Goal: Task Accomplishment & Management: Manage account settings

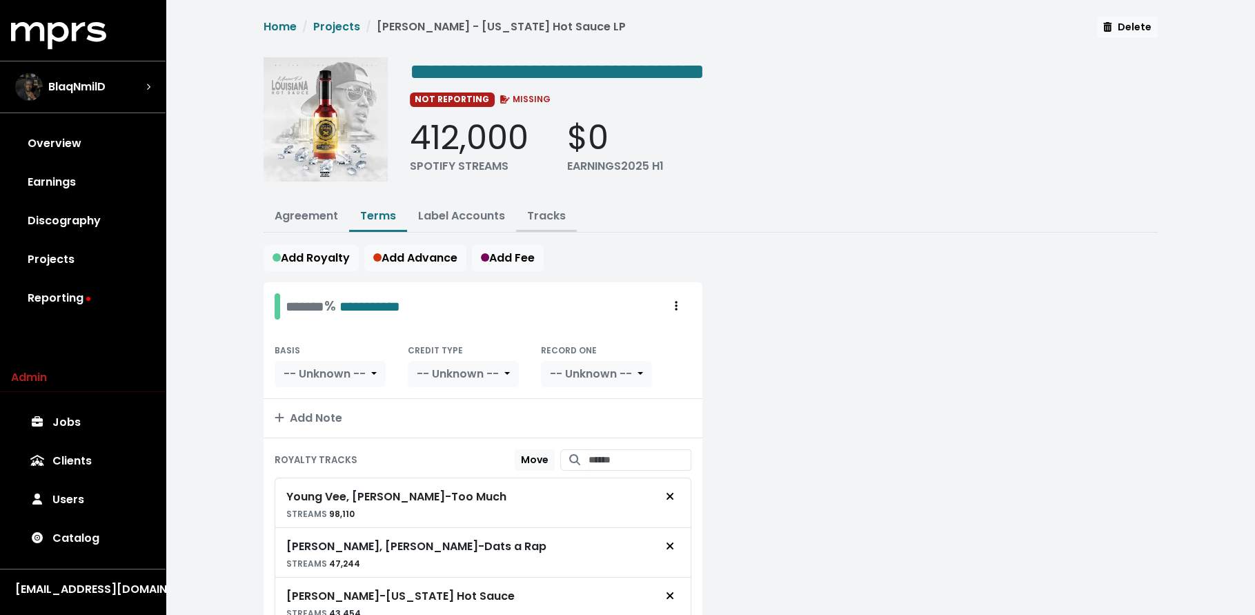
click at [528, 219] on link "Tracks" at bounding box center [546, 216] width 39 height 16
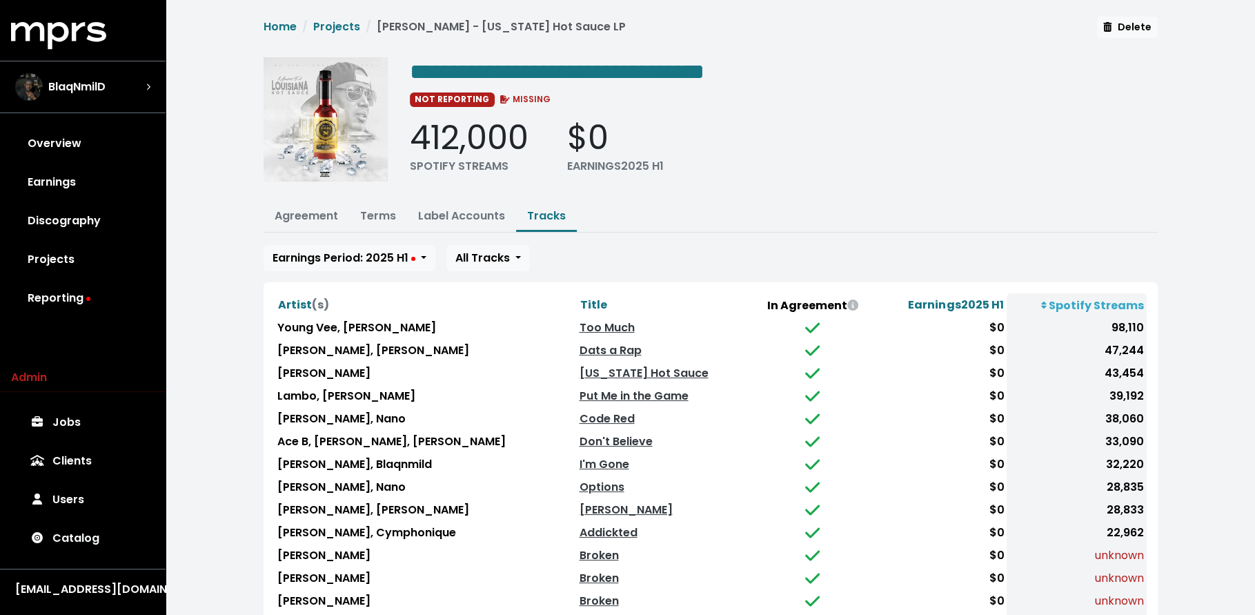
click at [576, 293] on th "Title" at bounding box center [663, 304] width 174 height 23
click at [579, 297] on span "Title" at bounding box center [592, 305] width 27 height 16
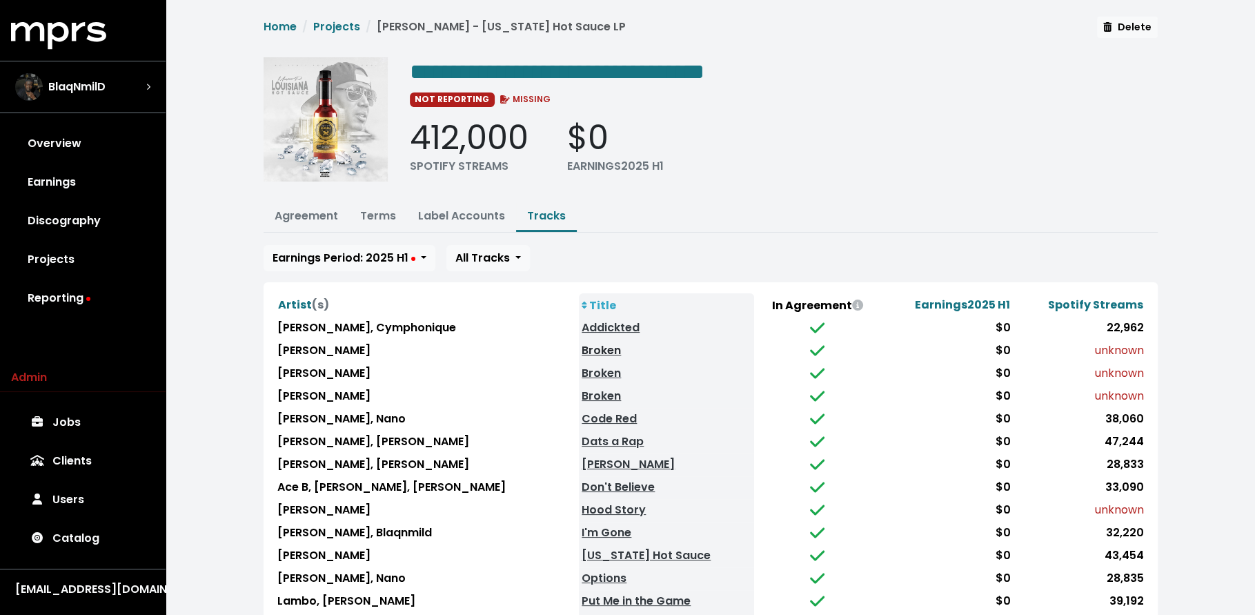
click at [582, 348] on link "Broken" at bounding box center [601, 350] width 39 height 16
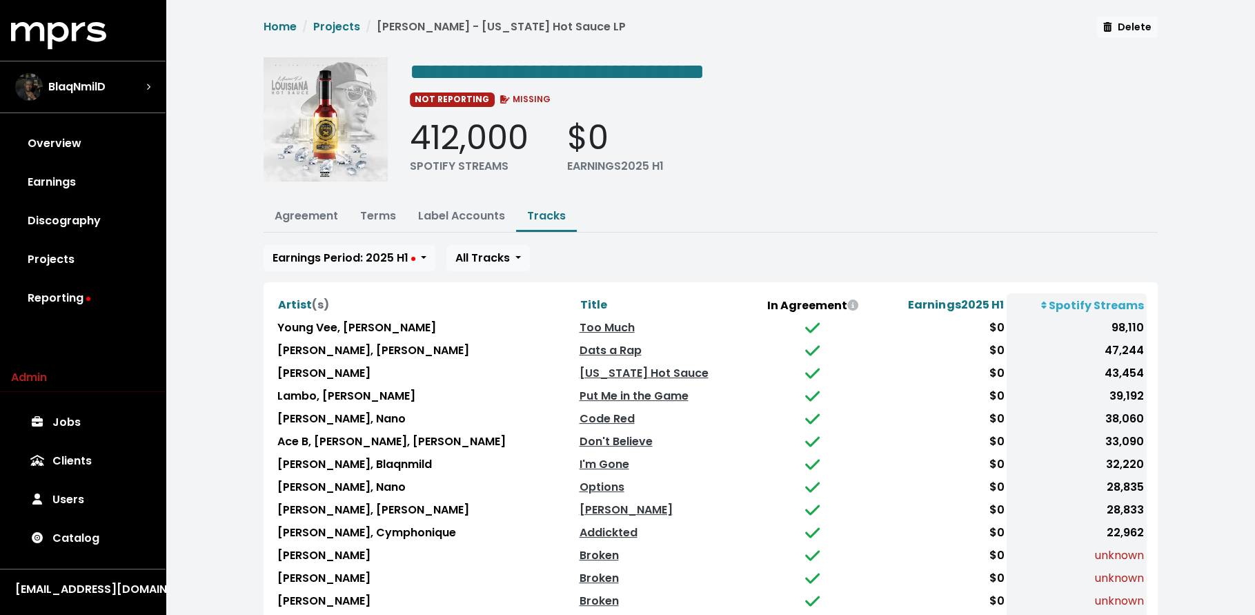
click at [576, 293] on th "Title" at bounding box center [663, 304] width 174 height 23
click at [579, 305] on span "Title" at bounding box center [592, 305] width 27 height 16
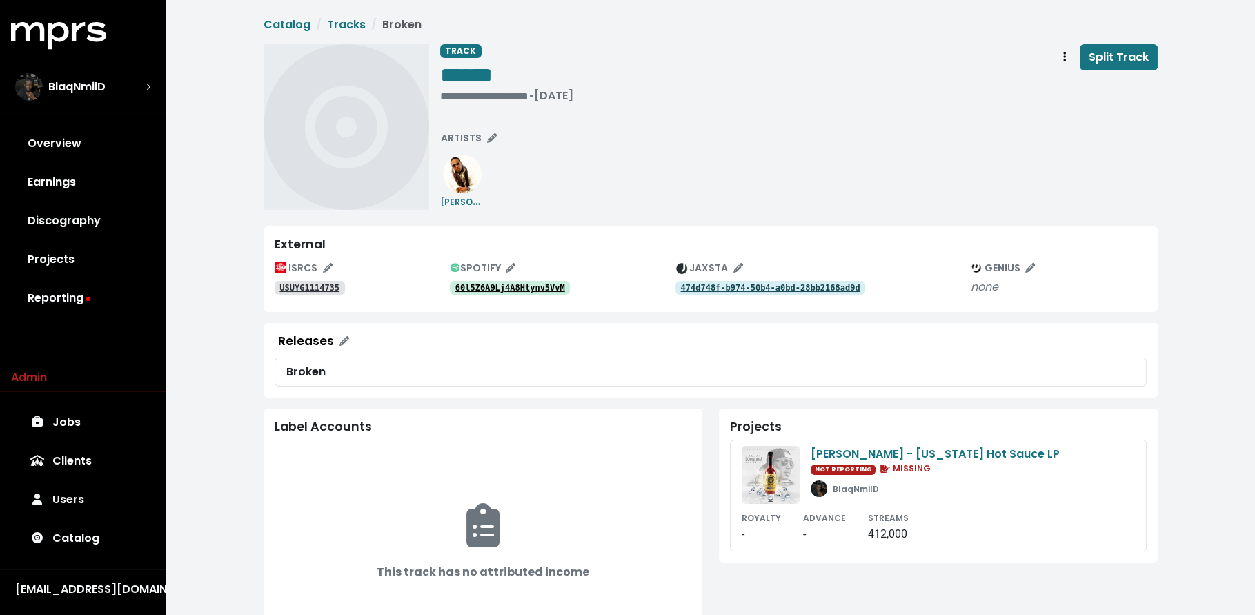
click at [524, 287] on tt "60l5Z6A9Lj4A8Htynv5VvM" at bounding box center [510, 288] width 110 height 10
click at [492, 290] on tt "60l5Z6A9Lj4A8Htynv5VvM" at bounding box center [510, 288] width 110 height 10
click at [320, 284] on tt "USUYG1114735" at bounding box center [309, 288] width 60 height 10
click at [459, 130] on button "ARTISTS" at bounding box center [469, 138] width 68 height 21
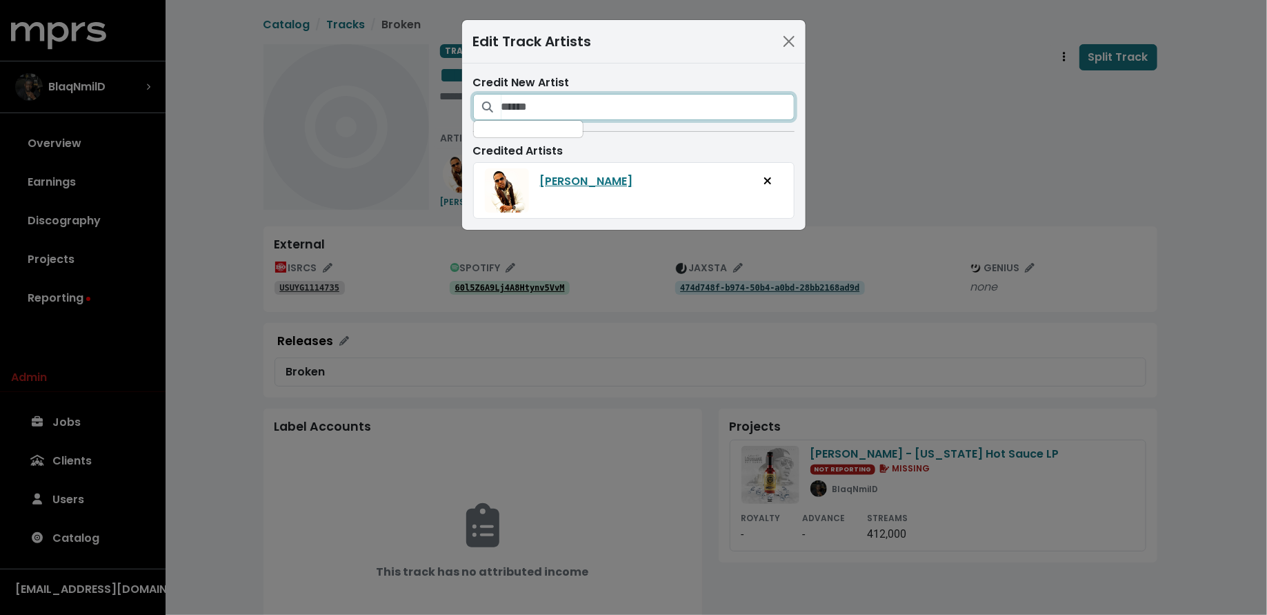
click at [624, 101] on input "Search for artists who should be credited on this track" at bounding box center [648, 107] width 293 height 26
click at [622, 138] on icon "Add artist to this track's credited artists" at bounding box center [627, 141] width 10 height 11
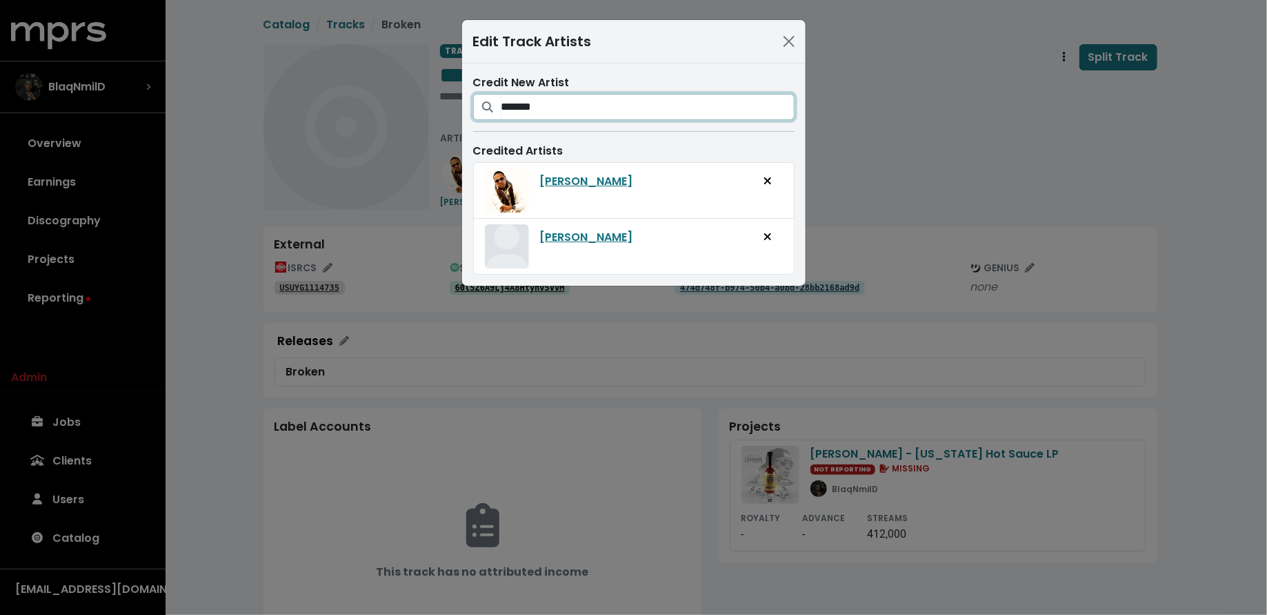
click at [589, 111] on input "*******" at bounding box center [648, 107] width 293 height 26
click at [589, 111] on input "*****" at bounding box center [648, 107] width 293 height 26
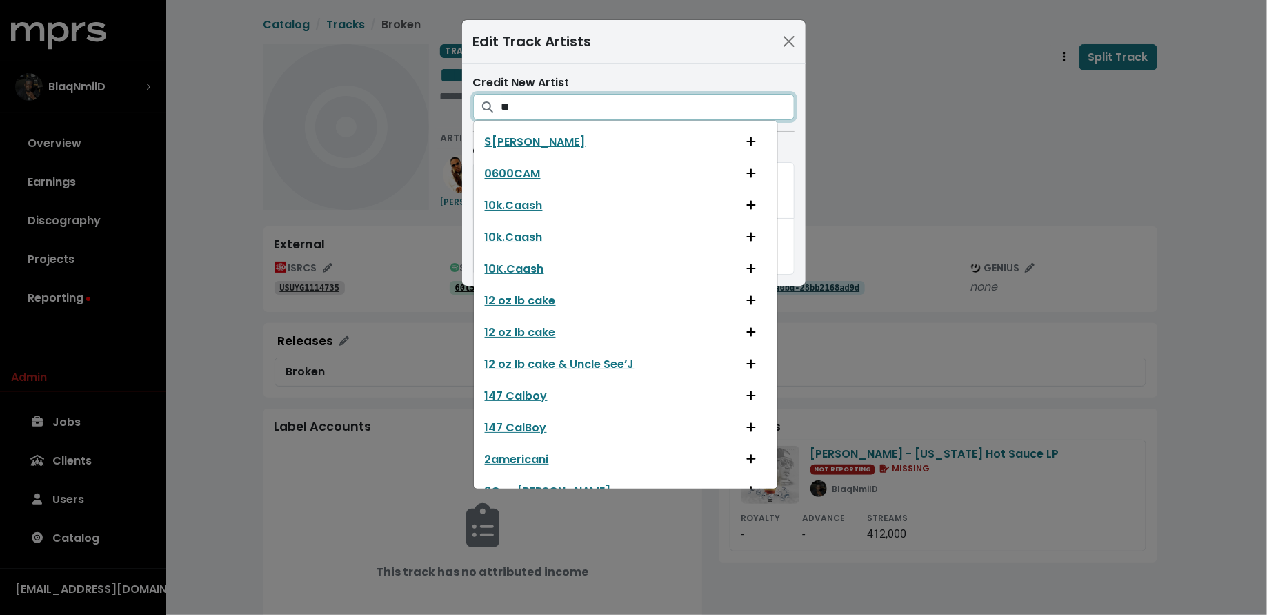
type input "*"
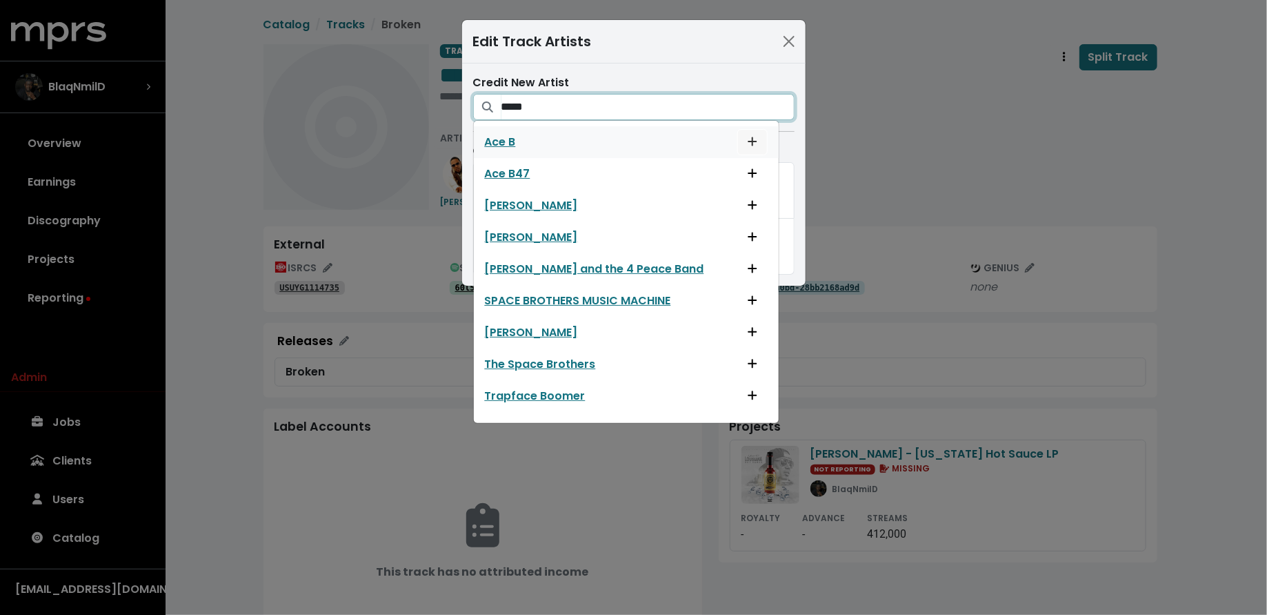
type input "*****"
click at [737, 135] on button "Add artist to this track's credited artists" at bounding box center [752, 142] width 30 height 26
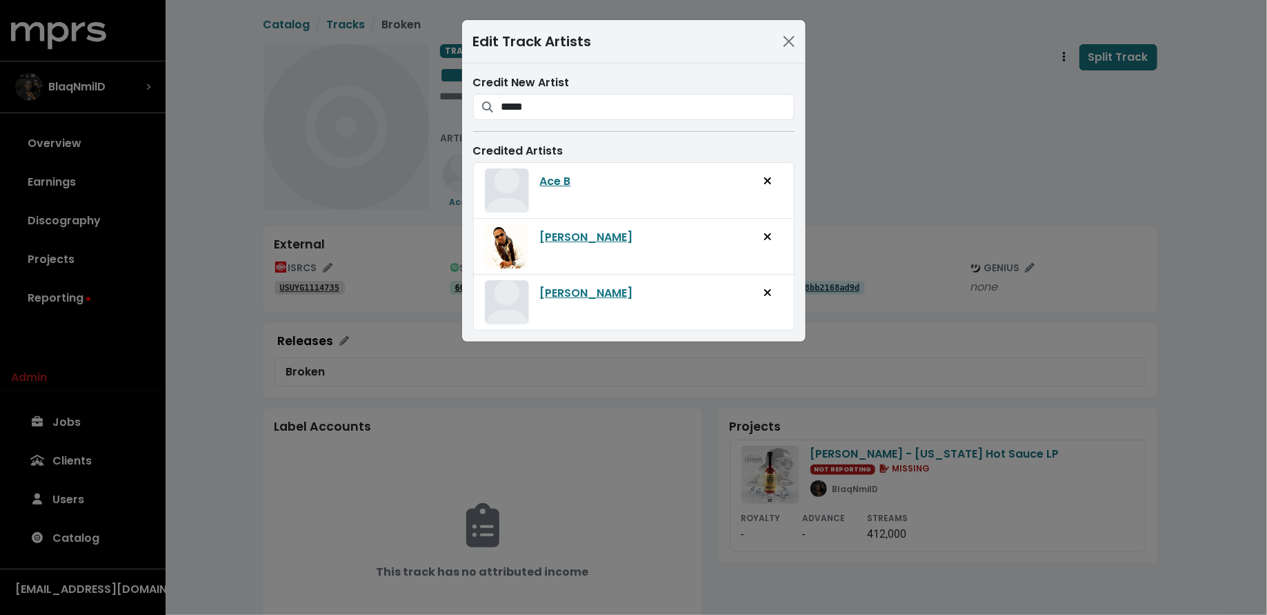
click at [898, 163] on div "Edit Track Artists Credit New Artist ***** Ace B Ace B47 Grace Barton Horace Br…" at bounding box center [633, 307] width 1267 height 615
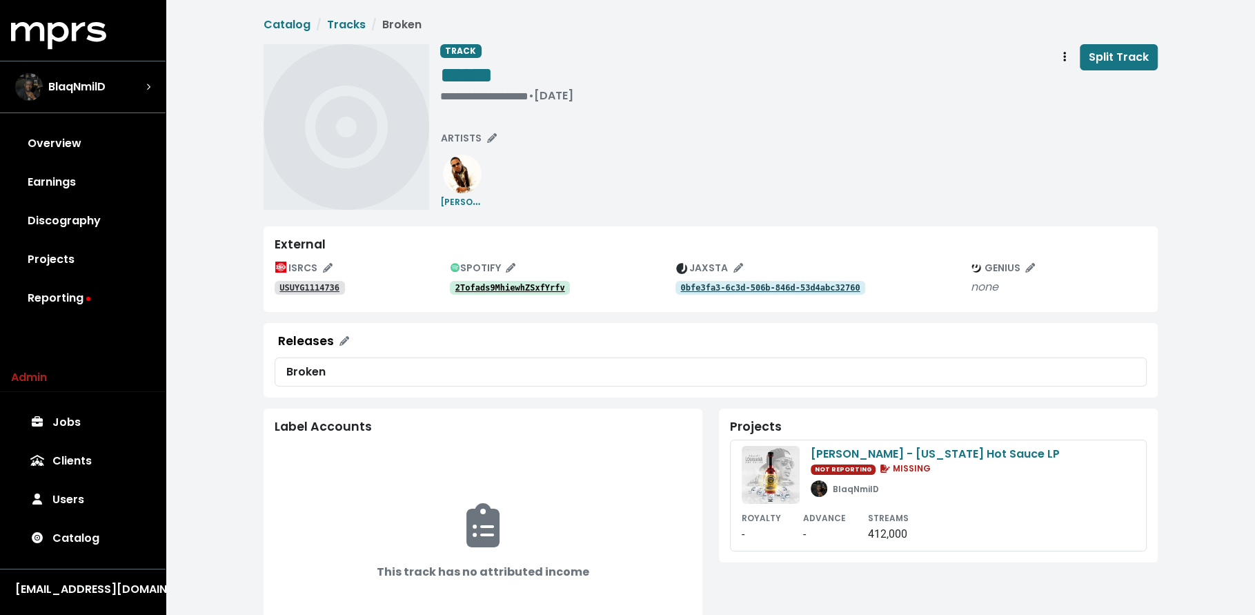
click at [546, 288] on tt "2Tofads9MhiewhZSxfYrfv" at bounding box center [510, 288] width 110 height 10
click at [311, 286] on tt "USUYG1114736" at bounding box center [309, 288] width 60 height 10
click at [1064, 59] on icon "Track actions" at bounding box center [1064, 56] width 3 height 11
click at [1063, 90] on link "Merge" at bounding box center [1104, 88] width 109 height 22
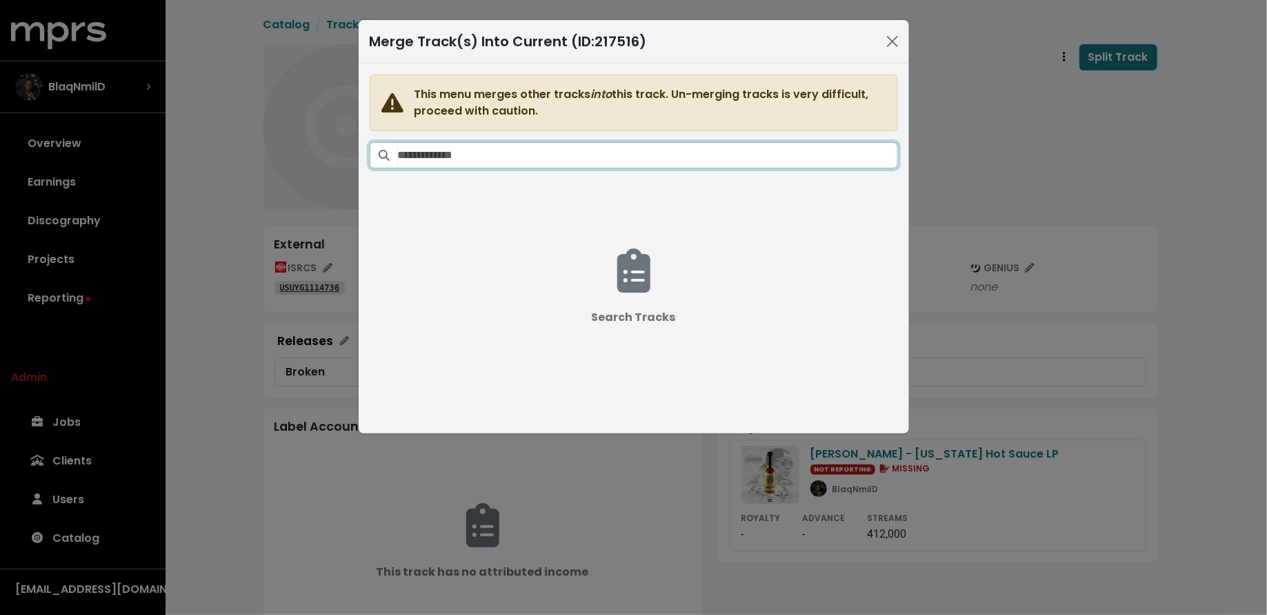
click at [624, 164] on input "Search tracks" at bounding box center [648, 155] width 500 height 26
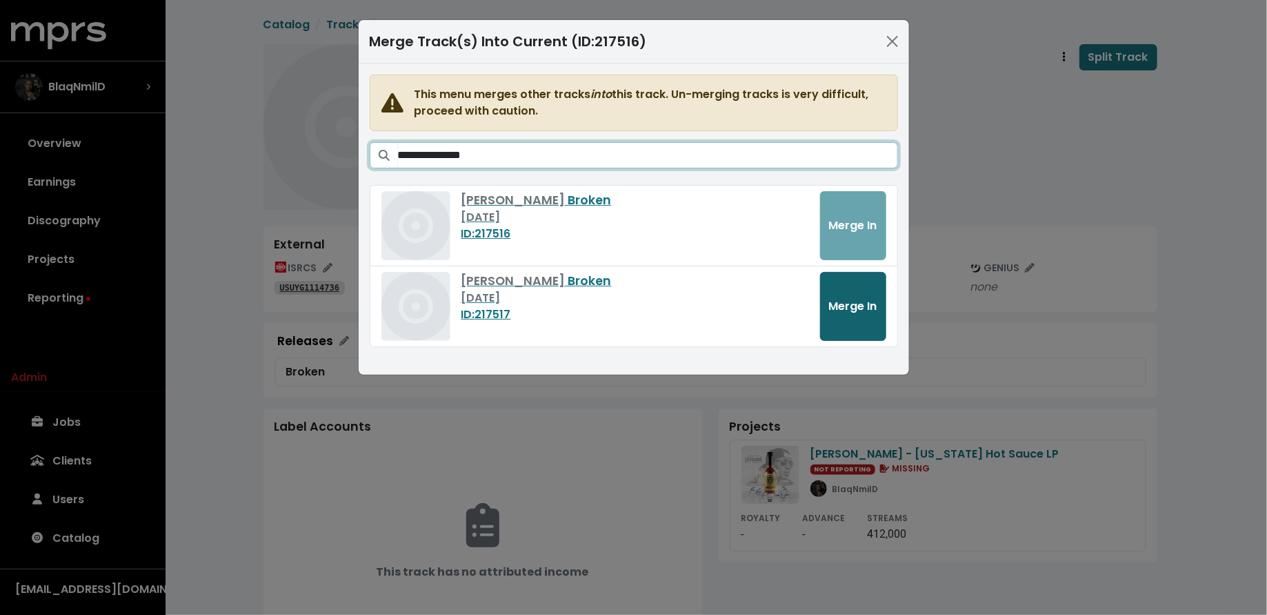
type input "**********"
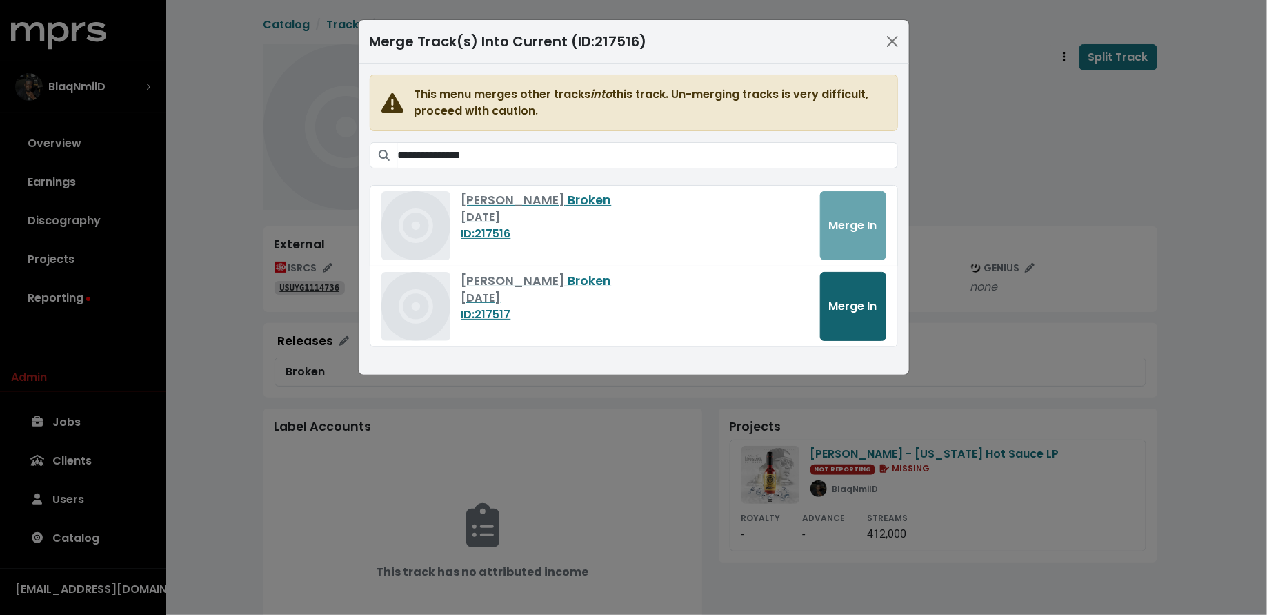
click at [822, 305] on button "Merge In" at bounding box center [853, 306] width 66 height 69
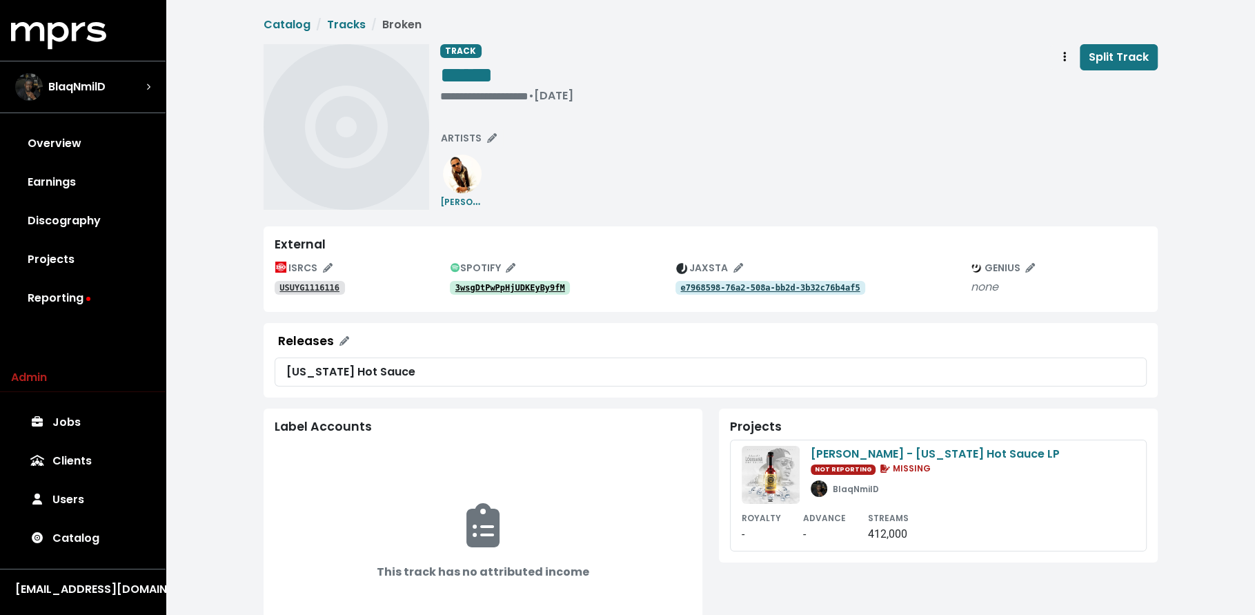
click at [549, 281] on link "3wsgDtPwPpHjUDKEyBy9fM" at bounding box center [510, 288] width 121 height 14
click at [328, 289] on tt "USUYG1116116" at bounding box center [309, 288] width 60 height 10
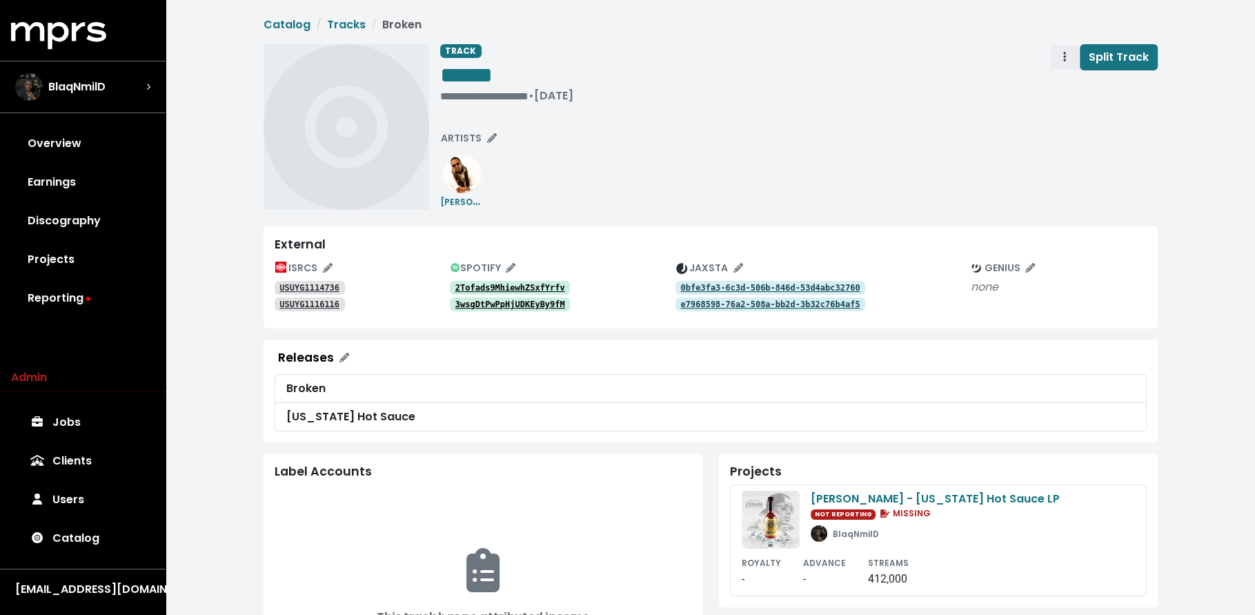
click at [1059, 57] on button "Track actions" at bounding box center [1064, 57] width 30 height 26
click at [1071, 81] on link "Merge" at bounding box center [1104, 88] width 109 height 22
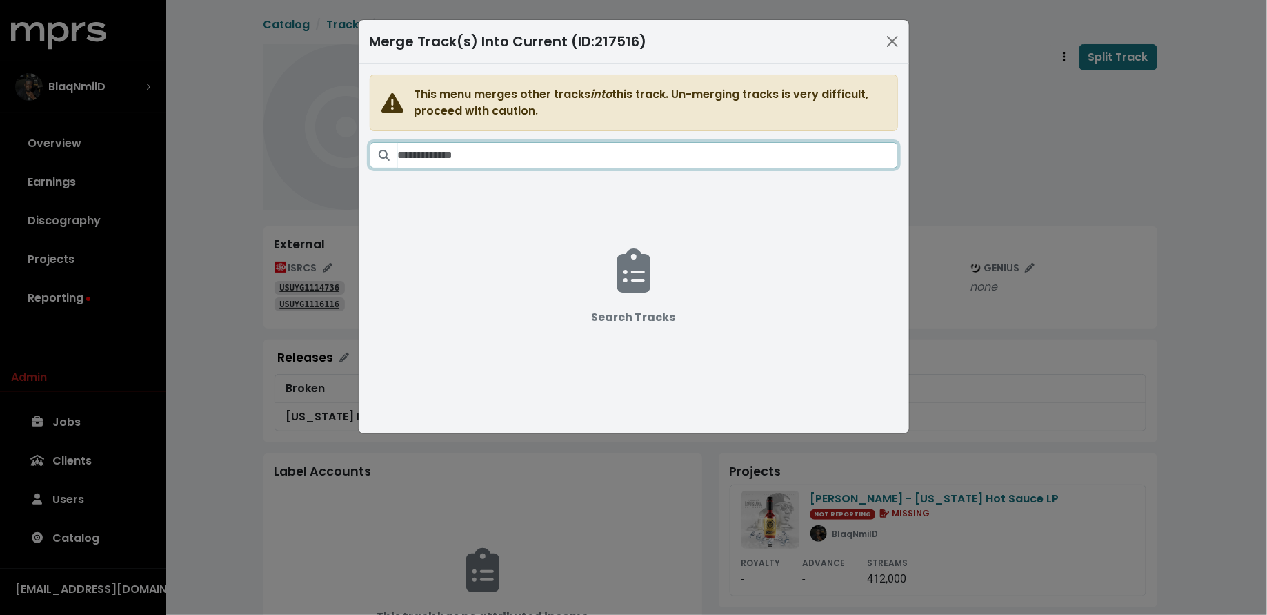
click at [744, 144] on input "Search tracks" at bounding box center [648, 155] width 500 height 26
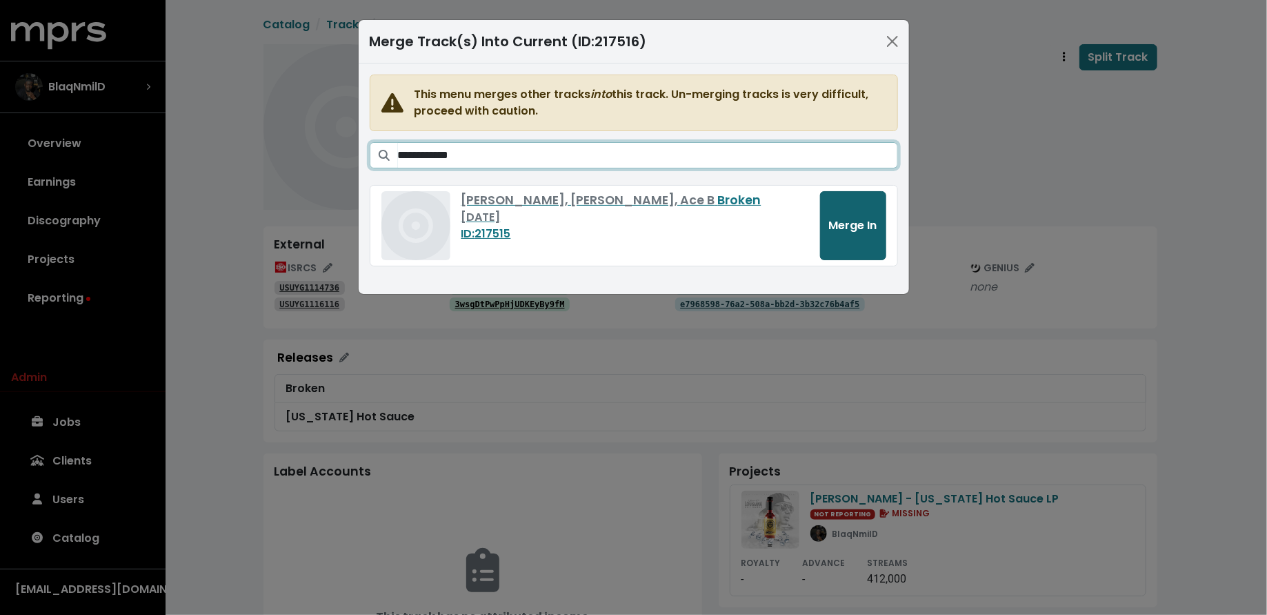
type input "**********"
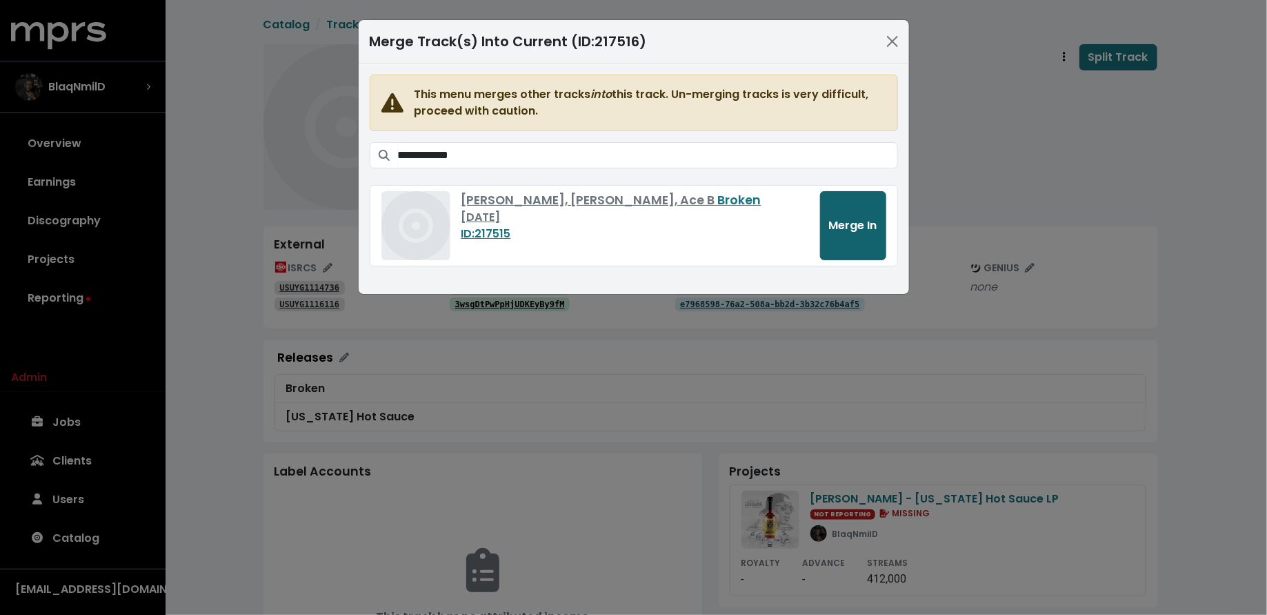
click at [849, 237] on button "Merge In" at bounding box center [853, 225] width 66 height 69
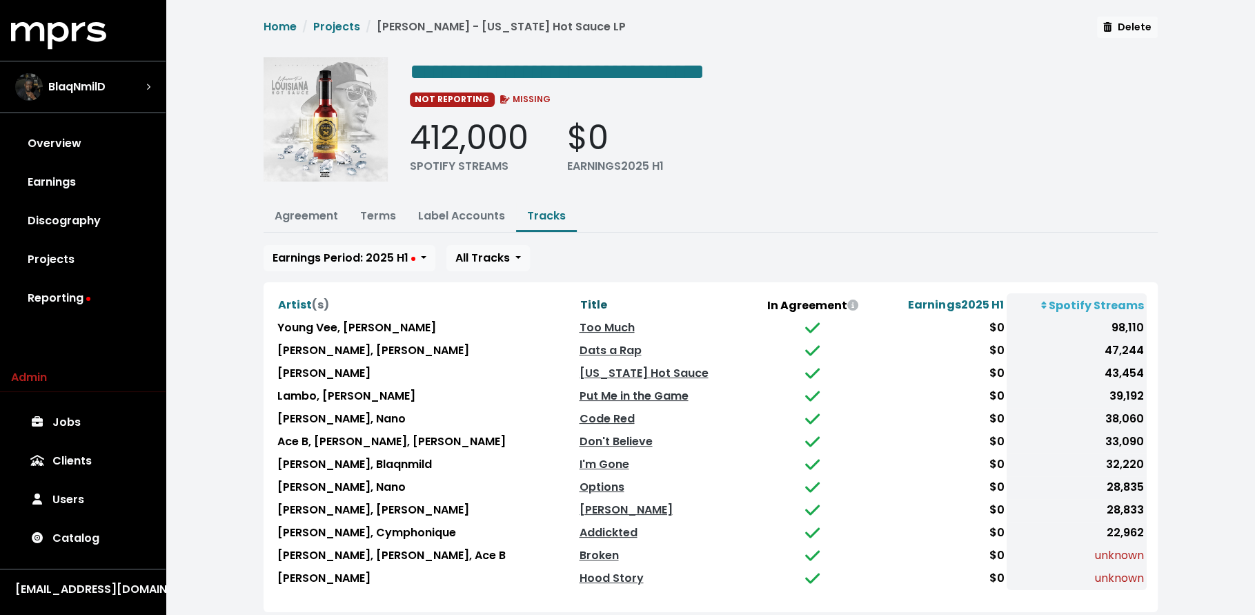
click at [579, 304] on span "Title" at bounding box center [592, 305] width 27 height 16
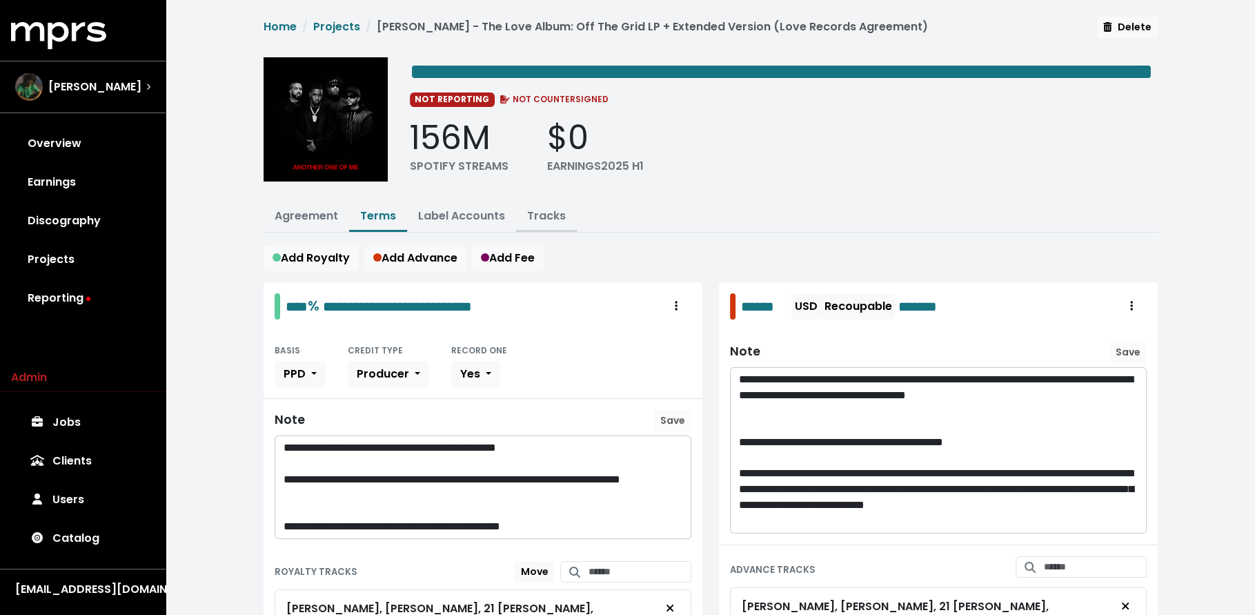
click at [530, 224] on link "Tracks" at bounding box center [546, 216] width 39 height 16
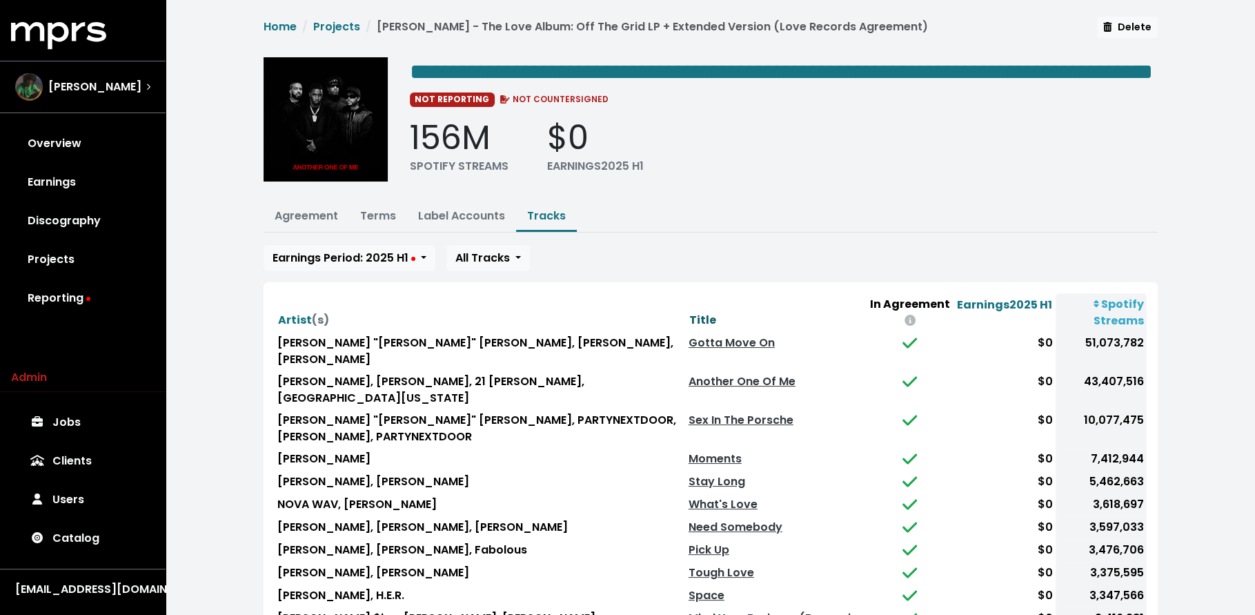
click at [689, 326] on span "Title" at bounding box center [702, 320] width 27 height 16
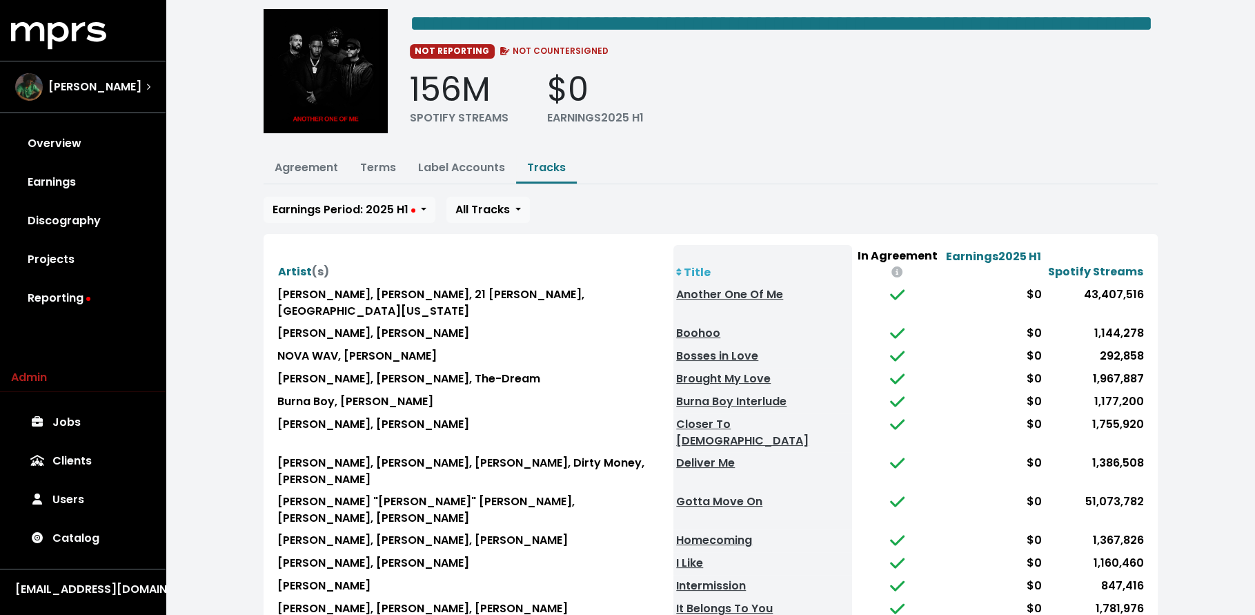
scroll to position [143, 0]
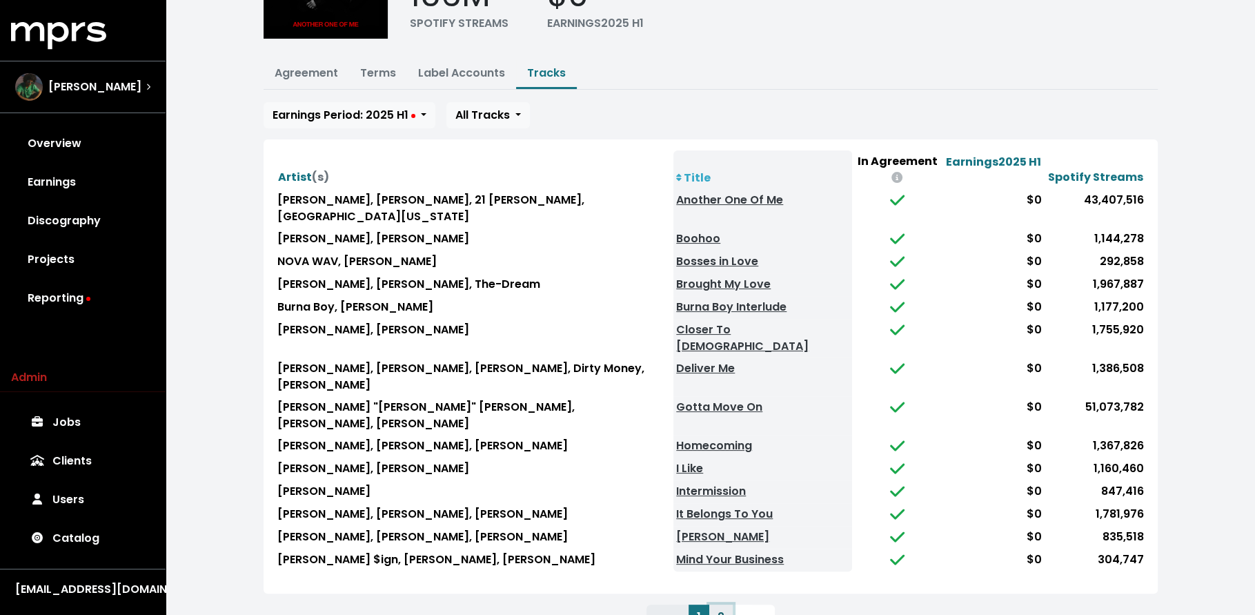
click at [710, 604] on button "2" at bounding box center [720, 616] width 23 height 25
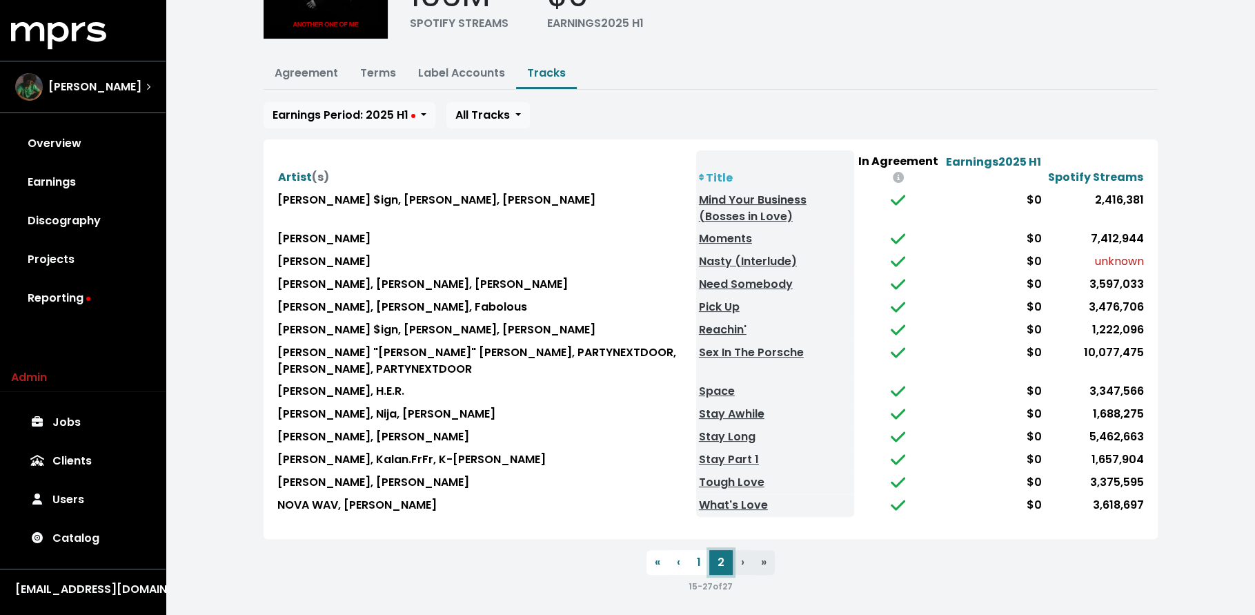
scroll to position [121, 0]
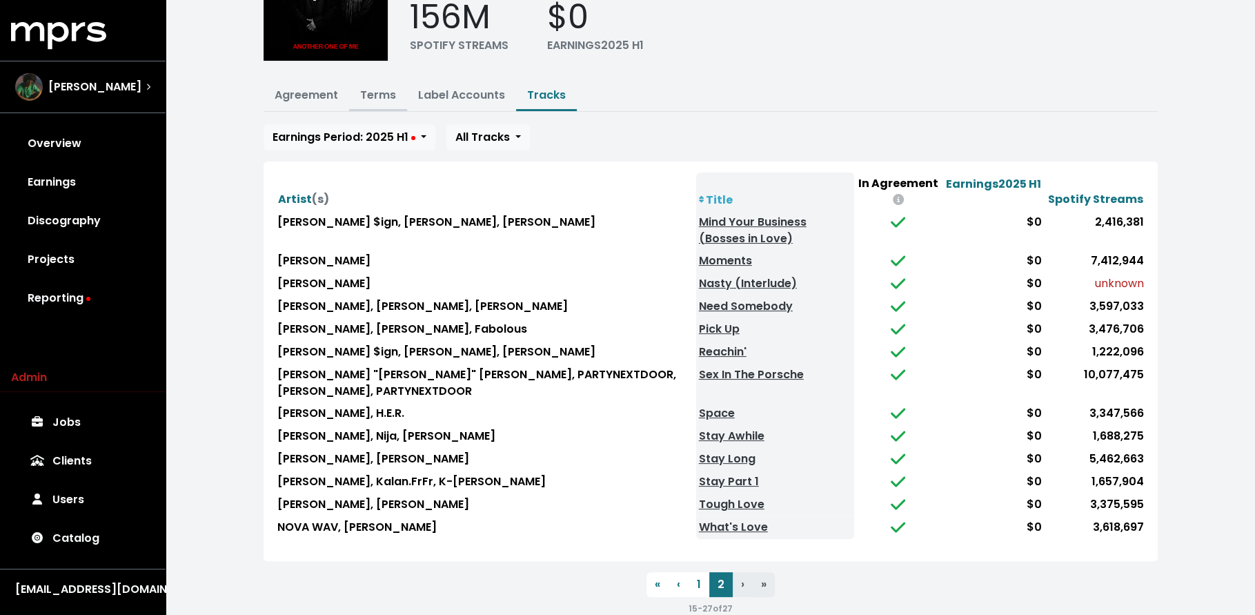
click at [368, 103] on link "Terms" at bounding box center [378, 95] width 36 height 16
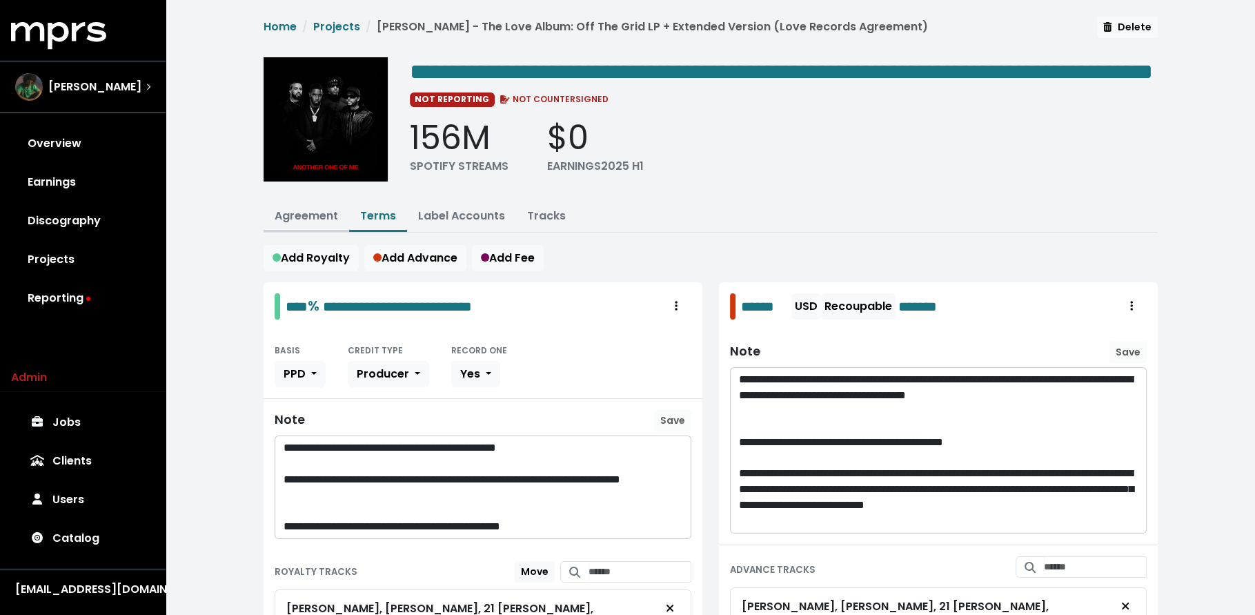
click at [276, 232] on button "Agreement" at bounding box center [307, 217] width 86 height 30
click at [290, 224] on link "Agreement" at bounding box center [306, 216] width 63 height 16
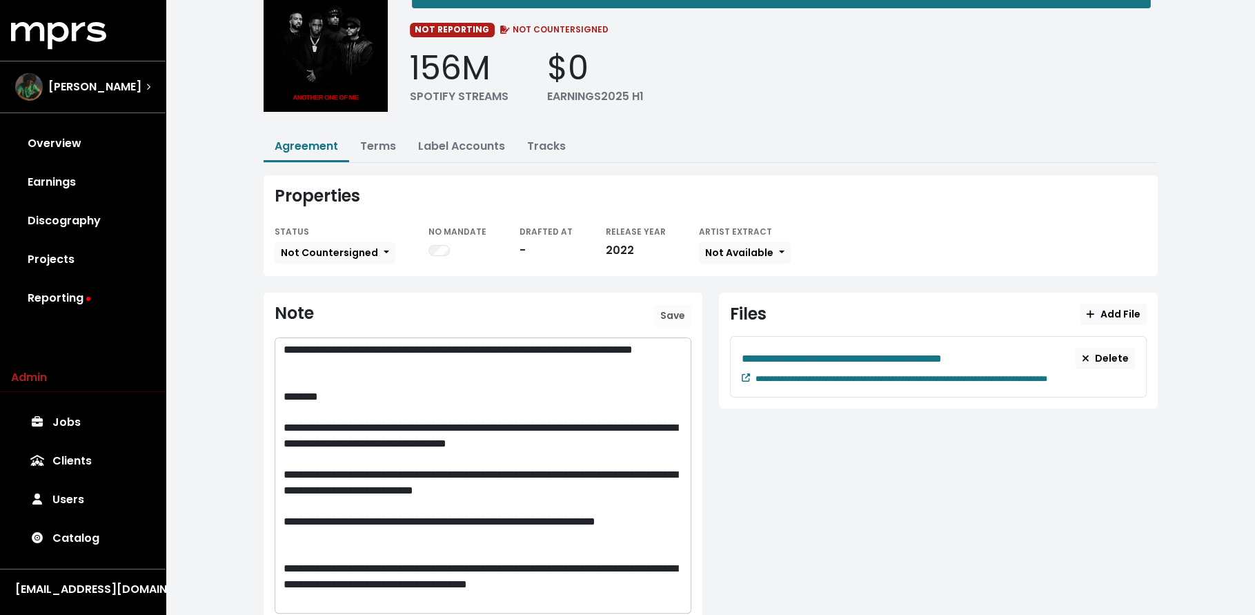
scroll to position [83, 0]
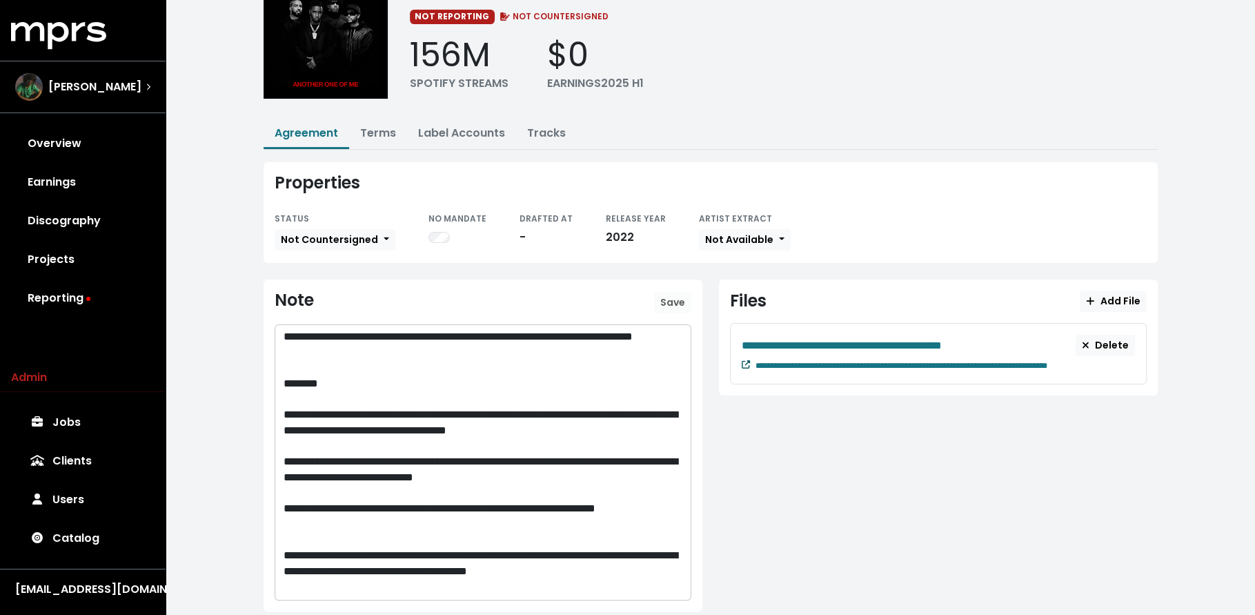
click at [744, 368] on icon at bounding box center [746, 364] width 8 height 8
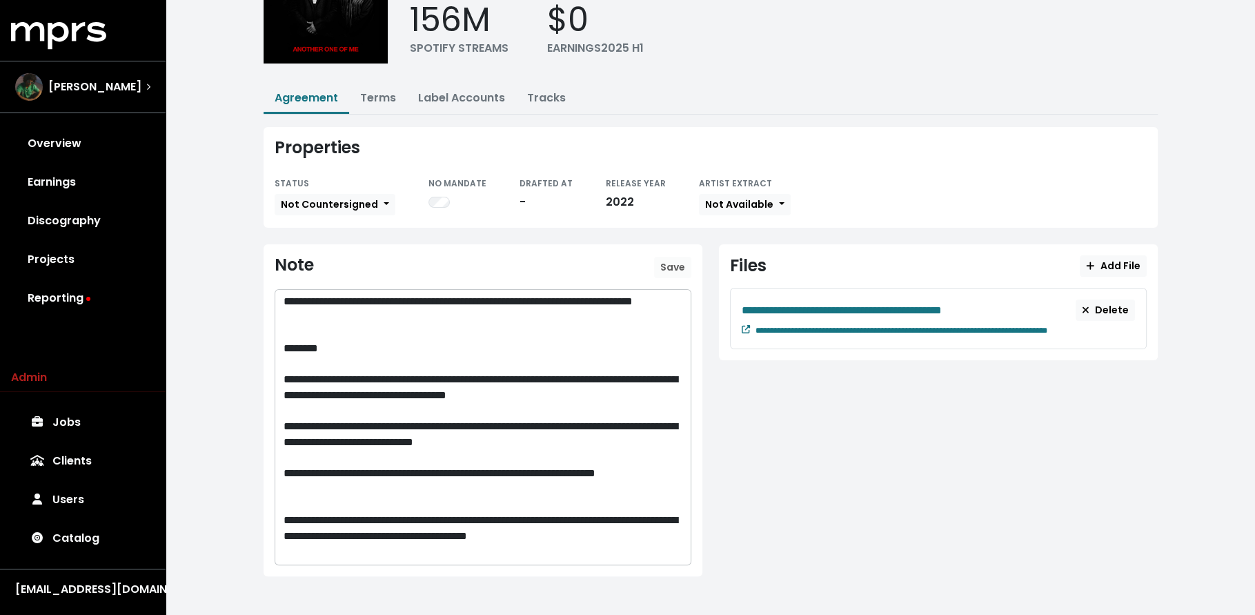
scroll to position [140, 0]
click at [537, 93] on link "Tracks" at bounding box center [546, 98] width 39 height 16
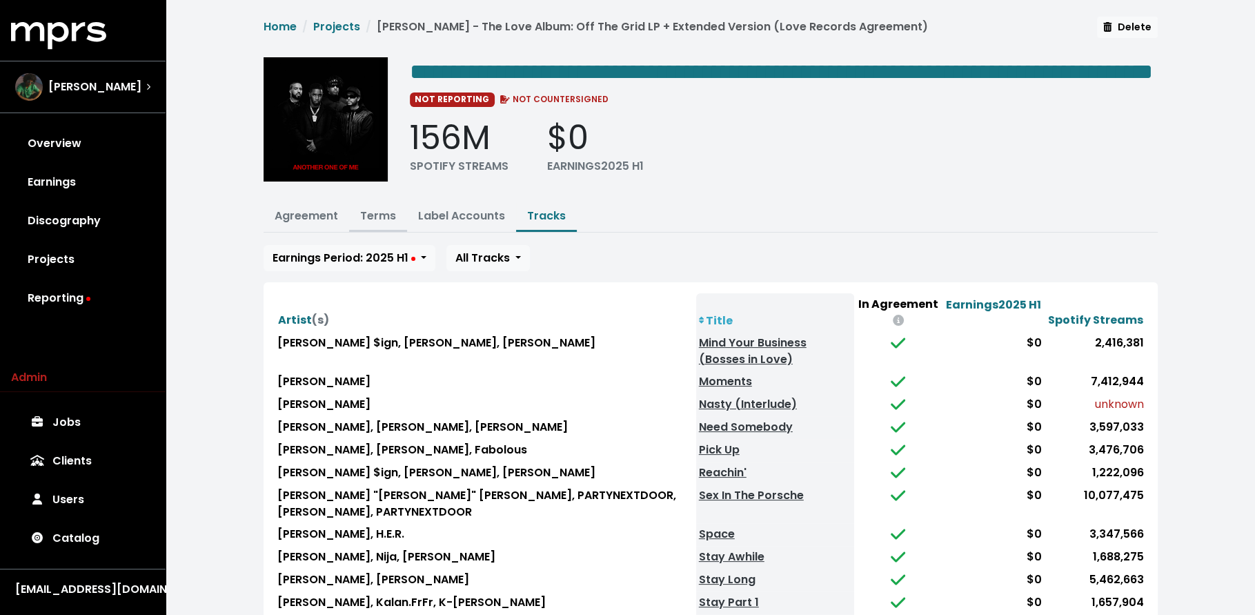
click at [360, 224] on link "Terms" at bounding box center [378, 216] width 36 height 16
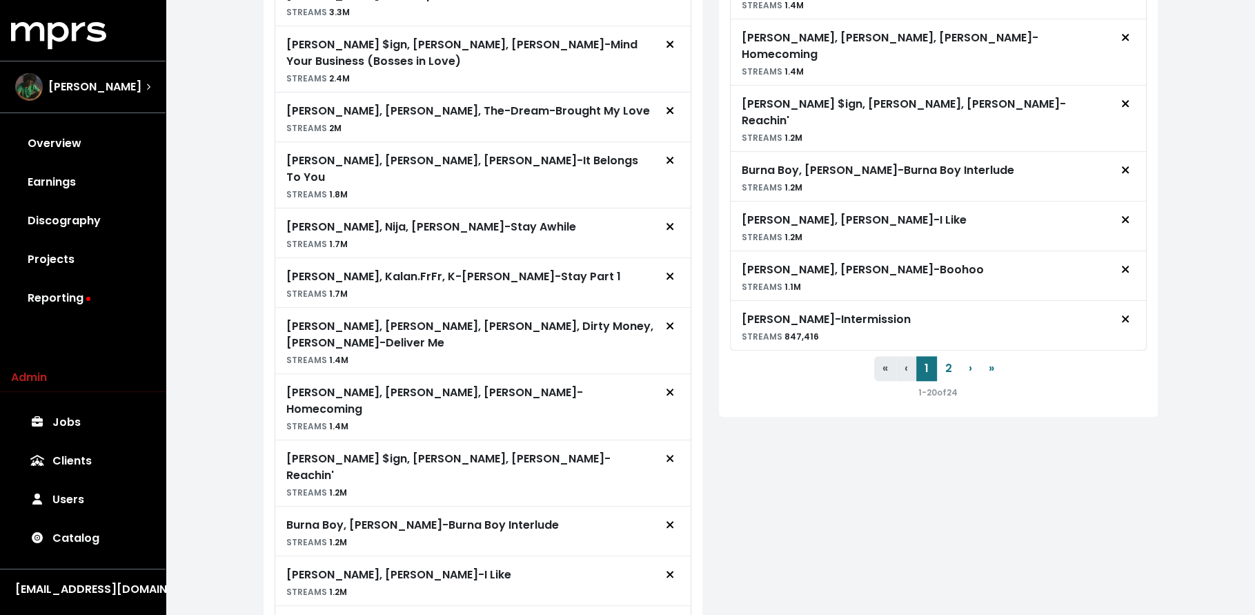
scroll to position [1502, 0]
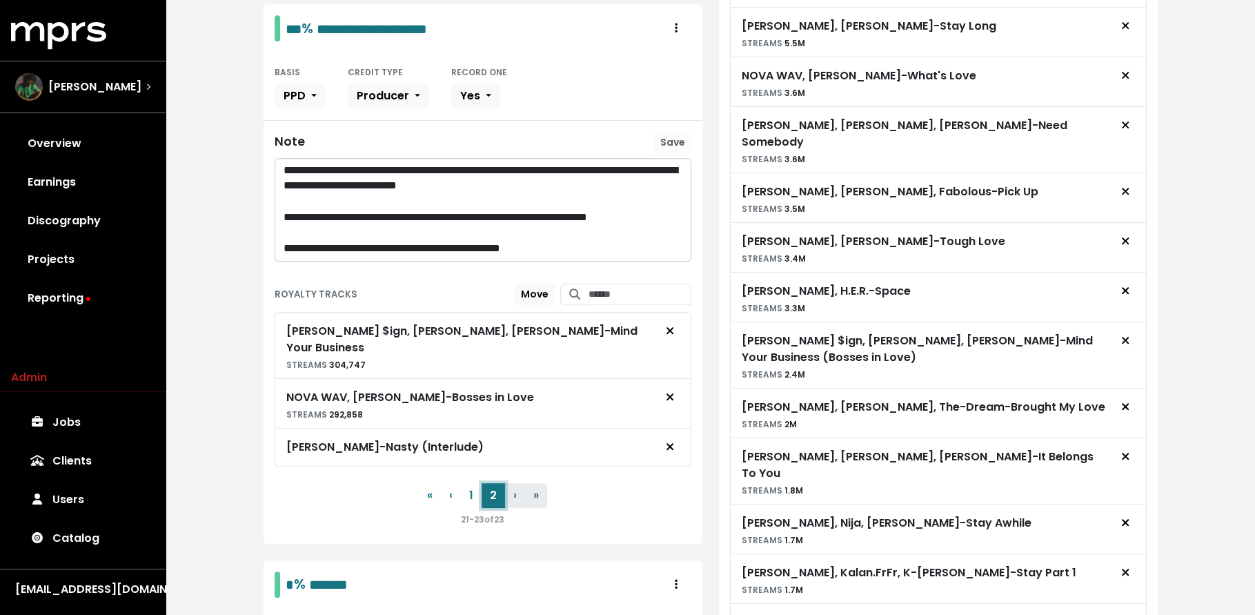
scroll to position [0, 0]
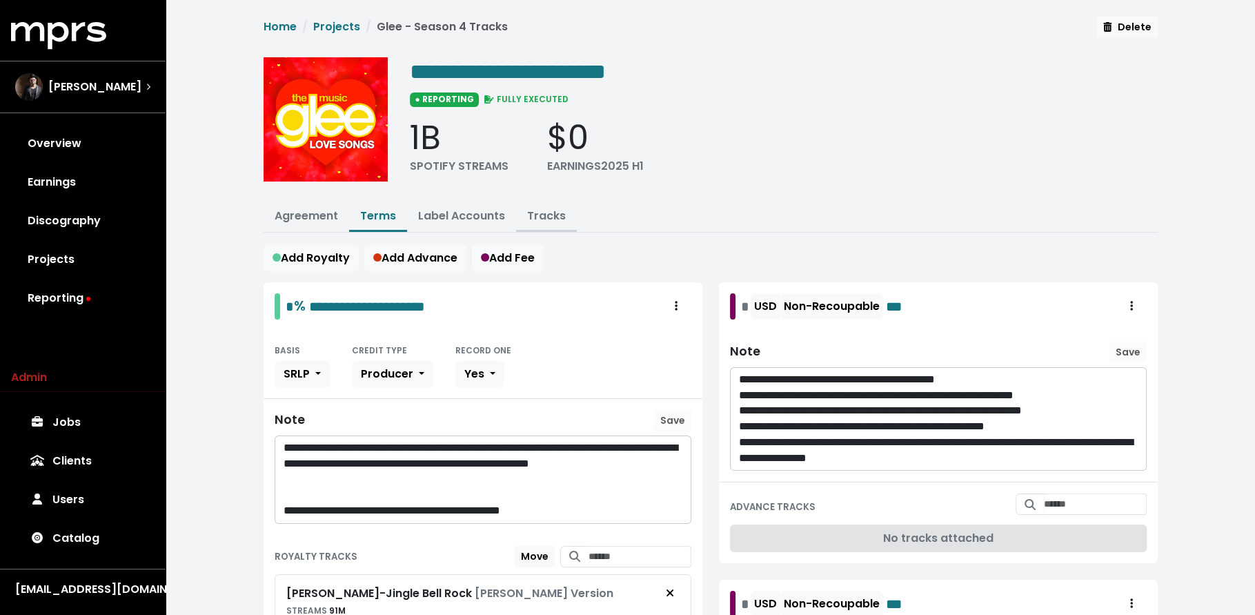
click at [547, 208] on link "Tracks" at bounding box center [546, 216] width 39 height 16
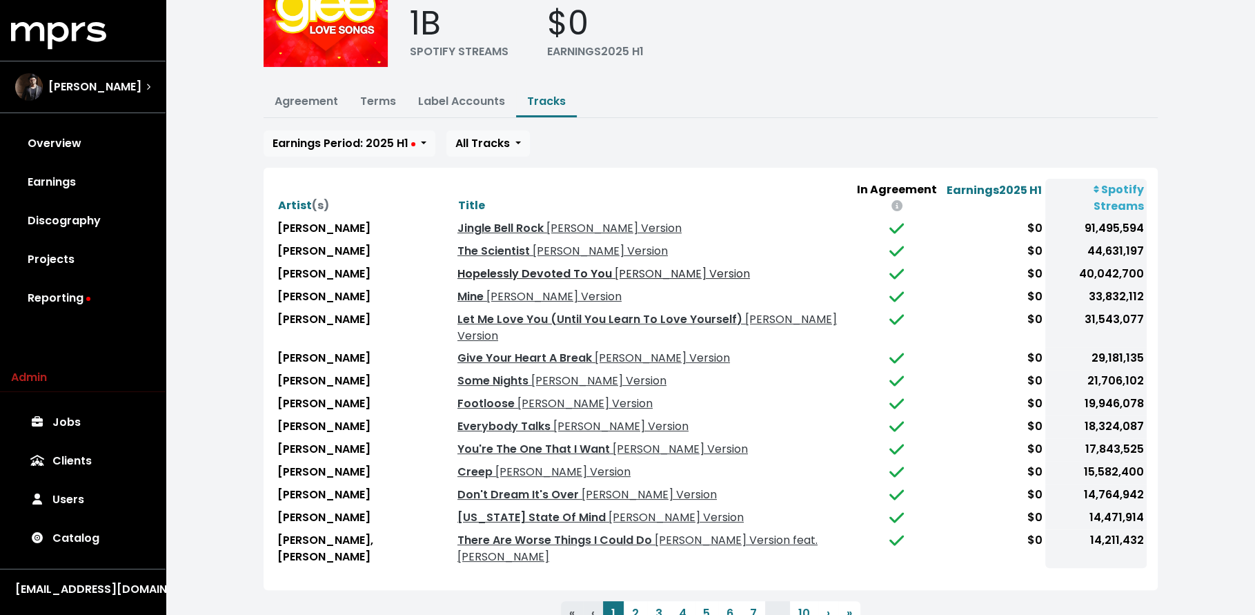
scroll to position [117, 0]
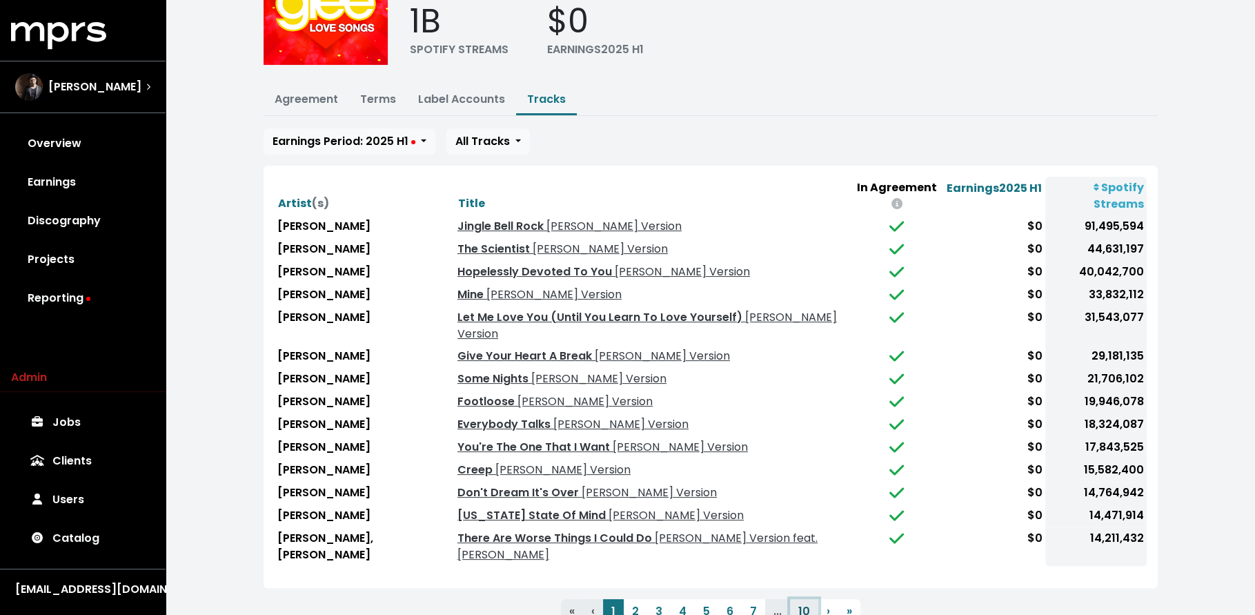
click at [798, 599] on button "10" at bounding box center [804, 611] width 28 height 25
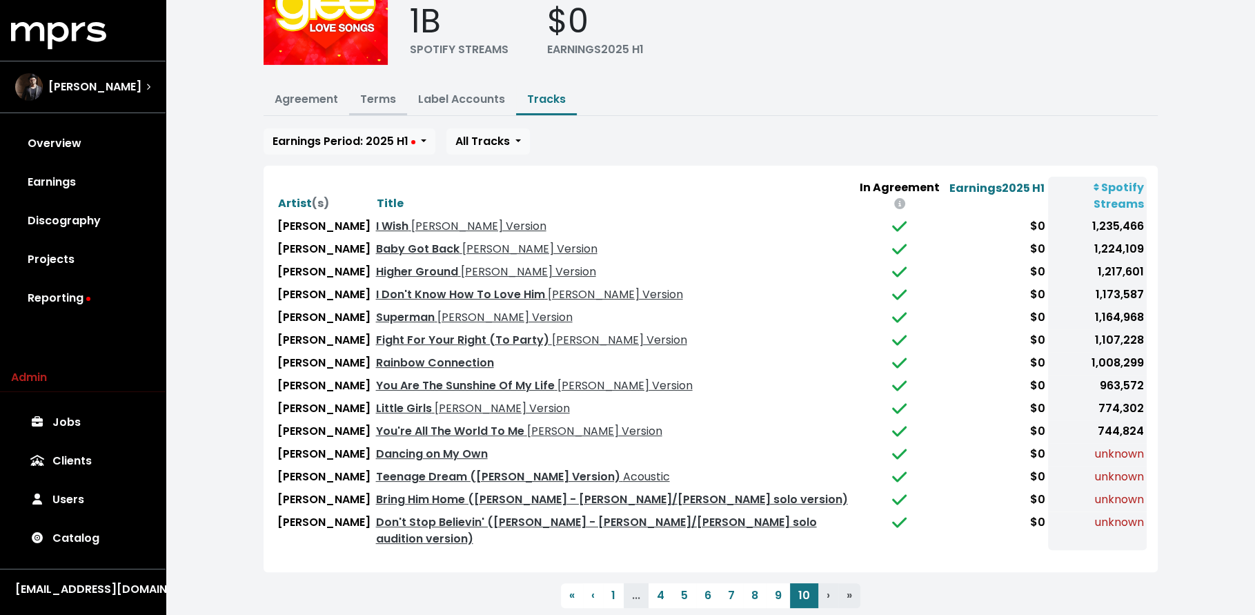
click at [371, 97] on link "Terms" at bounding box center [378, 99] width 36 height 16
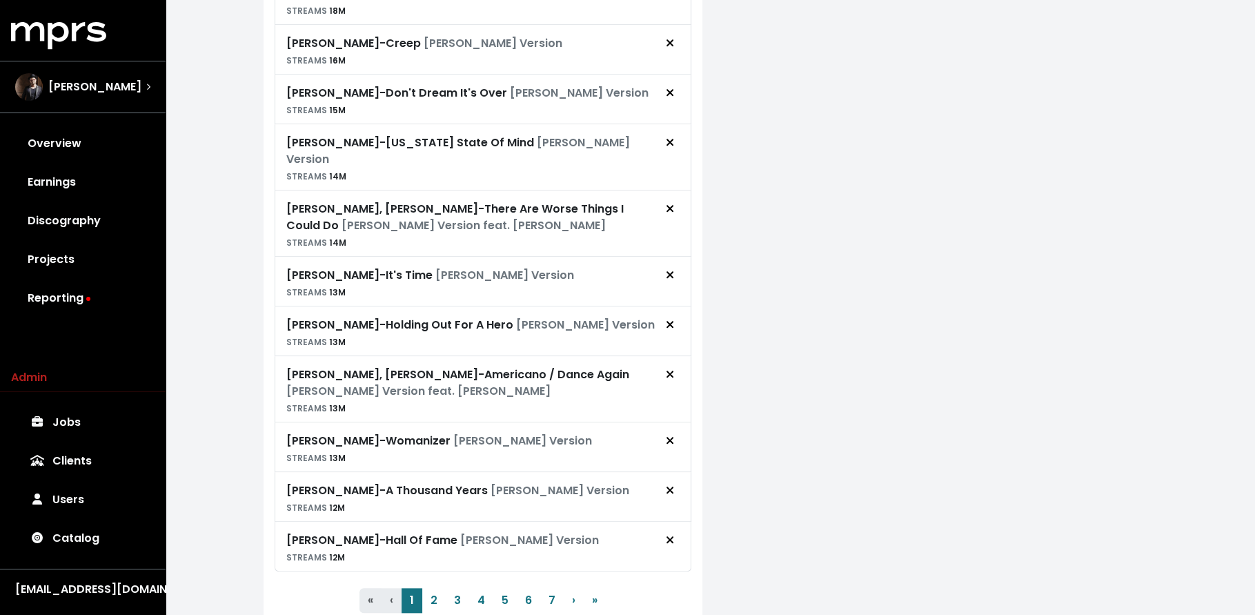
scroll to position [1113, 0]
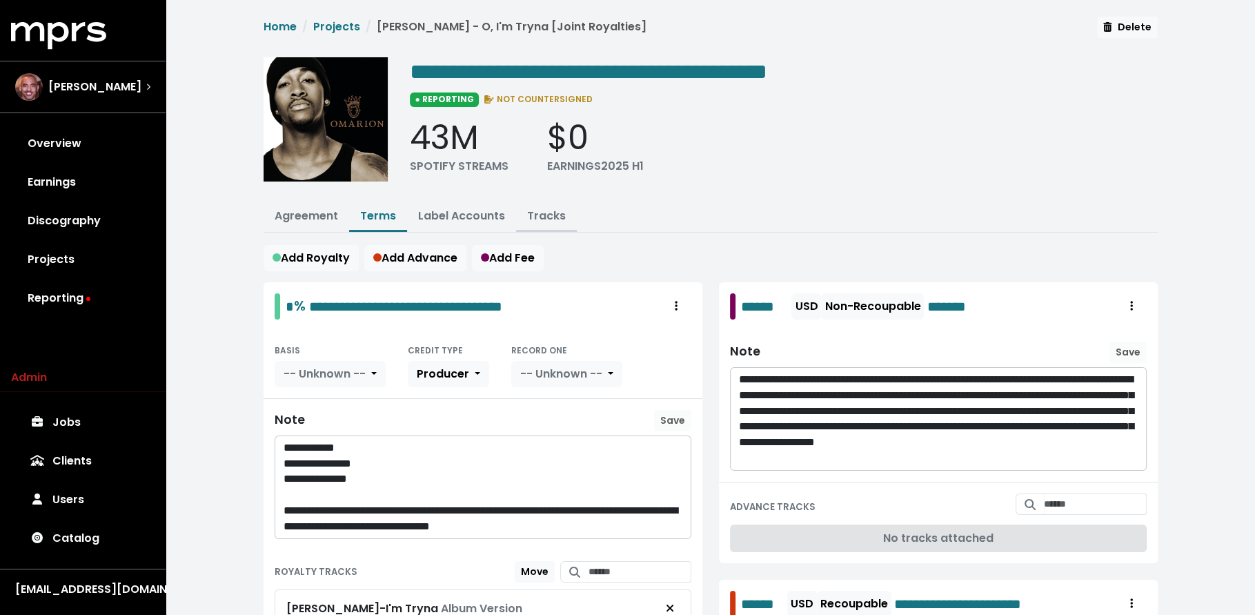
click at [548, 206] on button "Tracks" at bounding box center [546, 217] width 61 height 30
click at [544, 212] on link "Tracks" at bounding box center [546, 216] width 39 height 16
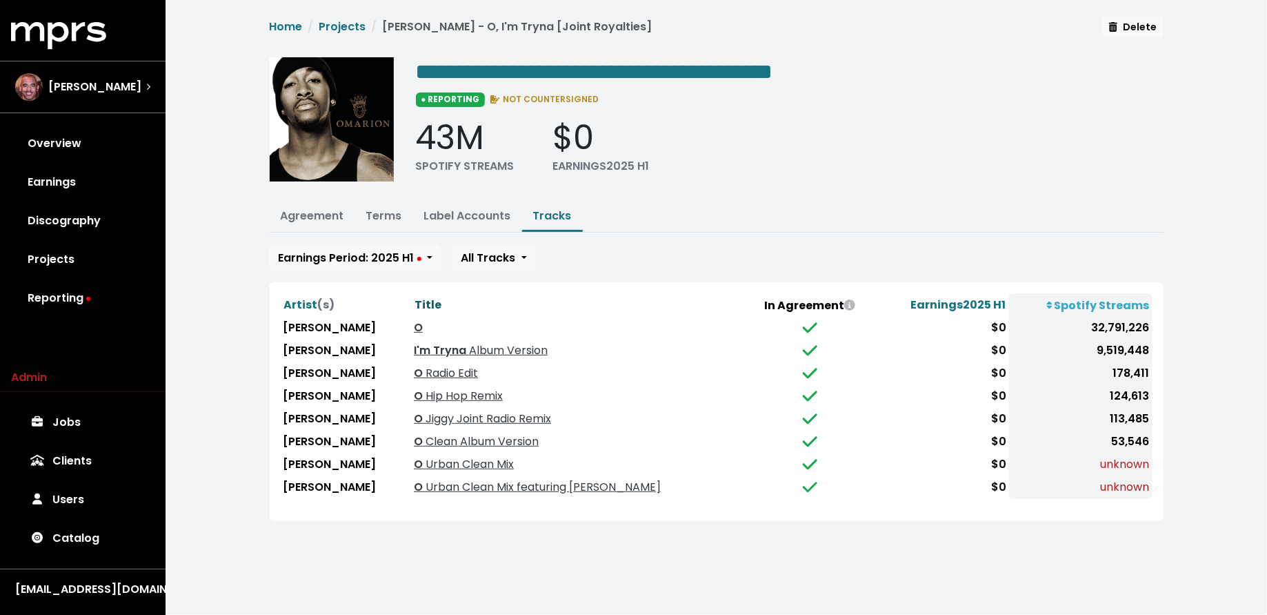
click at [415, 297] on span "Title" at bounding box center [428, 305] width 27 height 16
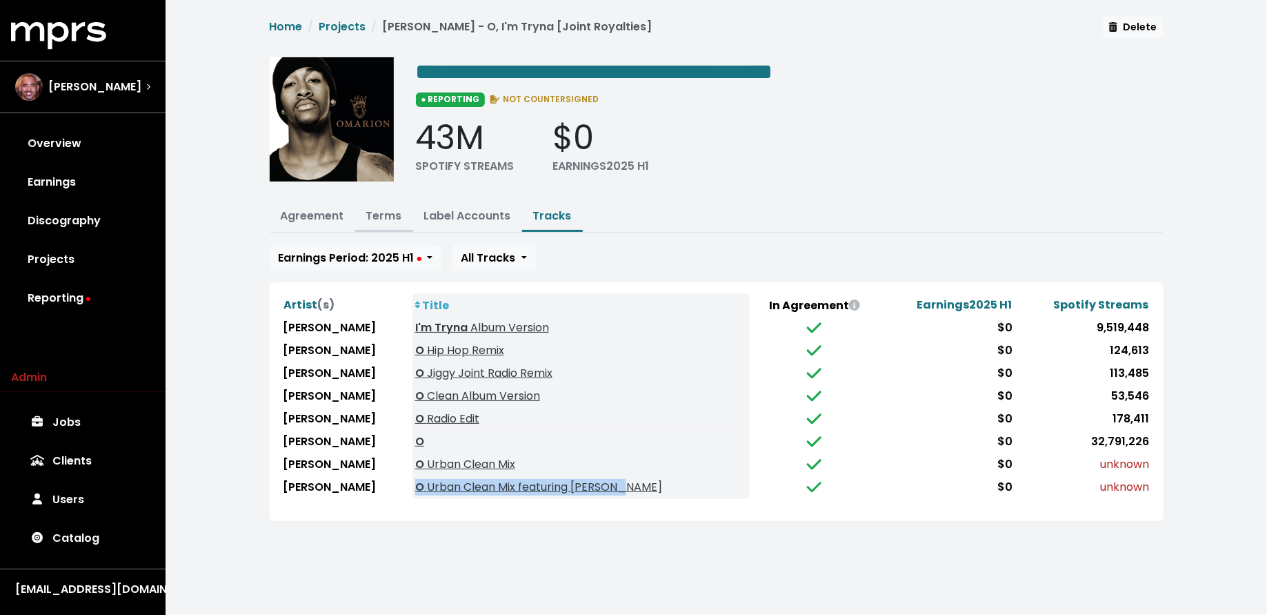
click at [384, 214] on link "Terms" at bounding box center [384, 216] width 36 height 16
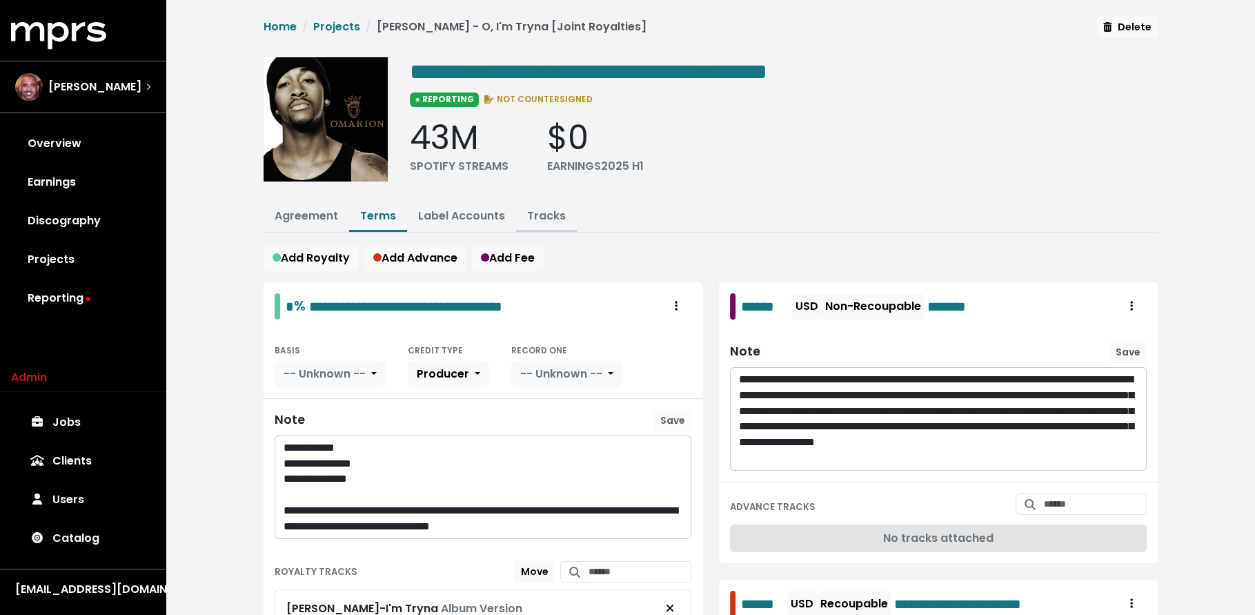
click at [527, 214] on link "Tracks" at bounding box center [546, 216] width 39 height 16
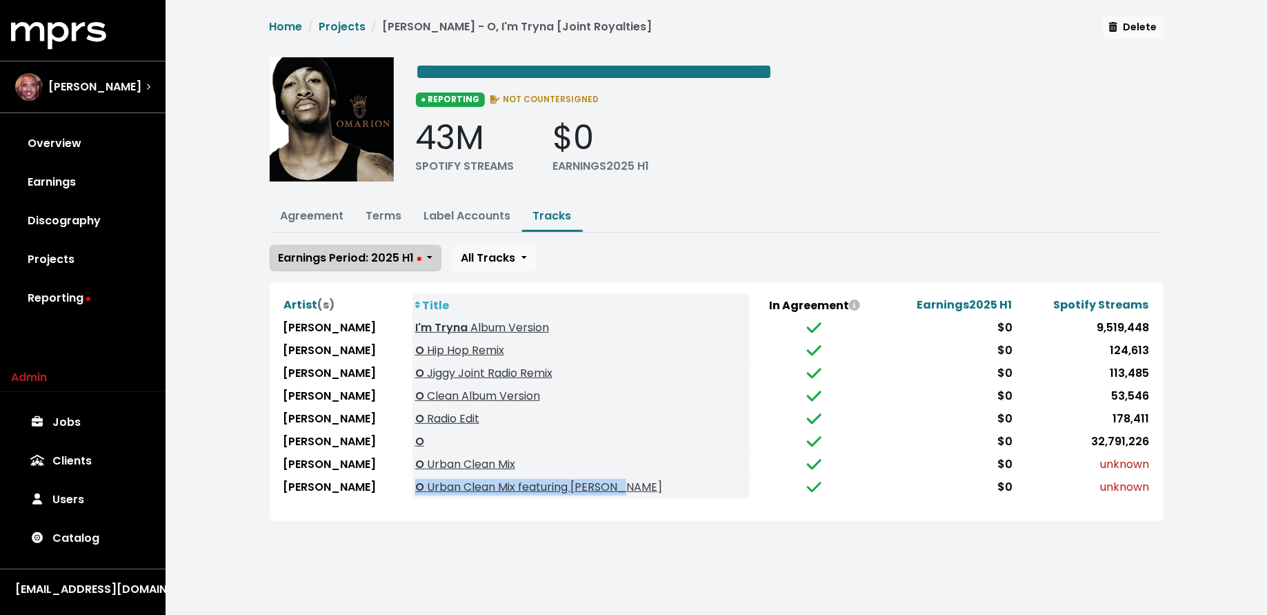
click at [390, 258] on span "Earnings Period: 2025 H1" at bounding box center [350, 258] width 143 height 16
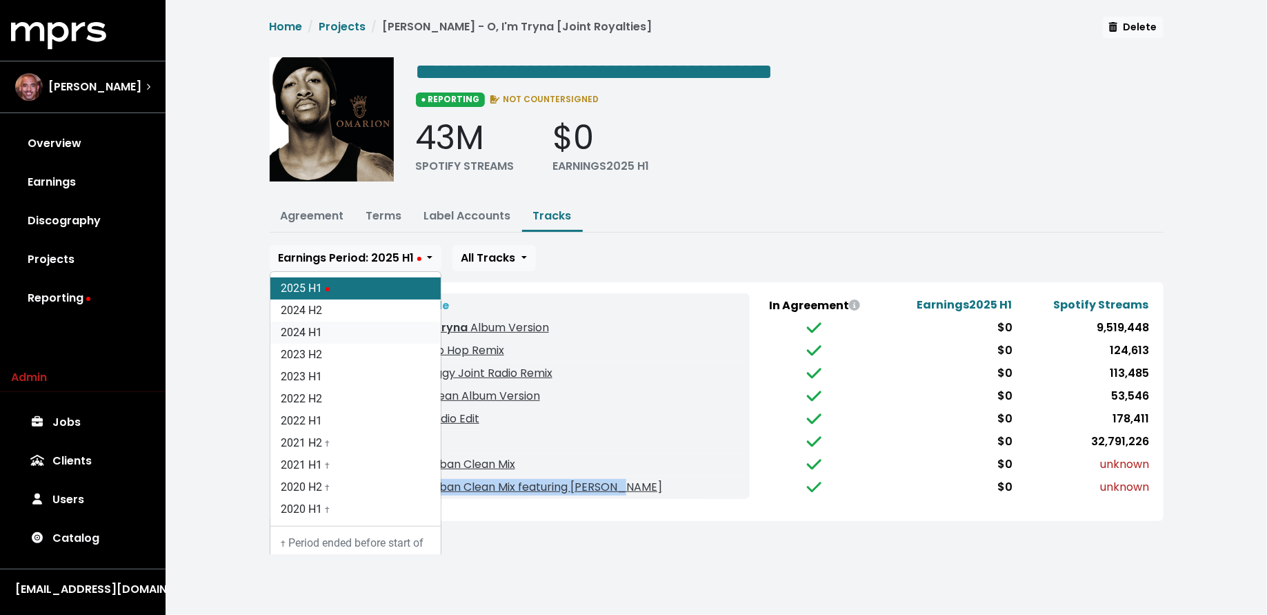
click at [394, 321] on link "2024 H1" at bounding box center [355, 332] width 170 height 22
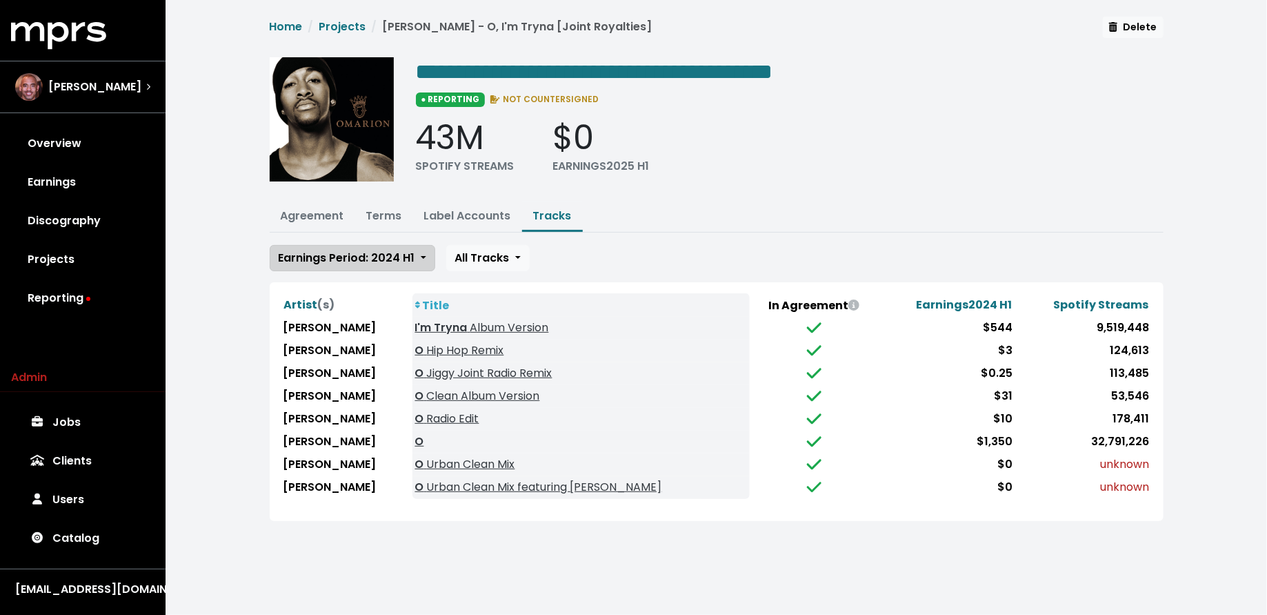
click at [388, 261] on span "Earnings Period: 2024 H1" at bounding box center [347, 258] width 137 height 16
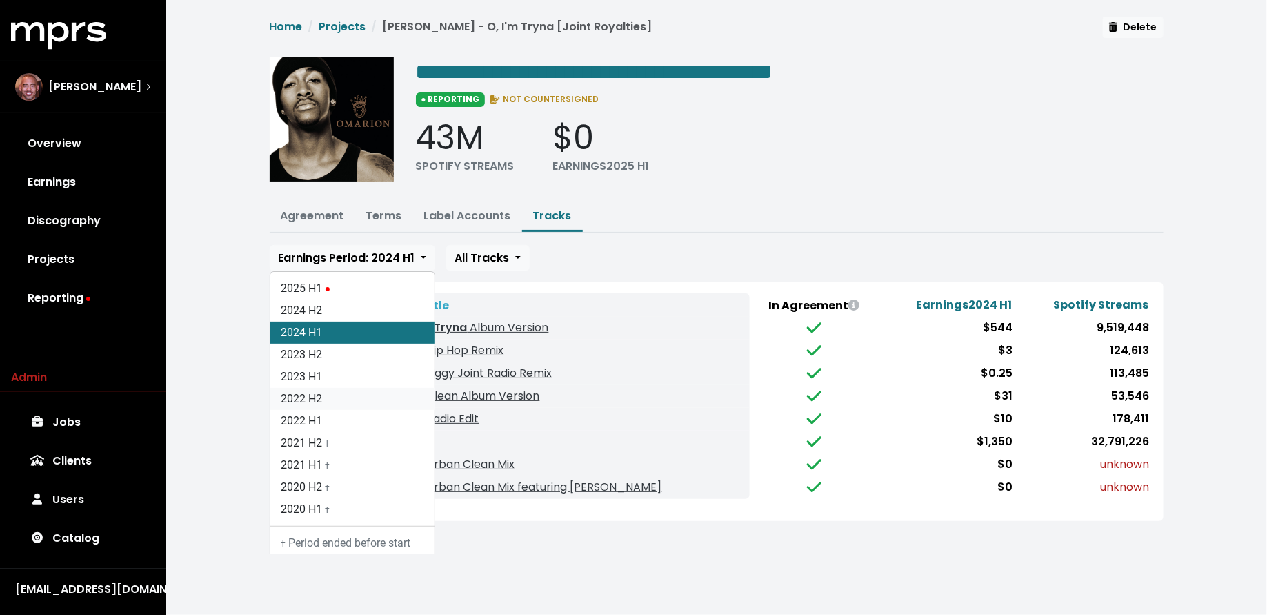
click at [386, 402] on link "2022 H2" at bounding box center [352, 399] width 164 height 22
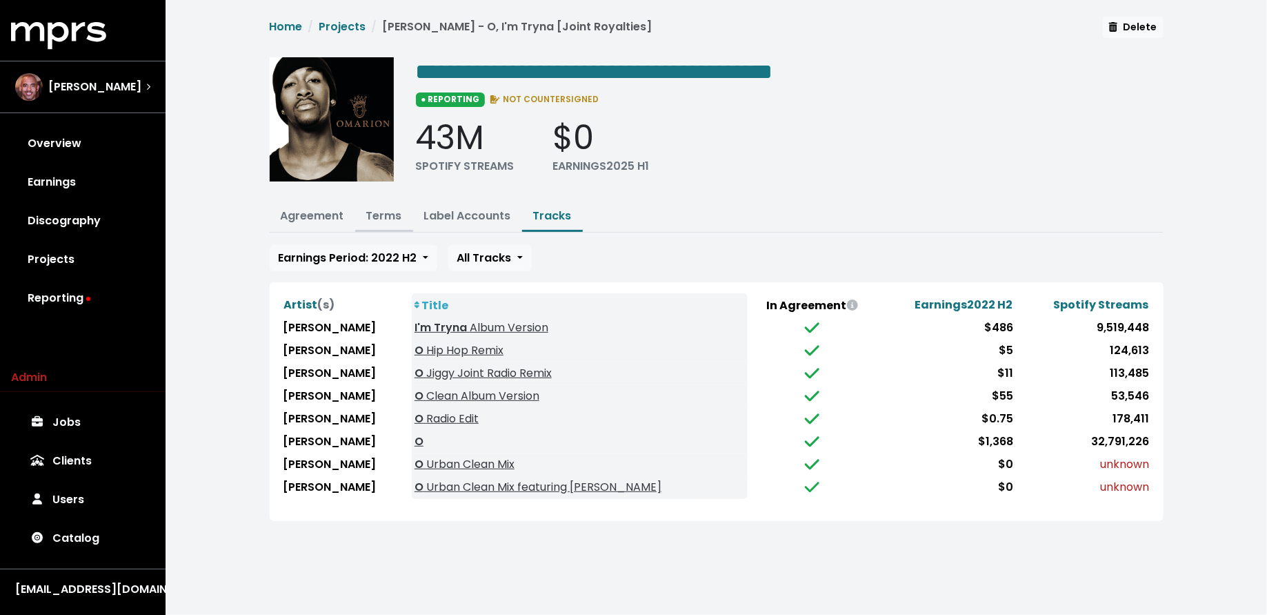
click at [388, 210] on link "Terms" at bounding box center [384, 216] width 36 height 16
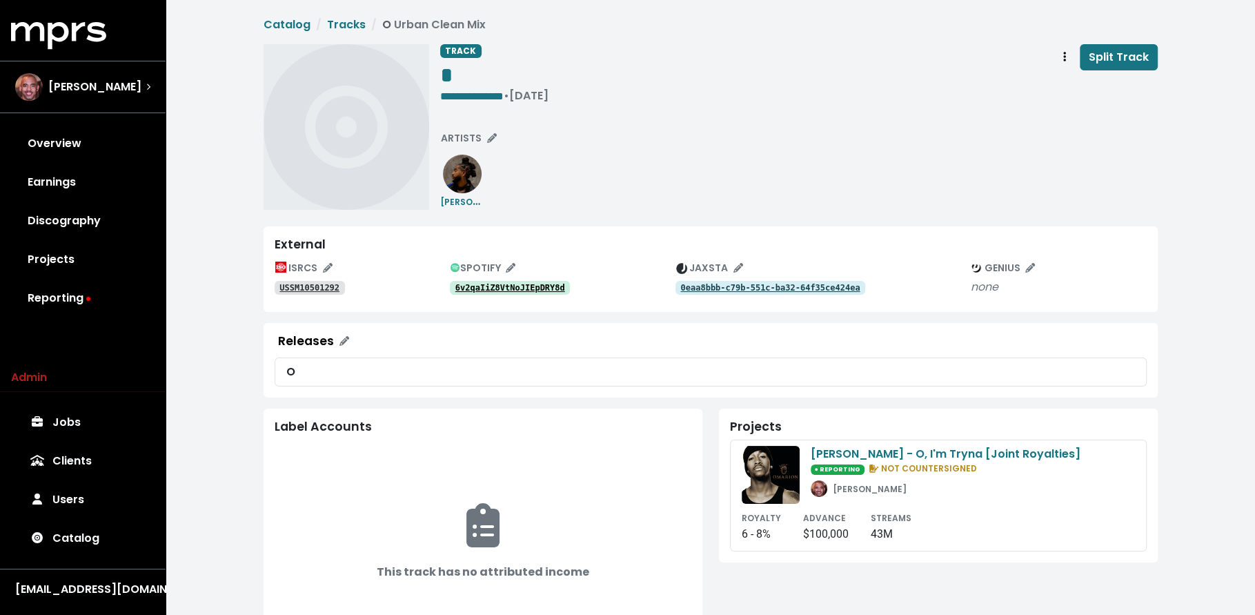
click at [318, 289] on tt "USSM10501292" at bounding box center [309, 288] width 60 height 10
click at [524, 286] on tt "6v2qaIiZ8VtNoJIEpDRY8d" at bounding box center [510, 288] width 110 height 10
click at [308, 292] on link "USSM10501463" at bounding box center [310, 288] width 70 height 14
click at [534, 281] on link "2CUXzAfMfGiLKhI6Izq25j" at bounding box center [510, 288] width 121 height 14
click at [335, 285] on tt "USSM10501463" at bounding box center [309, 288] width 60 height 10
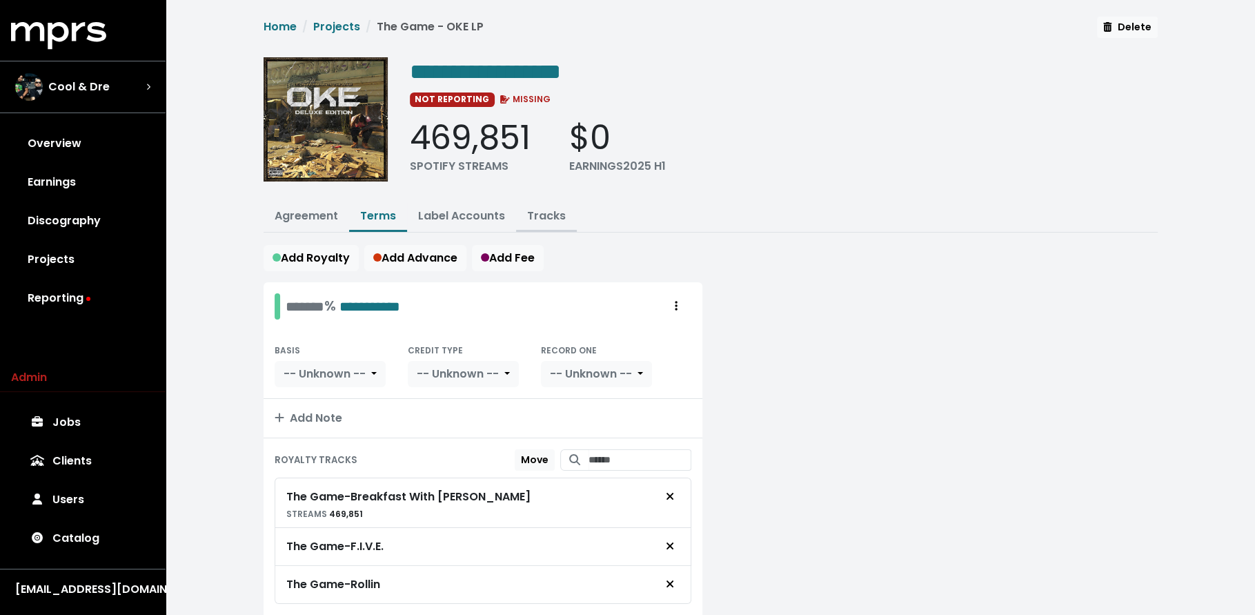
click at [543, 212] on link "Tracks" at bounding box center [546, 216] width 39 height 16
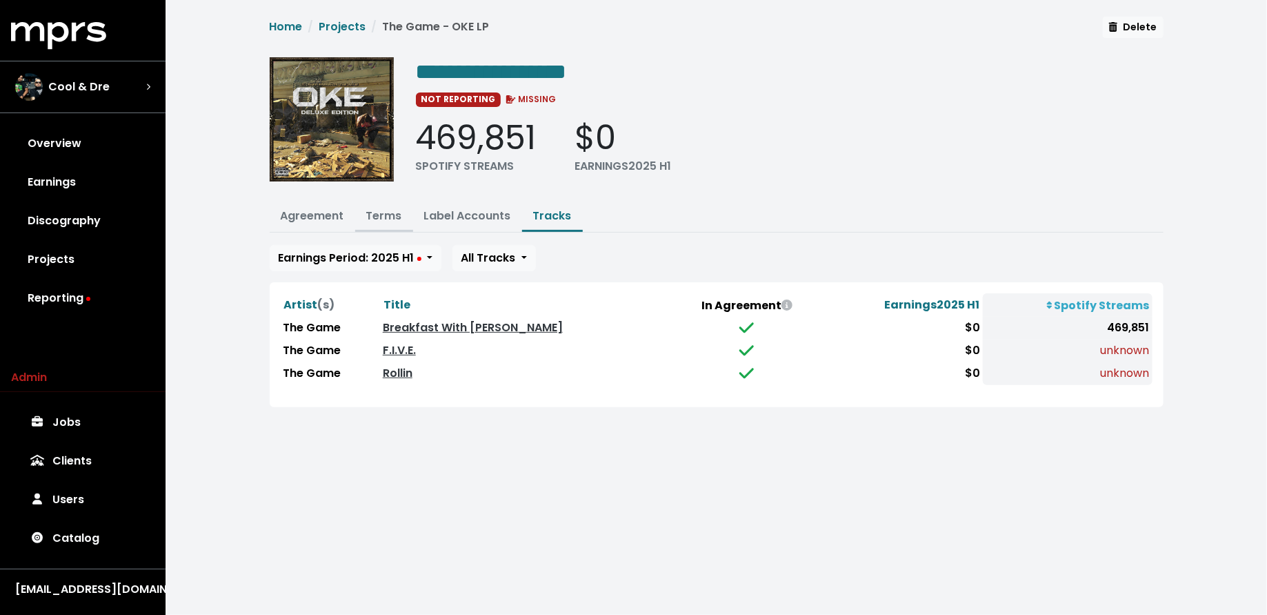
click at [385, 211] on link "Terms" at bounding box center [384, 216] width 36 height 16
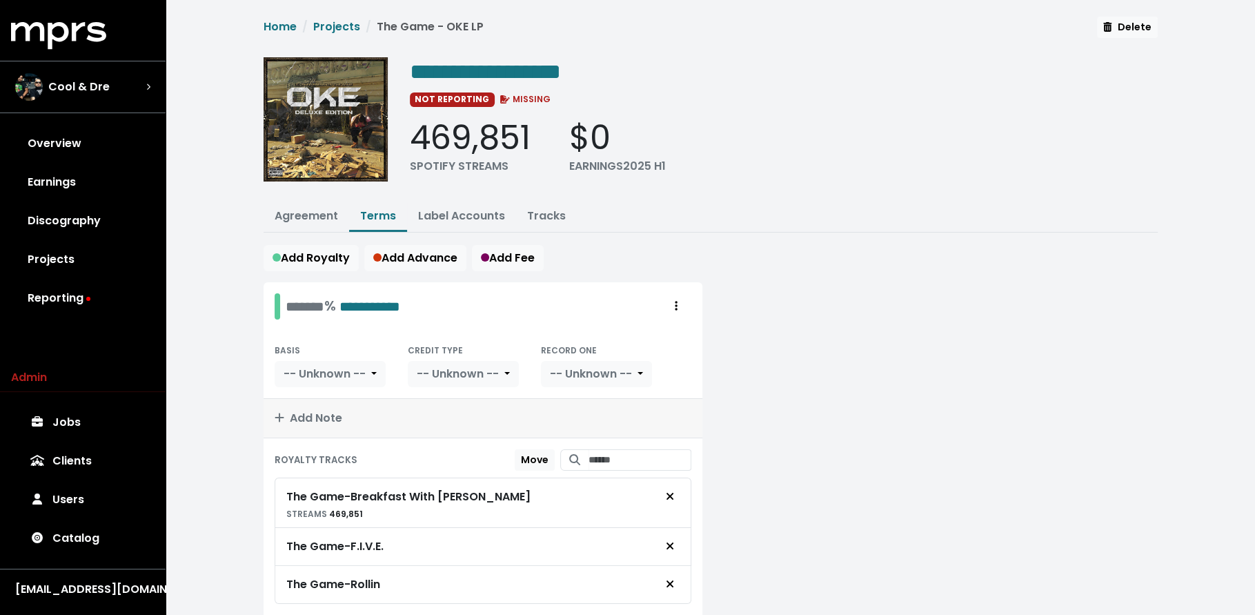
scroll to position [59, 0]
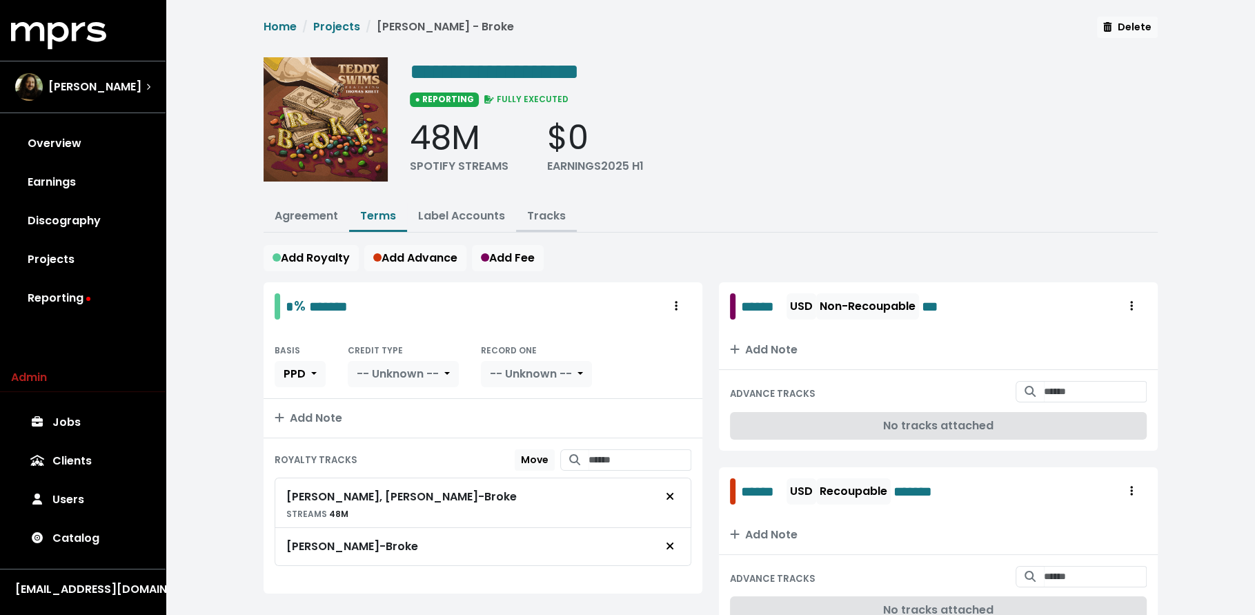
click at [543, 210] on link "Tracks" at bounding box center [546, 216] width 39 height 16
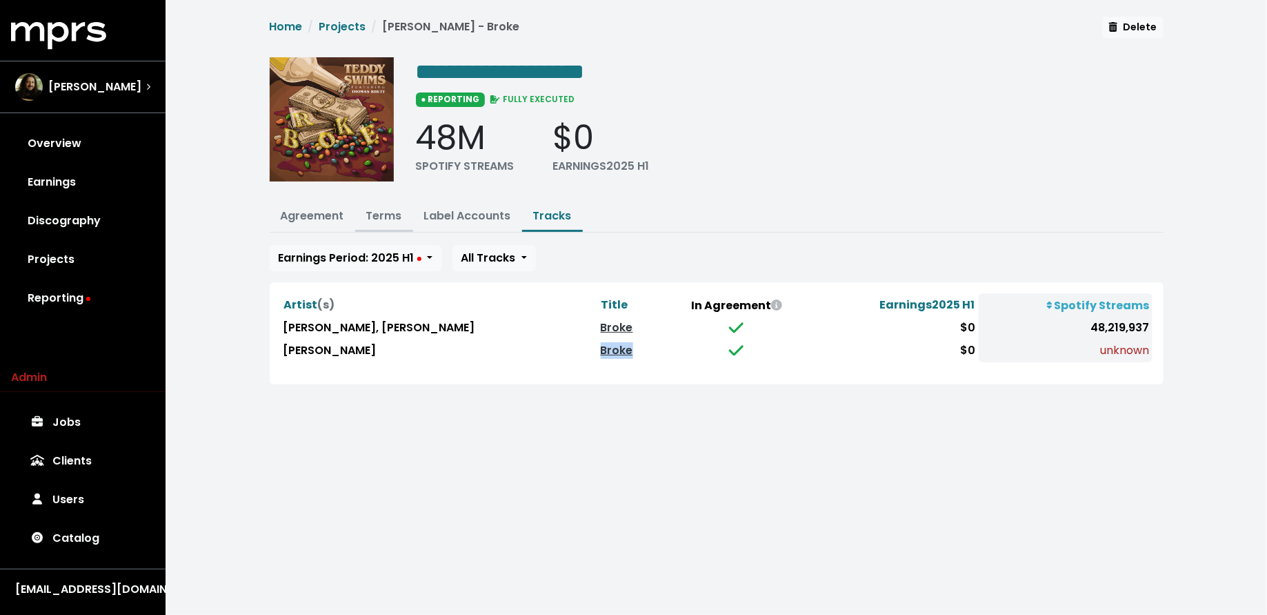
click at [381, 214] on link "Terms" at bounding box center [384, 216] width 36 height 16
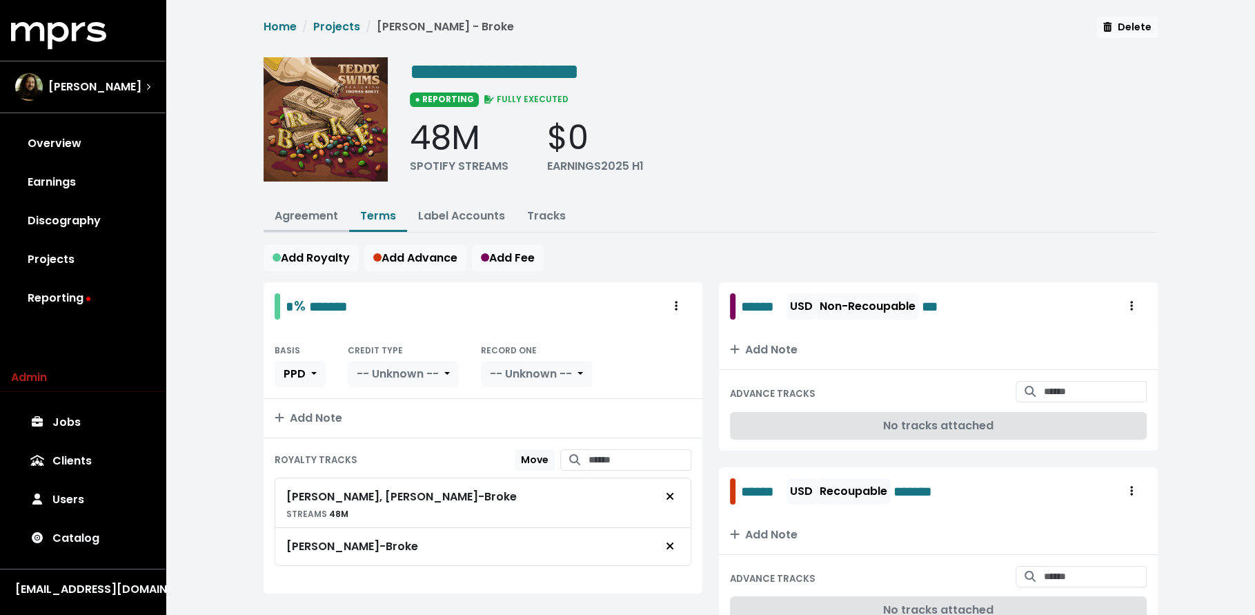
click at [307, 223] on button "Agreement" at bounding box center [307, 217] width 86 height 30
click at [304, 217] on link "Agreement" at bounding box center [306, 216] width 63 height 16
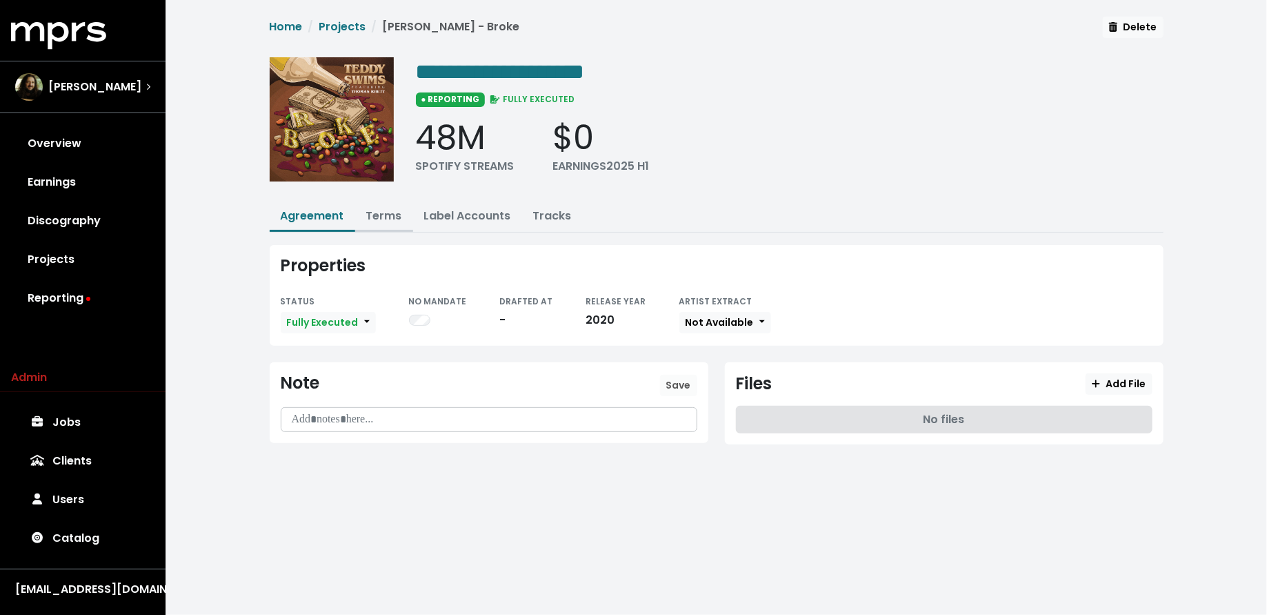
click at [397, 215] on link "Terms" at bounding box center [384, 216] width 36 height 16
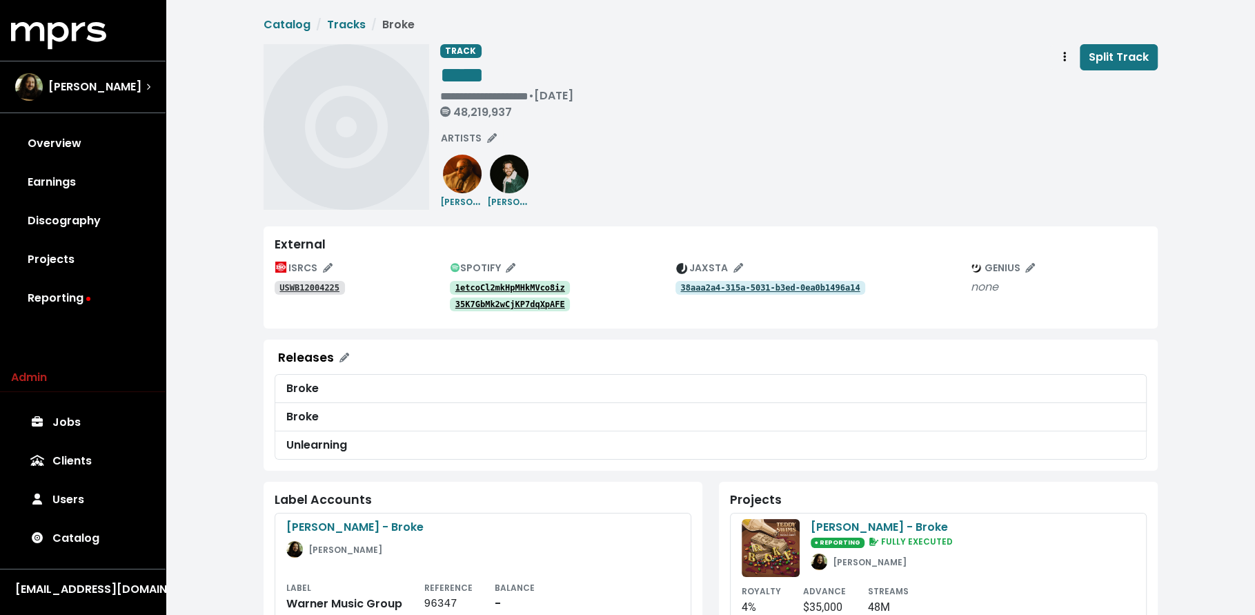
click at [329, 286] on tt "USWB12004225" at bounding box center [309, 288] width 60 height 10
click at [482, 289] on tt "1etcoCl2mkHpMHkMVco8iz" at bounding box center [510, 288] width 110 height 10
click at [486, 305] on tt "35K7GbMk2wCjKP7dqXpAFE" at bounding box center [510, 304] width 110 height 10
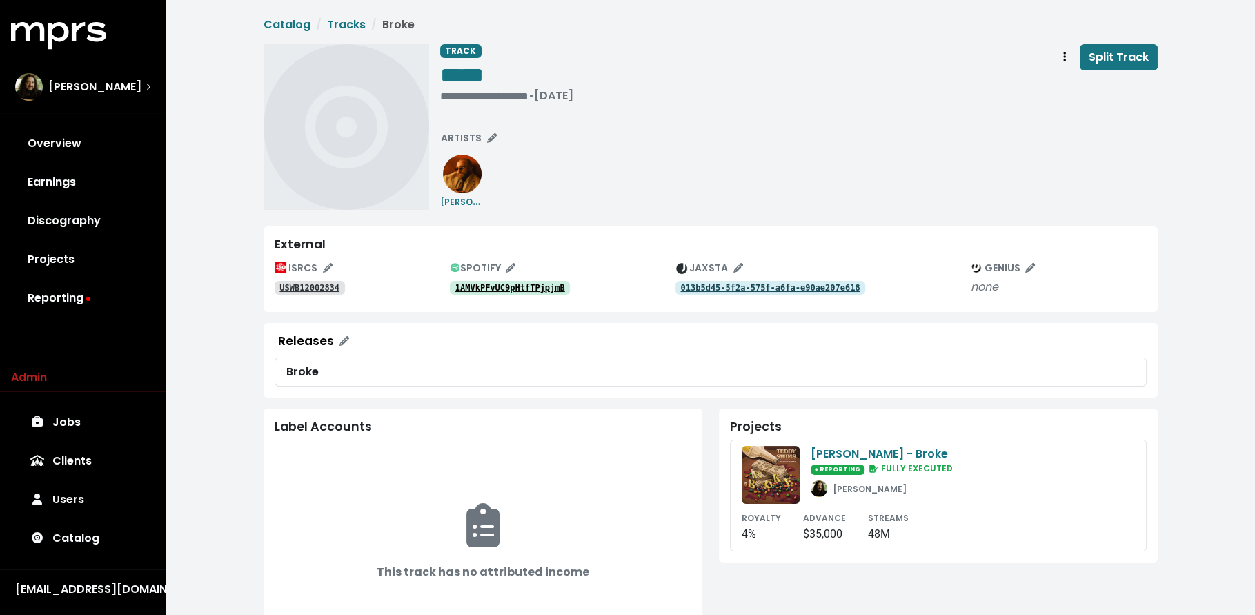
click at [479, 288] on tt "1AMVkPFvUC9pHtfTPjpjmB" at bounding box center [510, 288] width 110 height 10
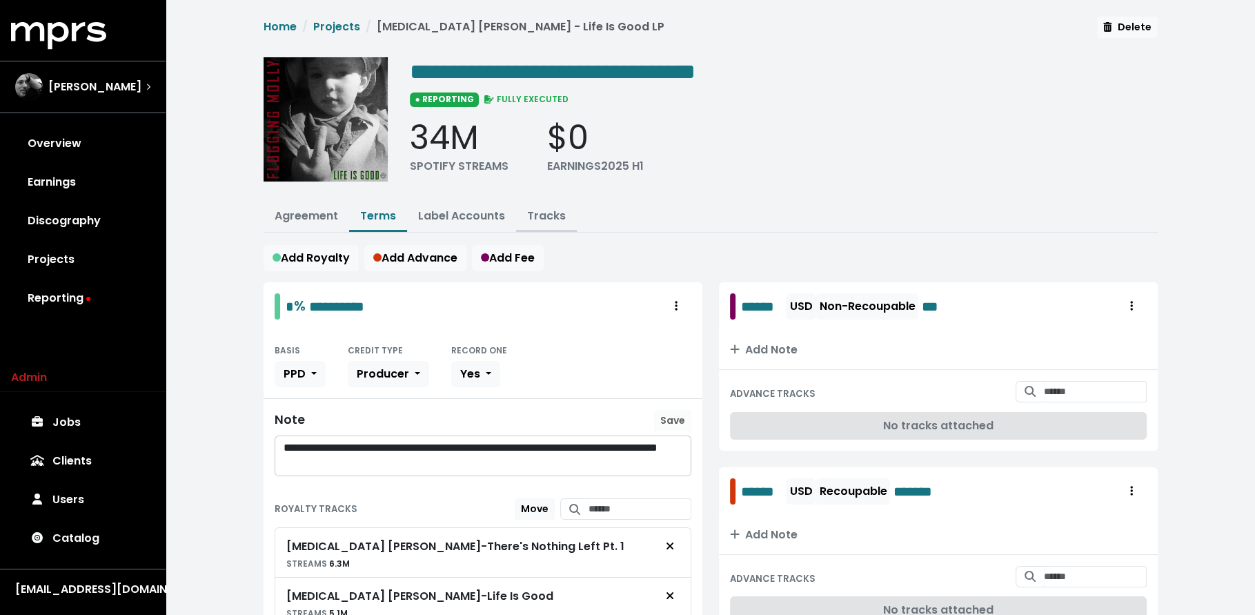
click at [542, 217] on link "Tracks" at bounding box center [546, 216] width 39 height 16
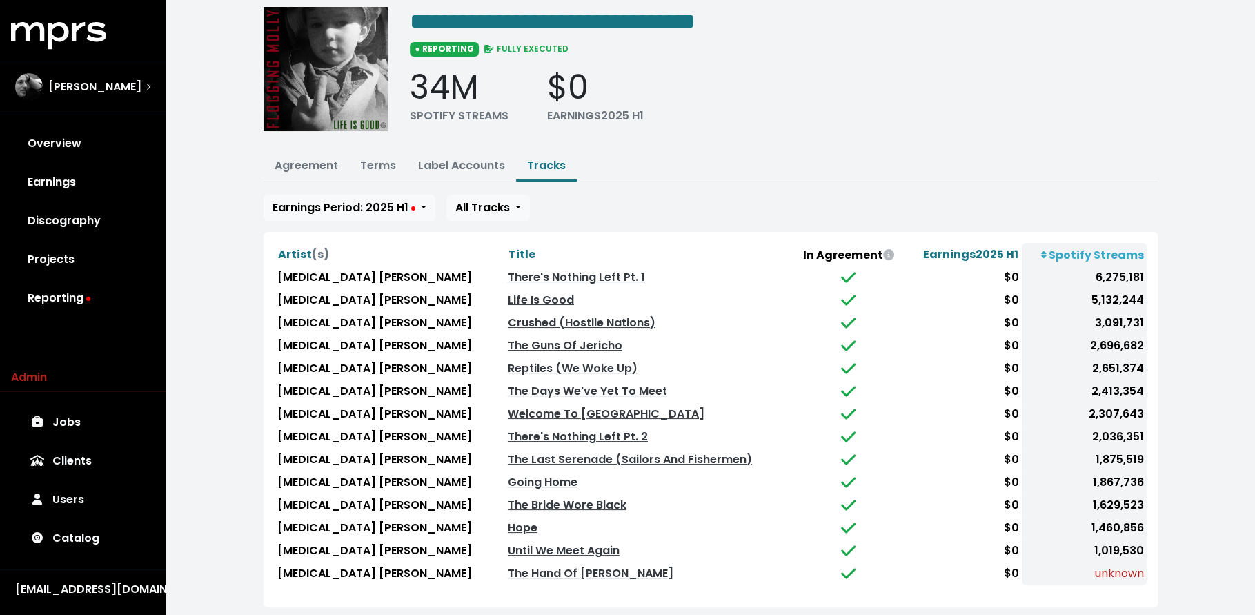
scroll to position [66, 0]
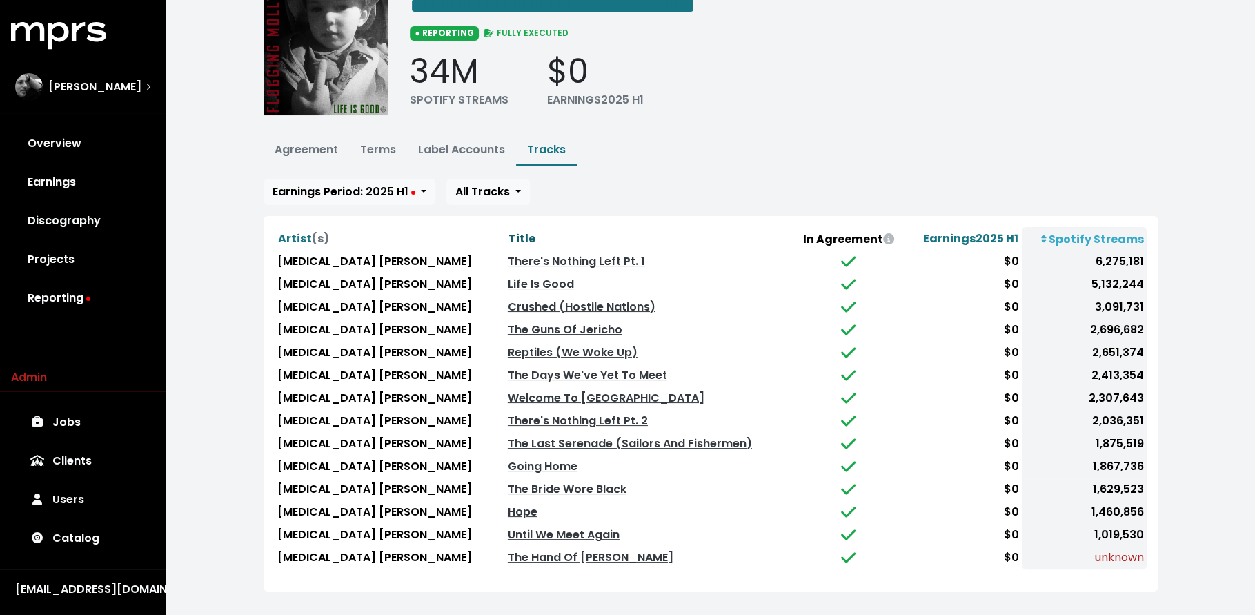
click at [508, 235] on span "Title" at bounding box center [521, 238] width 27 height 16
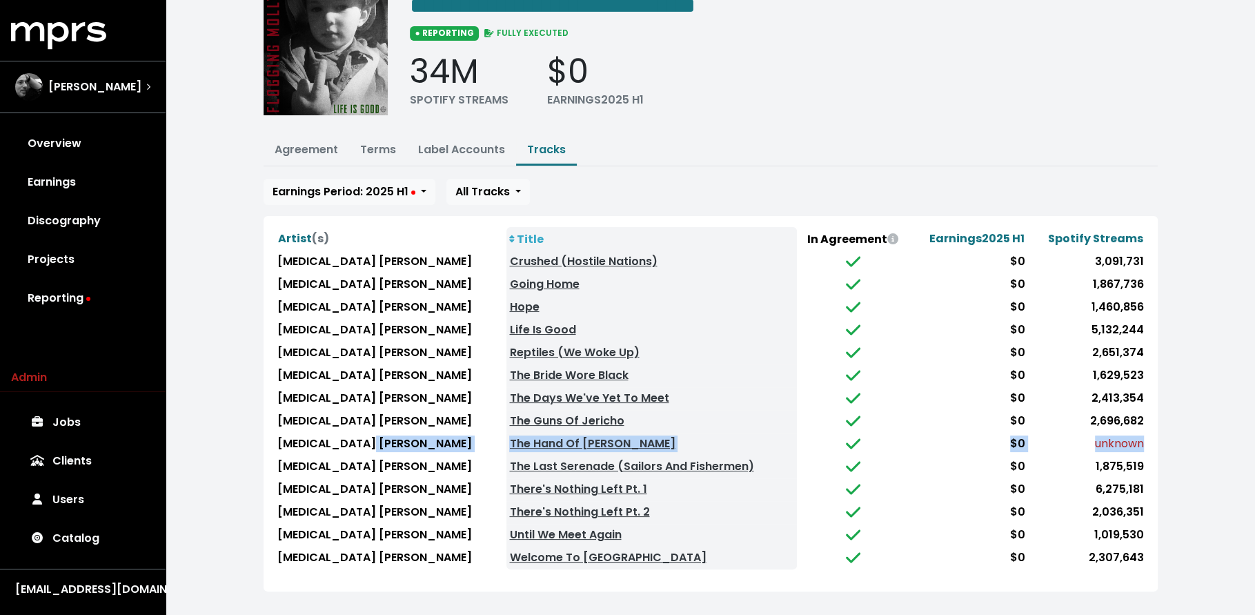
drag, startPoint x: 1141, startPoint y: 439, endPoint x: 384, endPoint y: 431, distance: 757.5
click at [384, 433] on tr "[MEDICAL_DATA] [PERSON_NAME] The Hand Of [PERSON_NAME] $0 unknown" at bounding box center [711, 444] width 872 height 23
click at [318, 148] on link "Agreement" at bounding box center [306, 149] width 63 height 16
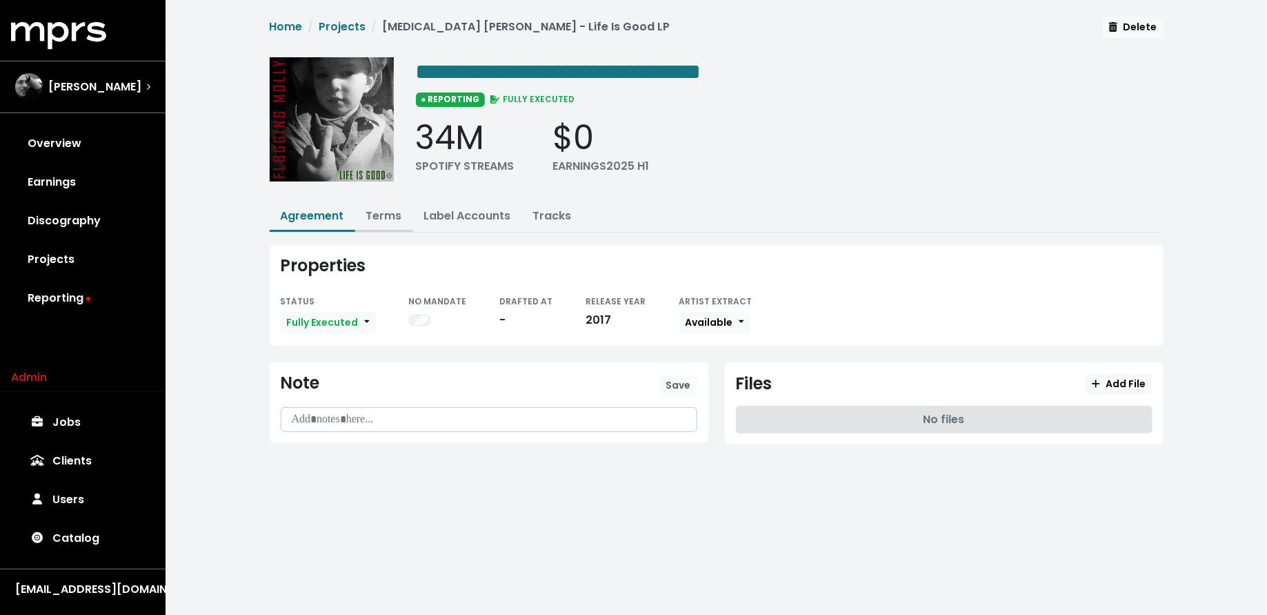
click at [390, 212] on link "Terms" at bounding box center [384, 216] width 36 height 16
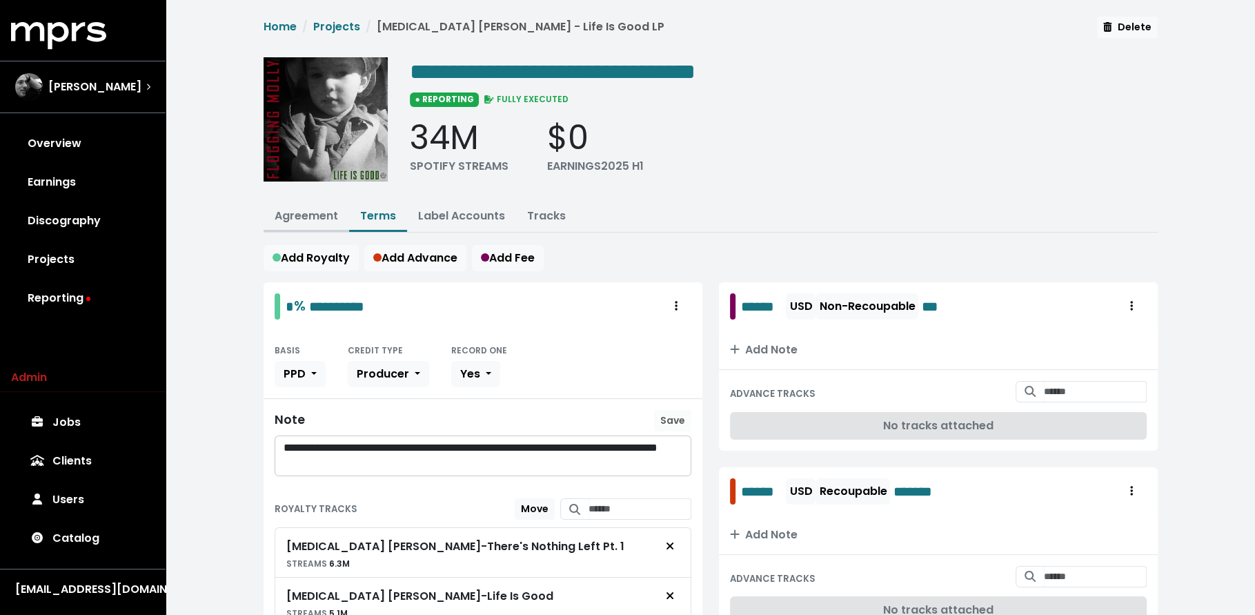
click at [331, 210] on link "Agreement" at bounding box center [306, 216] width 63 height 16
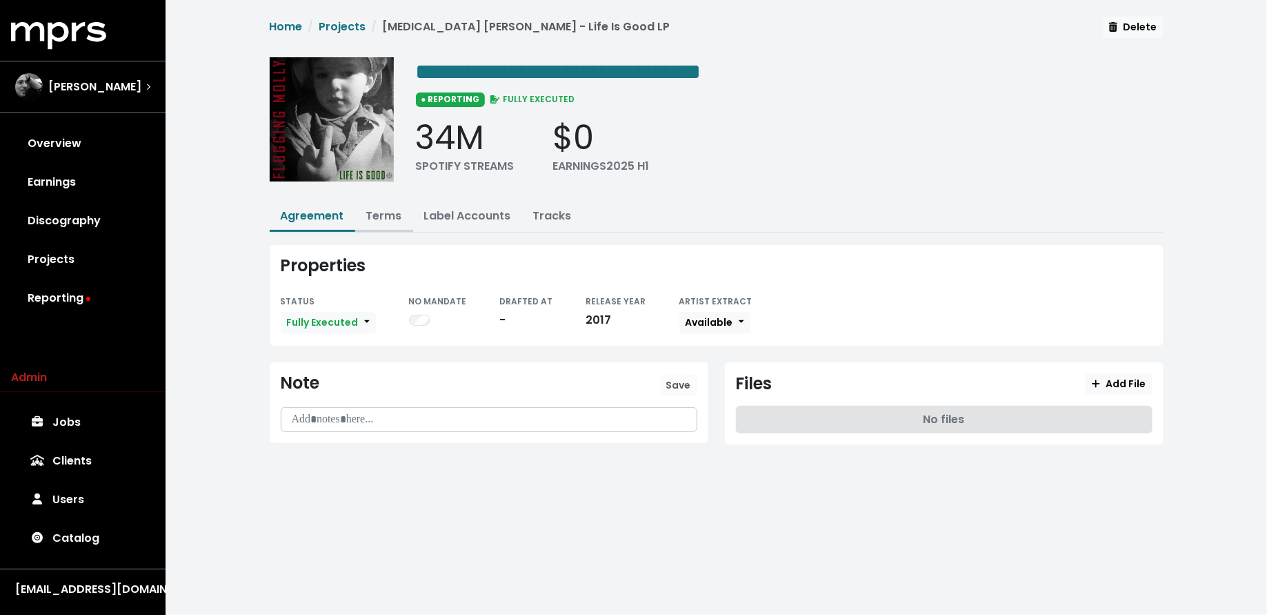
click at [373, 219] on link "Terms" at bounding box center [384, 216] width 36 height 16
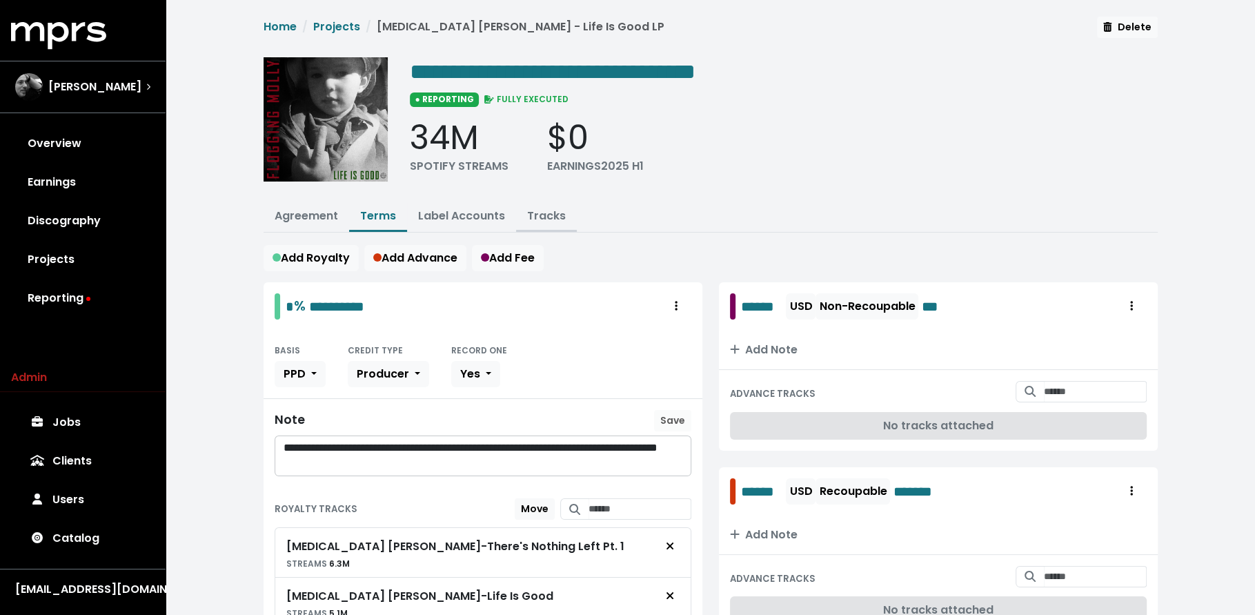
click at [539, 220] on link "Tracks" at bounding box center [546, 216] width 39 height 16
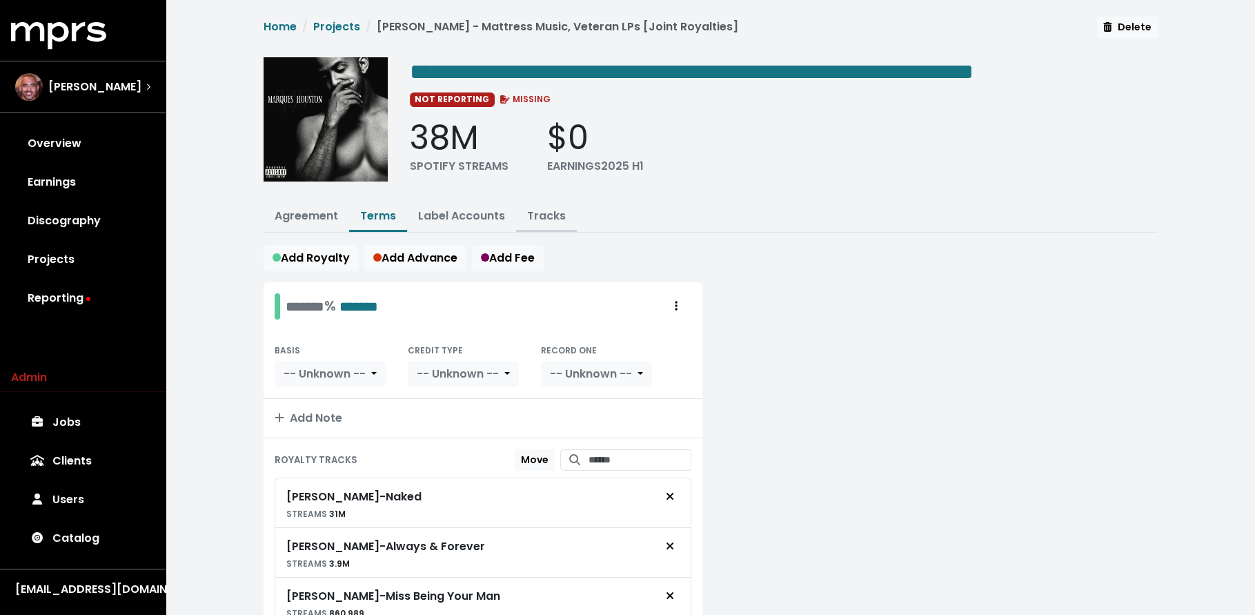
click at [547, 208] on link "Tracks" at bounding box center [546, 216] width 39 height 16
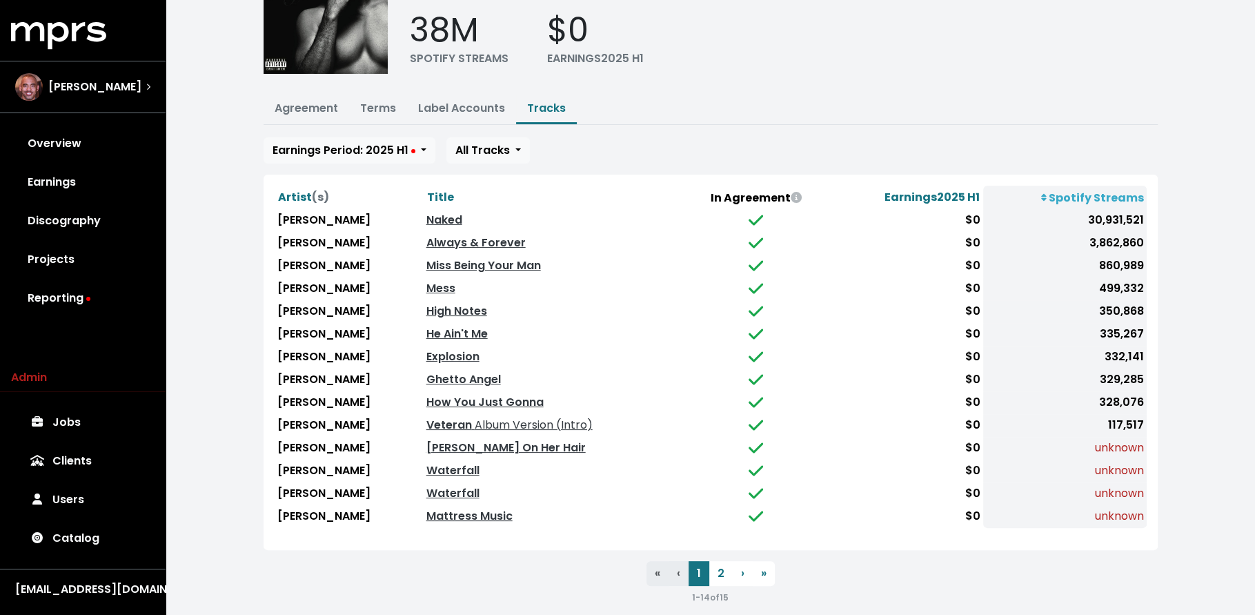
scroll to position [117, 0]
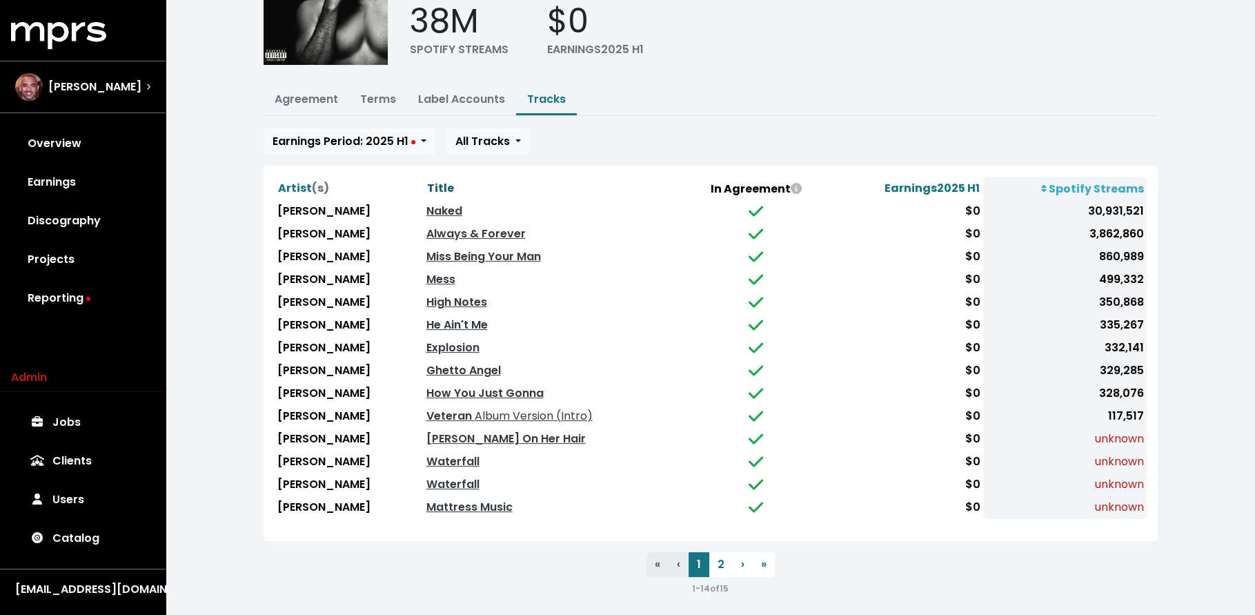
click at [448, 187] on span "Title" at bounding box center [440, 188] width 27 height 16
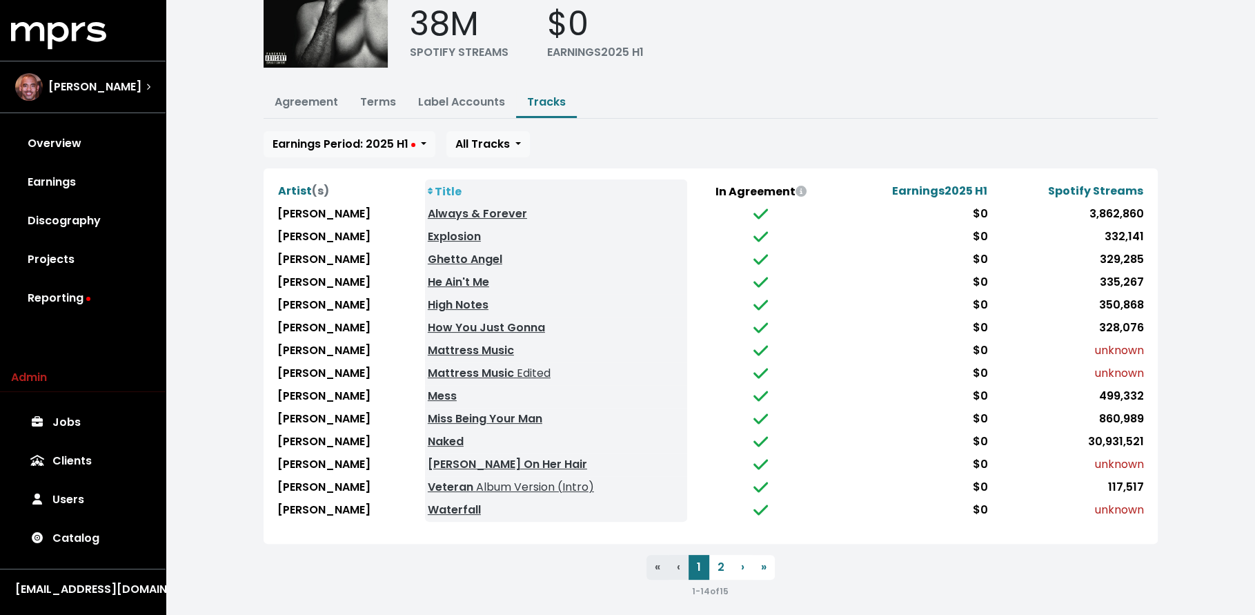
scroll to position [113, 0]
click at [390, 555] on ul "« First ‹ Previous 1 2 › Next » Last" at bounding box center [711, 567] width 894 height 25
click at [372, 97] on link "Terms" at bounding box center [378, 103] width 36 height 16
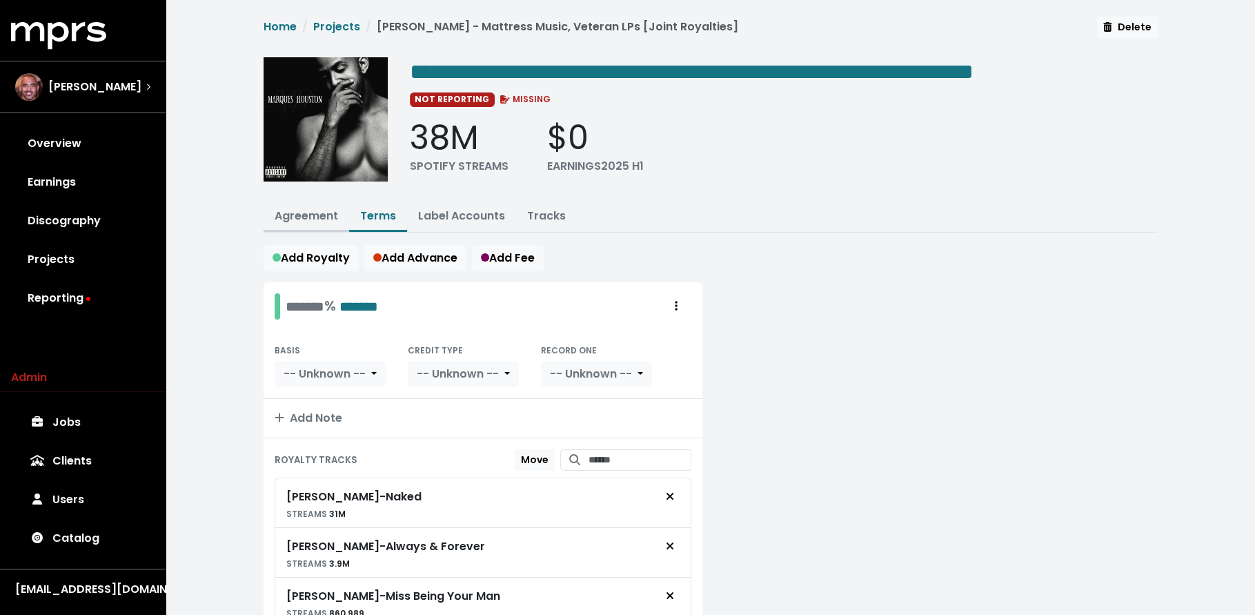
click at [317, 212] on link "Agreement" at bounding box center [306, 216] width 63 height 16
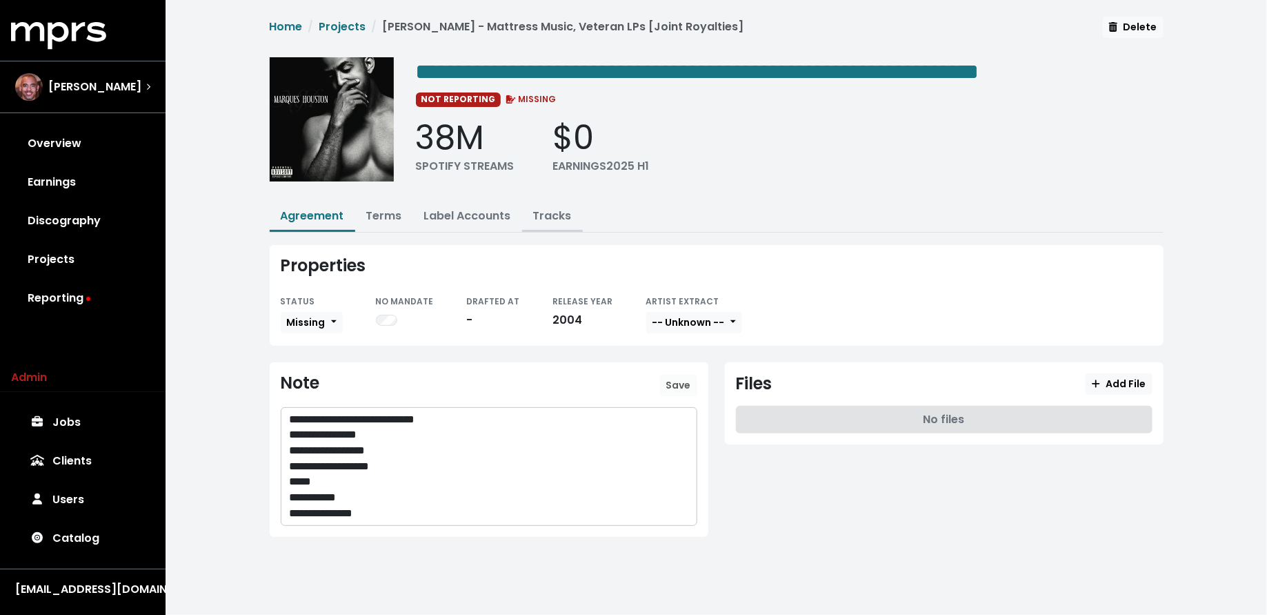
click at [553, 217] on link "Tracks" at bounding box center [552, 216] width 39 height 16
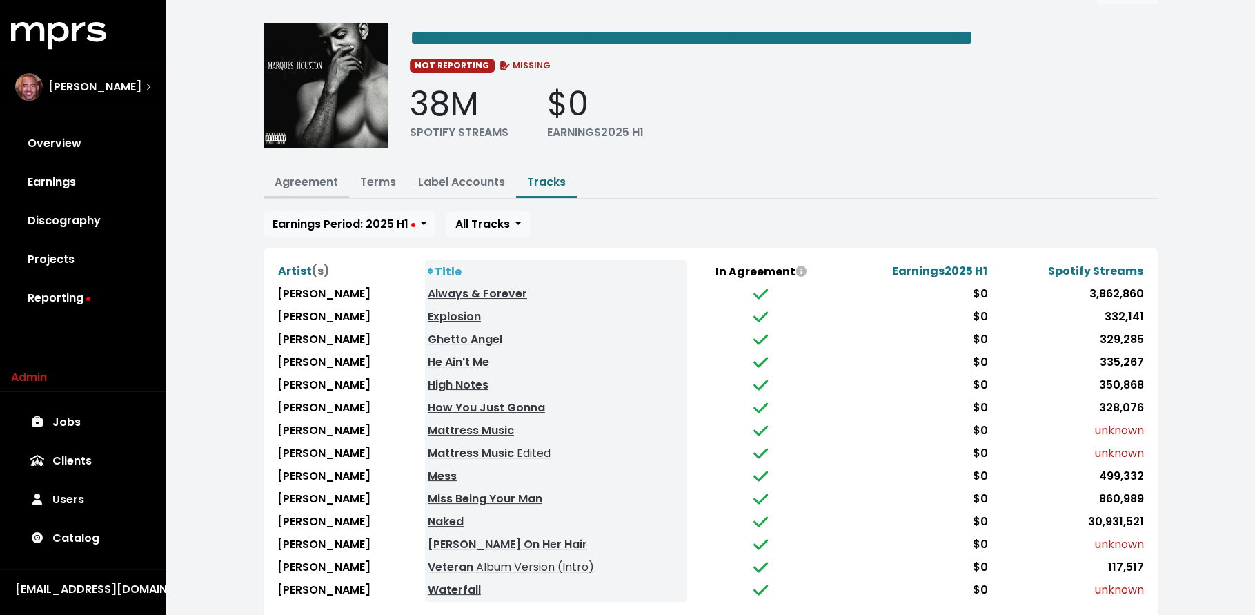
scroll to position [117, 0]
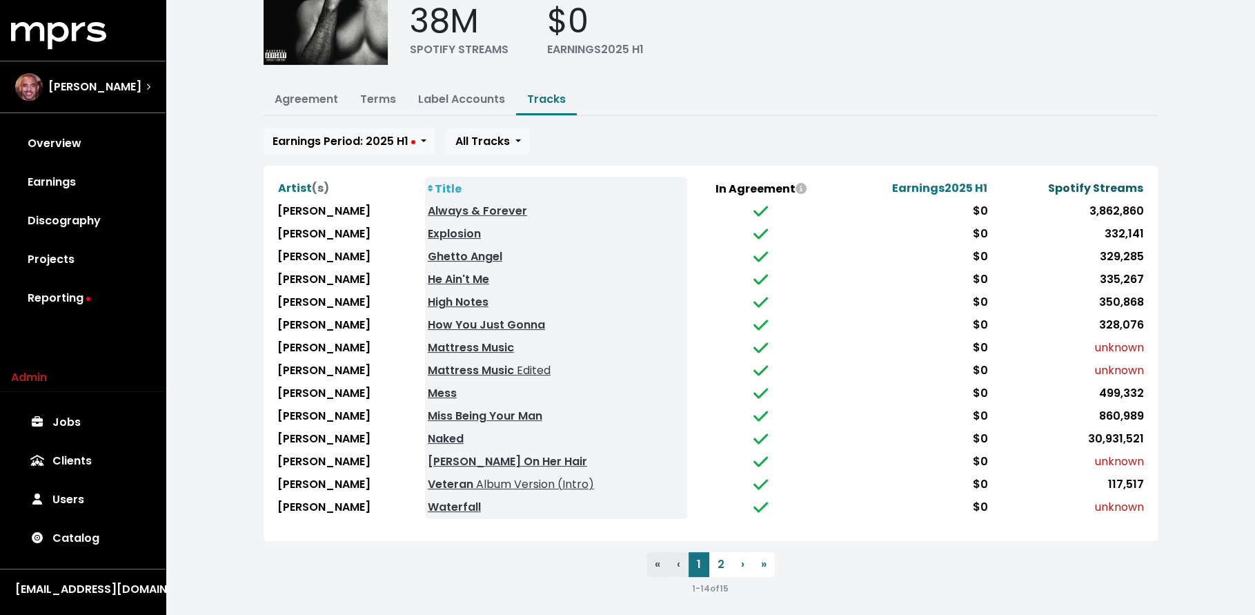
click at [1058, 180] on span "Spotify Streams" at bounding box center [1095, 188] width 95 height 16
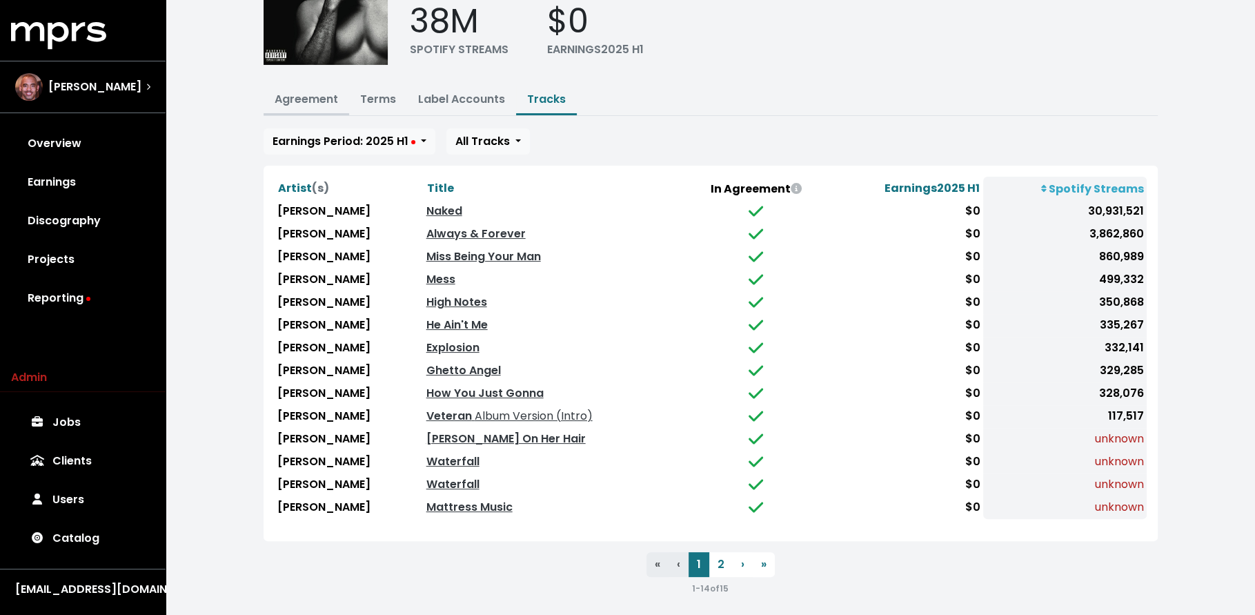
click at [316, 103] on link "Agreement" at bounding box center [306, 99] width 63 height 16
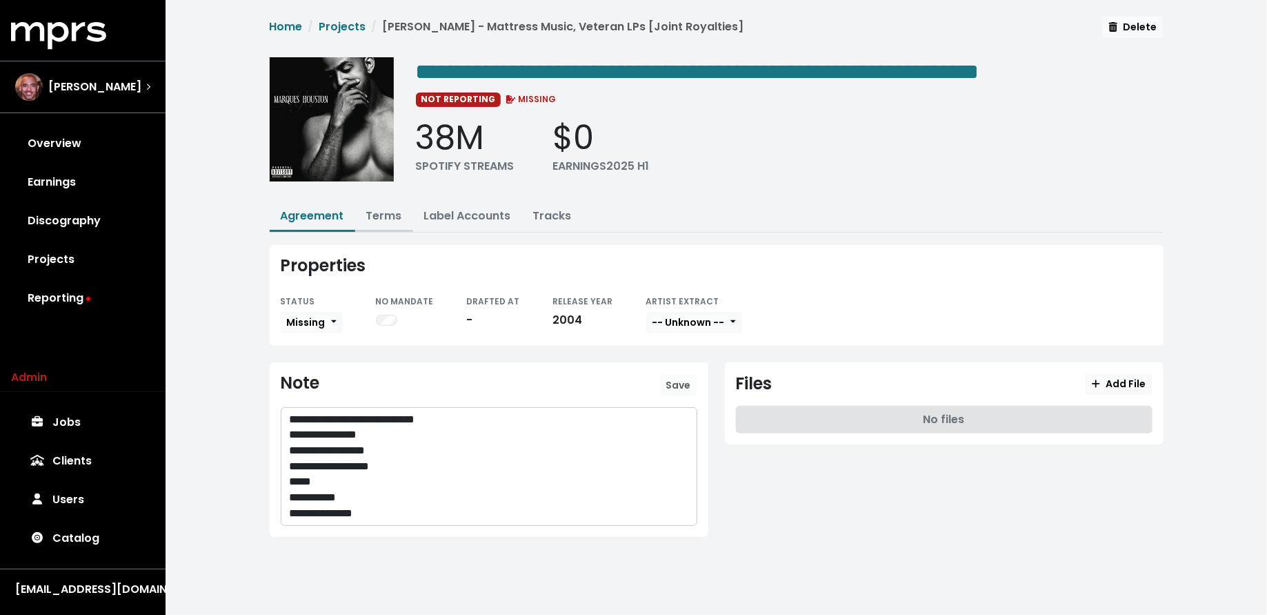
click at [385, 217] on link "Terms" at bounding box center [384, 216] width 36 height 16
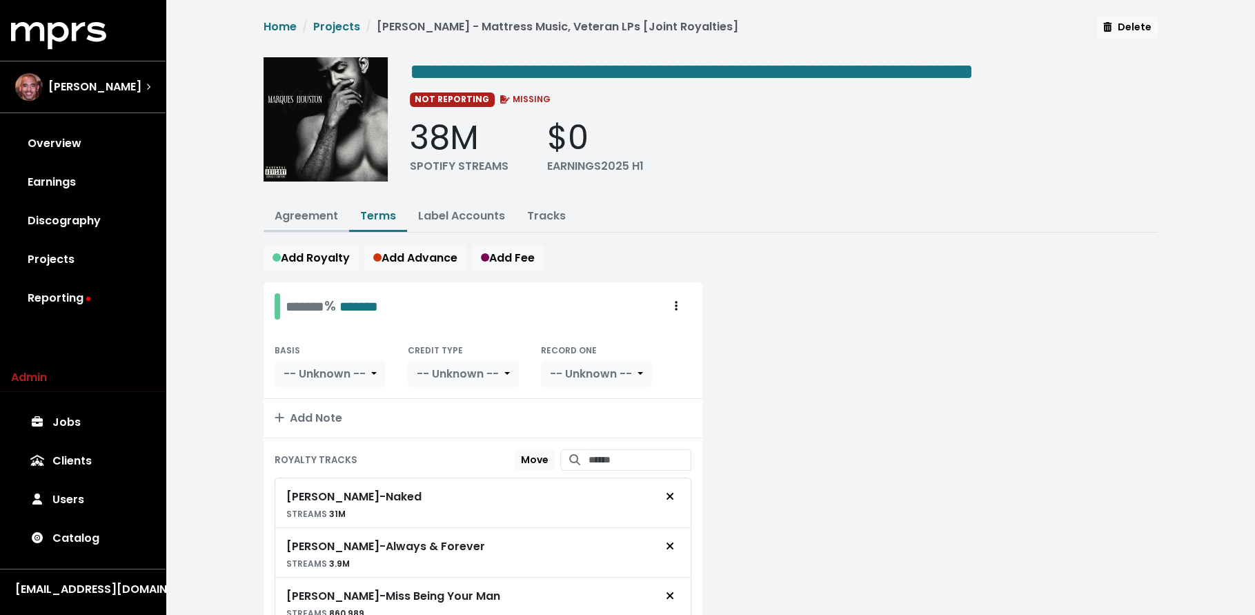
click at [299, 208] on link "Agreement" at bounding box center [306, 216] width 63 height 16
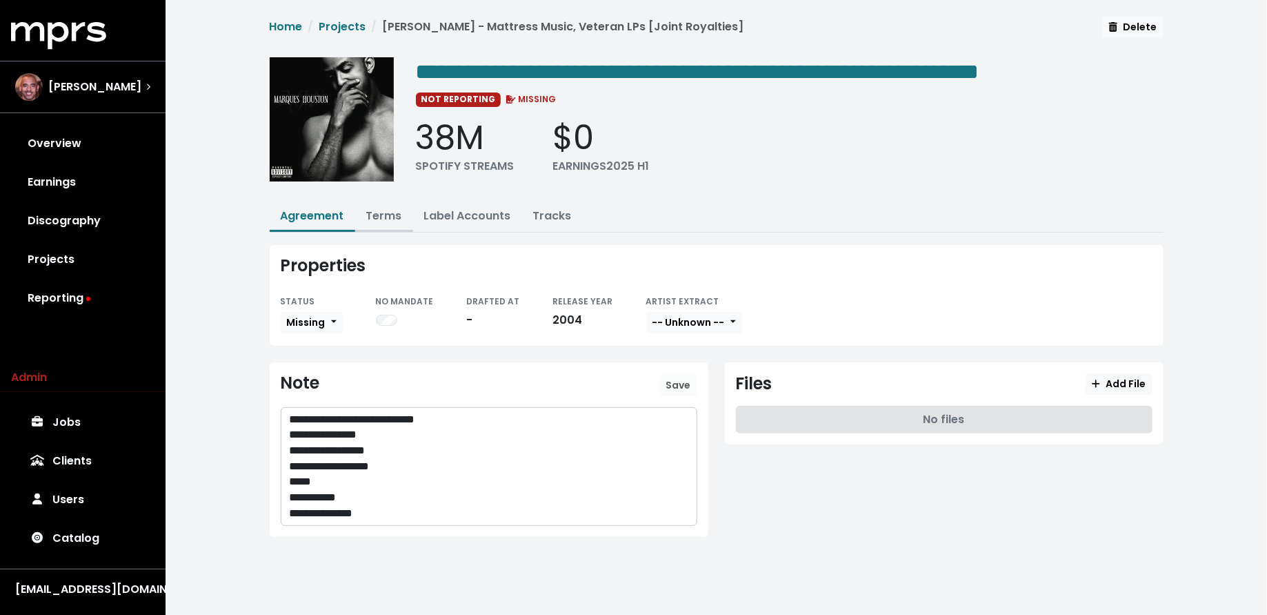
click at [388, 219] on link "Terms" at bounding box center [384, 216] width 36 height 16
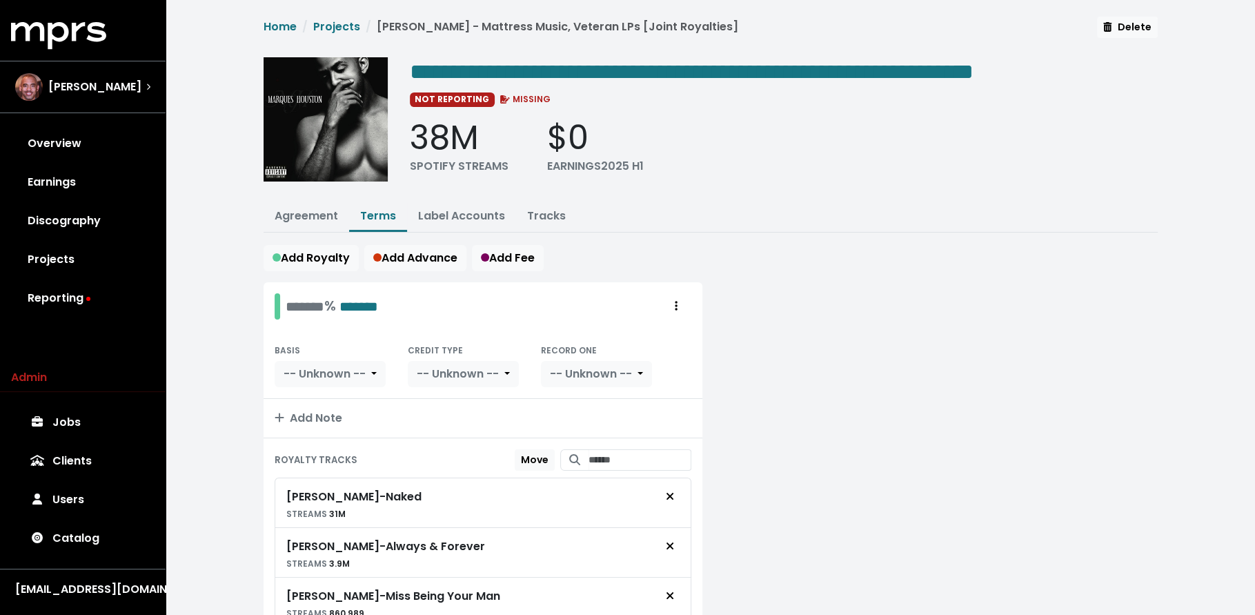
scroll to position [575, 0]
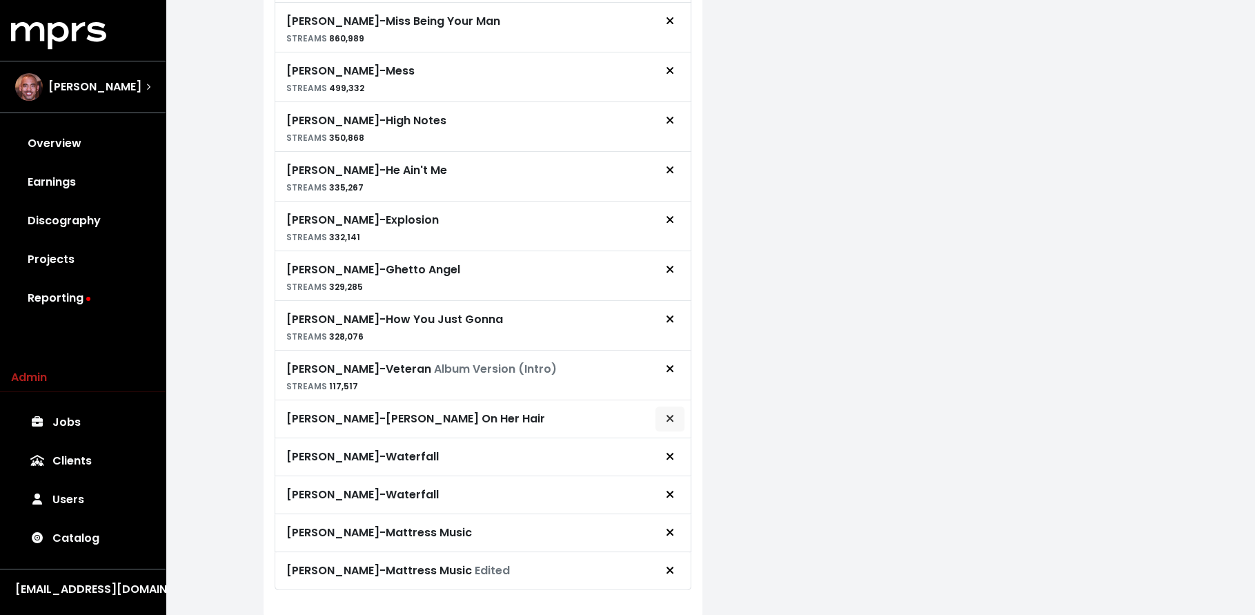
click at [671, 414] on span "Remove royalty target" at bounding box center [670, 418] width 8 height 16
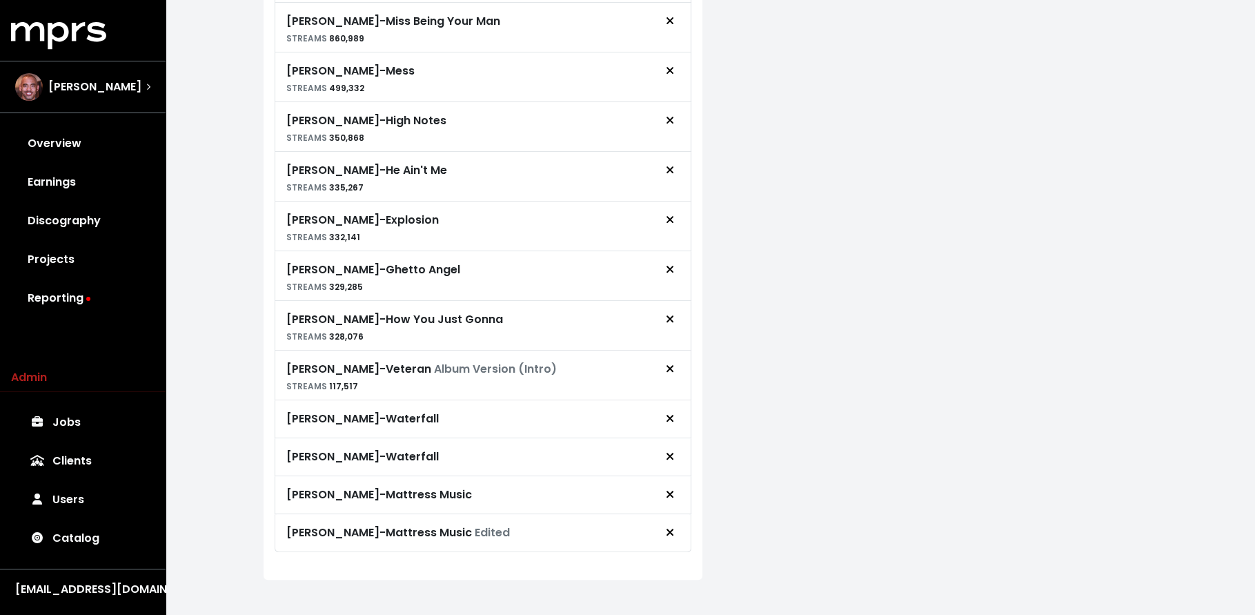
click at [670, 460] on div "Marques Houston - Waterfall" at bounding box center [483, 457] width 417 height 38
click at [670, 450] on icon "Remove royalty target" at bounding box center [670, 455] width 8 height 11
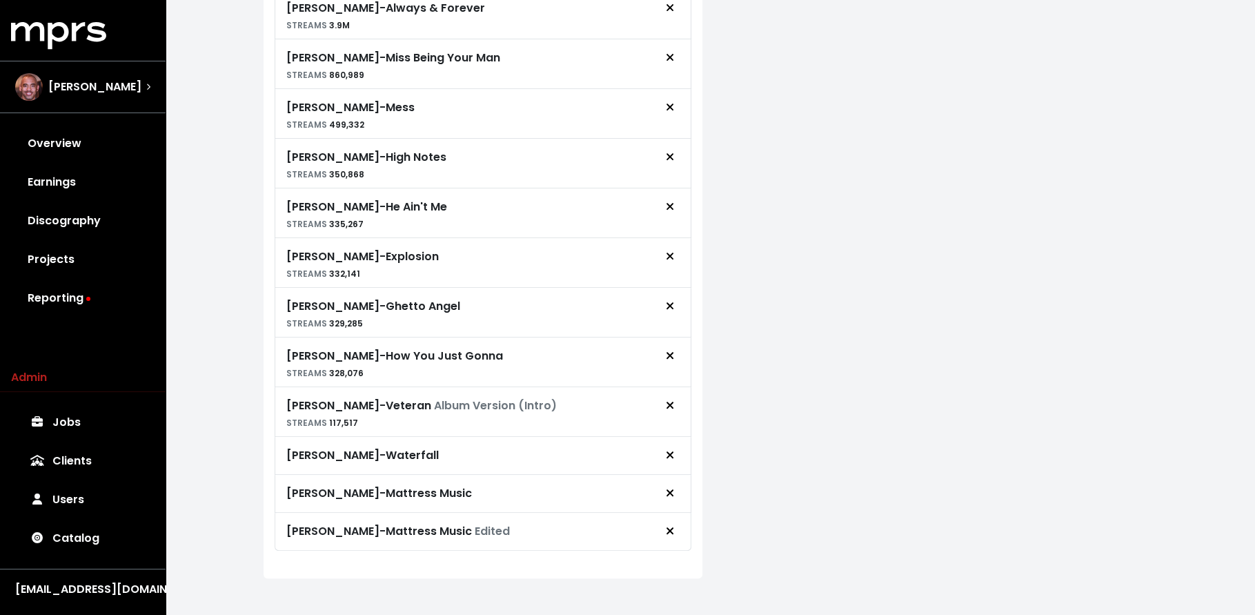
click at [670, 449] on icon "Remove royalty target" at bounding box center [670, 454] width 8 height 11
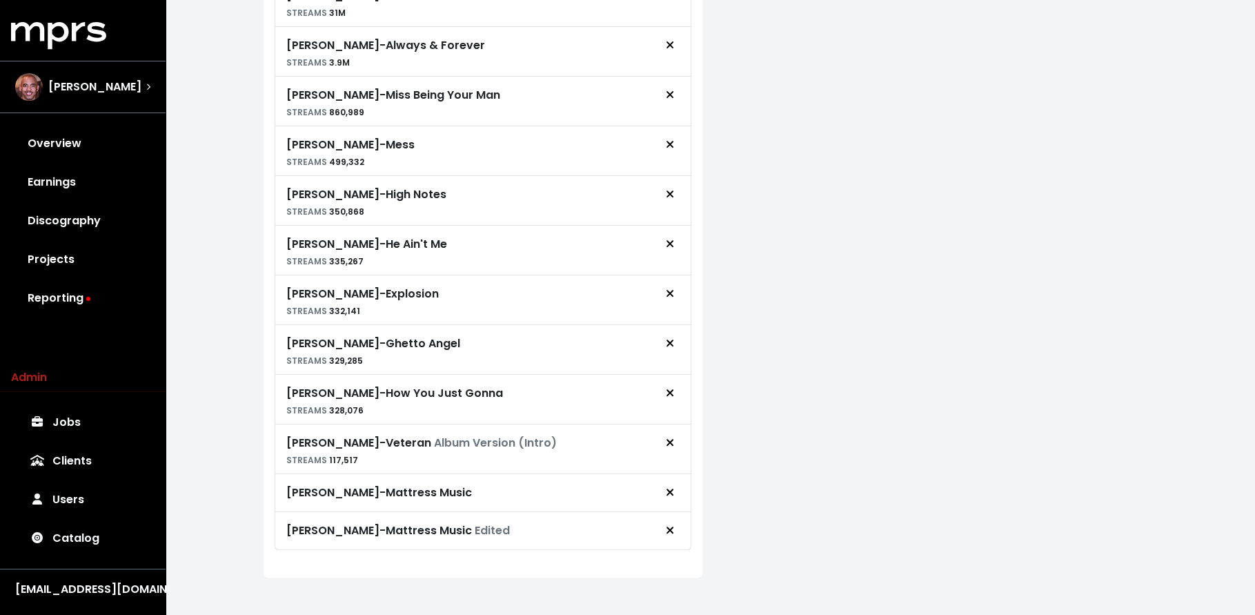
click at [674, 488] on span "Remove royalty target" at bounding box center [670, 492] width 12 height 17
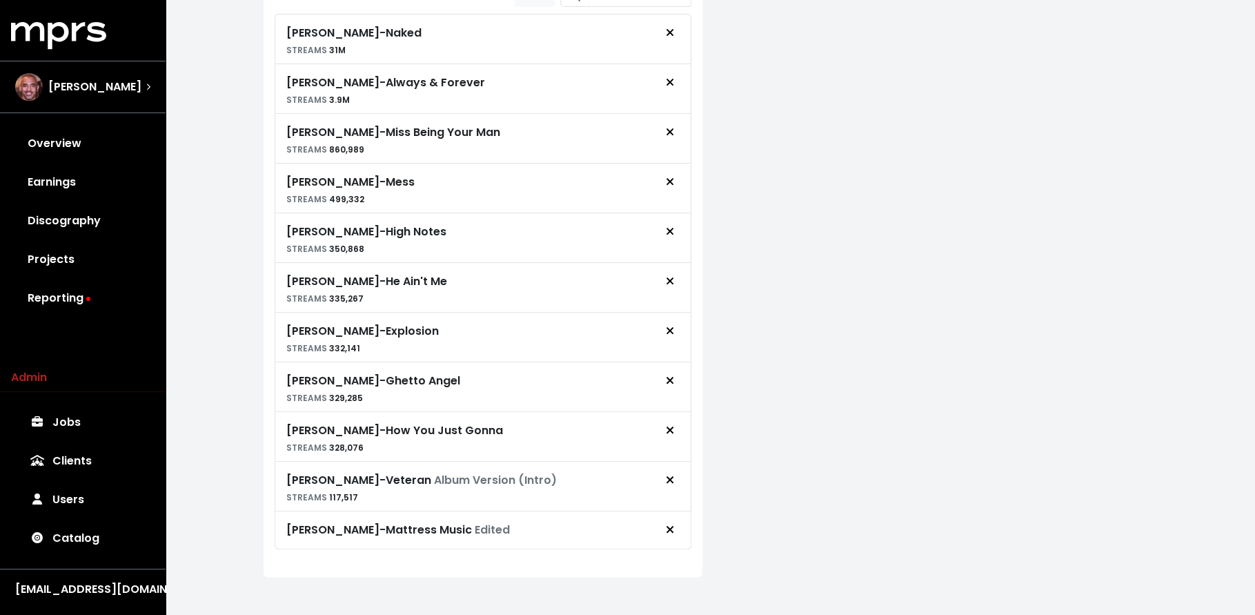
click at [671, 524] on icon "Remove royalty target" at bounding box center [670, 529] width 8 height 11
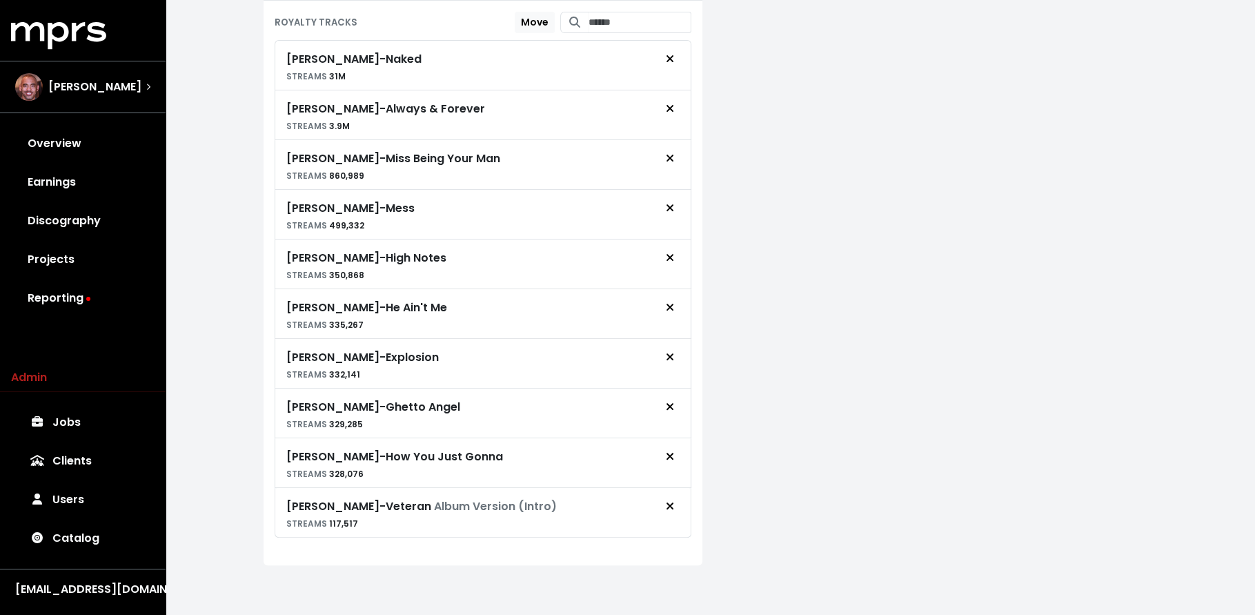
scroll to position [426, 0]
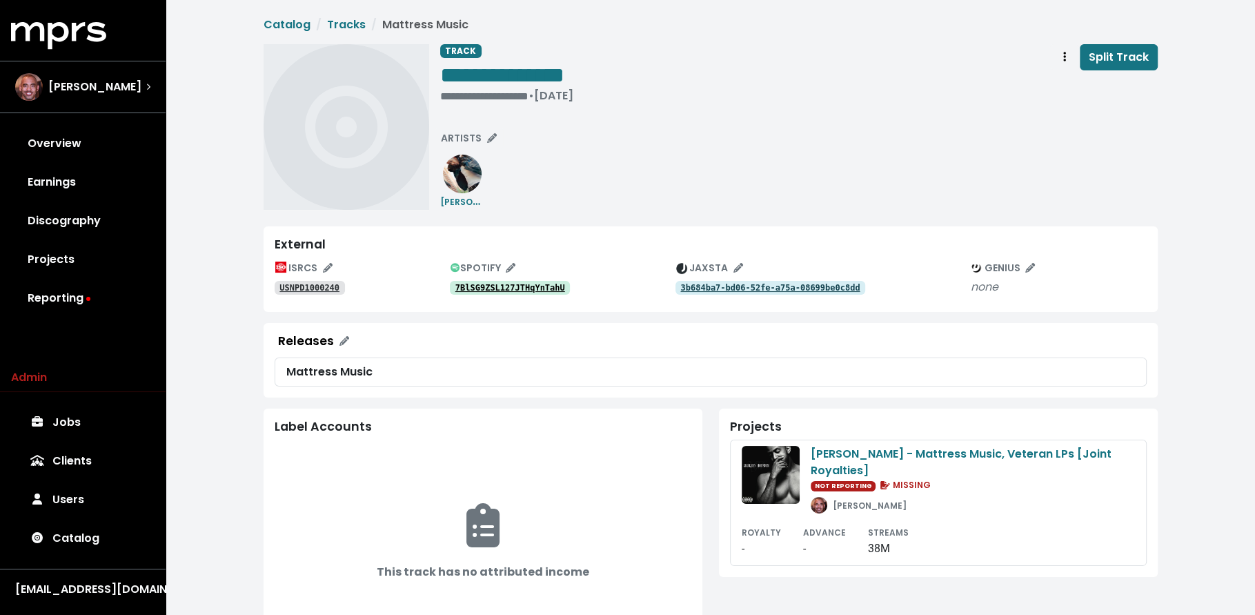
click at [506, 286] on tt "7BlSG9ZSL127JTHqYnTahU" at bounding box center [510, 288] width 110 height 10
click at [553, 287] on tt "6ebIWsHnUFD7pXMZUrz7OZ" at bounding box center [510, 288] width 110 height 10
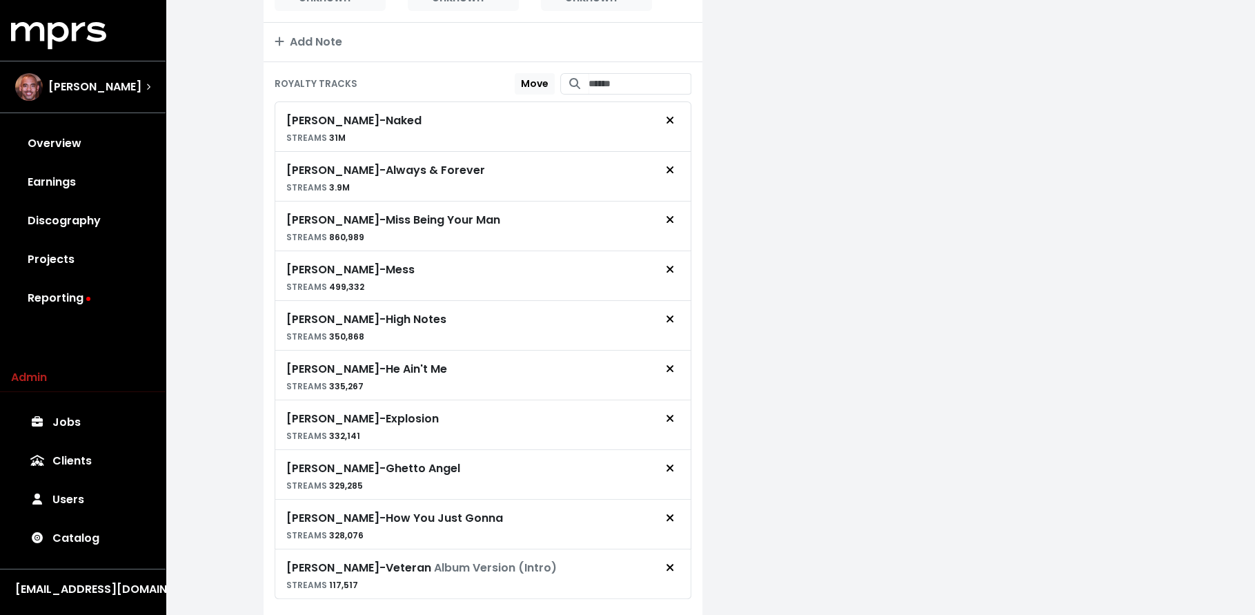
scroll to position [426, 0]
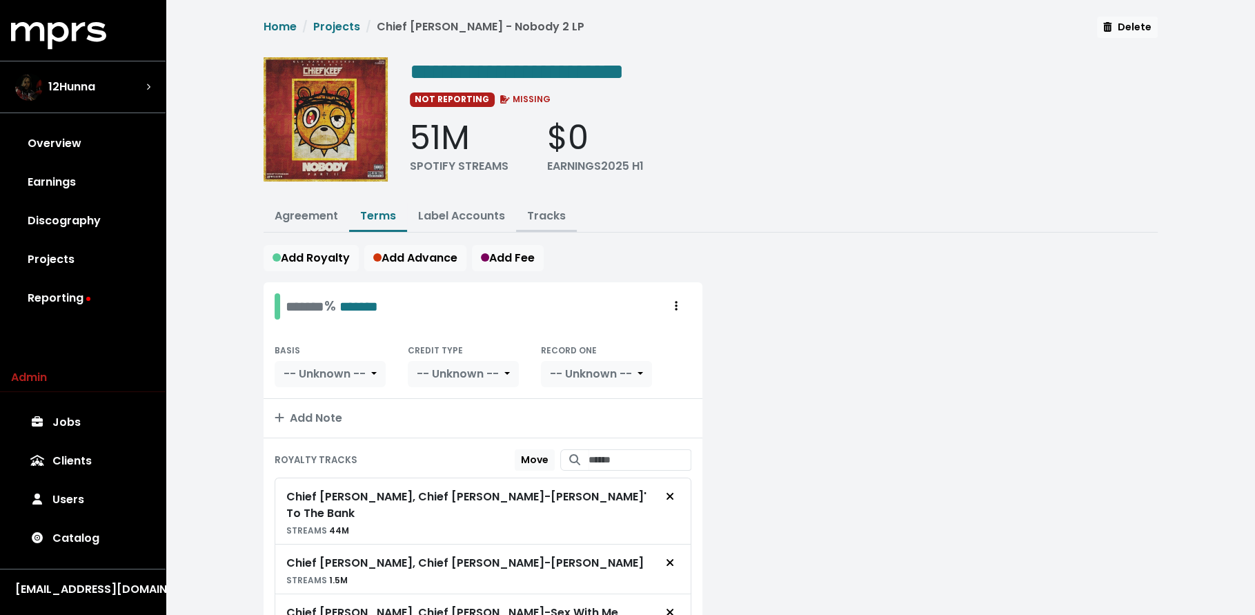
click at [535, 208] on link "Tracks" at bounding box center [546, 216] width 39 height 16
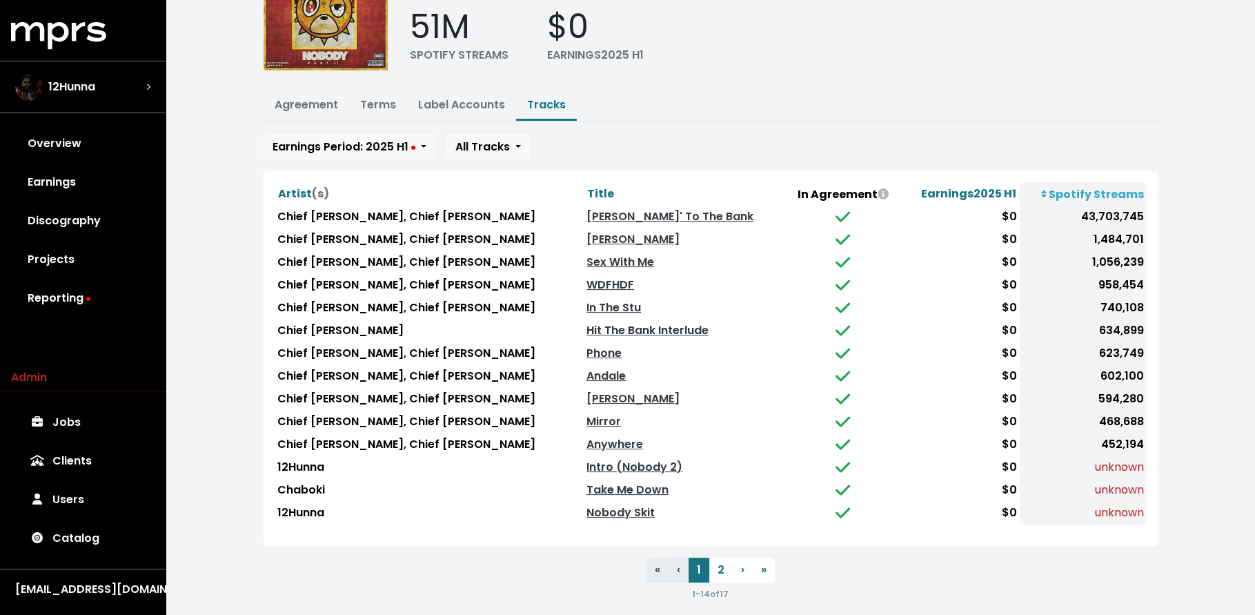
scroll to position [117, 0]
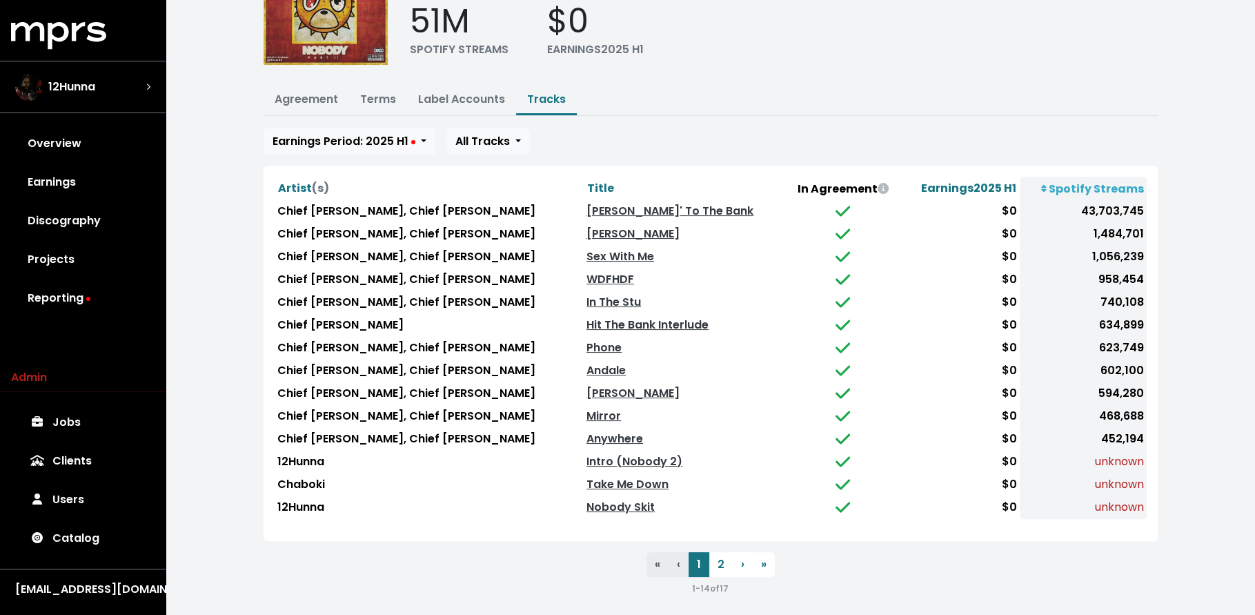
click at [584, 181] on th "Title" at bounding box center [685, 188] width 203 height 23
click at [587, 185] on span "Title" at bounding box center [600, 188] width 27 height 16
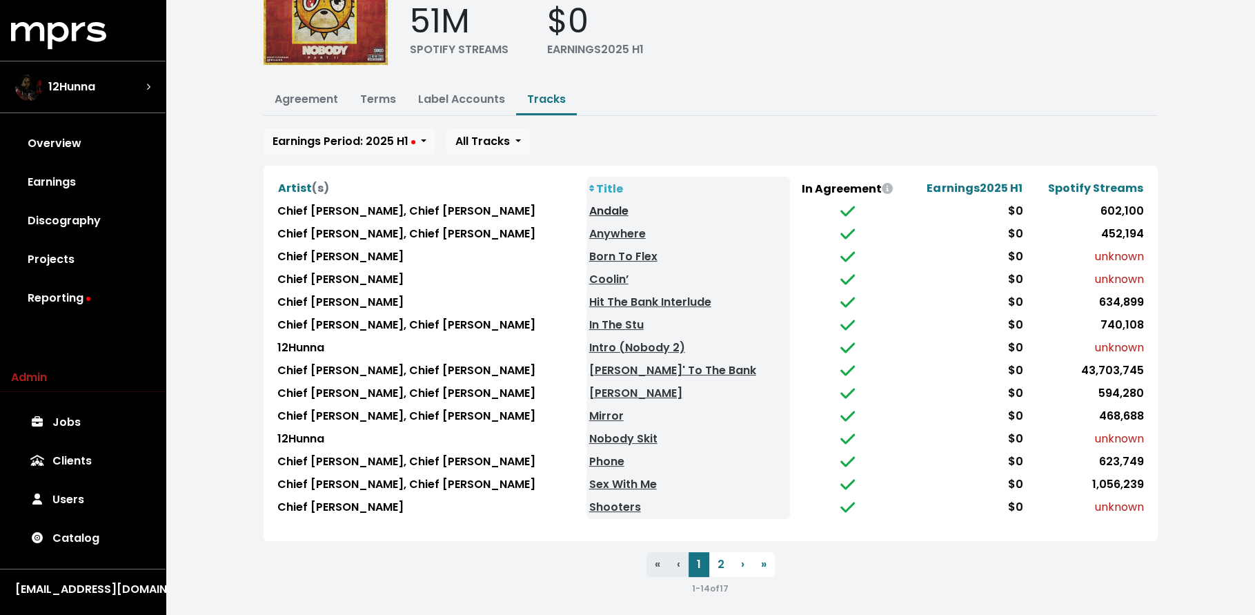
click at [589, 205] on link "Andale" at bounding box center [608, 211] width 39 height 16
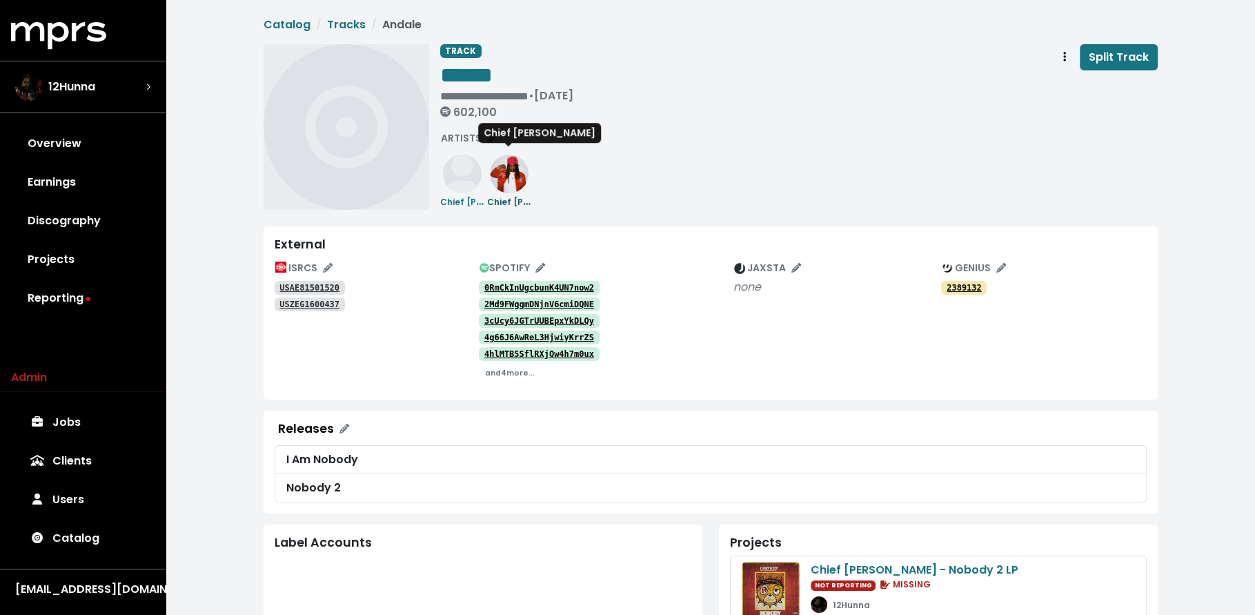
click at [499, 183] on img at bounding box center [509, 174] width 39 height 39
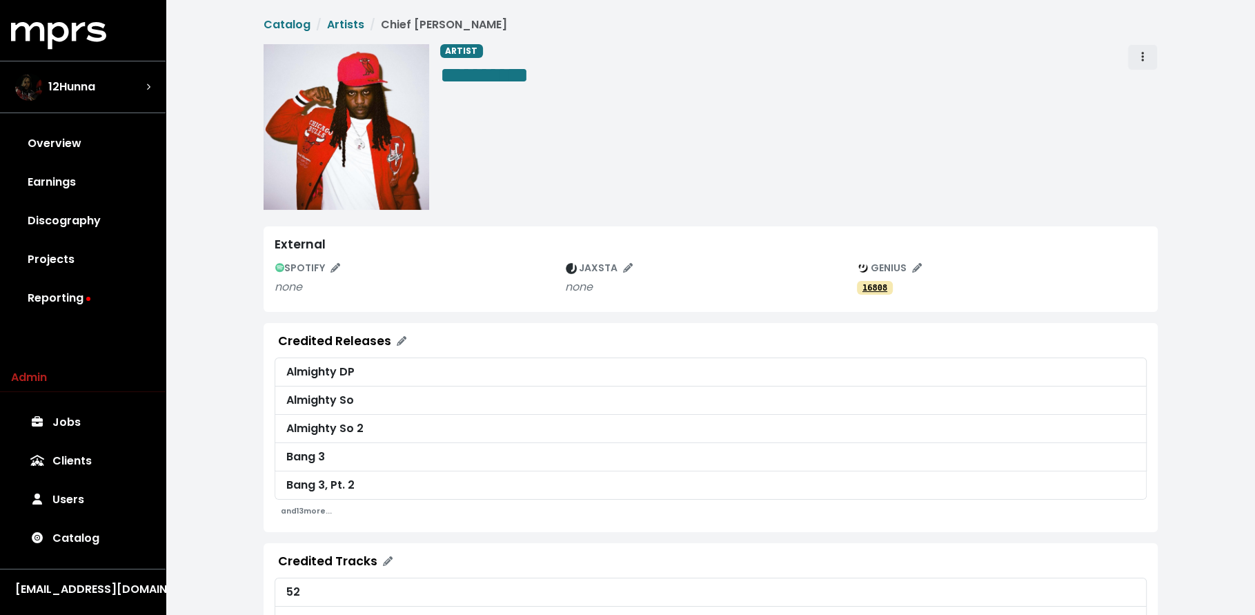
click at [1143, 57] on span "Artist actions" at bounding box center [1142, 57] width 12 height 17
click at [1148, 79] on link "Merge" at bounding box center [1182, 88] width 109 height 22
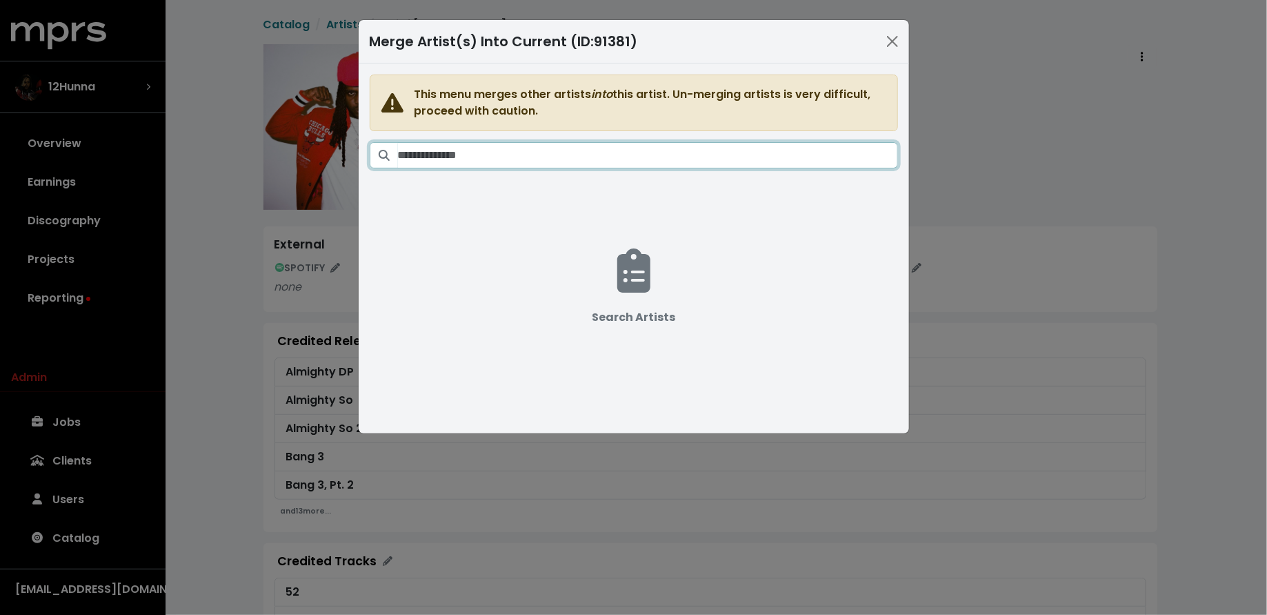
click at [672, 150] on input "Search artists" at bounding box center [648, 155] width 500 height 26
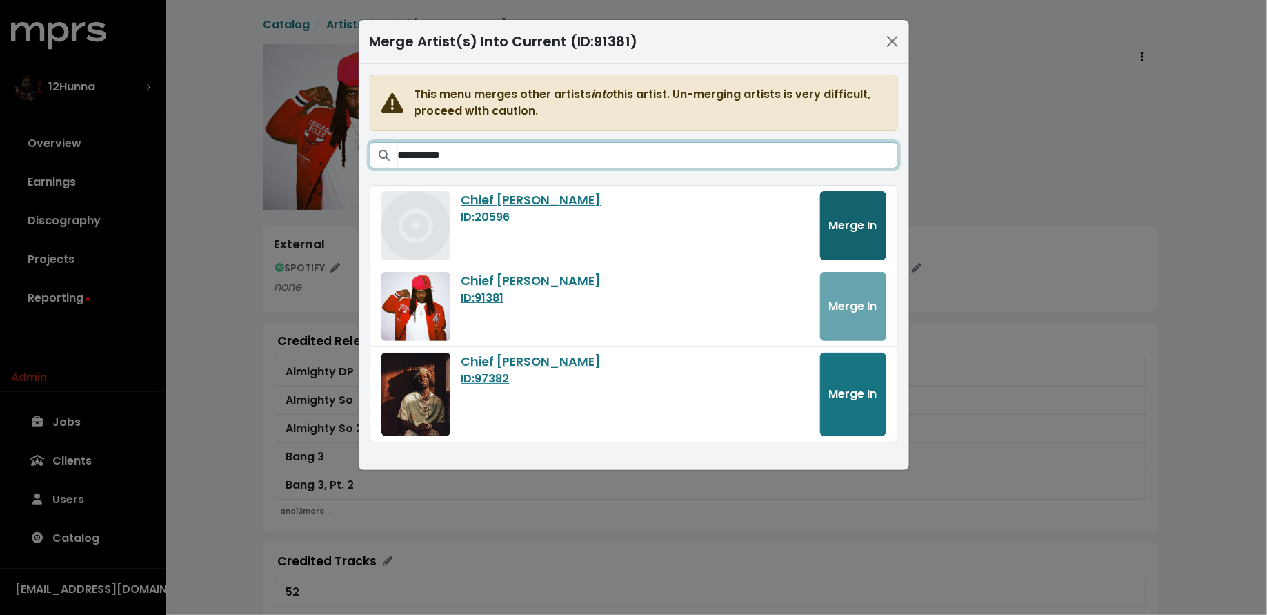
type input "**********"
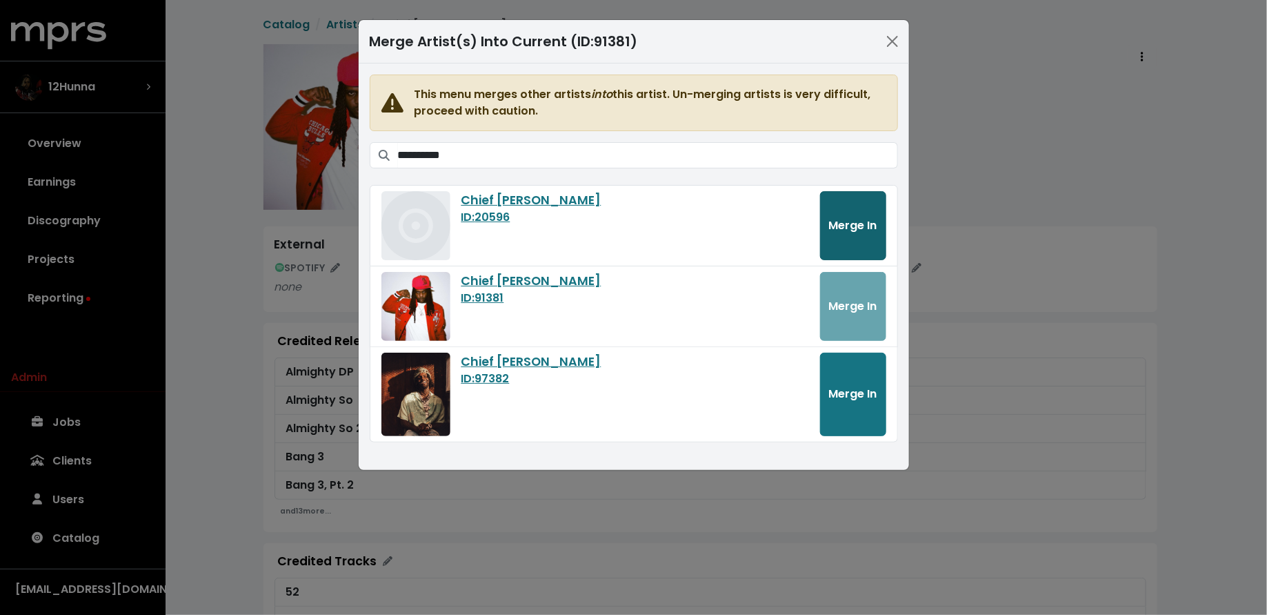
click at [857, 248] on button "Merge In" at bounding box center [853, 225] width 66 height 69
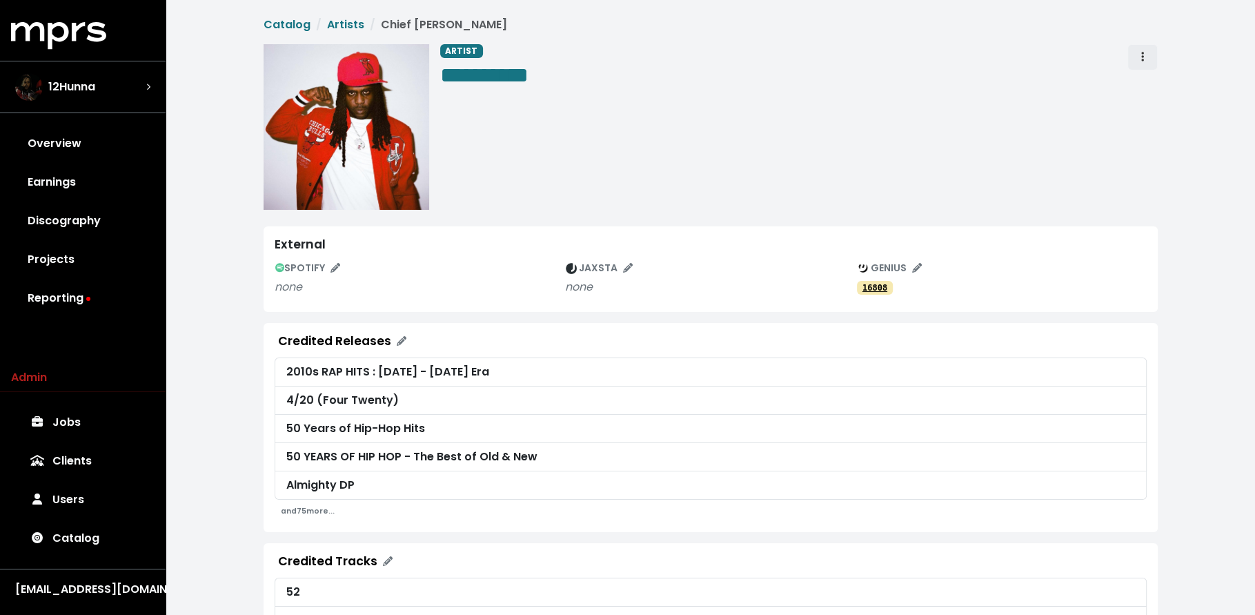
click at [1146, 54] on span "Artist actions" at bounding box center [1142, 57] width 12 height 17
click at [1147, 84] on link "Merge" at bounding box center [1182, 88] width 109 height 22
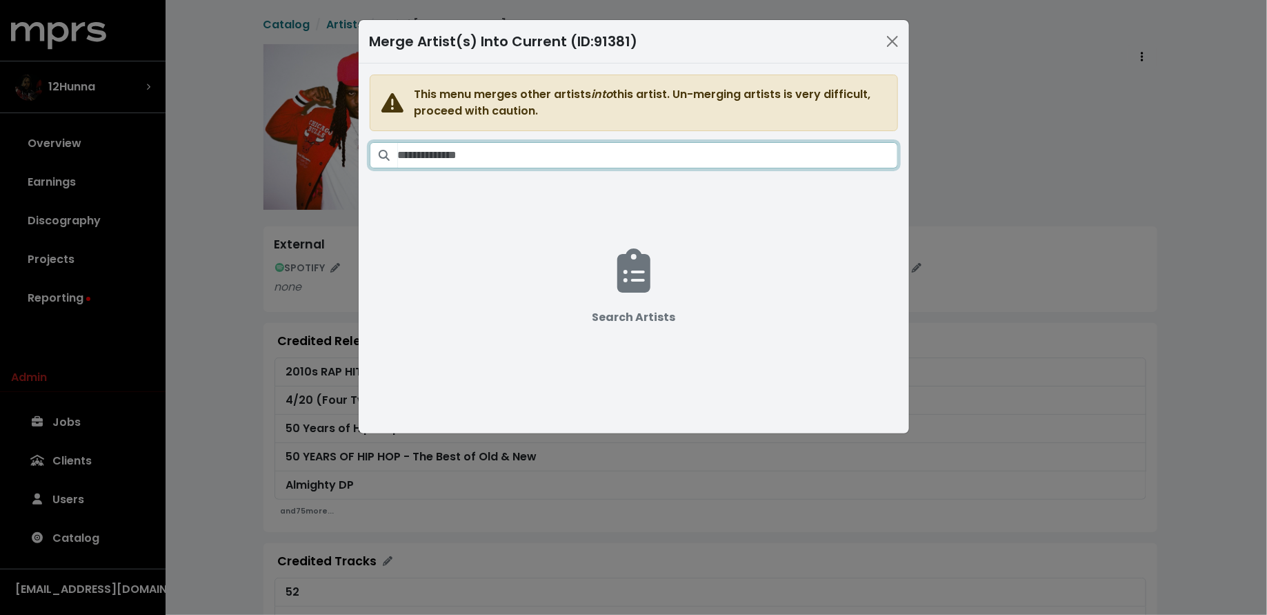
click at [619, 151] on input "Search artists" at bounding box center [648, 155] width 500 height 26
paste input "**********"
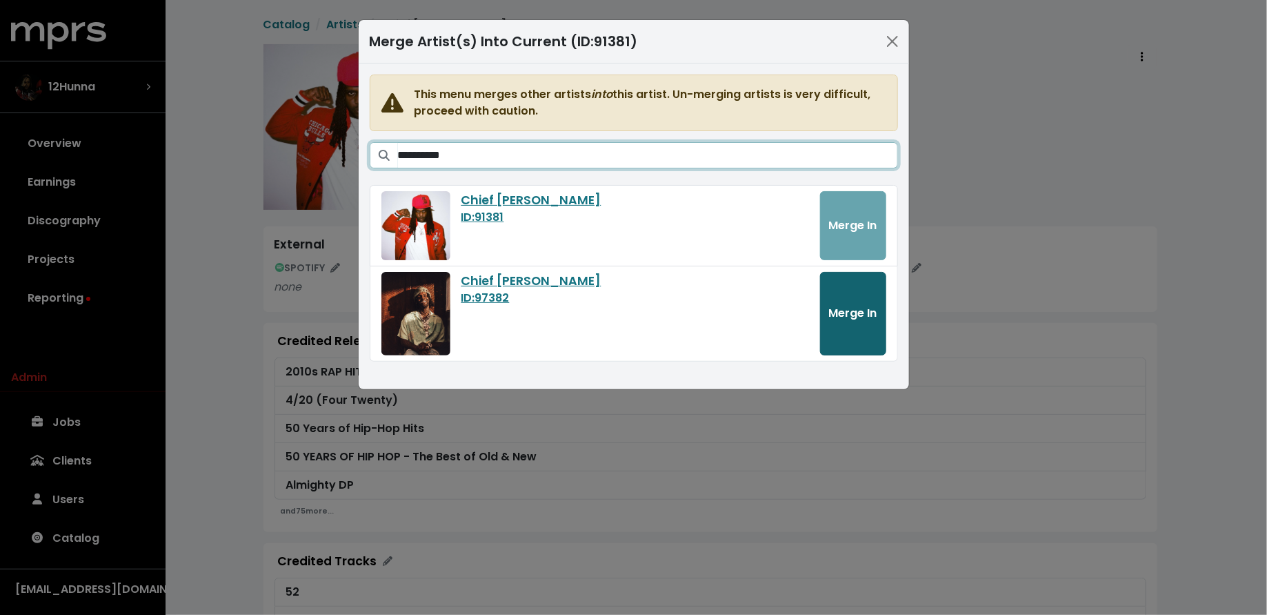
type input "**********"
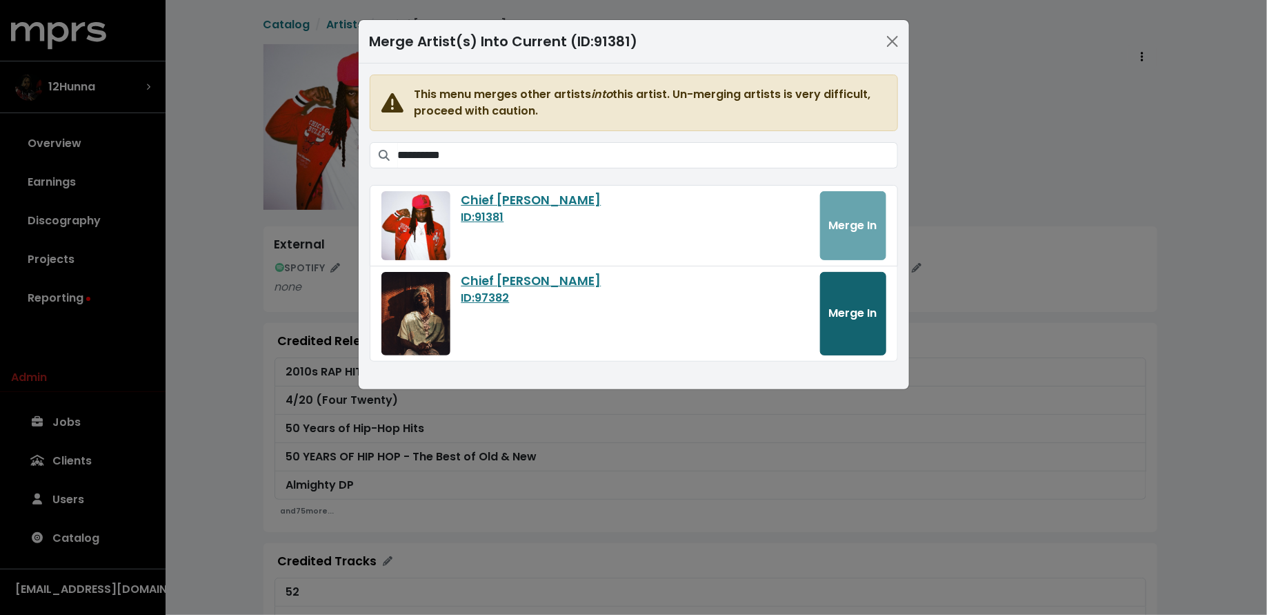
click at [880, 310] on button "Merge In" at bounding box center [853, 313] width 66 height 83
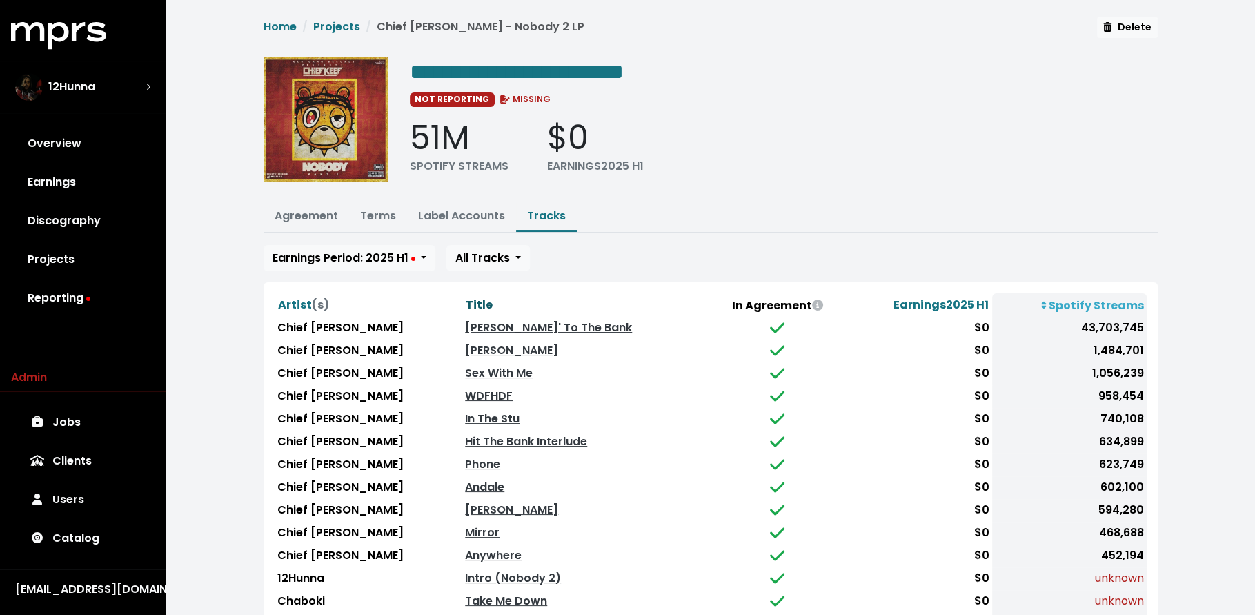
click at [466, 297] on span "Title" at bounding box center [479, 305] width 27 height 16
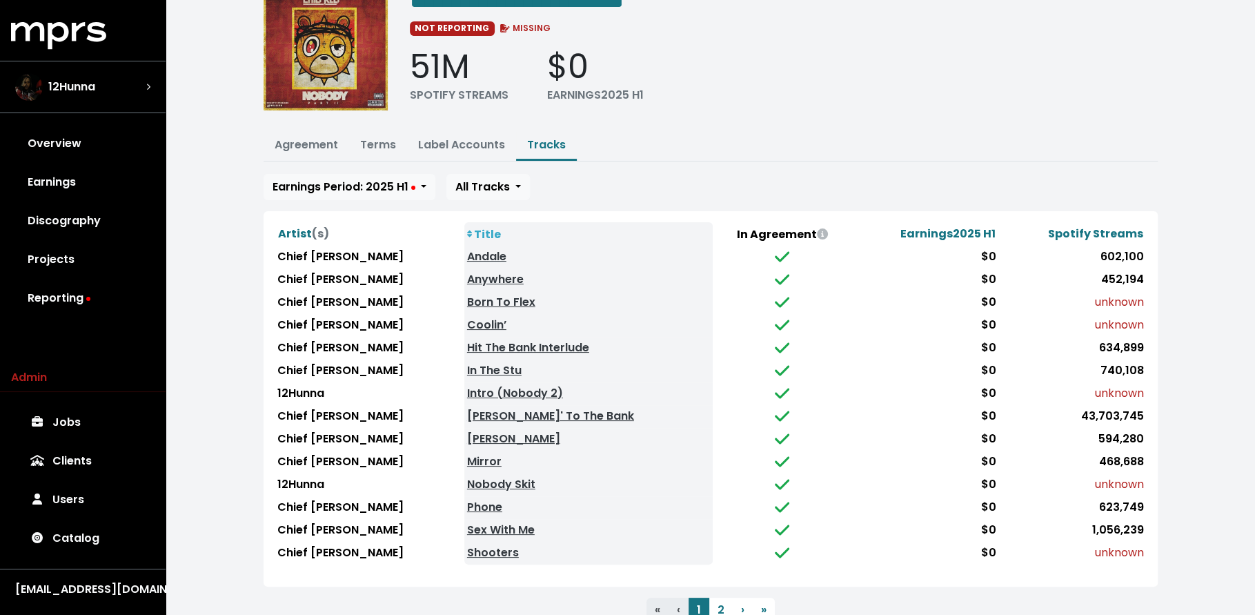
scroll to position [117, 0]
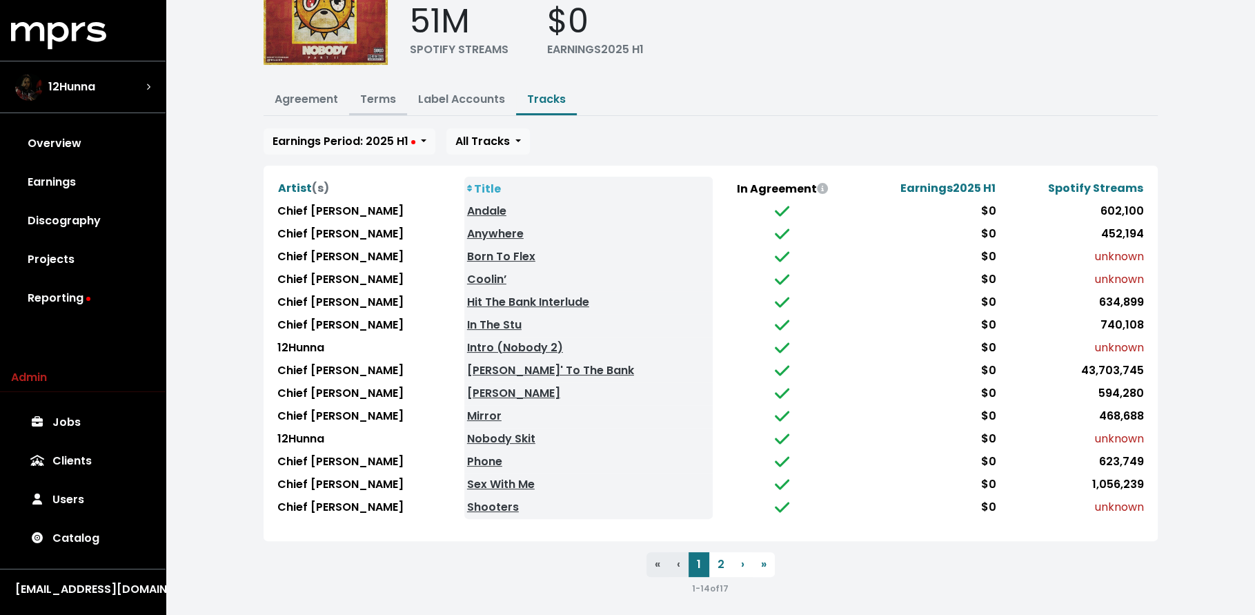
click at [386, 108] on button "Terms" at bounding box center [378, 101] width 58 height 30
click at [378, 91] on link "Terms" at bounding box center [378, 99] width 36 height 16
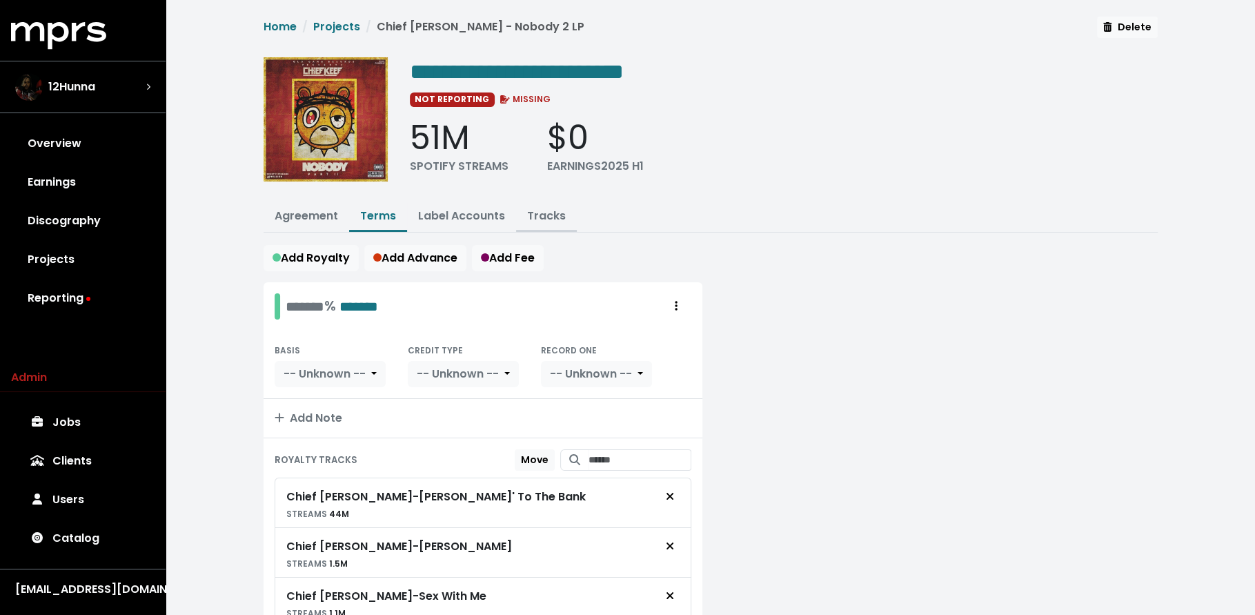
click at [544, 214] on link "Tracks" at bounding box center [546, 216] width 39 height 16
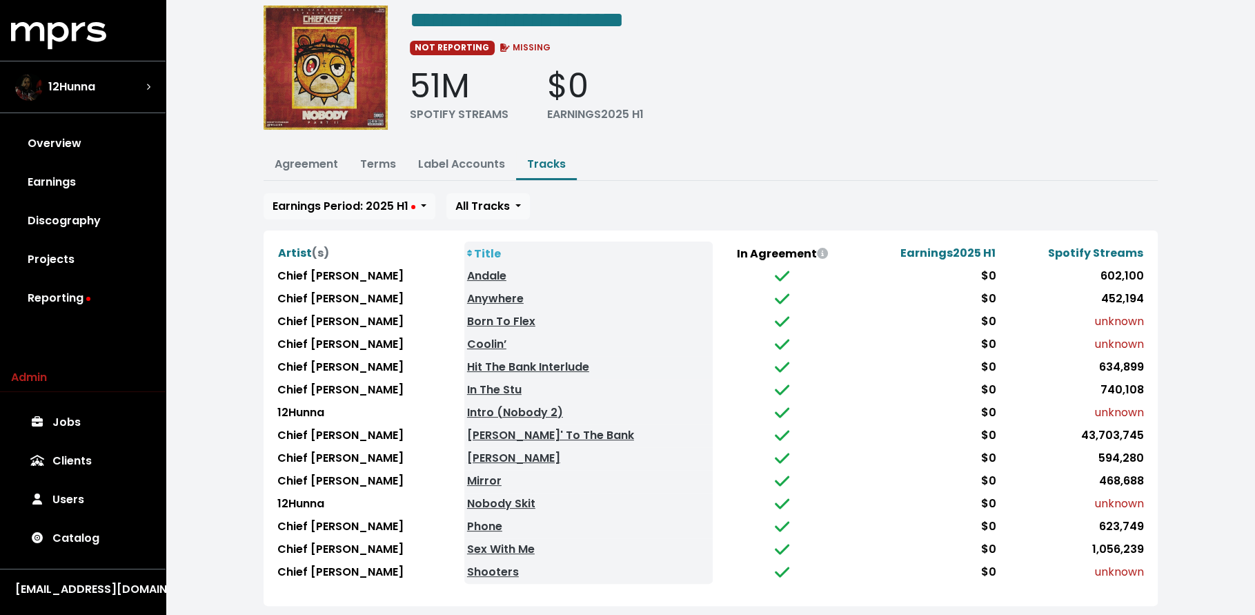
scroll to position [117, 0]
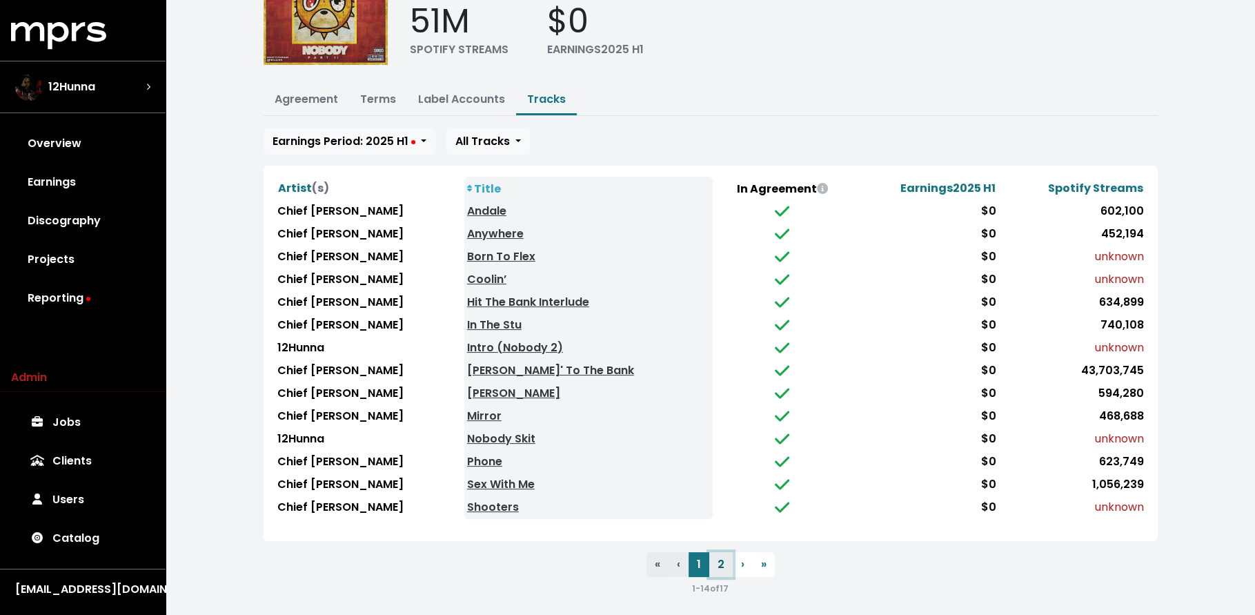
click at [717, 556] on button "2" at bounding box center [720, 564] width 23 height 25
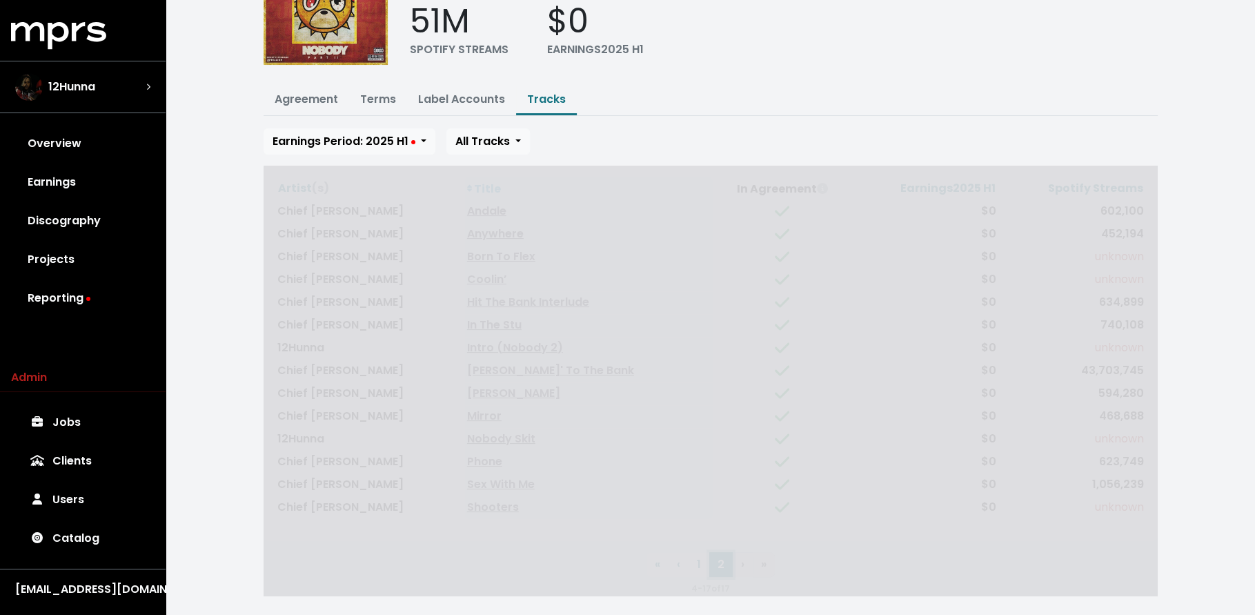
scroll to position [0, 0]
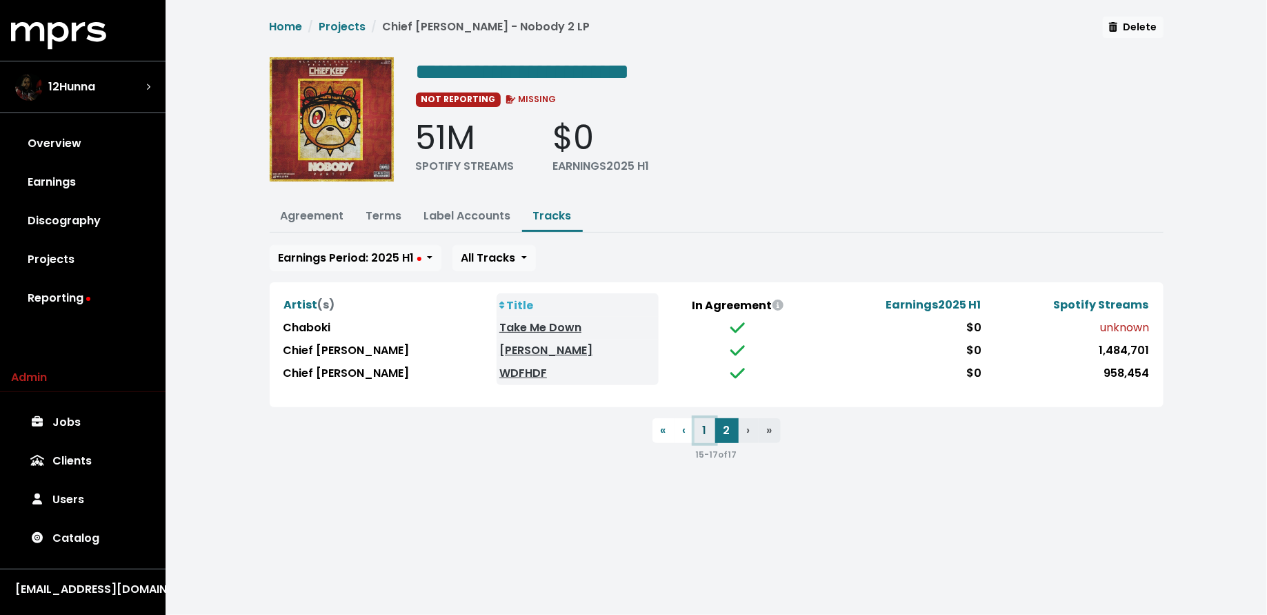
click at [708, 424] on button "1" at bounding box center [705, 430] width 21 height 25
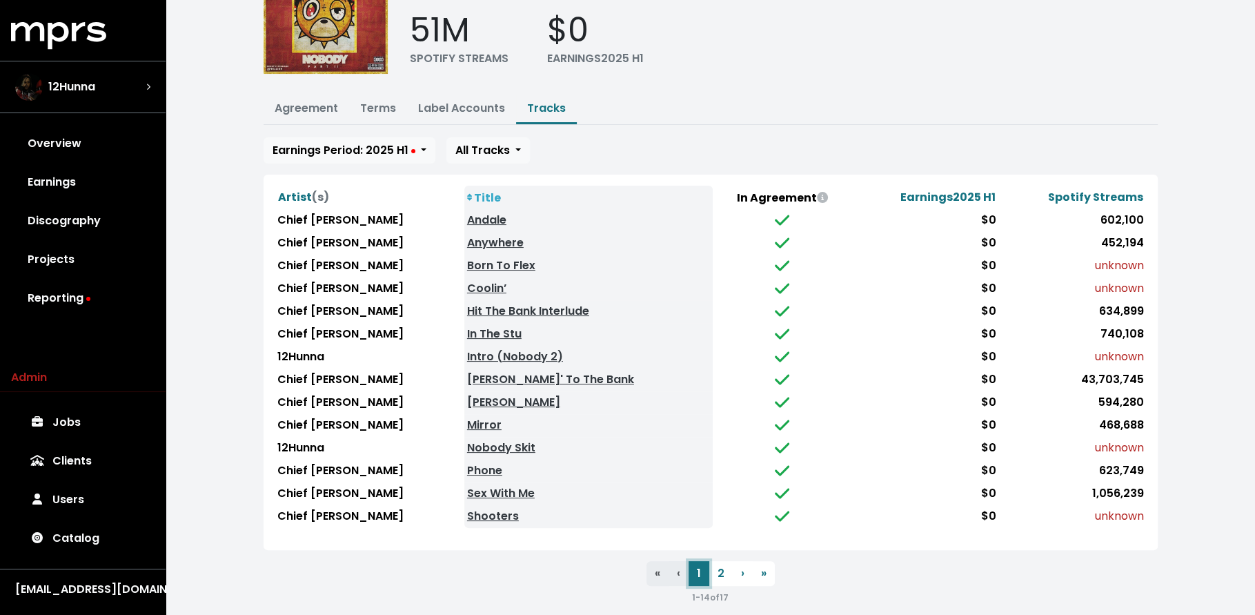
scroll to position [117, 0]
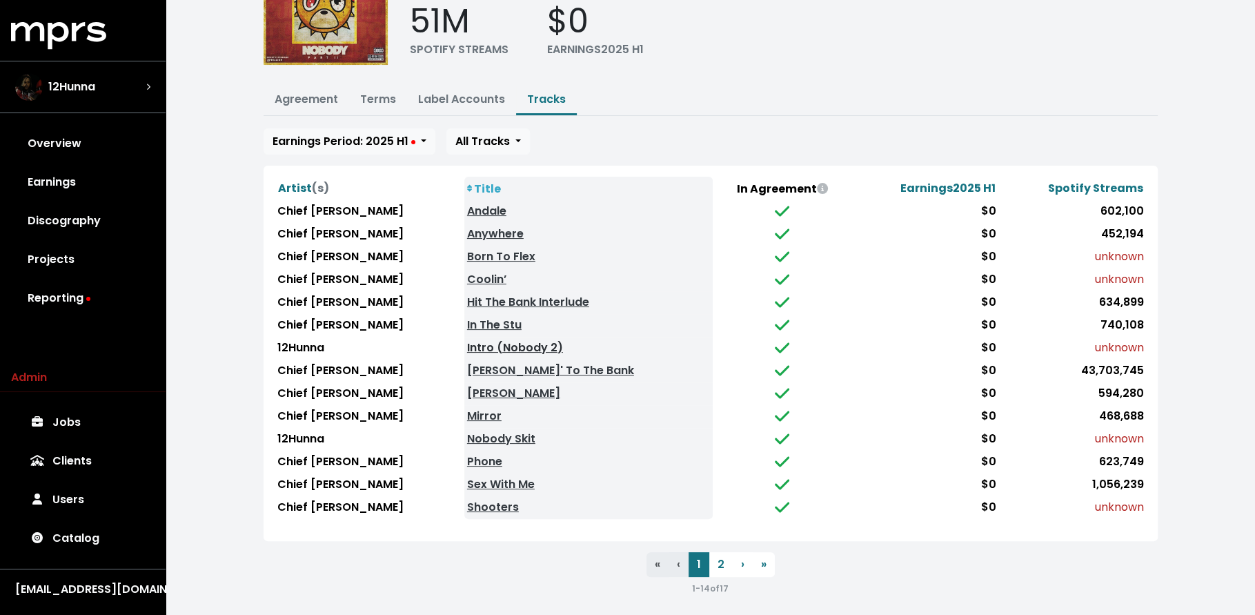
click at [467, 339] on link "Intro (Nobody 2)" at bounding box center [515, 347] width 96 height 16
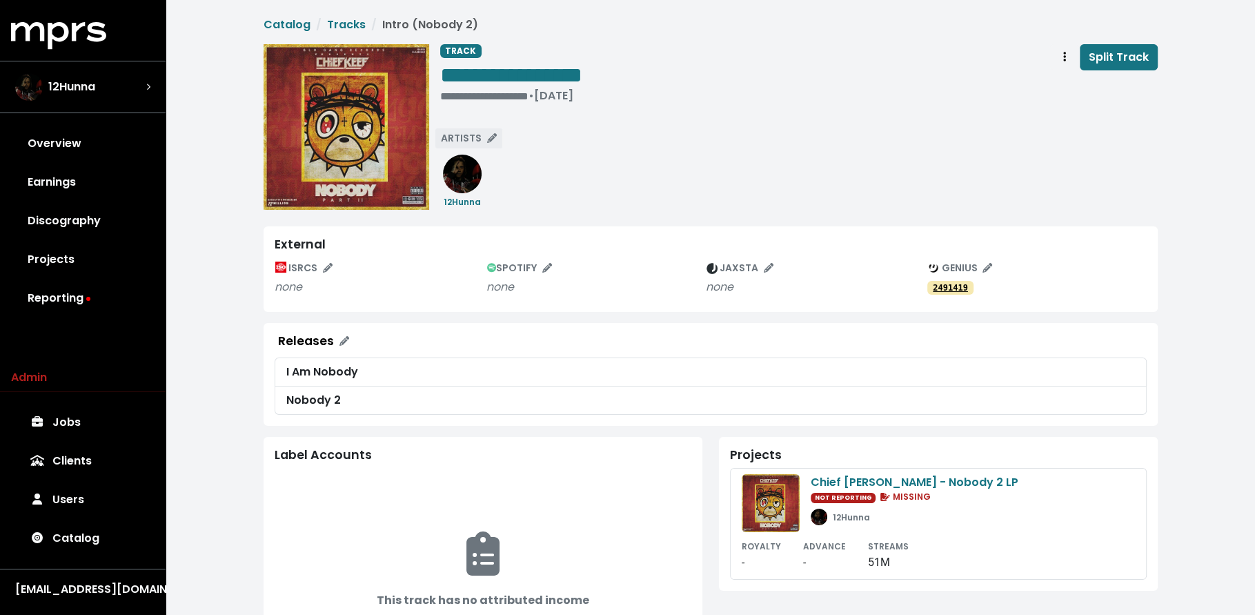
click at [466, 136] on span "ARTISTS" at bounding box center [469, 138] width 56 height 14
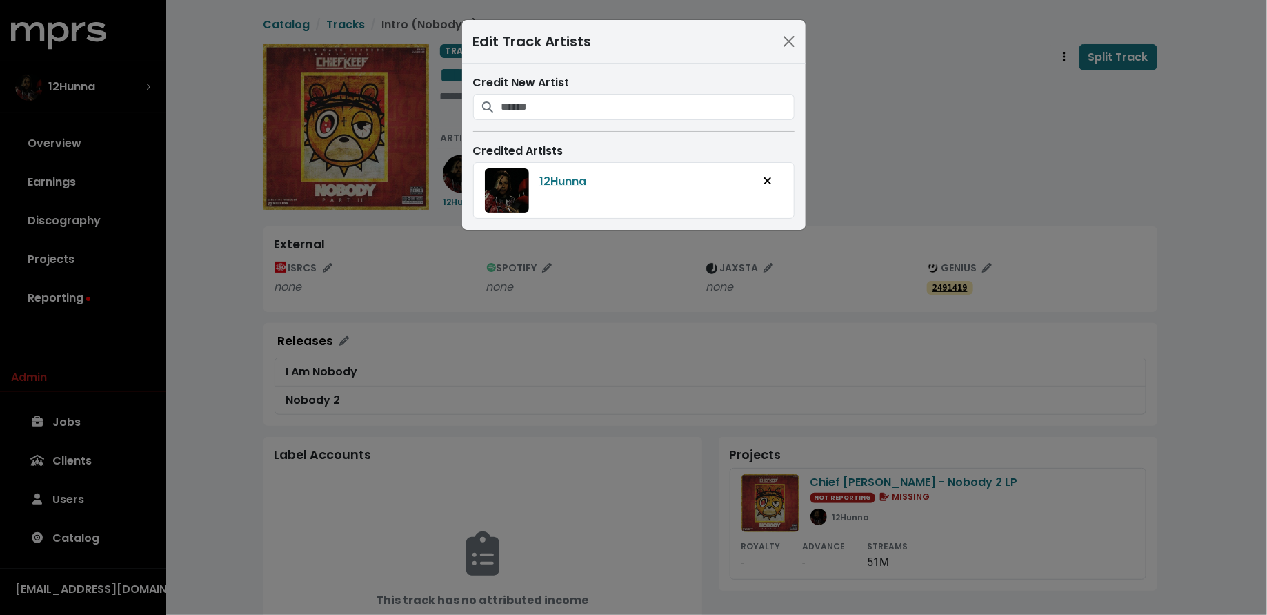
click at [566, 85] on div "Credit New Artist" at bounding box center [633, 83] width 321 height 17
click at [567, 99] on input "Search for artists who should be credited on this track" at bounding box center [648, 107] width 293 height 26
type input "**********"
click at [655, 139] on icon "Add artist to this track's credited artists" at bounding box center [660, 141] width 10 height 11
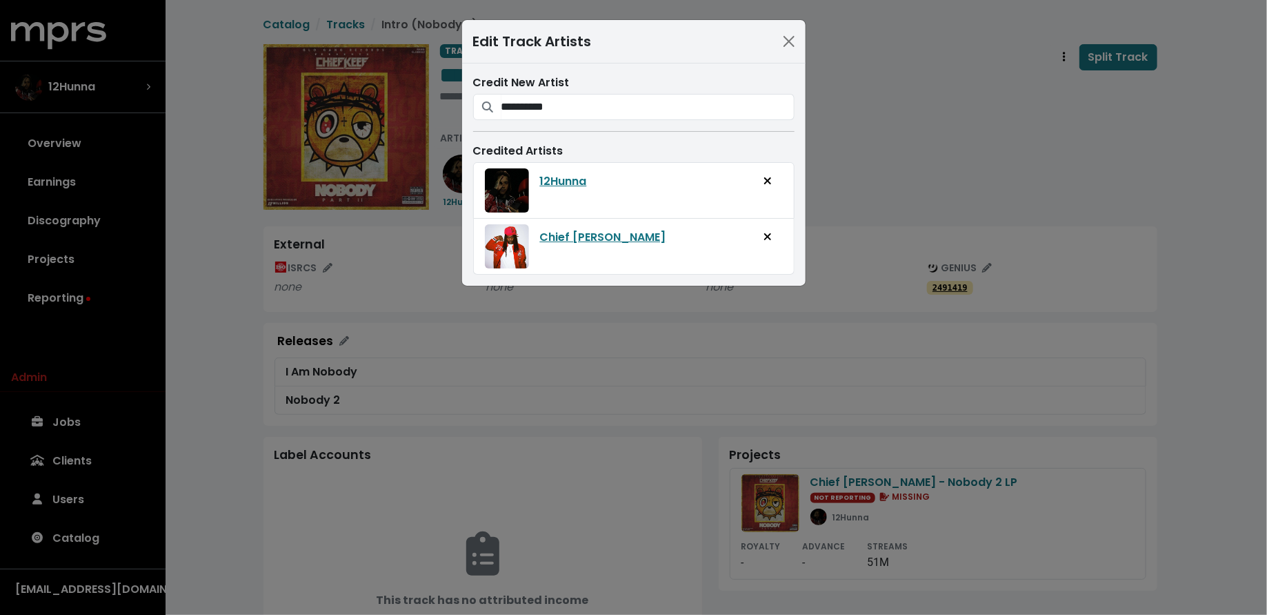
click at [898, 158] on div "**********" at bounding box center [633, 307] width 1267 height 615
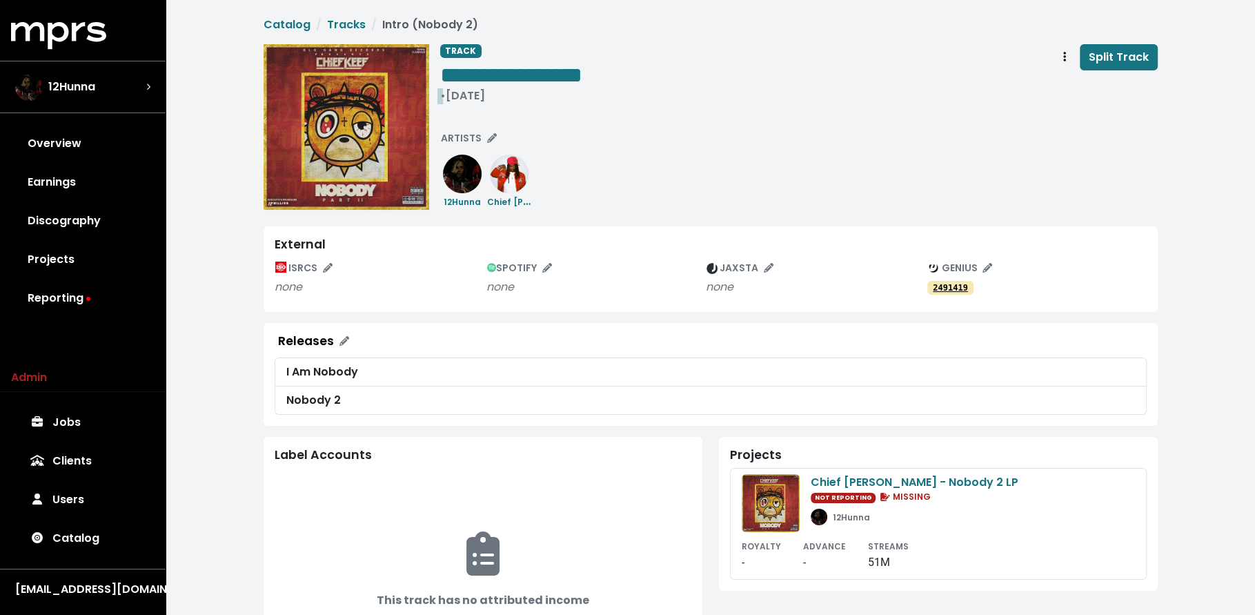
click at [550, 92] on div "• Dec 10th, 2015" at bounding box center [511, 96] width 142 height 14
click at [455, 103] on div "**********" at bounding box center [511, 76] width 142 height 64
click at [444, 97] on div "**********" at bounding box center [511, 96] width 142 height 14
click at [496, 99] on span "**********" at bounding box center [471, 96] width 63 height 10
drag, startPoint x: 490, startPoint y: 96, endPoint x: 496, endPoint y: 42, distance: 54.1
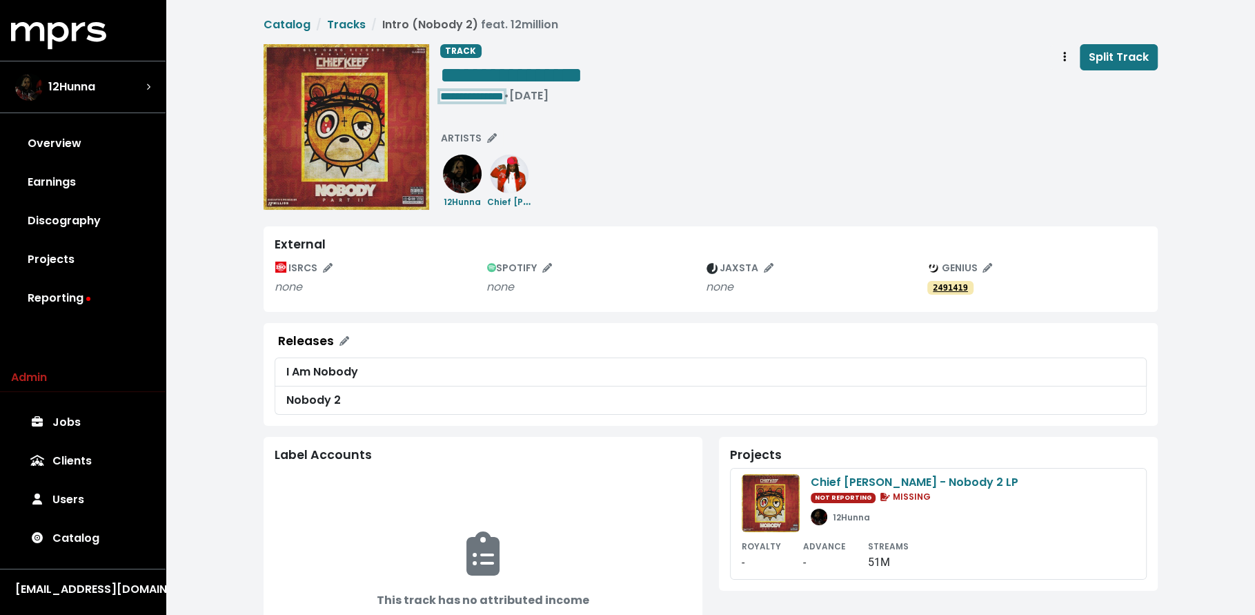
click at [490, 96] on span "**********" at bounding box center [471, 96] width 63 height 10
click at [508, 95] on span "**********" at bounding box center [474, 96] width 68 height 10
click at [491, 81] on span "**********" at bounding box center [511, 75] width 142 height 22
click at [490, 75] on span "**********" at bounding box center [511, 75] width 142 height 22
click at [554, 142] on div "**********" at bounding box center [798, 127] width 717 height 166
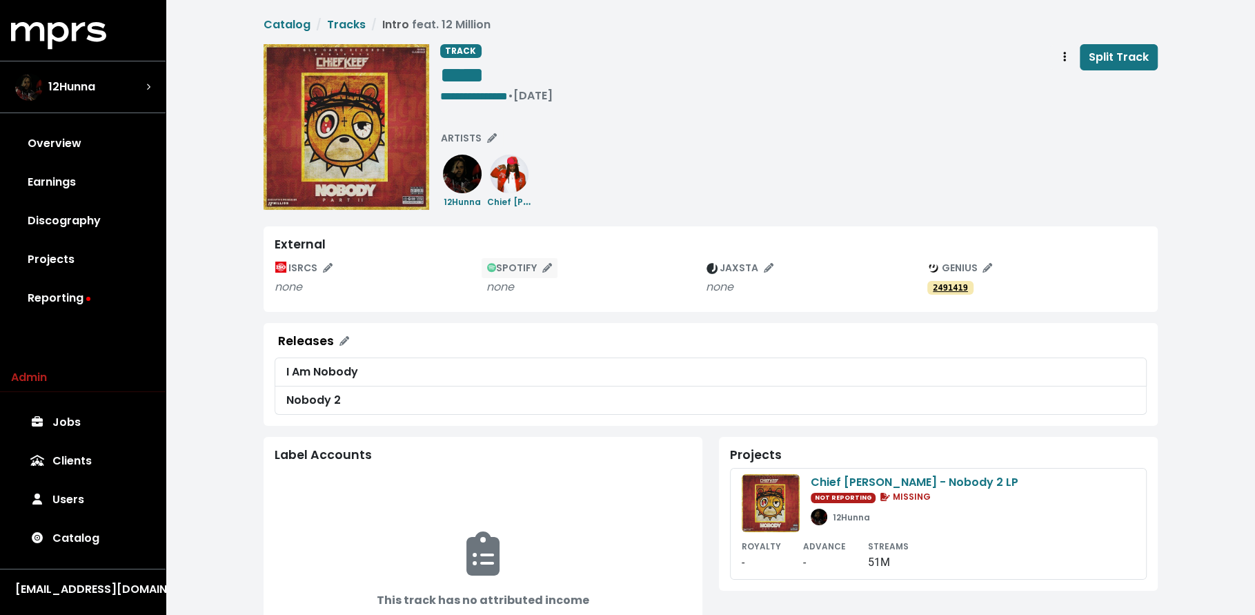
click at [529, 265] on span "SPOTIFY" at bounding box center [520, 268] width 66 height 14
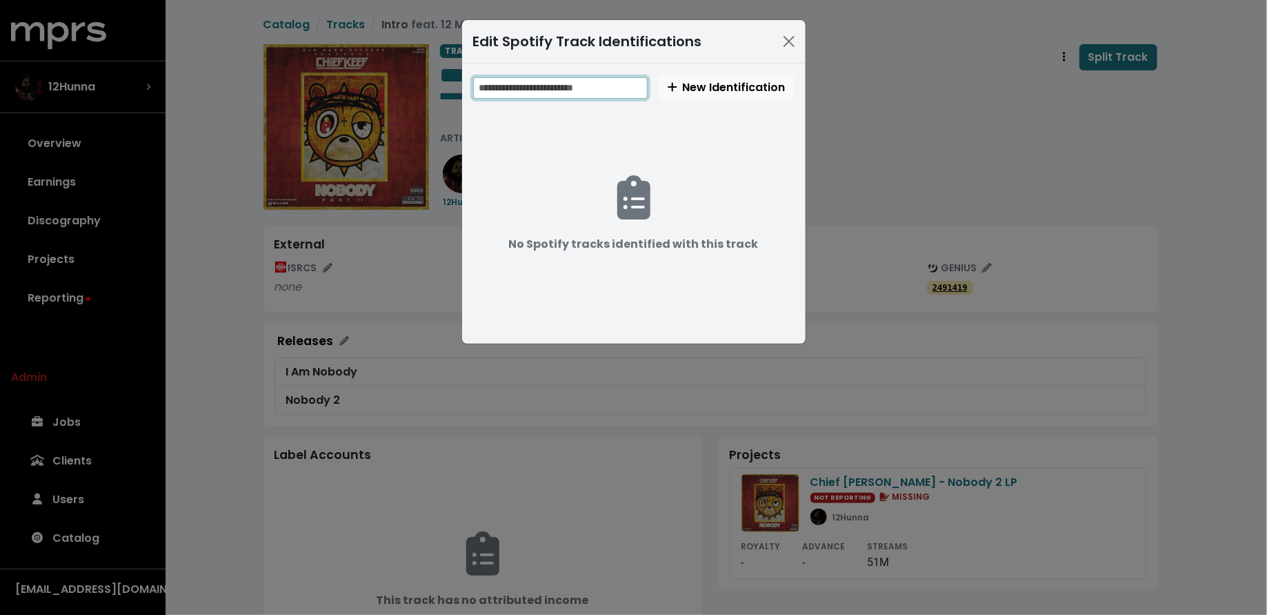
click at [535, 88] on input "text" at bounding box center [560, 87] width 175 height 21
paste input "**********"
click at [523, 88] on input "**********" at bounding box center [561, 87] width 177 height 21
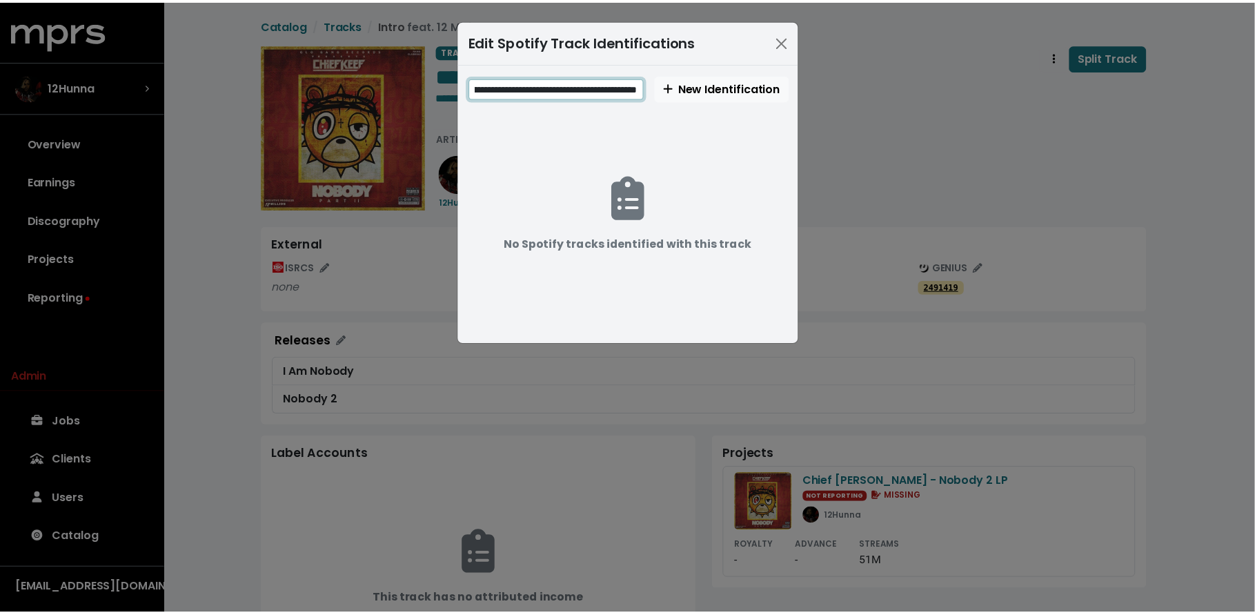
scroll to position [0, 0]
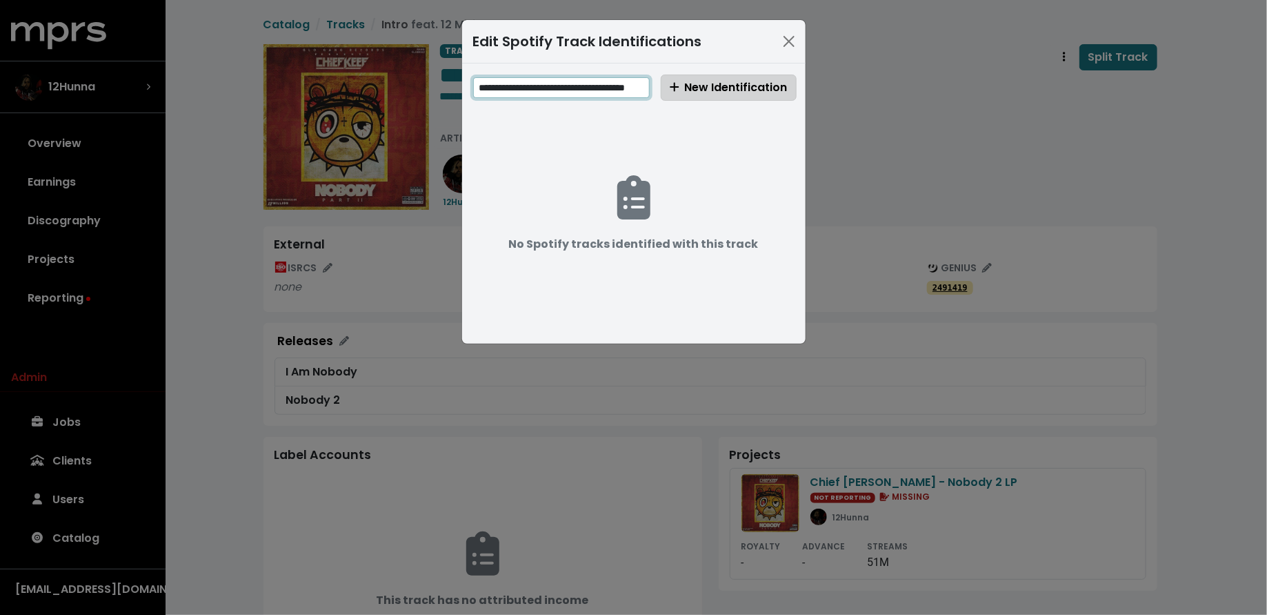
type input "**********"
click at [668, 84] on button "New Identification" at bounding box center [729, 88] width 136 height 26
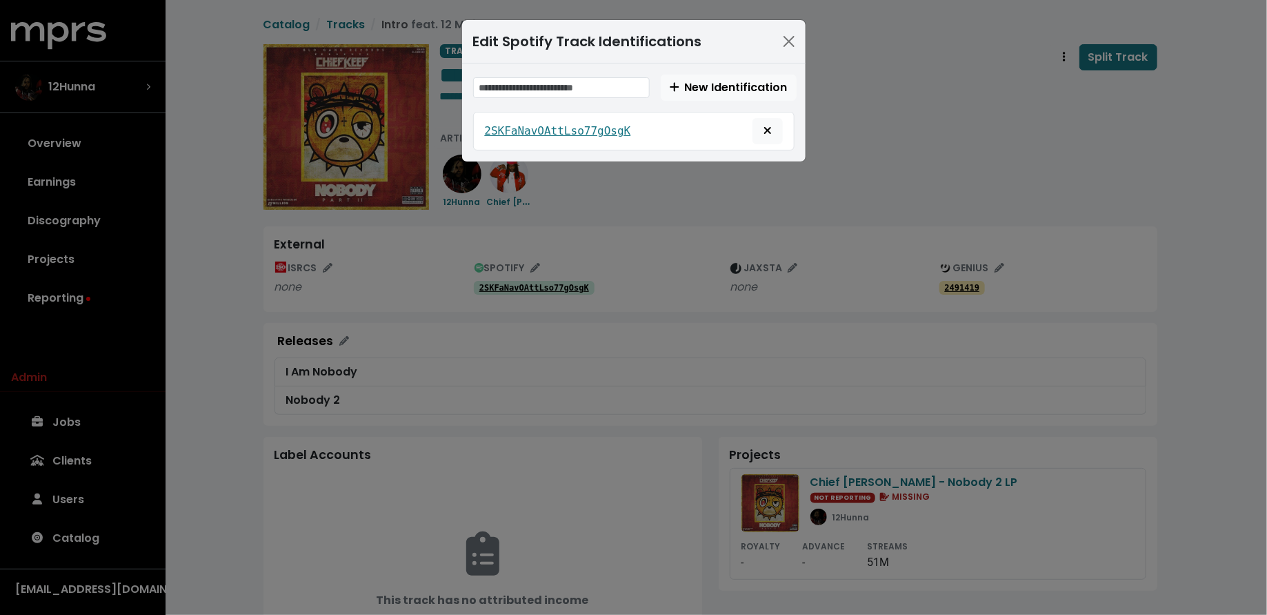
click at [655, 243] on div "Edit Spotify Track Identifications New Identification 2SKFaNavOAttLso77gOsgK" at bounding box center [633, 307] width 1267 height 615
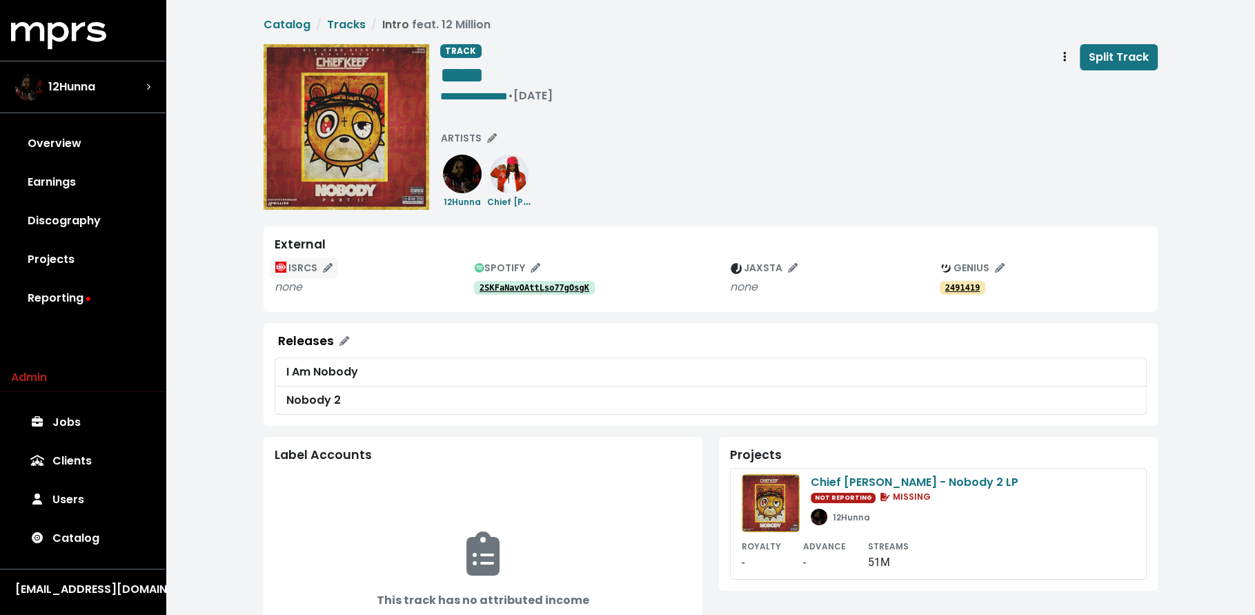
click at [302, 265] on span "ISRCS" at bounding box center [303, 268] width 57 height 14
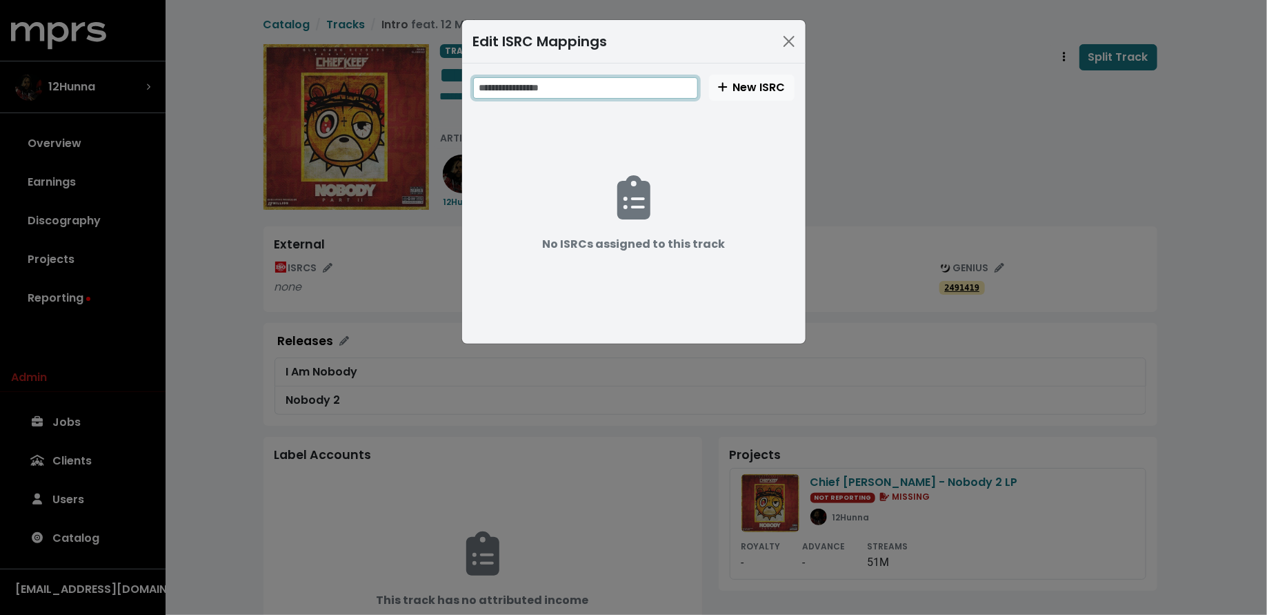
click at [596, 83] on input "text" at bounding box center [585, 87] width 225 height 21
paste input "**********"
type input "**********"
click at [740, 79] on span "New ISRC" at bounding box center [752, 87] width 68 height 16
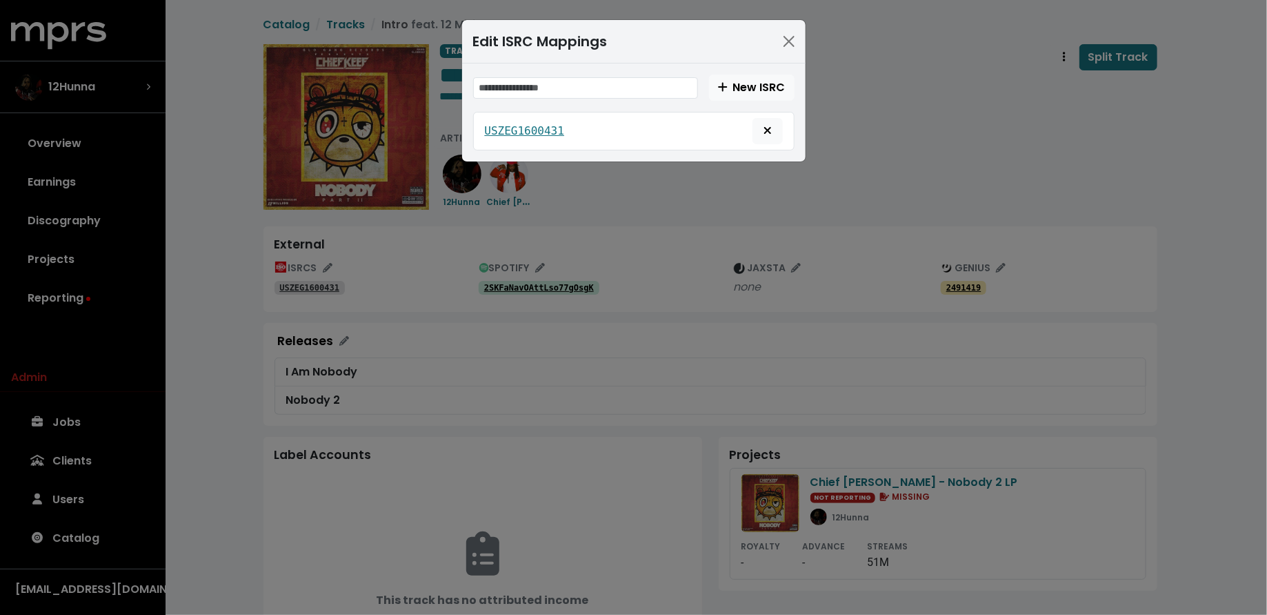
click at [718, 201] on div "Edit ISRC Mappings New ISRC USZEG1600431" at bounding box center [633, 307] width 1267 height 615
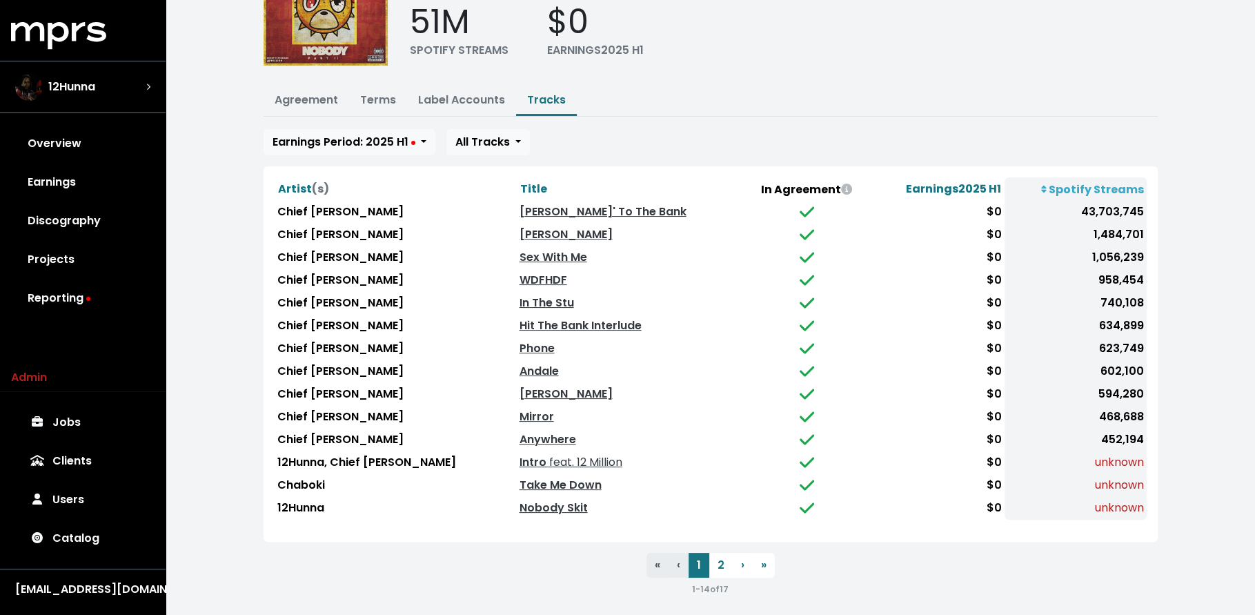
scroll to position [117, 0]
click at [722, 560] on button "2" at bounding box center [720, 564] width 23 height 25
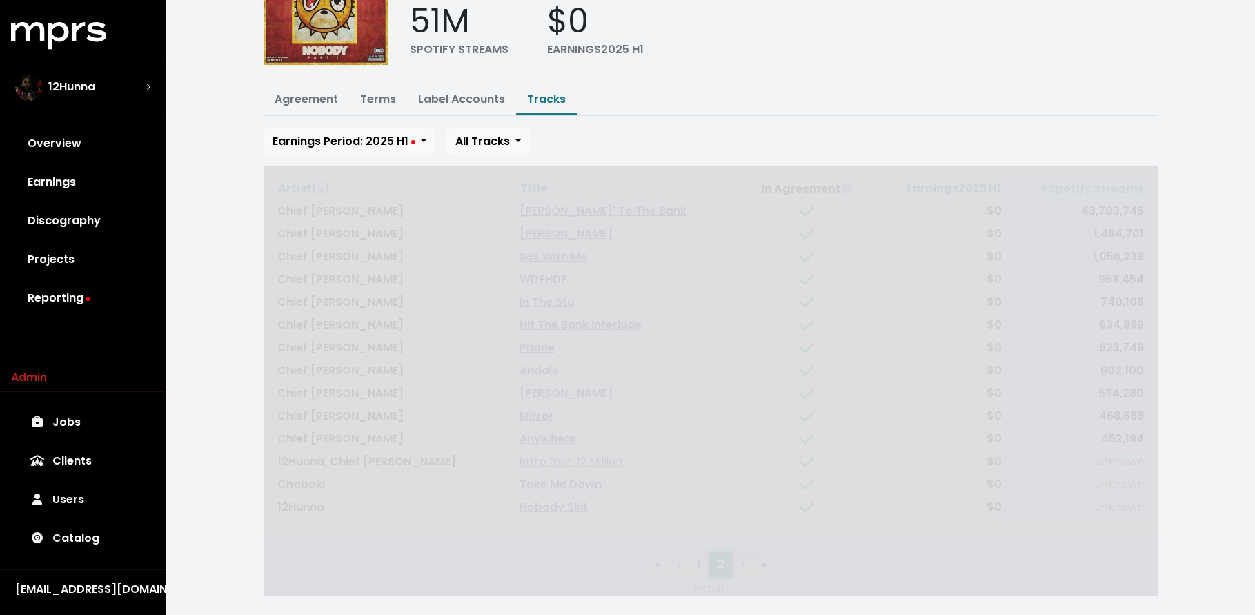
scroll to position [0, 0]
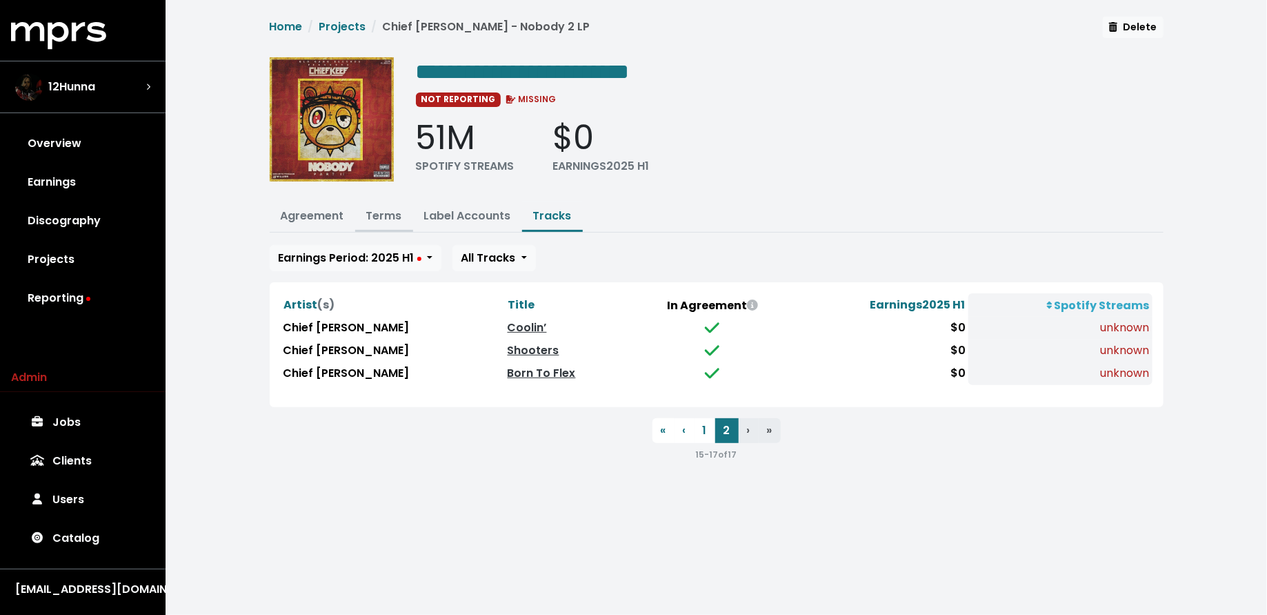
click at [372, 214] on link "Terms" at bounding box center [384, 216] width 36 height 16
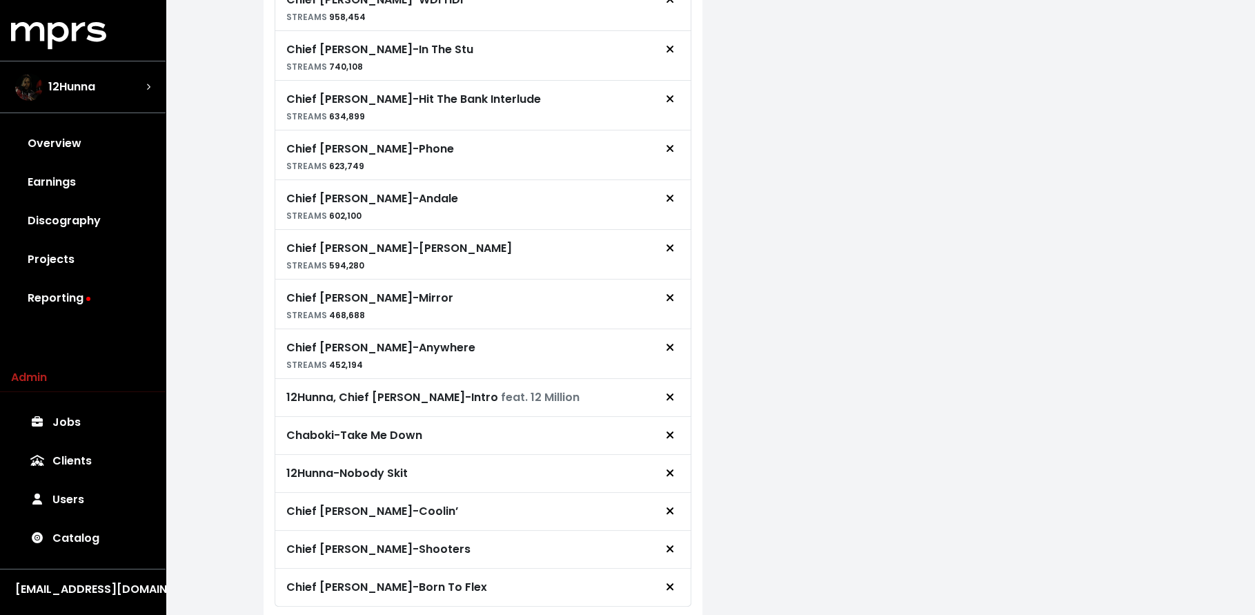
scroll to position [654, 0]
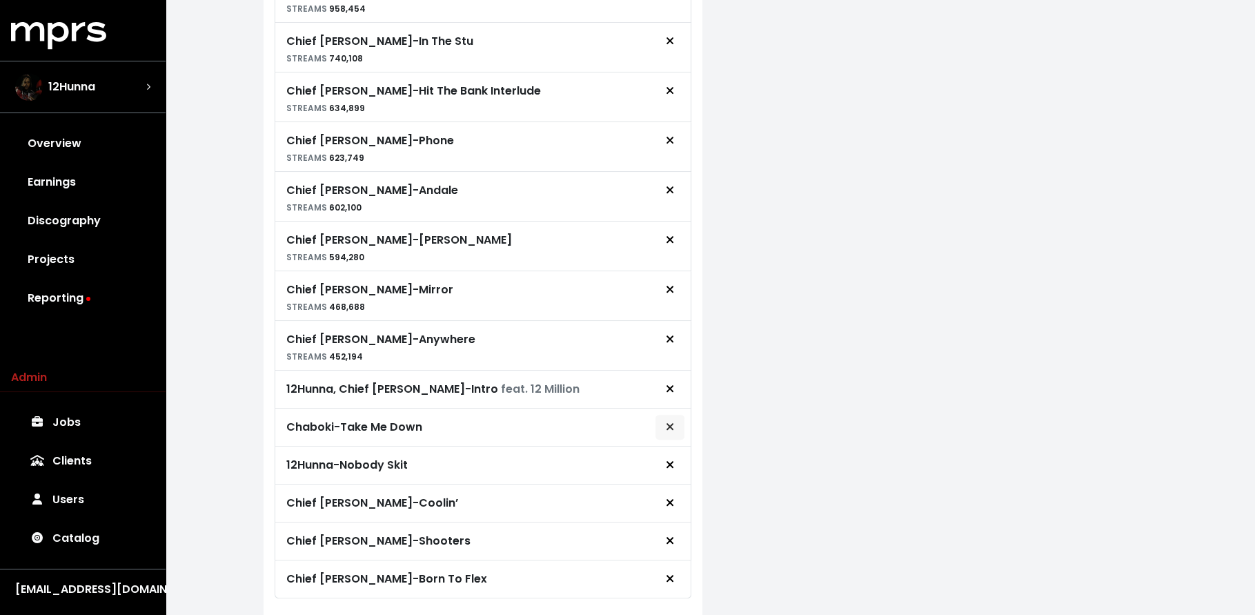
click at [663, 415] on button "Remove royalty target" at bounding box center [670, 427] width 30 height 26
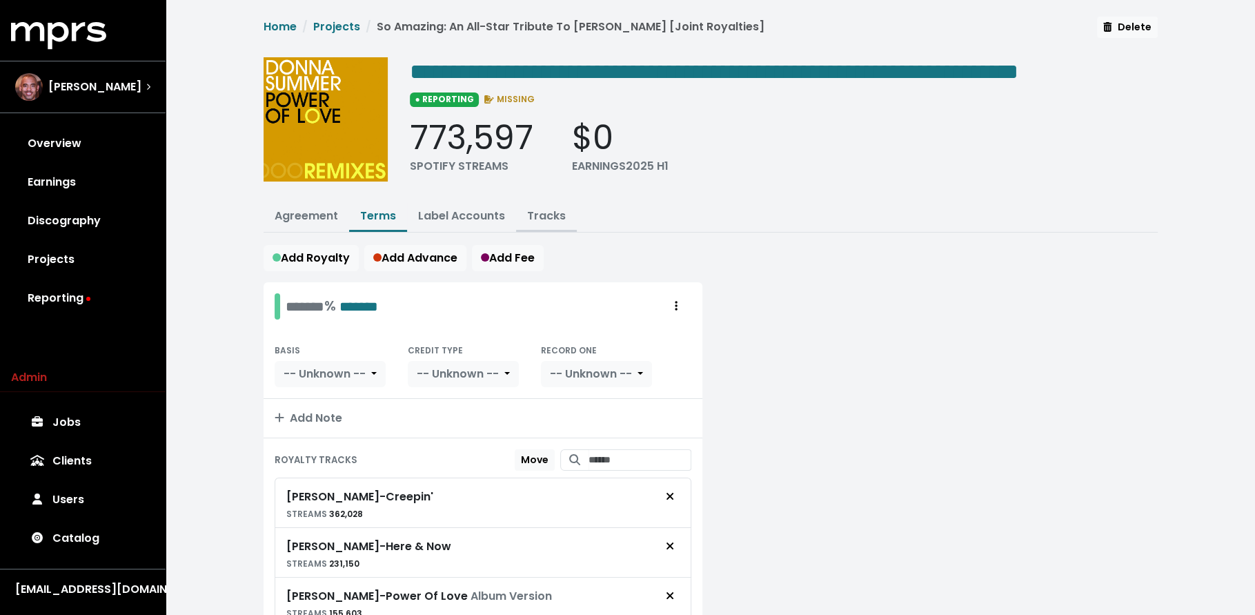
click at [553, 224] on link "Tracks" at bounding box center [546, 216] width 39 height 16
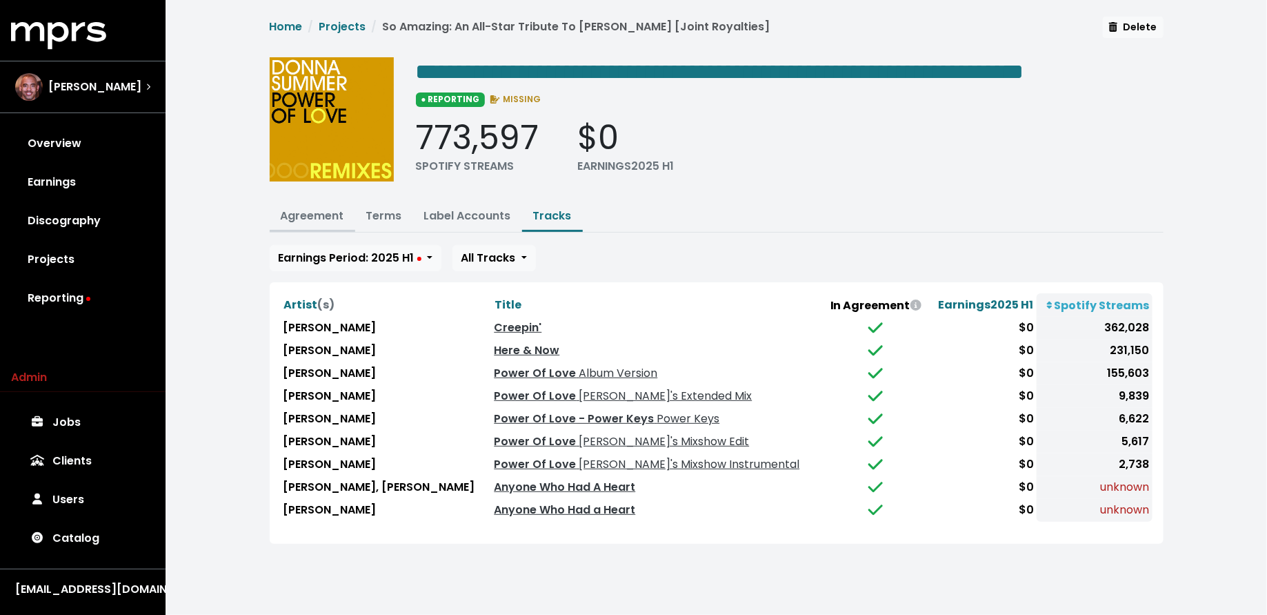
click at [300, 224] on link "Agreement" at bounding box center [312, 216] width 63 height 16
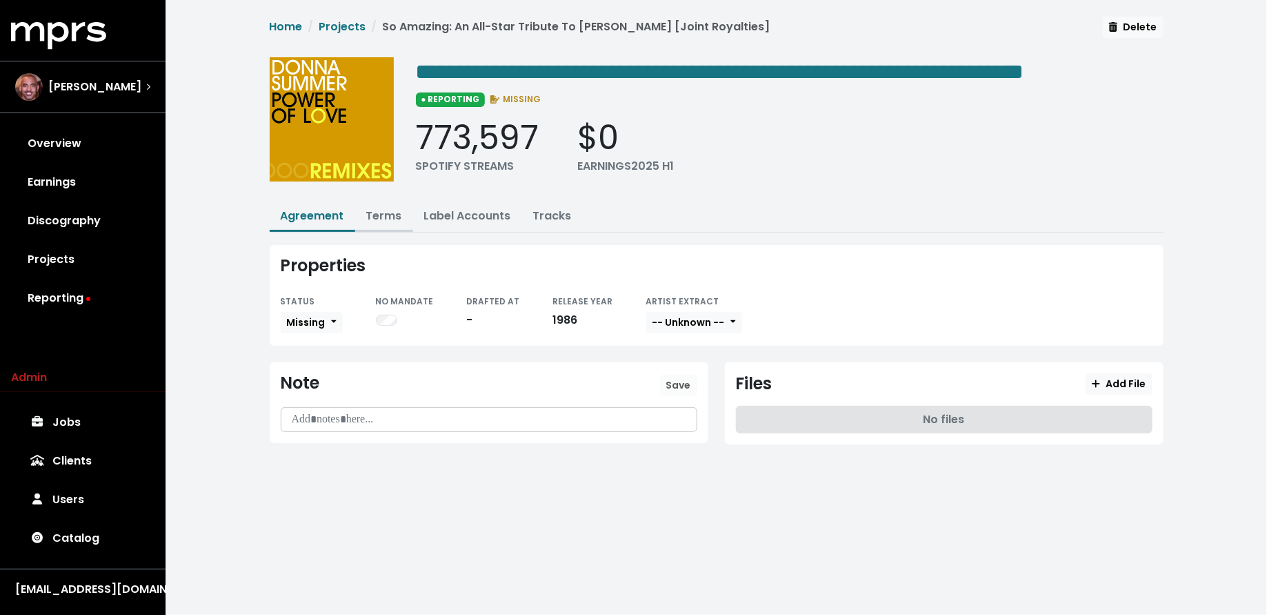
click at [362, 232] on button "Terms" at bounding box center [384, 217] width 58 height 30
click at [383, 224] on link "Terms" at bounding box center [384, 216] width 36 height 16
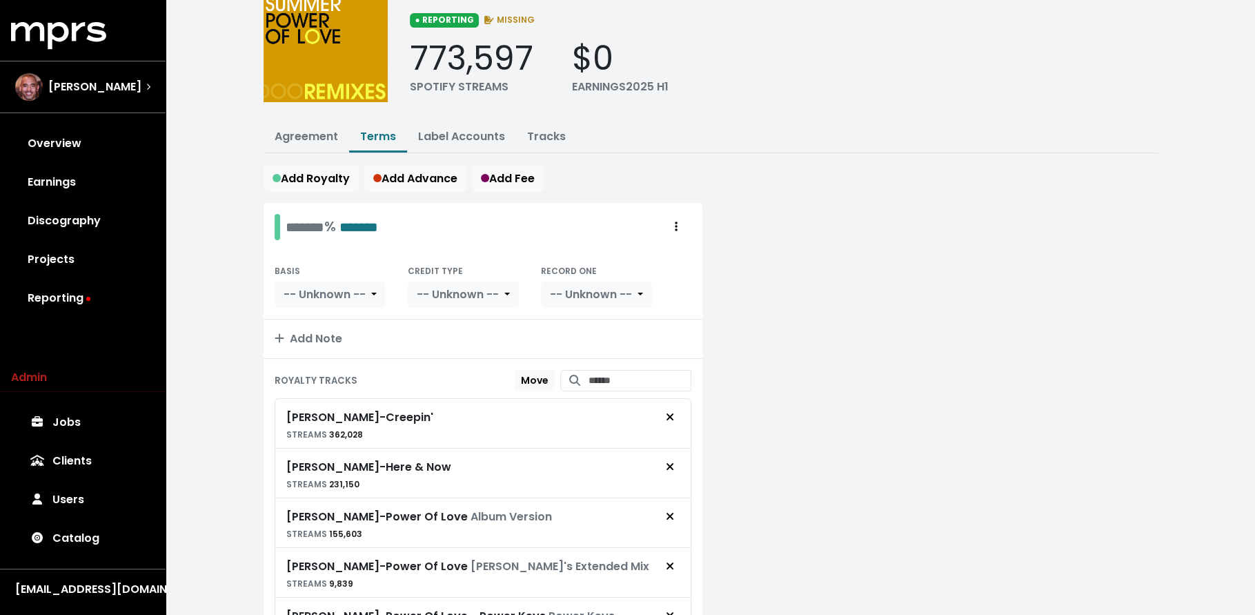
scroll to position [55, 0]
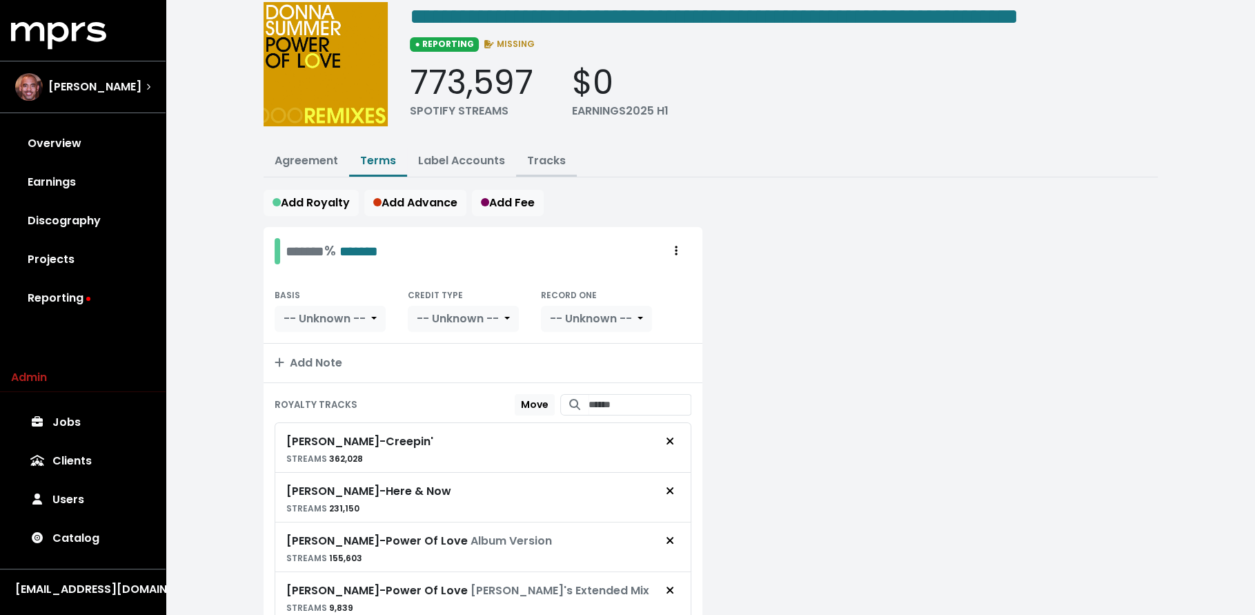
click at [545, 168] on link "Tracks" at bounding box center [546, 160] width 39 height 16
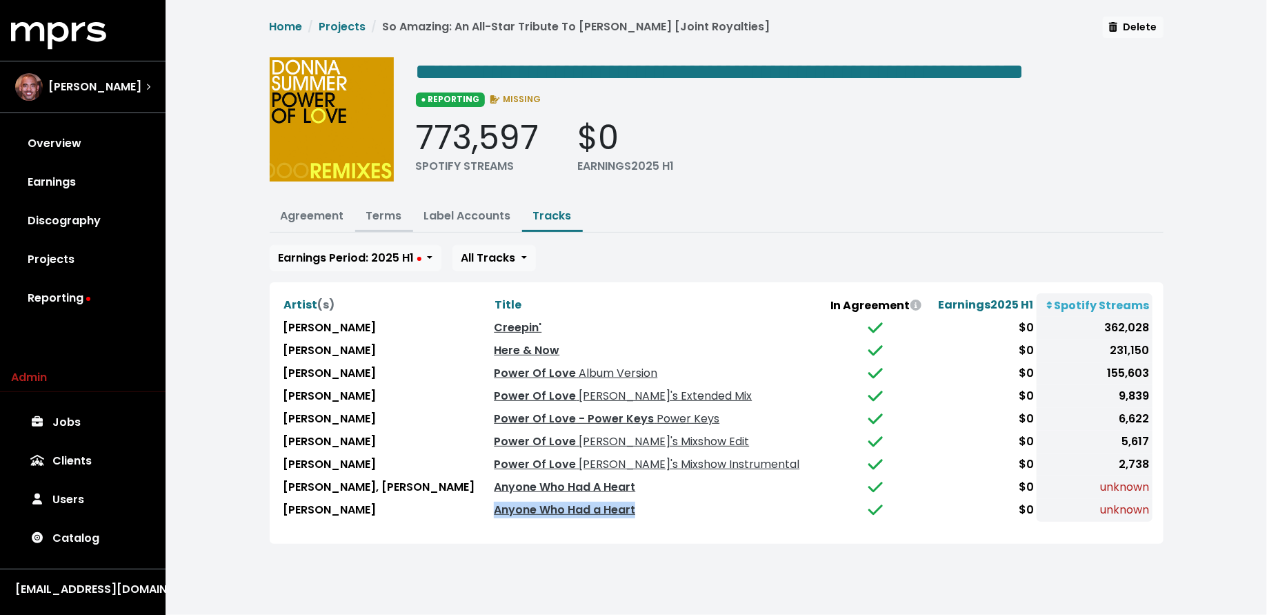
click at [379, 224] on link "Terms" at bounding box center [384, 216] width 36 height 16
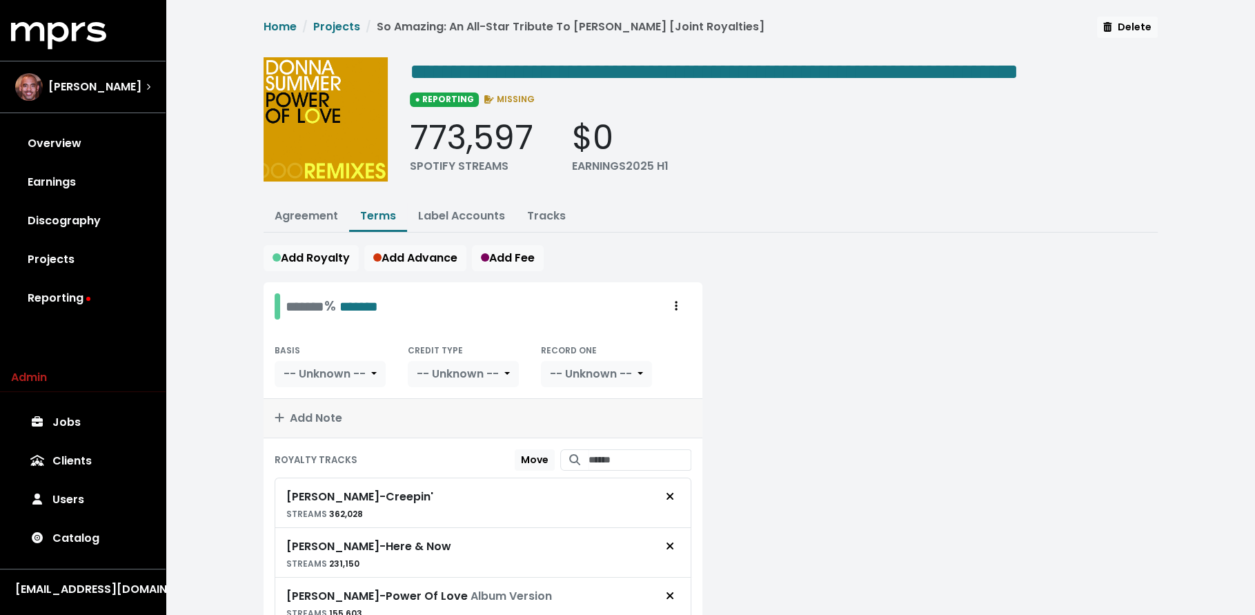
scroll to position [380, 0]
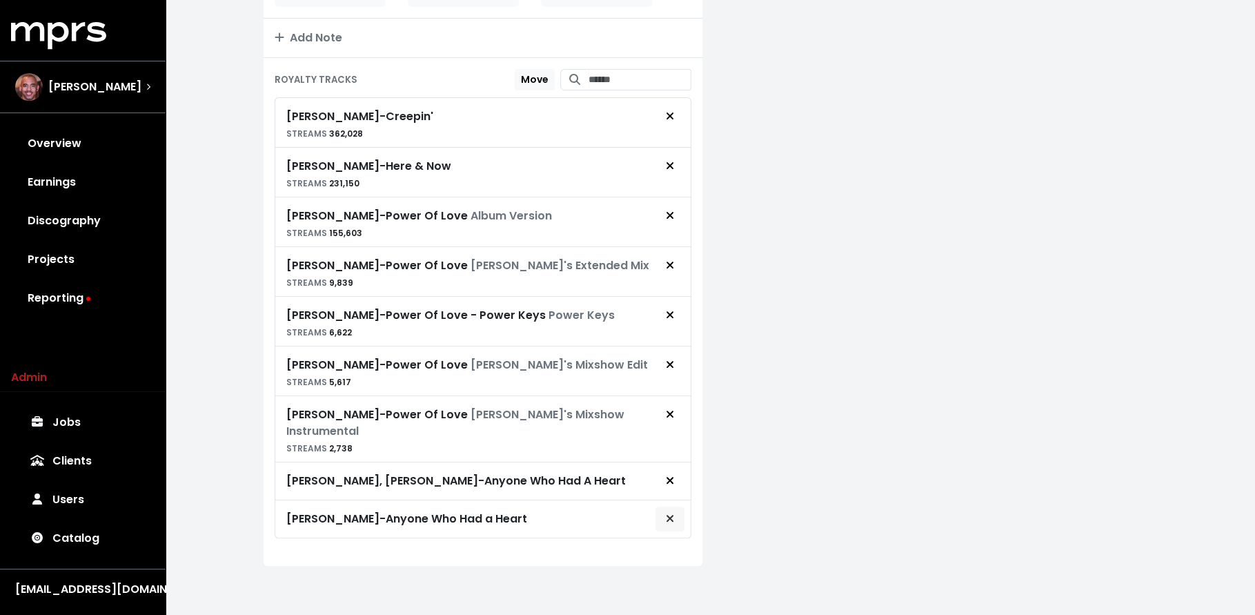
click at [676, 522] on button "Remove royalty target" at bounding box center [670, 519] width 30 height 26
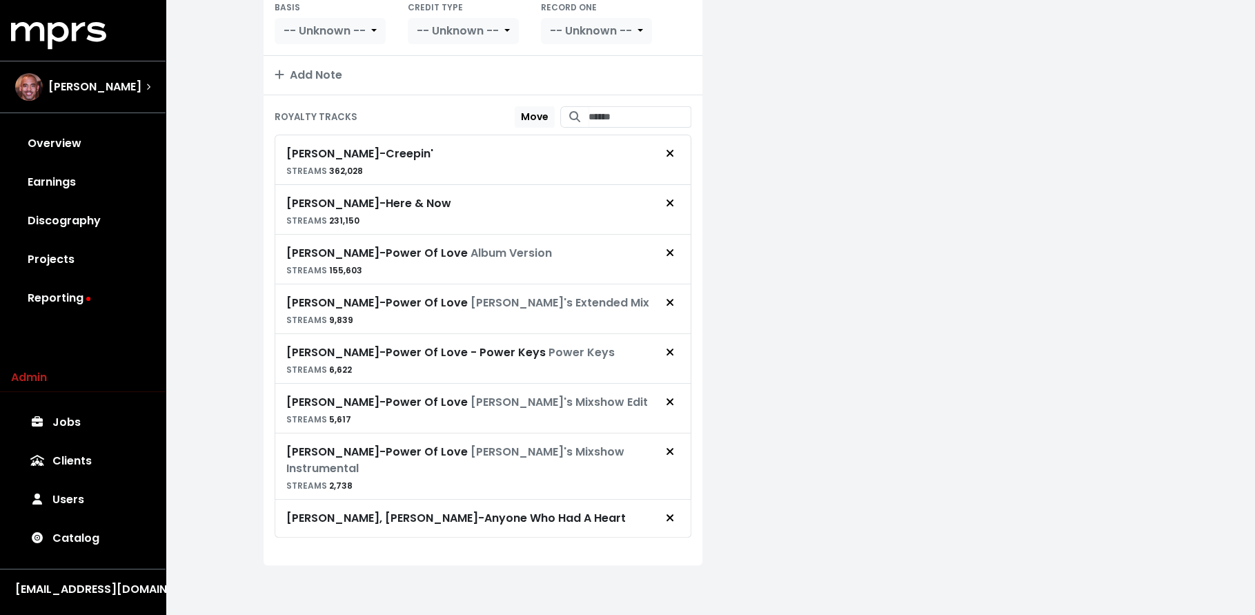
scroll to position [342, 0]
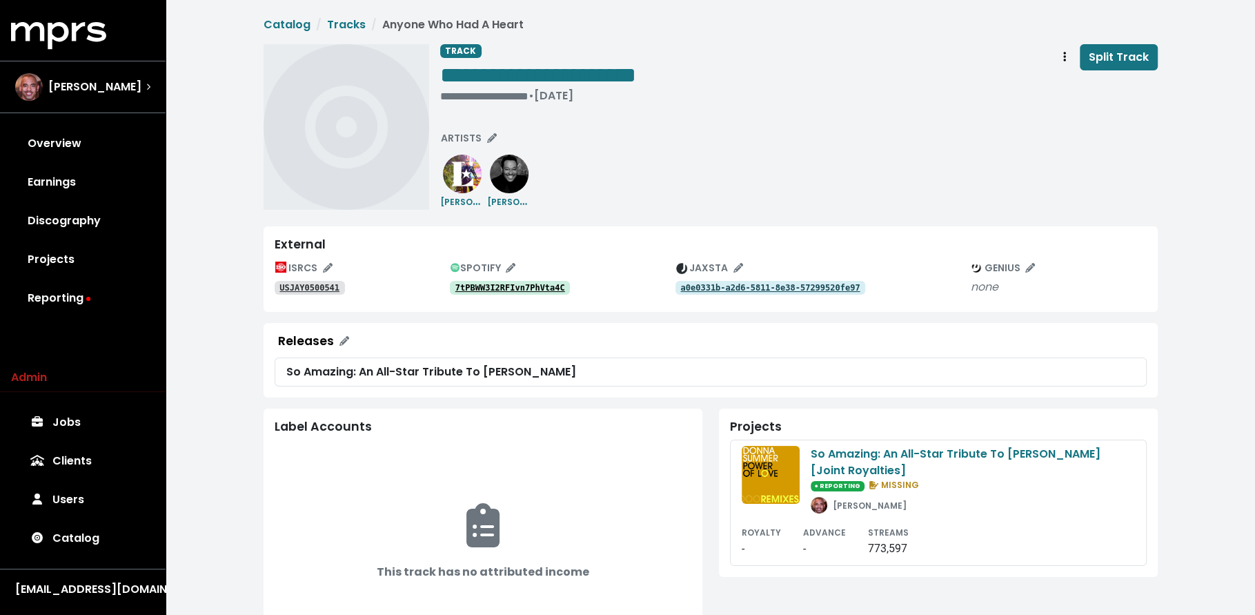
click at [499, 283] on tt "7tPBWW3I2RFIvn7PhVta4C" at bounding box center [510, 288] width 110 height 10
click at [319, 290] on tt "USJAY0500541" at bounding box center [309, 288] width 60 height 10
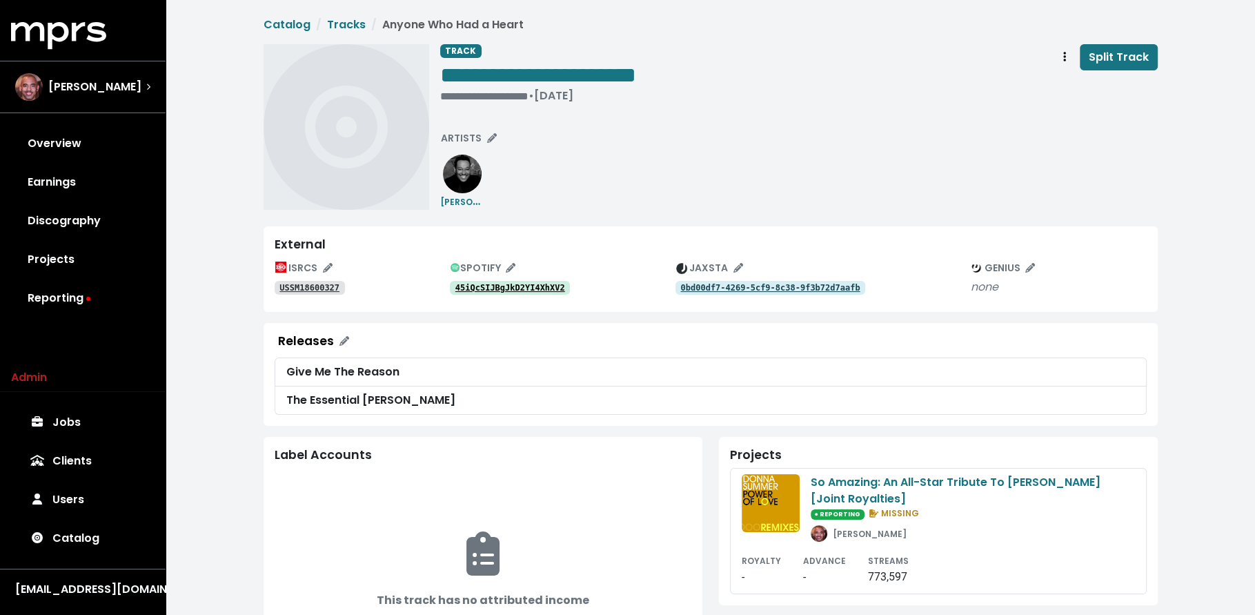
click at [527, 284] on tt "45iQcSIJBgJkD2YI4XhXV2" at bounding box center [510, 288] width 110 height 10
click at [323, 292] on tt "USSM18600327" at bounding box center [309, 288] width 60 height 10
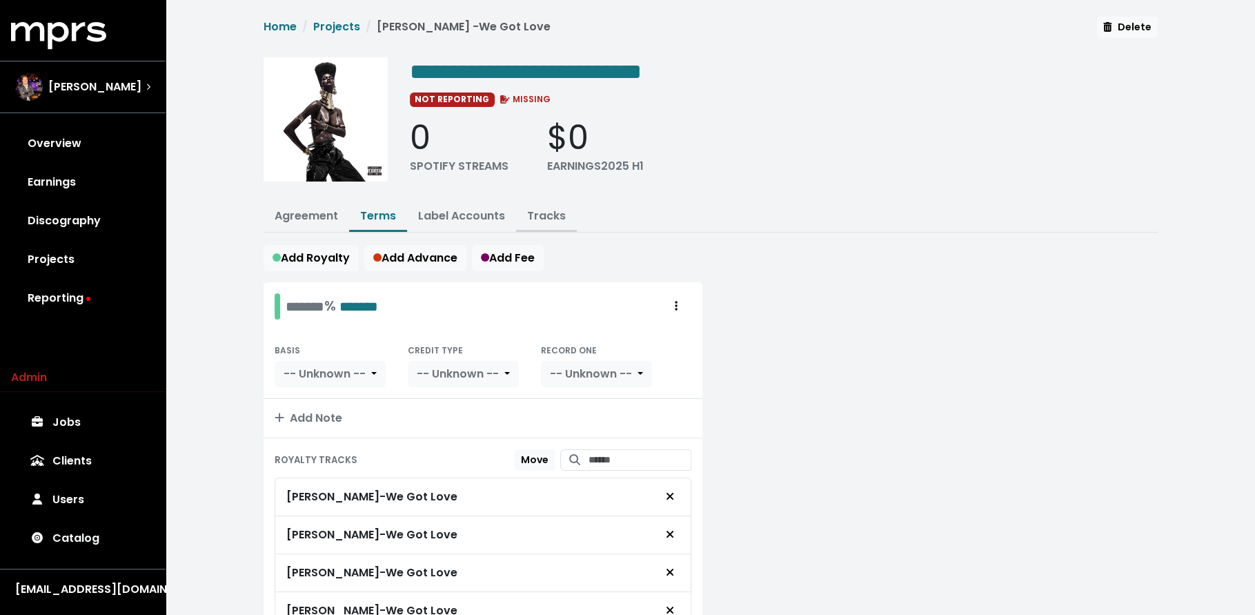
click at [553, 208] on link "Tracks" at bounding box center [546, 216] width 39 height 16
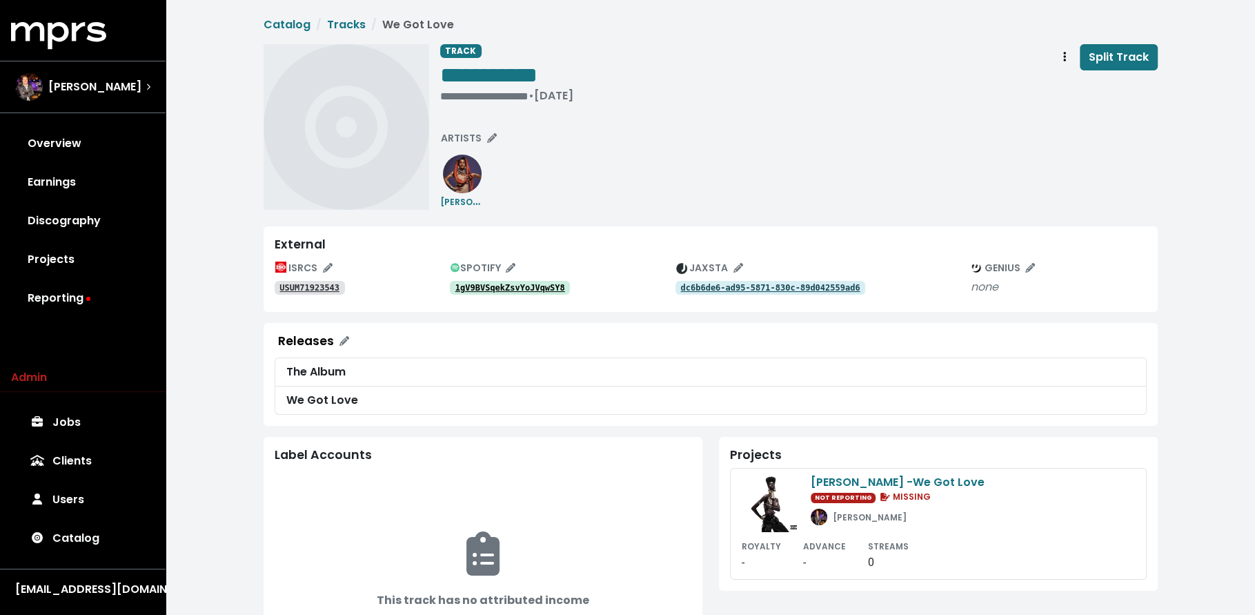
click at [462, 289] on tt "1gV9BVSqekZsvYoJVqwSY8" at bounding box center [510, 288] width 110 height 10
click at [771, 290] on tt "dc6b6de6-ad95-5871-830c-89d042559ad6" at bounding box center [769, 288] width 179 height 10
click at [1071, 55] on span "Track actions" at bounding box center [1064, 57] width 12 height 17
click at [1060, 79] on link "Merge" at bounding box center [1104, 88] width 109 height 22
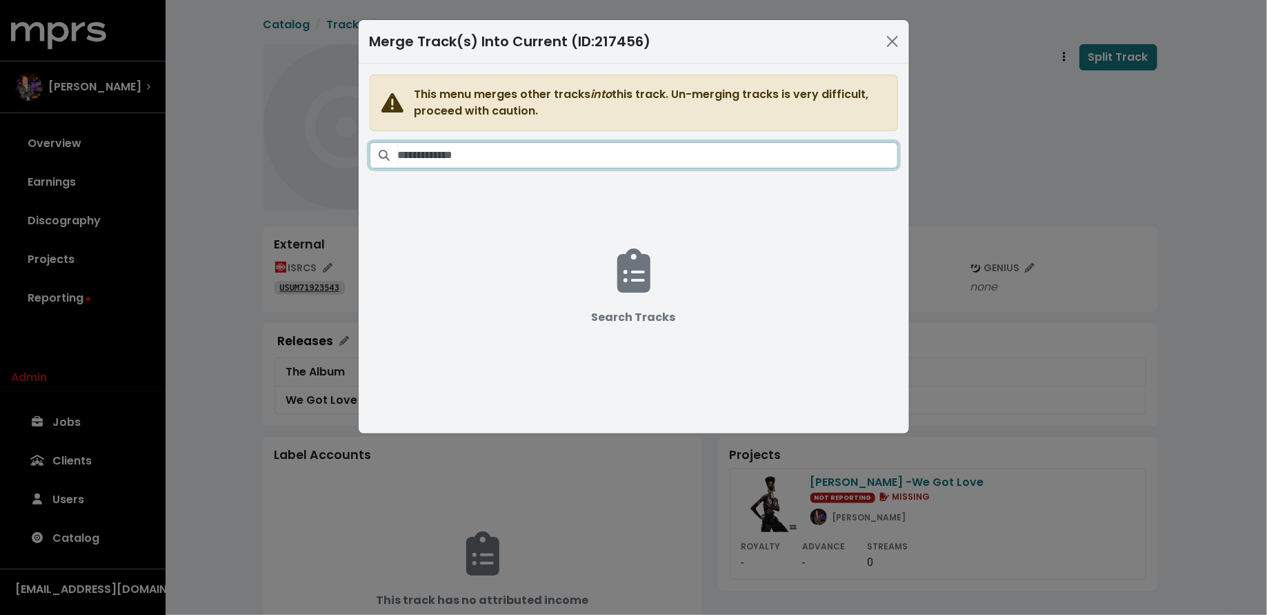
click at [686, 159] on input "Search tracks" at bounding box center [648, 155] width 500 height 26
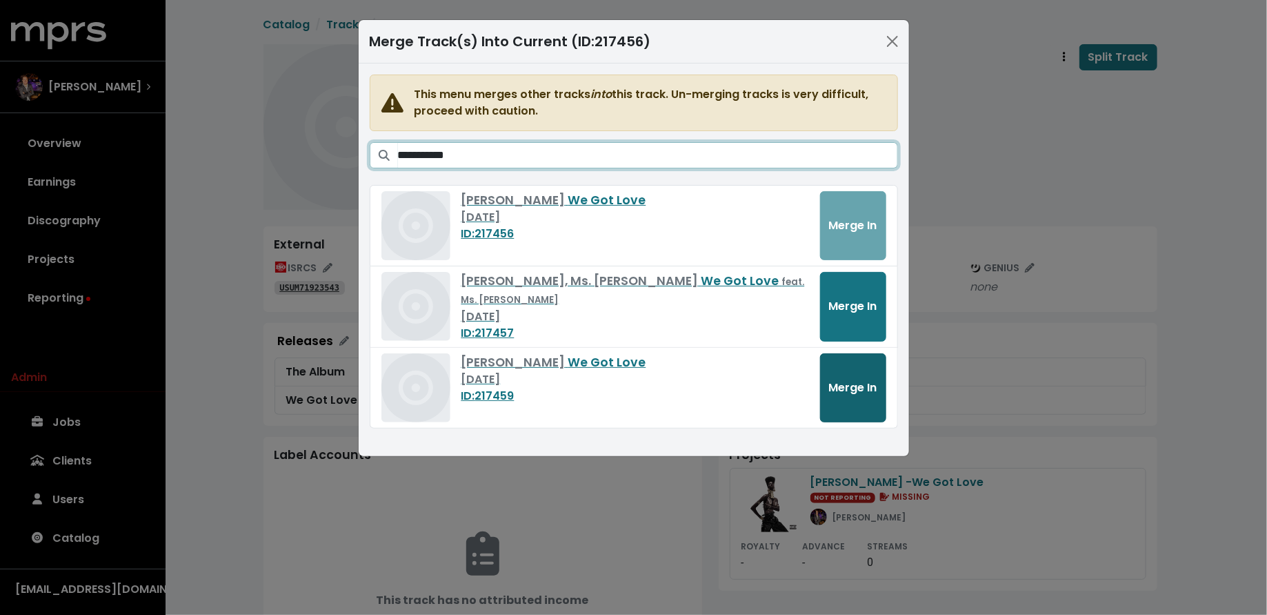
type input "**********"
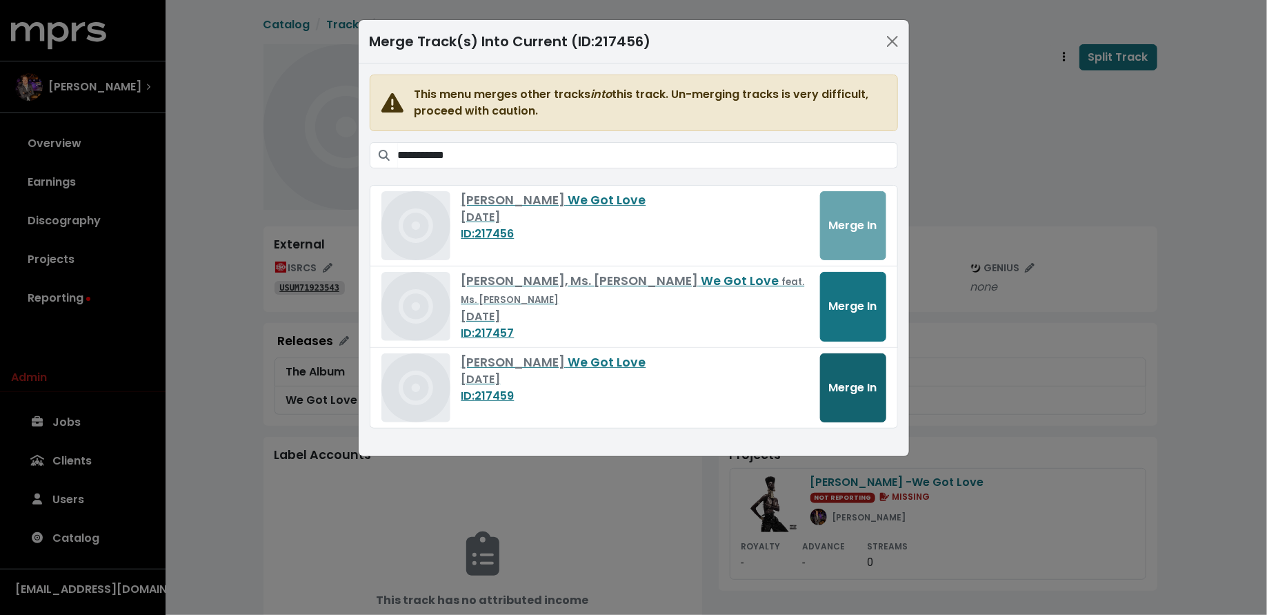
click at [852, 383] on span "Merge In" at bounding box center [853, 387] width 48 height 16
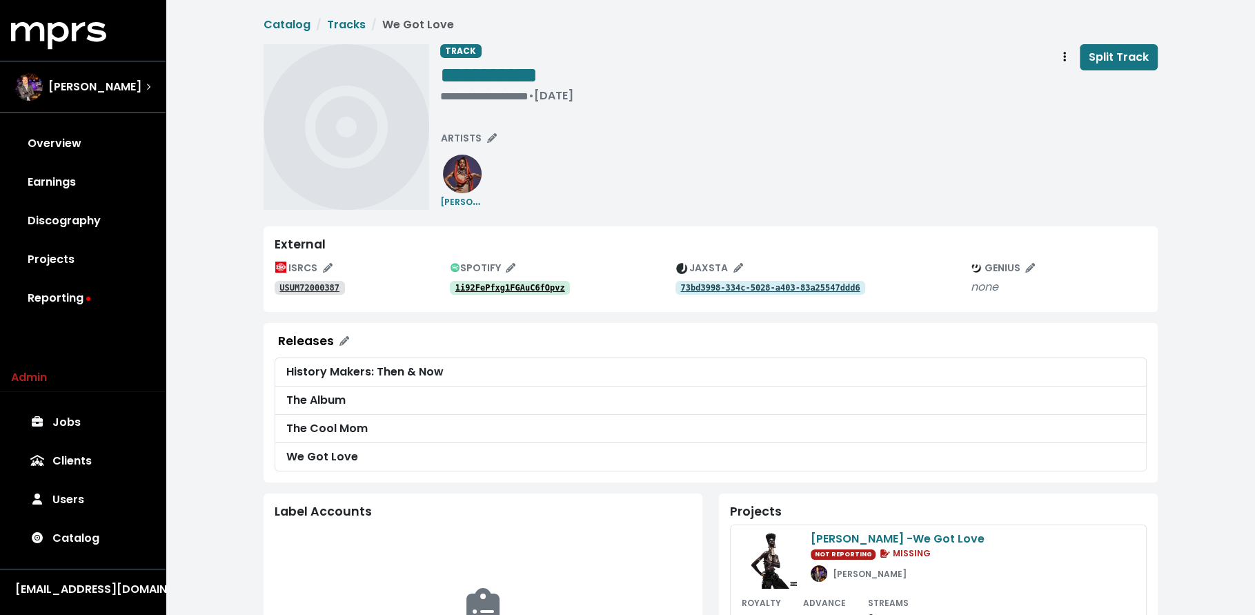
click at [552, 284] on tt "1i92FePfxg1FGAuC6fOpvz" at bounding box center [510, 288] width 110 height 10
click at [286, 294] on link "USUM72000387" at bounding box center [310, 288] width 70 height 14
click at [473, 135] on span "ARTISTS" at bounding box center [469, 138] width 56 height 14
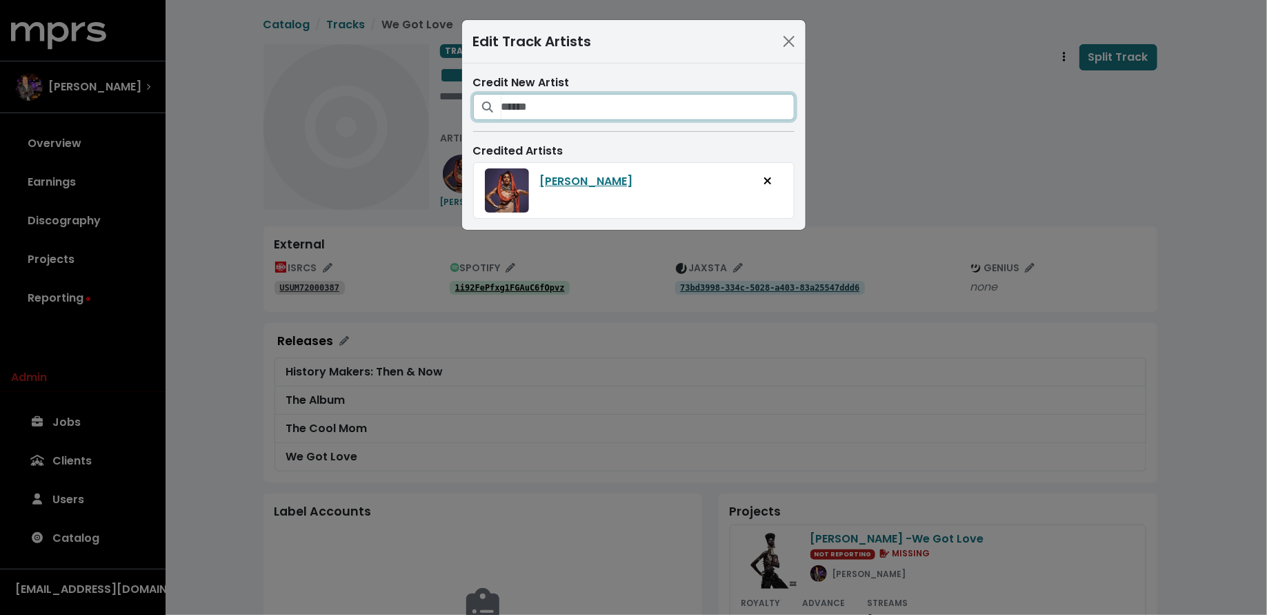
click at [547, 103] on input "Search for artists who should be credited on this track" at bounding box center [648, 107] width 293 height 26
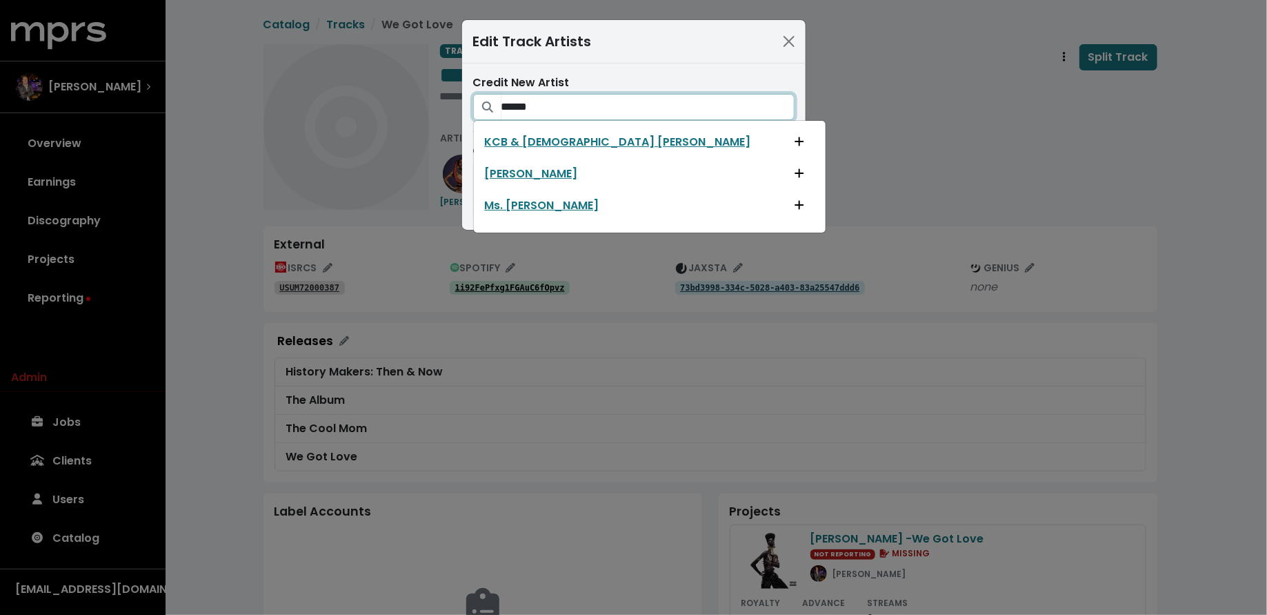
type input "******"
click at [795, 200] on icon "Add artist to this track's credited artists" at bounding box center [800, 204] width 10 height 11
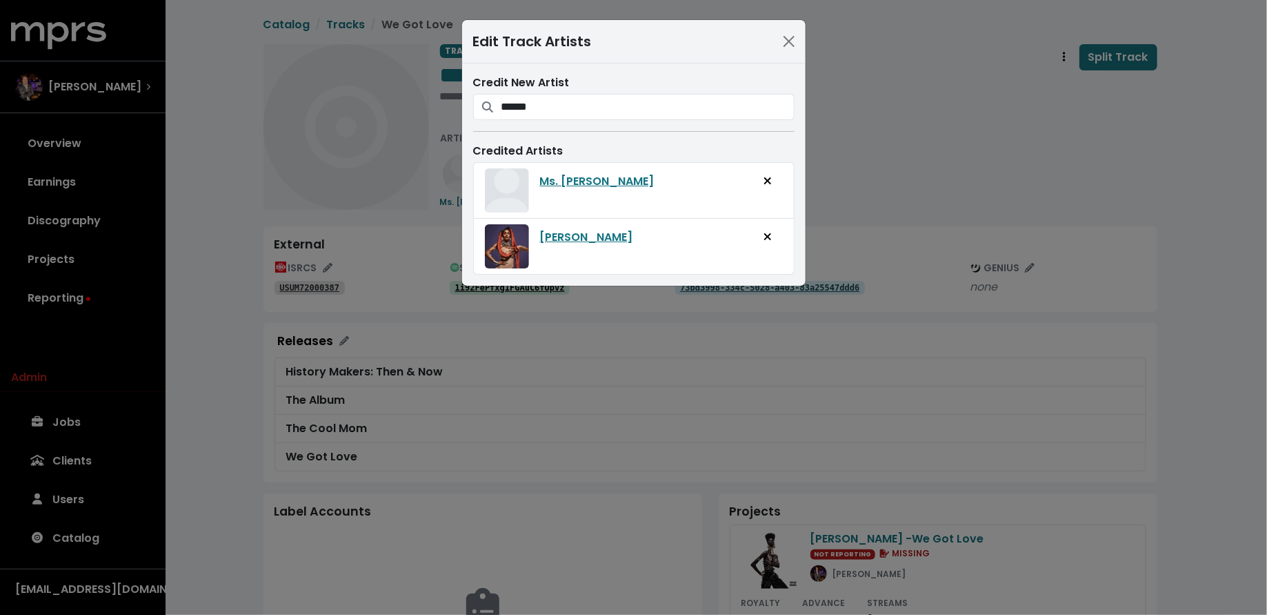
click at [614, 359] on div "Edit Track Artists Credit New Artist ****** KCB & [DEMOGRAPHIC_DATA] [PERSON_NA…" at bounding box center [633, 307] width 1267 height 615
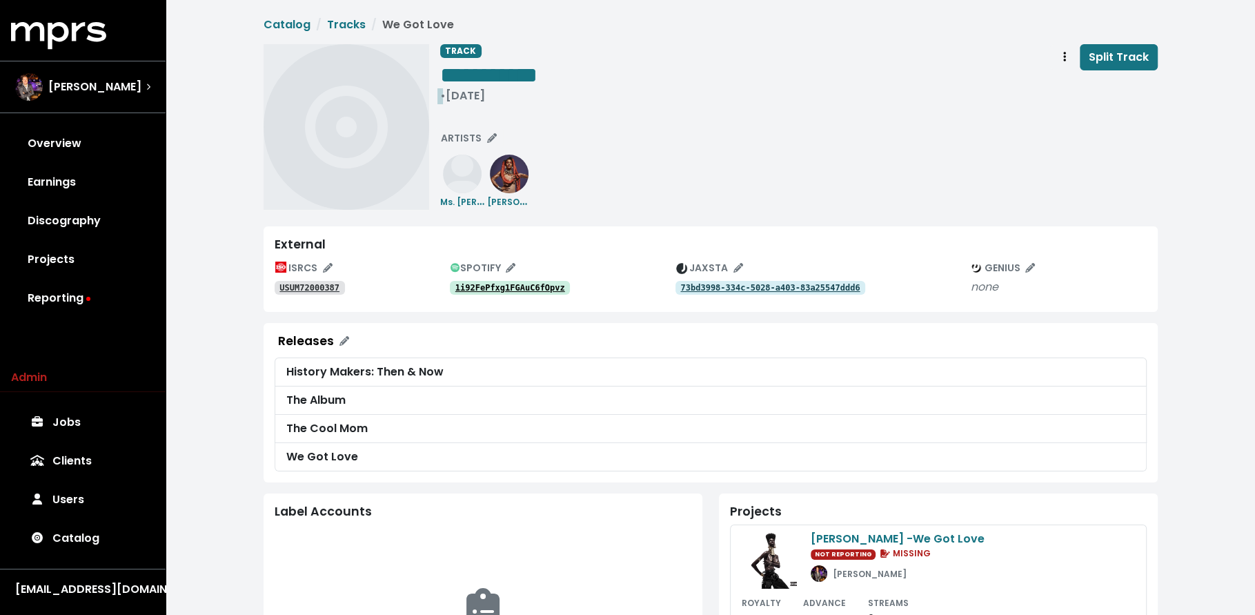
click at [446, 90] on div "• Dec 6th, 2019" at bounding box center [488, 96] width 97 height 14
click at [521, 279] on div "1i92FePfxg1FGAuC6fOpvz" at bounding box center [563, 287] width 226 height 17
click at [521, 285] on tt "1i92FePfxg1FGAuC6fOpvz" at bounding box center [510, 288] width 110 height 10
click at [1057, 58] on button "Track actions" at bounding box center [1064, 57] width 30 height 26
click at [1064, 90] on link "Merge" at bounding box center [1104, 88] width 109 height 22
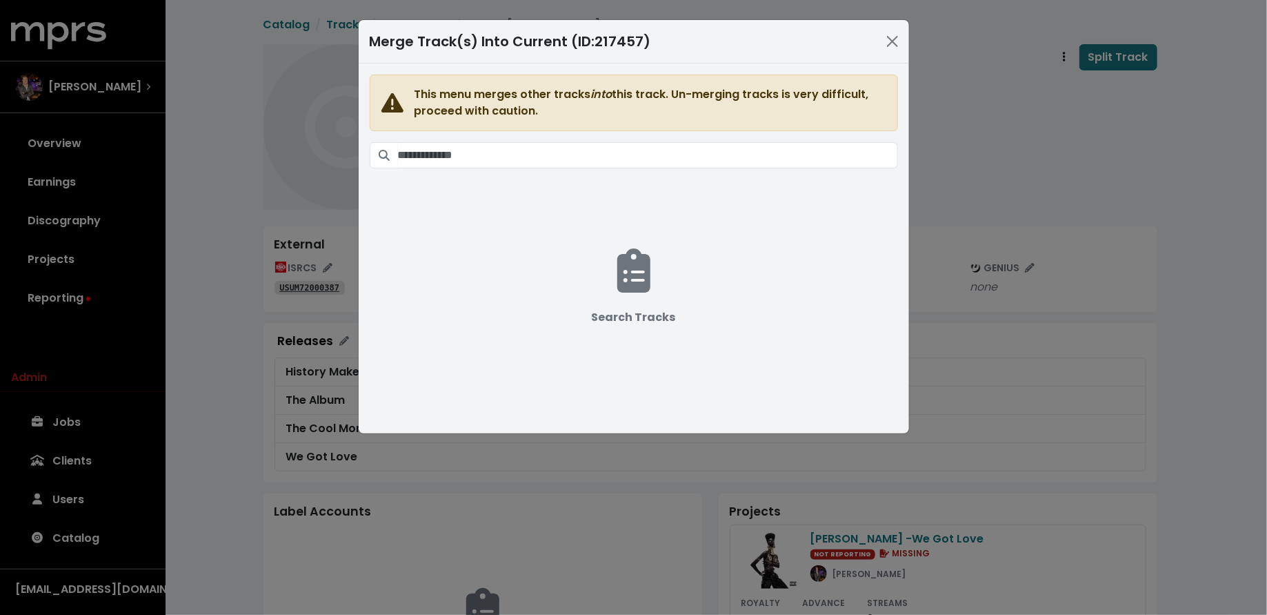
click at [734, 140] on span "This menu merges other tracks into this track. Un-merging tracks is very diffic…" at bounding box center [634, 240] width 528 height 331
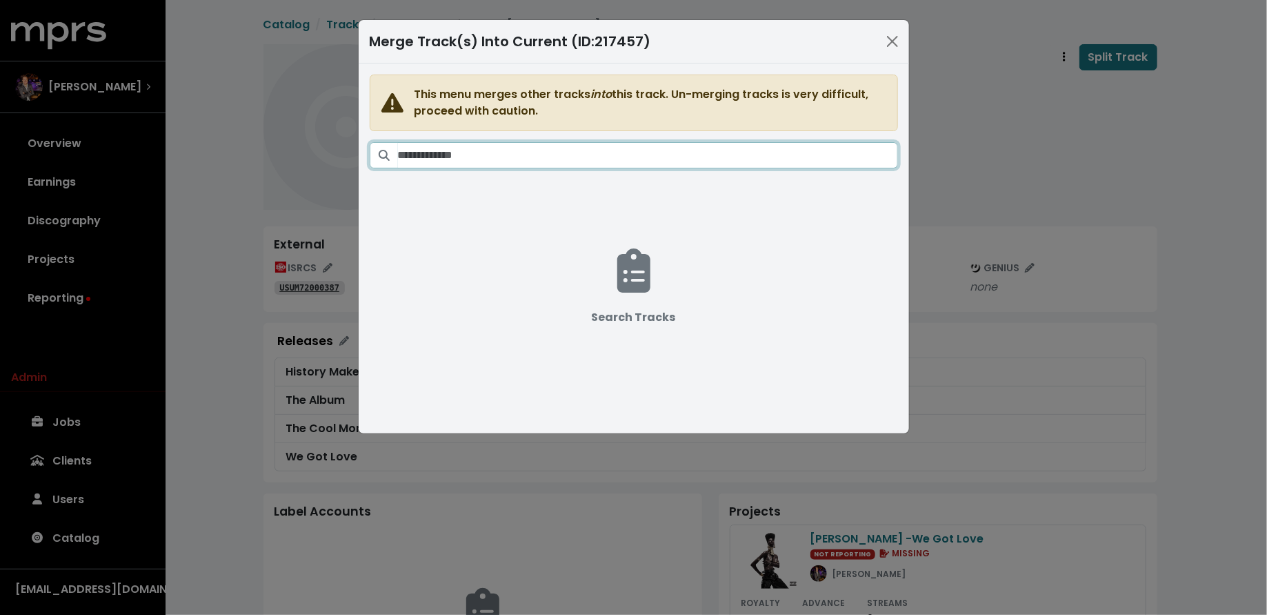
click at [733, 148] on input "Search tracks" at bounding box center [648, 155] width 500 height 26
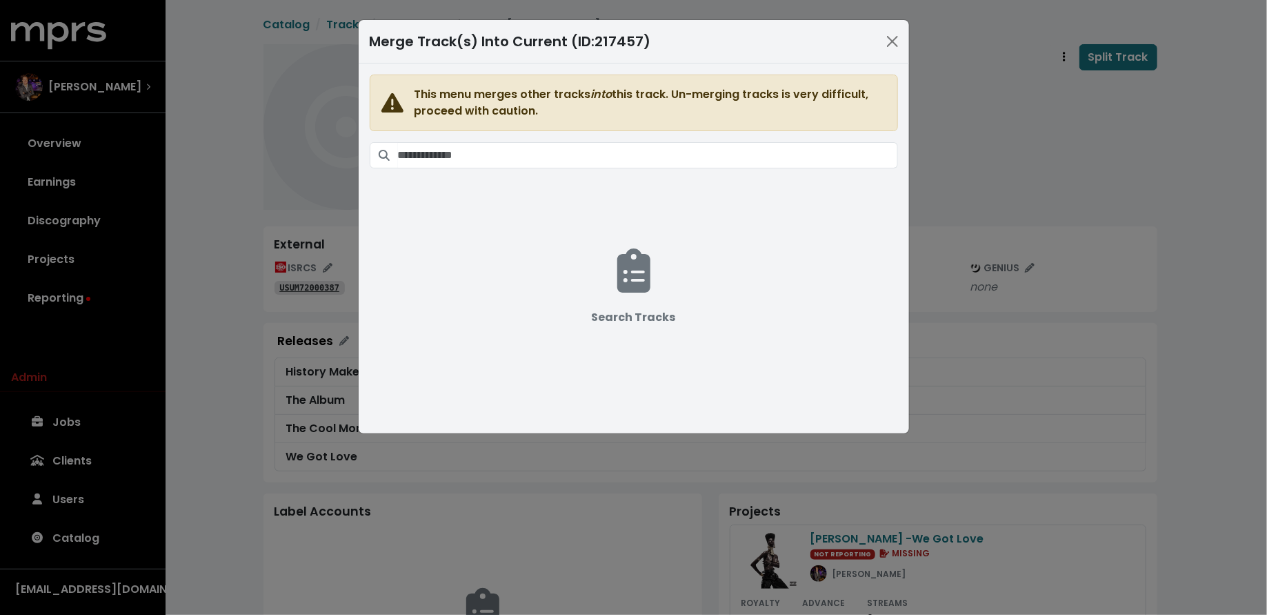
click at [1009, 168] on div "Merge Track(s) Into Current (ID: 217457 ) This menu merges other tracks into th…" at bounding box center [633, 307] width 1267 height 615
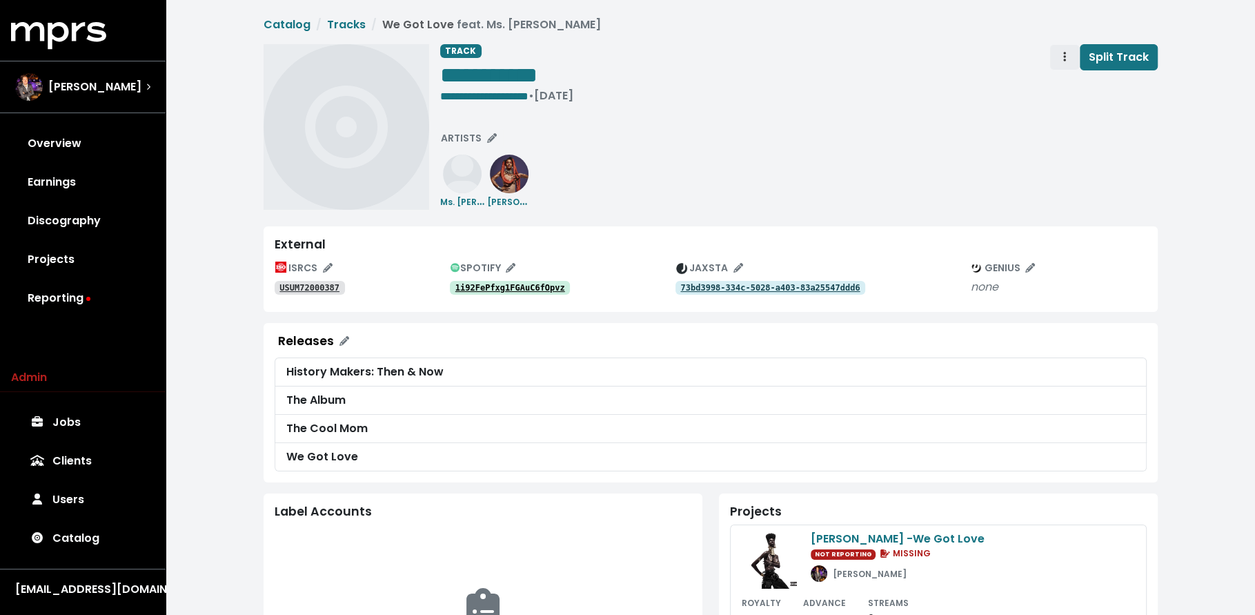
click at [1063, 50] on span "Track actions" at bounding box center [1064, 57] width 12 height 17
click at [1064, 87] on link "Merge" at bounding box center [1104, 88] width 109 height 22
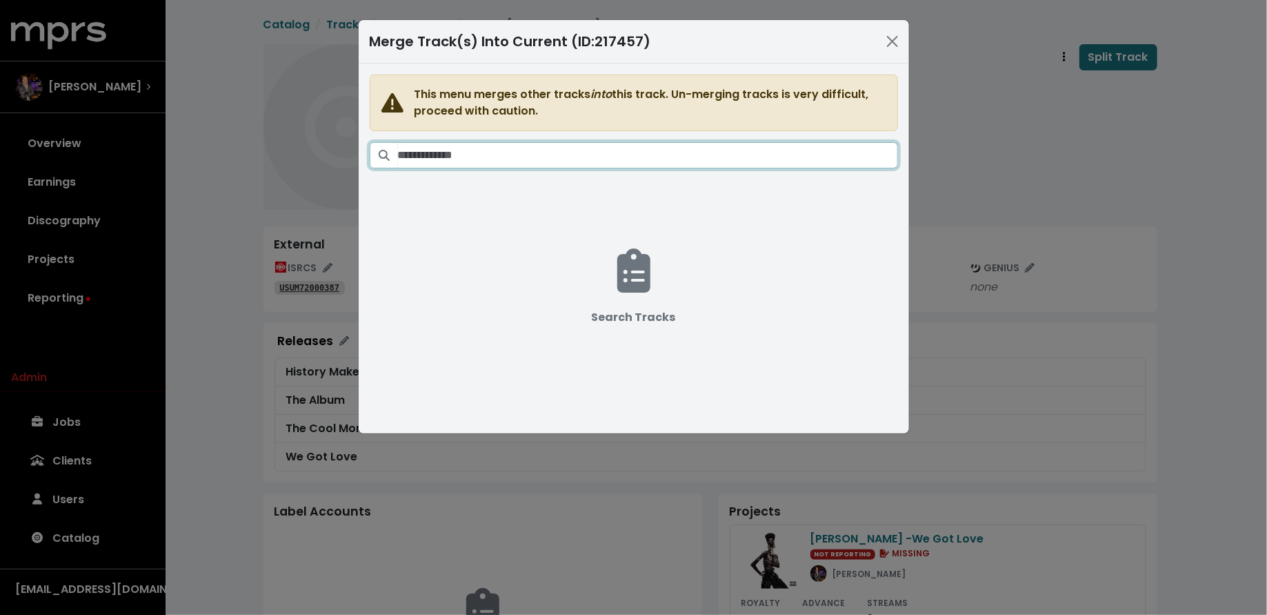
click at [633, 155] on input "Search tracks" at bounding box center [648, 155] width 500 height 26
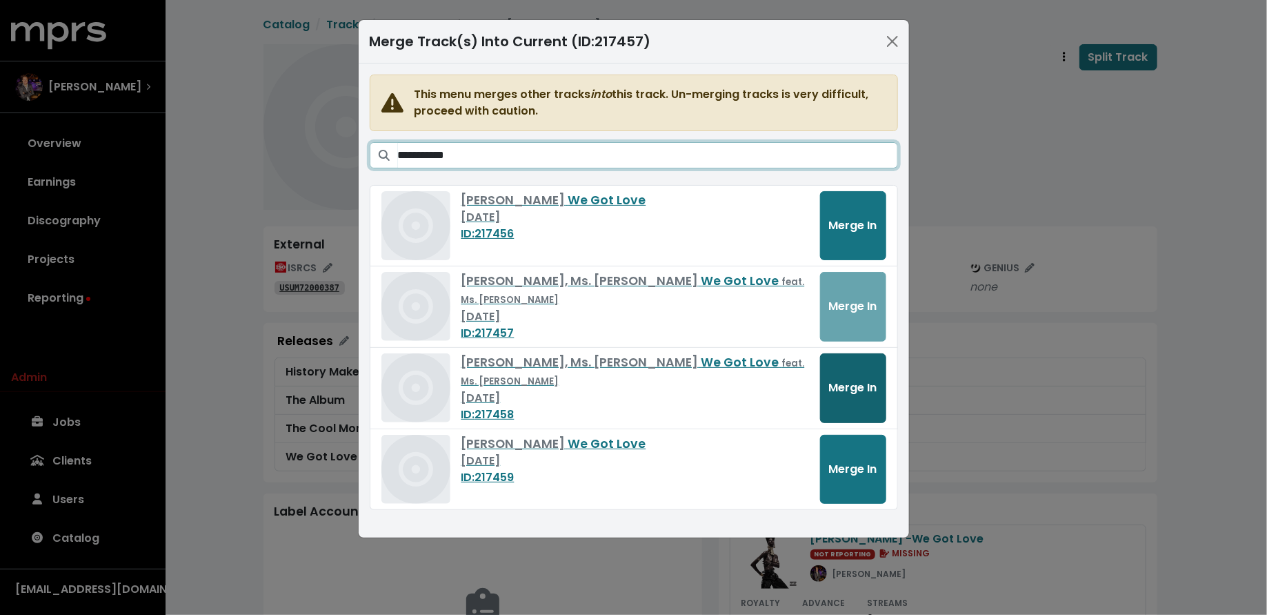
type input "**********"
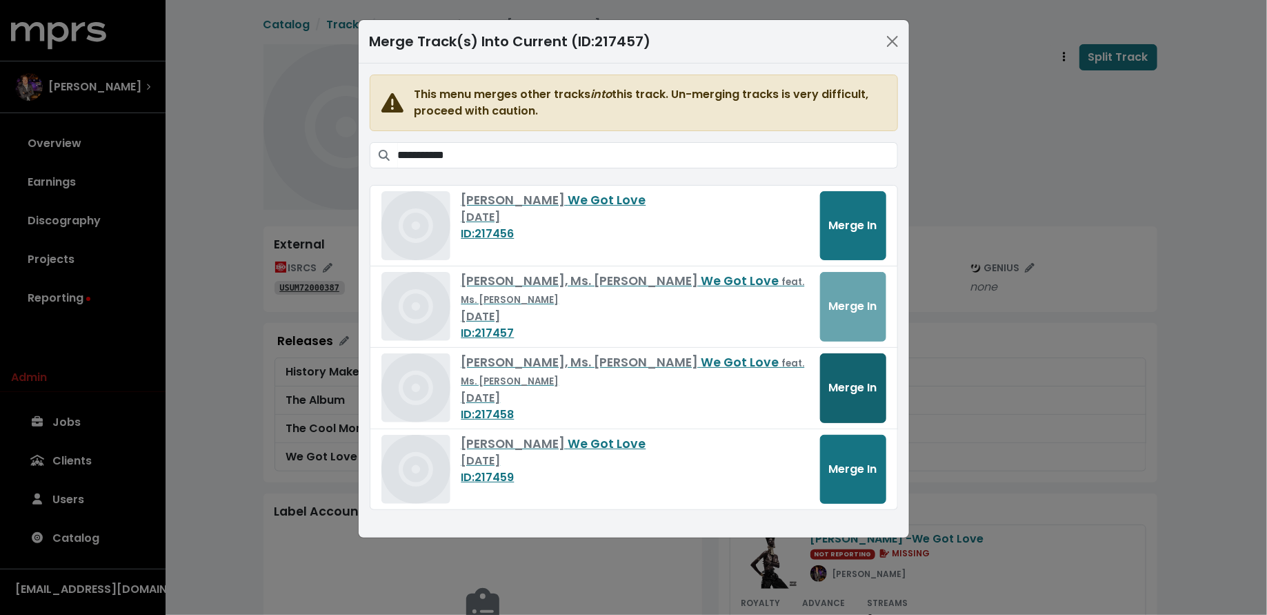
click at [864, 386] on span "Merge In" at bounding box center [853, 387] width 48 height 16
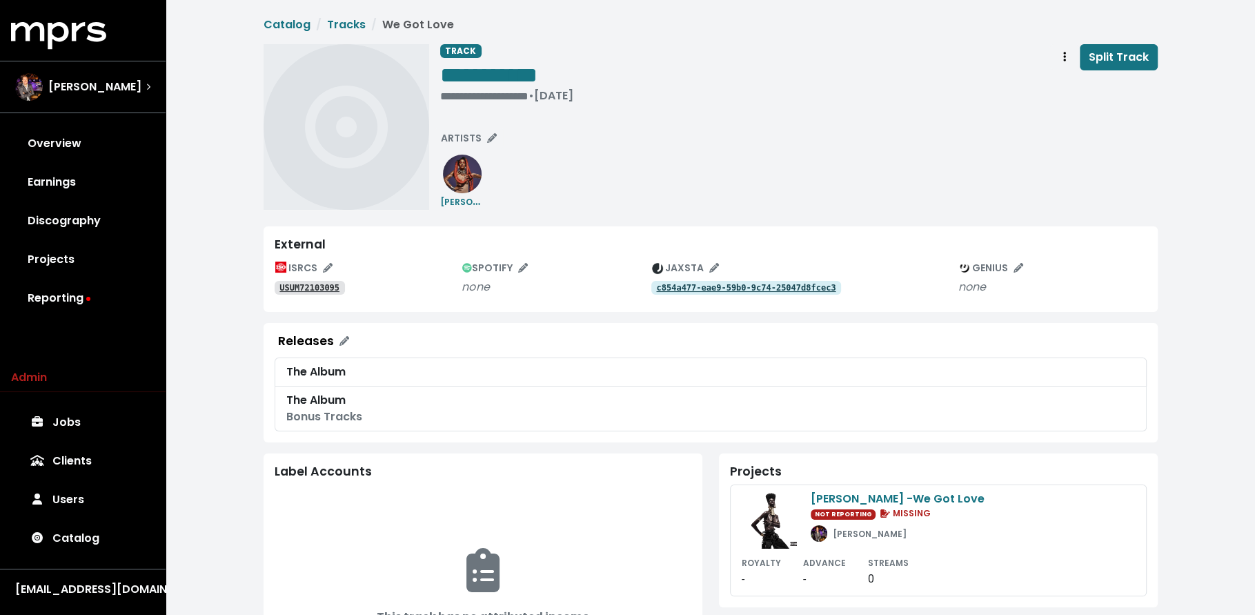
click at [326, 288] on tt "USUM72103095" at bounding box center [309, 288] width 60 height 10
click at [468, 146] on button "ARTISTS" at bounding box center [469, 138] width 68 height 21
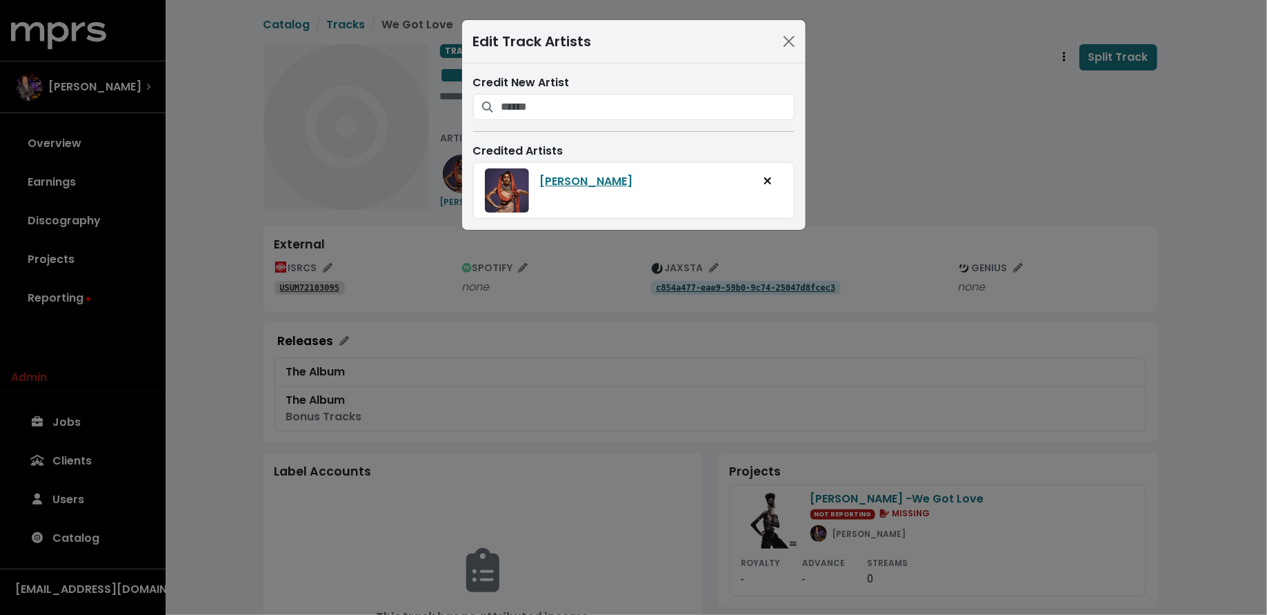
drag, startPoint x: 1040, startPoint y: 198, endPoint x: 962, endPoint y: 217, distance: 79.5
click at [1039, 198] on div "Edit Track Artists Credit New Artist Credited Artists Teyana Taylor" at bounding box center [633, 307] width 1267 height 615
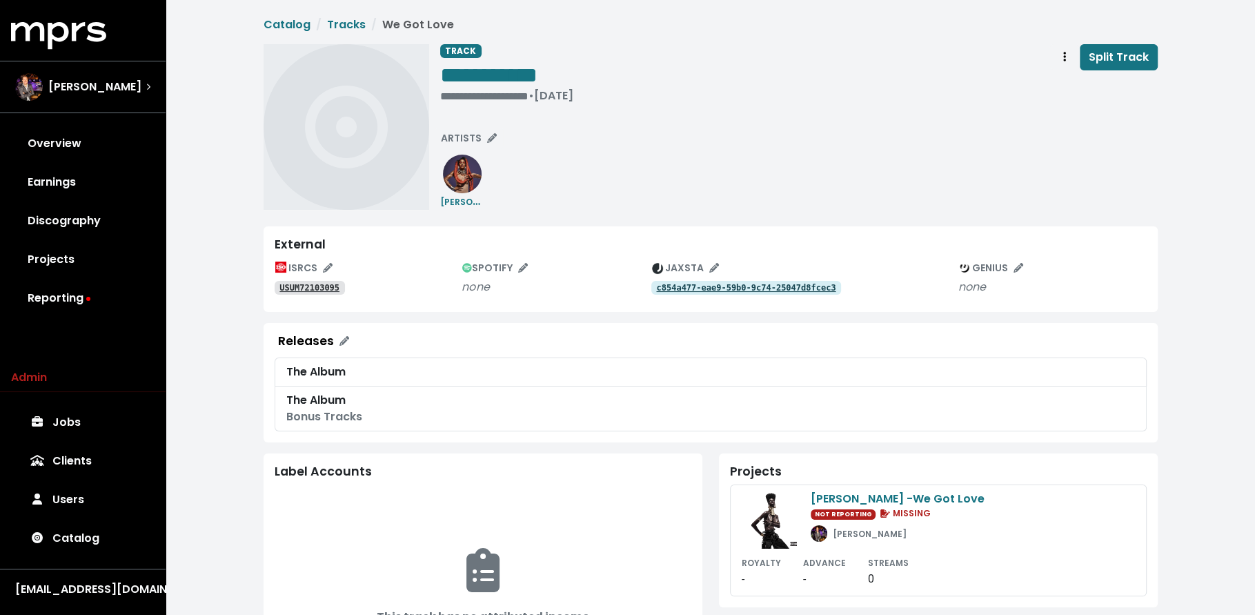
click at [777, 289] on tt "c854a477-eae9-59b0-9c74-25047d8fcec3" at bounding box center [745, 288] width 179 height 10
click at [449, 134] on span "ARTISTS" at bounding box center [469, 138] width 56 height 14
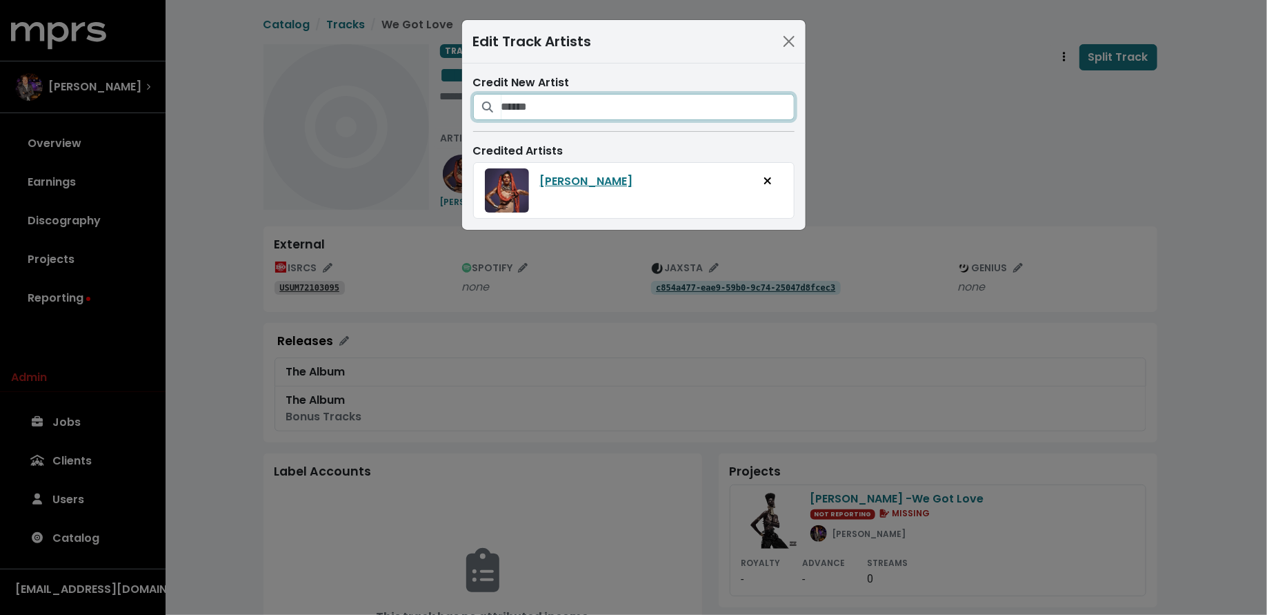
click at [537, 110] on input "Search for artists who should be credited on this track" at bounding box center [648, 107] width 293 height 26
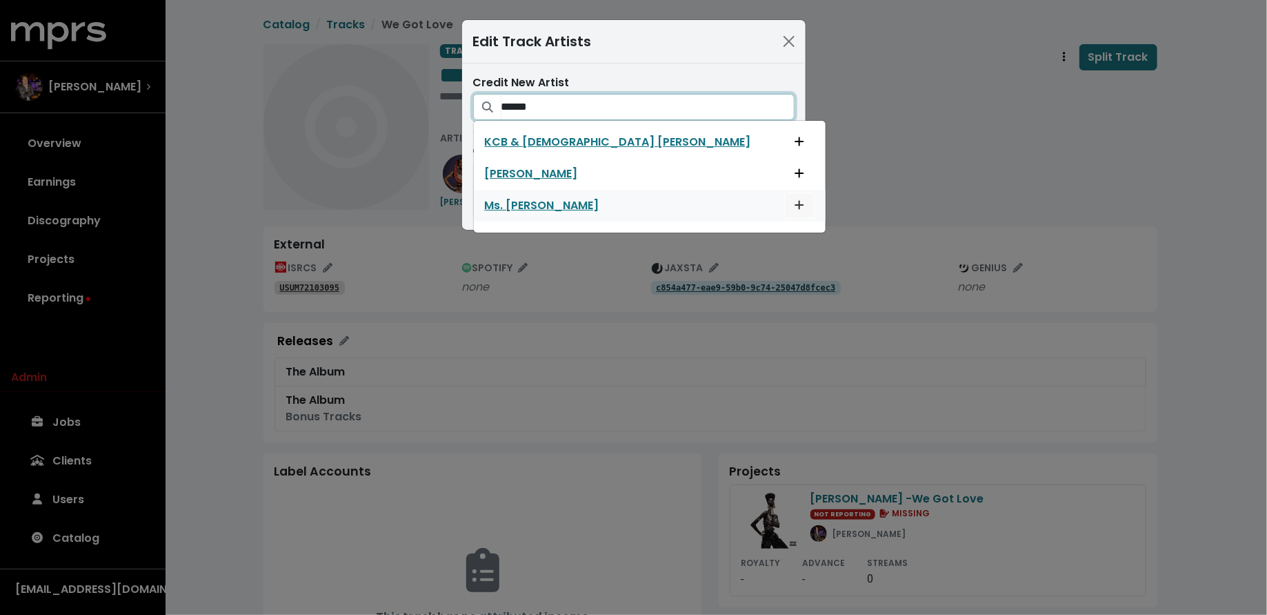
type input "******"
click at [784, 199] on button "Add artist to this track's credited artists" at bounding box center [799, 205] width 30 height 26
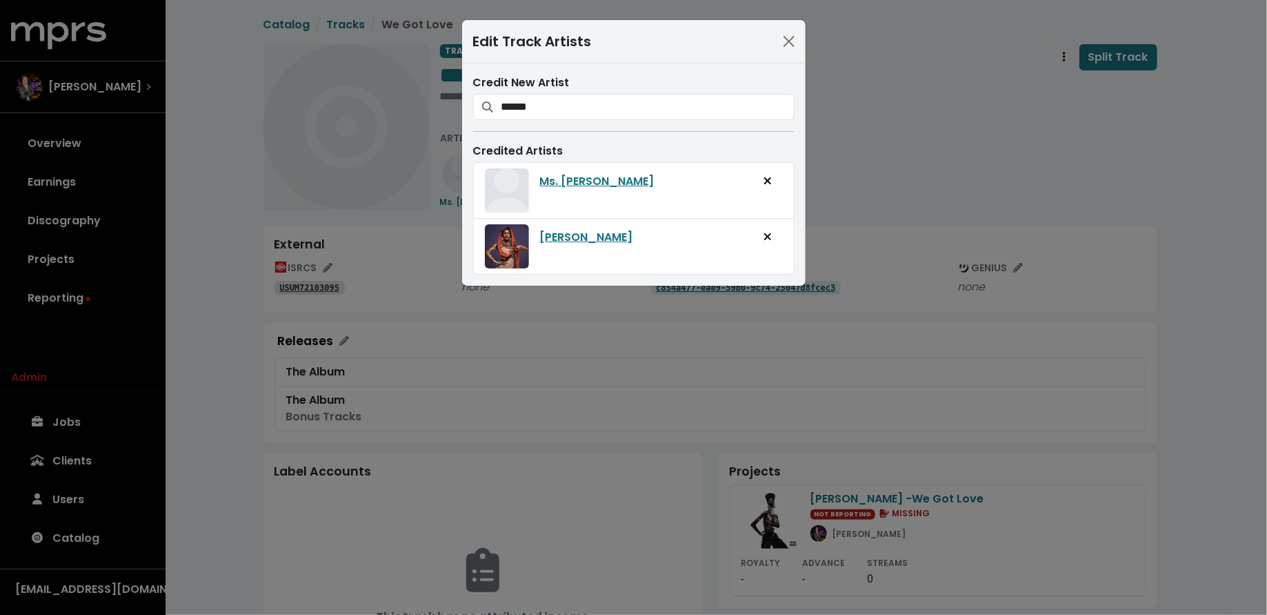
click at [885, 190] on div "Edit Track Artists Credit New Artist ****** KCB & Lady Lauryn Lauryn Hill Ms. L…" at bounding box center [633, 307] width 1267 height 615
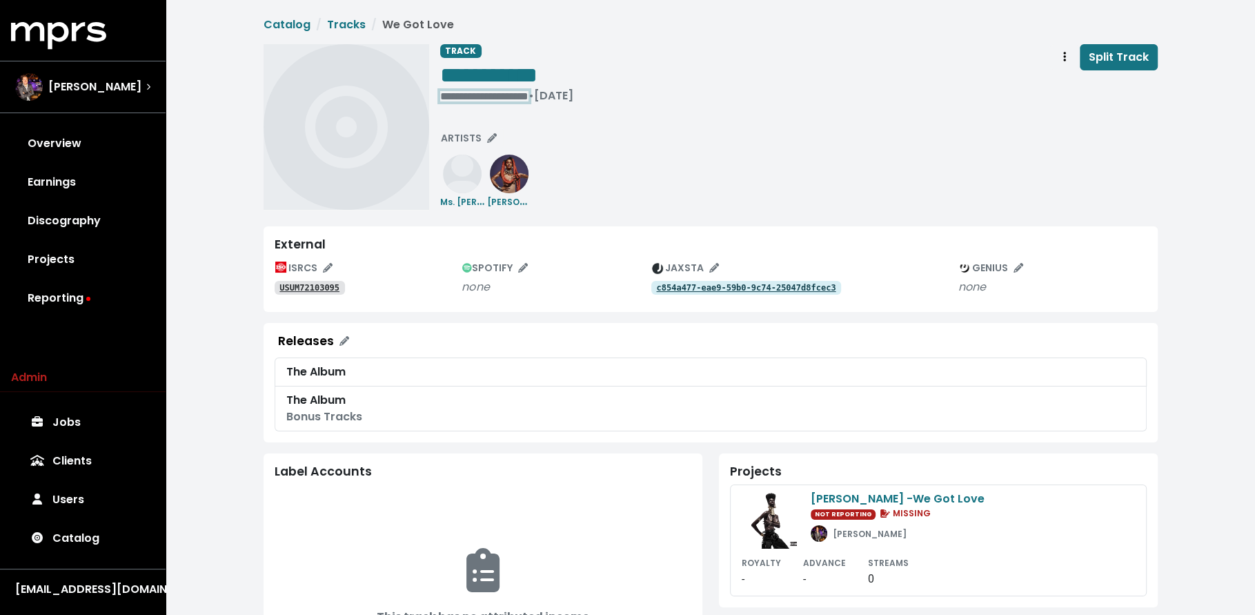
click at [482, 92] on div "**********" at bounding box center [506, 96] width 133 height 14
click at [673, 283] on tt "063ffebb-22de-595c-bf3c-c777bdeec2e6" at bounding box center [745, 288] width 179 height 10
click at [305, 289] on tt "USUM72400811" at bounding box center [309, 288] width 60 height 10
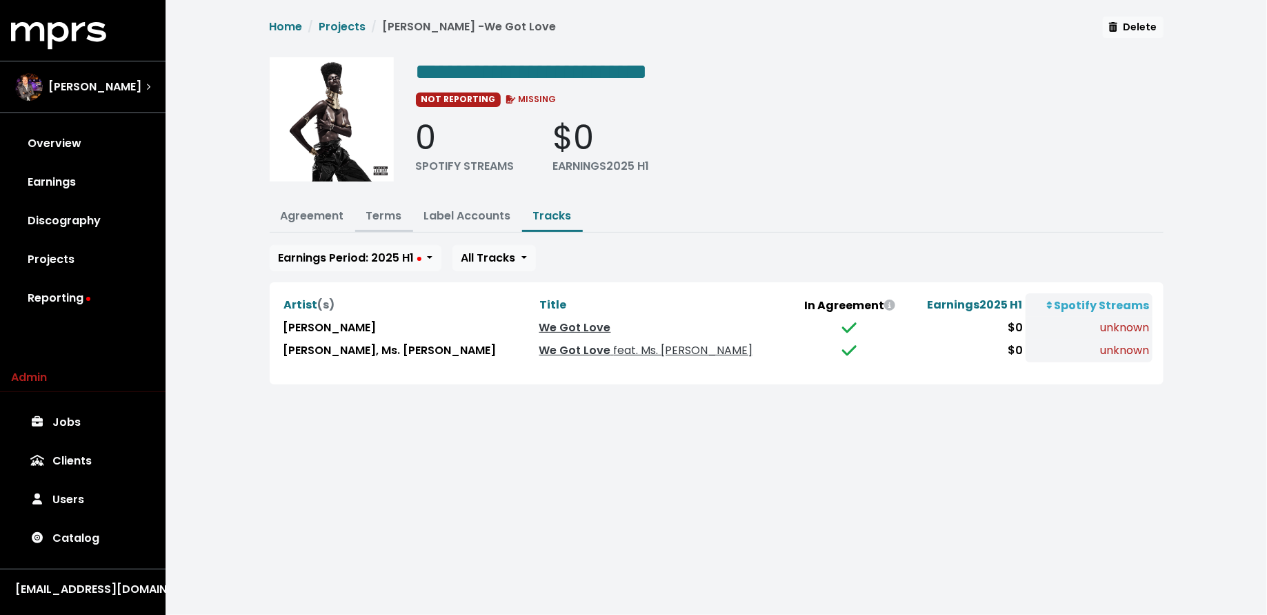
click at [382, 217] on link "Terms" at bounding box center [384, 216] width 36 height 16
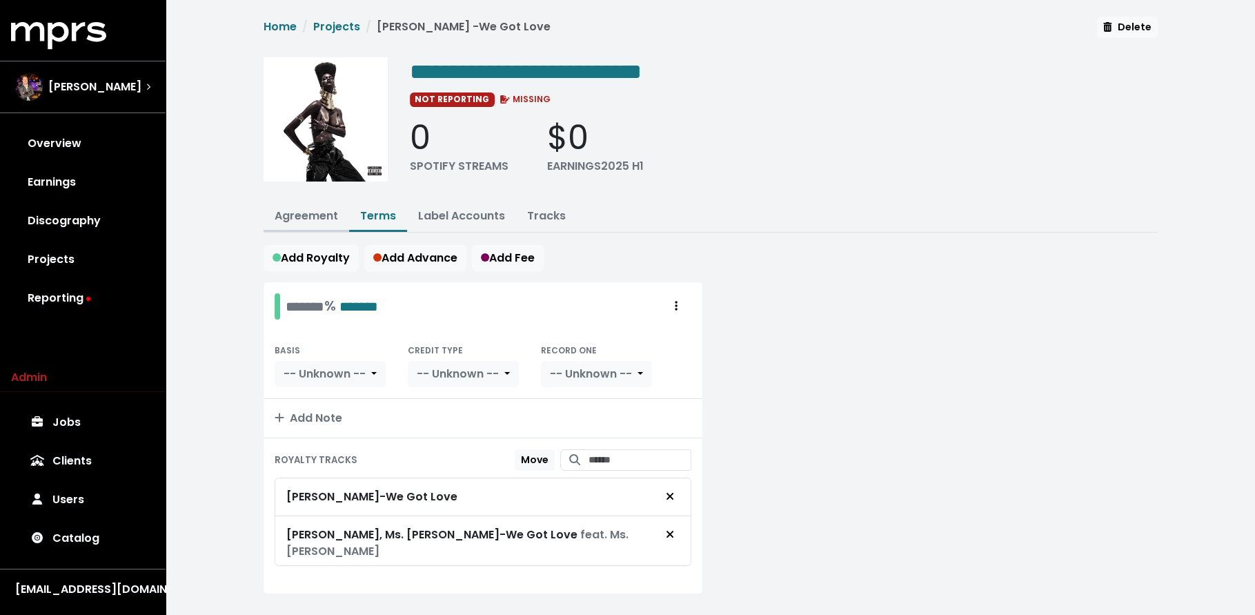
click at [335, 215] on link "Agreement" at bounding box center [306, 216] width 63 height 16
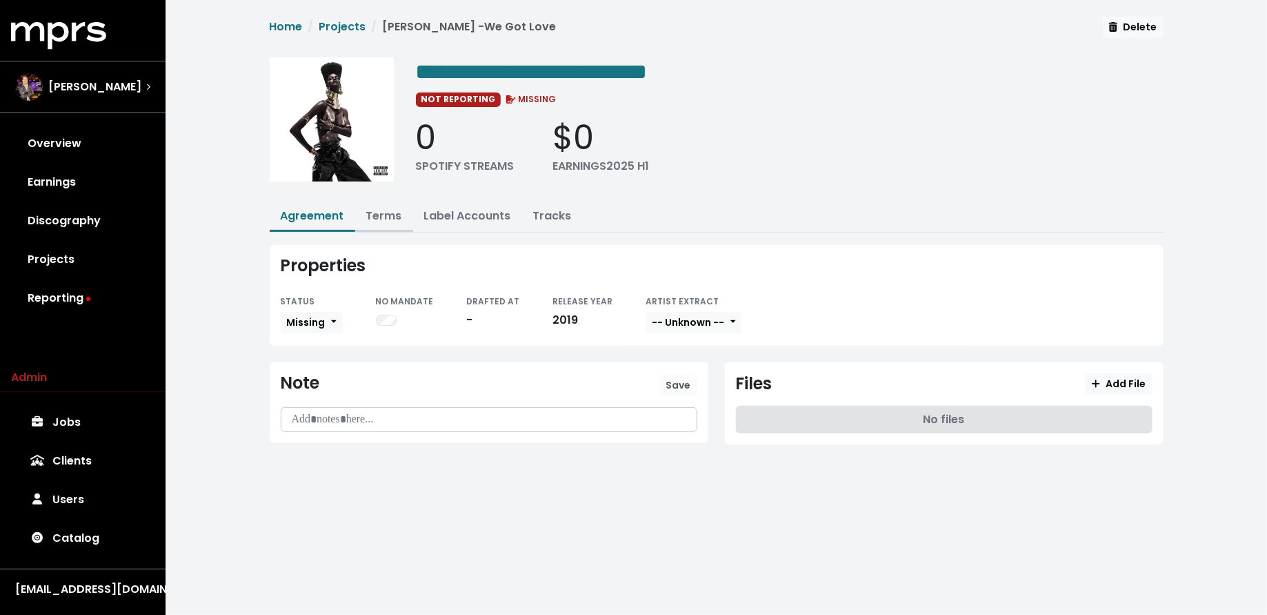
click at [372, 217] on link "Terms" at bounding box center [384, 216] width 36 height 16
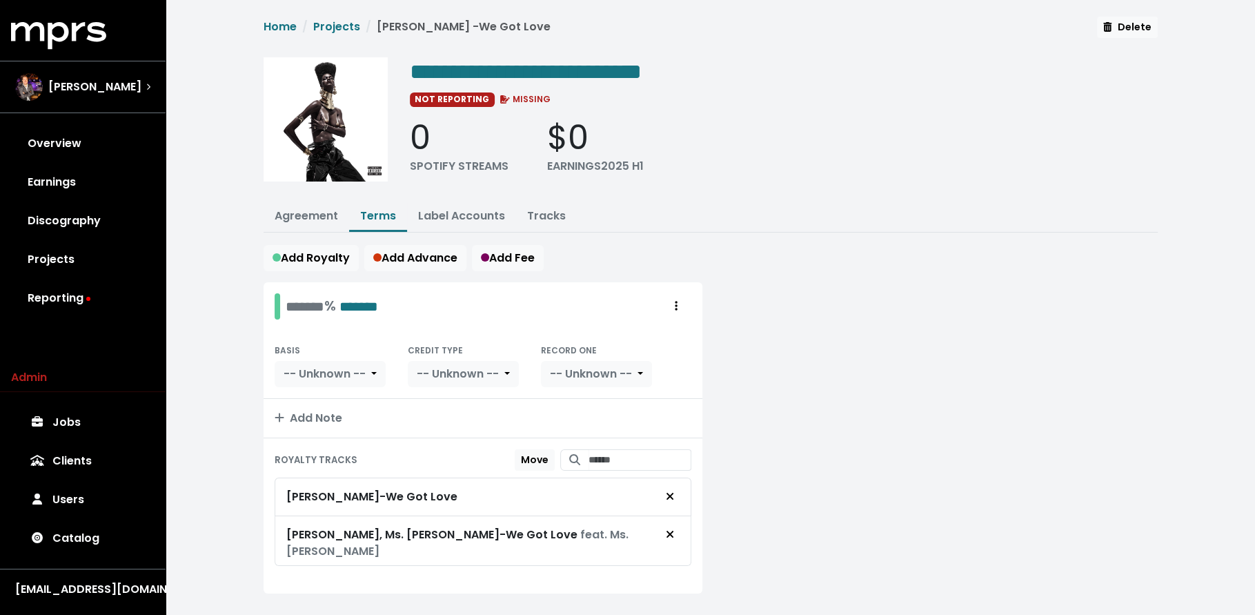
click at [909, 417] on div at bounding box center [938, 446] width 455 height 328
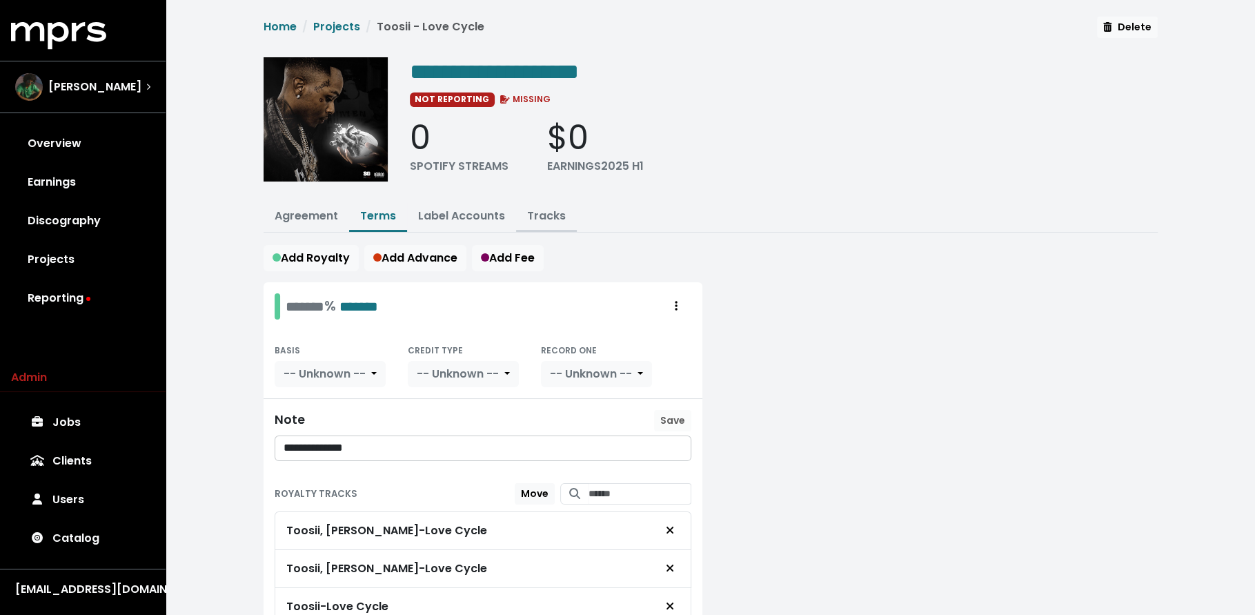
click at [545, 202] on button "Tracks" at bounding box center [546, 217] width 61 height 30
click at [546, 215] on link "Tracks" at bounding box center [546, 216] width 39 height 16
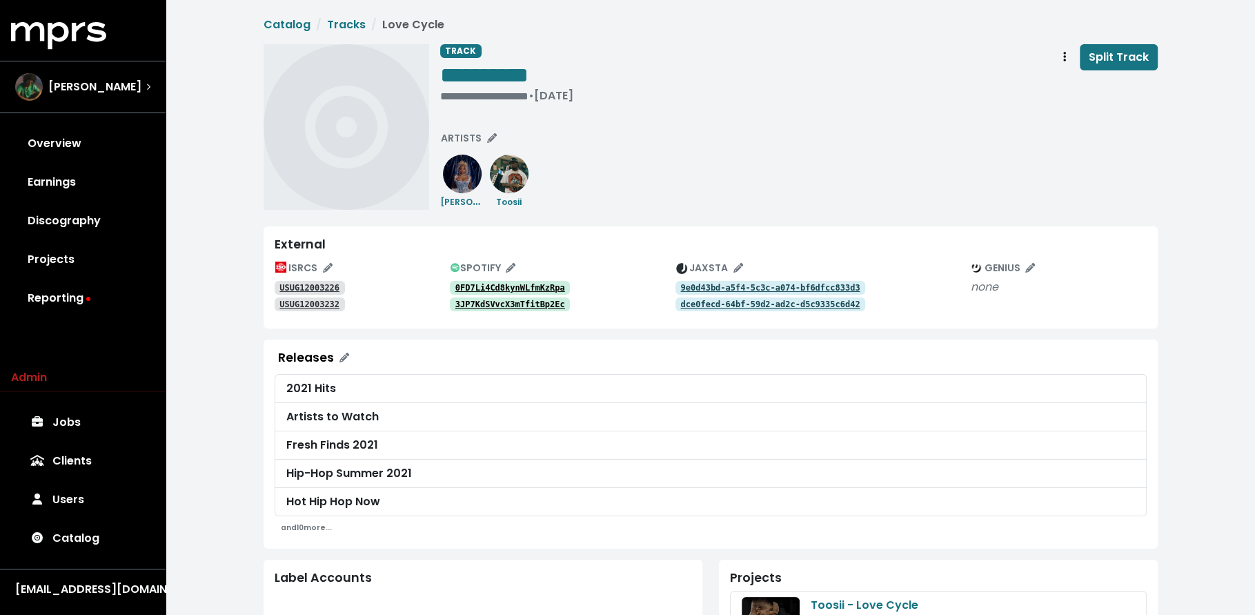
click at [544, 281] on link "0FD7Li4Cd8kynWLfmKzRpa" at bounding box center [510, 288] width 121 height 14
click at [515, 301] on tt "3JP7KdSVvcX3mTfitBp2Ec" at bounding box center [510, 304] width 110 height 10
click at [318, 283] on tt "USUG12003226" at bounding box center [309, 288] width 60 height 10
click at [1065, 56] on icon "Track actions" at bounding box center [1064, 57] width 3 height 10
click at [1060, 90] on link "Merge" at bounding box center [1104, 88] width 109 height 22
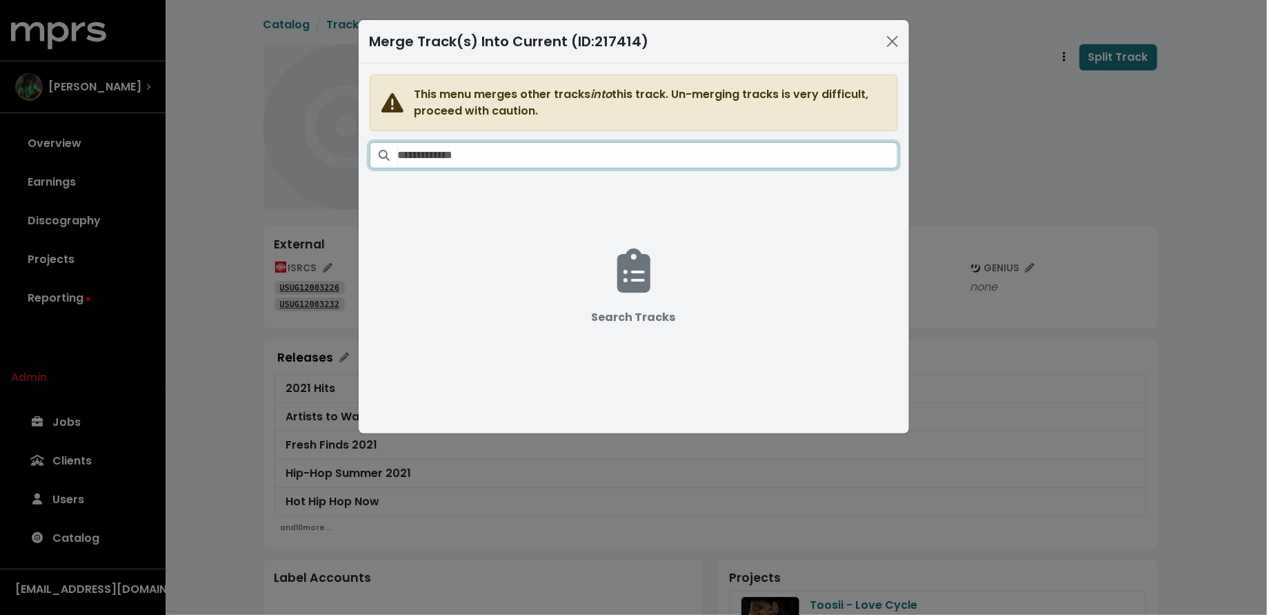
click at [634, 150] on input "Search tracks" at bounding box center [648, 155] width 500 height 26
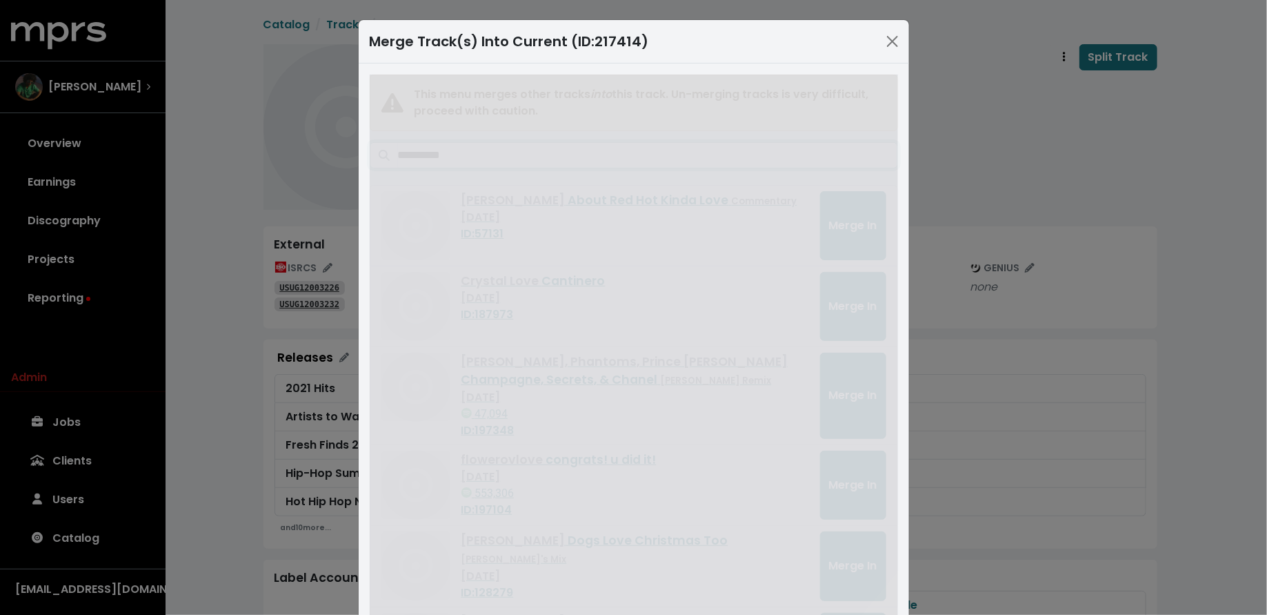
type input "**********"
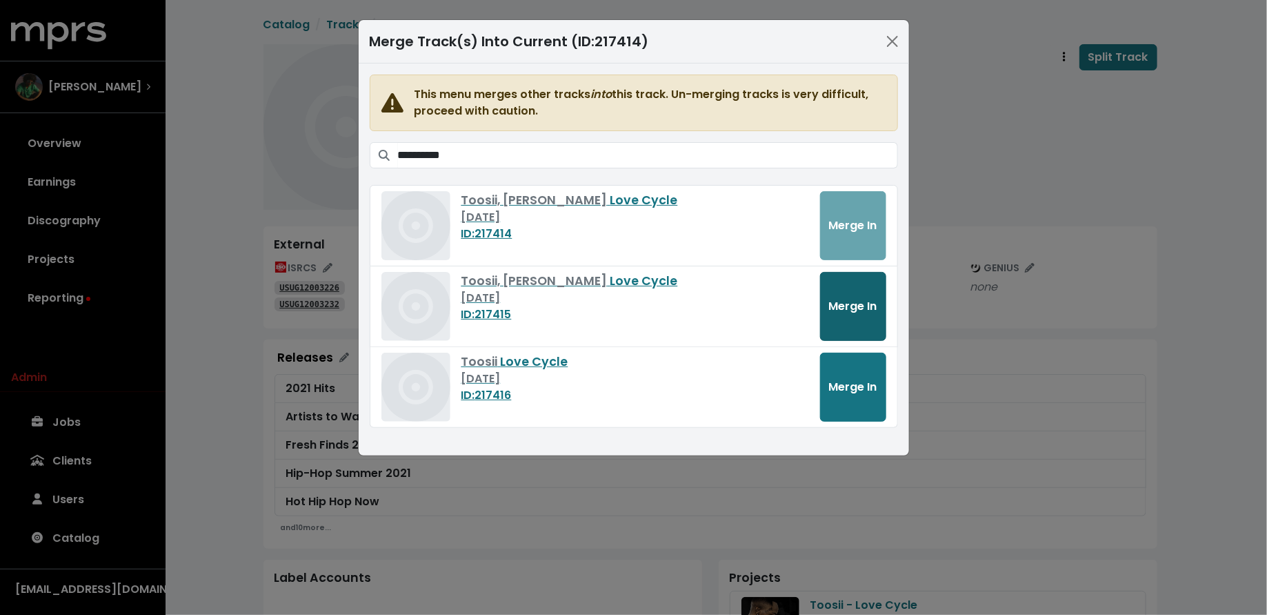
click at [838, 302] on span "Merge In" at bounding box center [853, 306] width 48 height 16
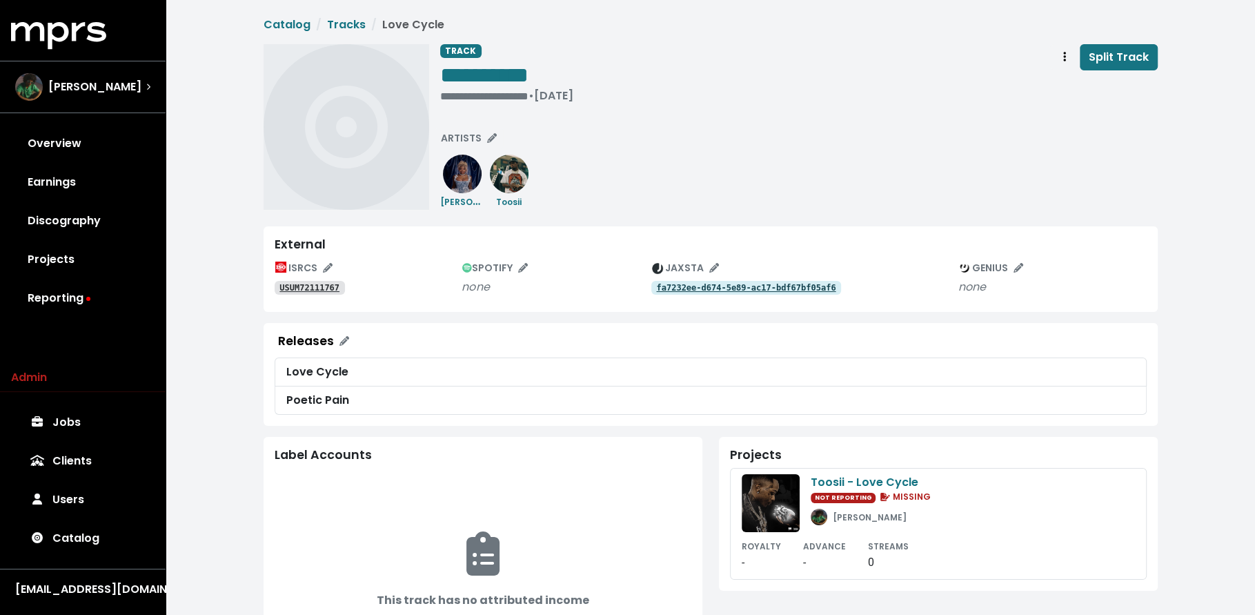
click at [671, 288] on tt "fa7232ee-d674-5e89-ac17-bdf67bf05af6" at bounding box center [745, 288] width 179 height 10
click at [333, 284] on tt "USUM72111767" at bounding box center [309, 288] width 60 height 10
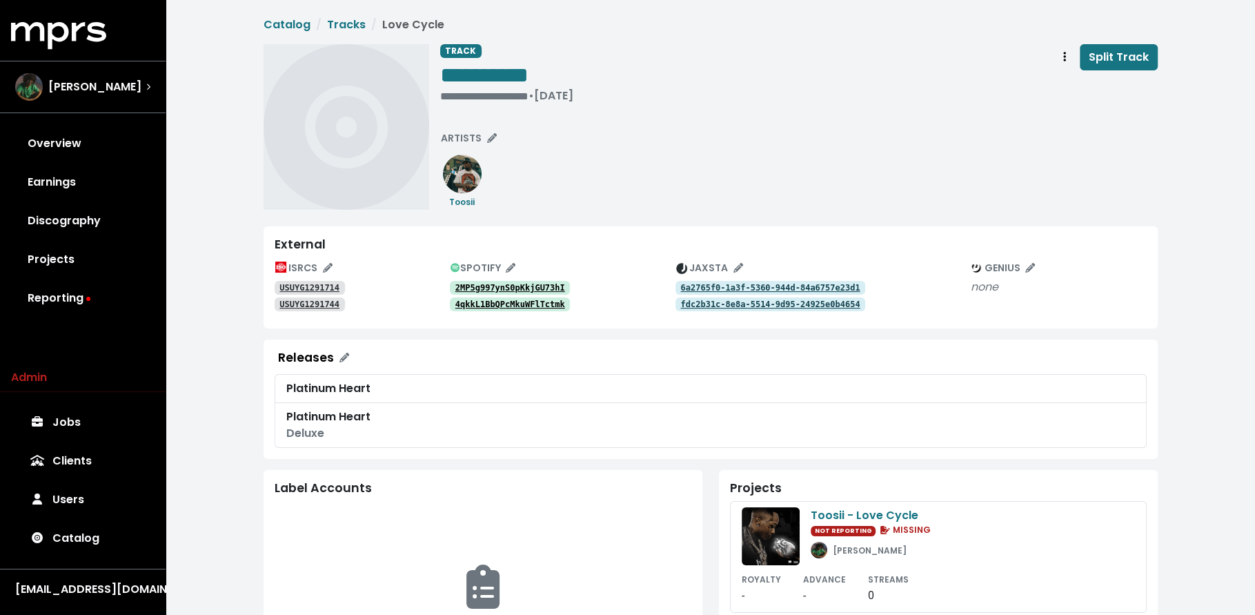
click at [553, 283] on tt "2MP5g997ynS0pKkjGU73hI" at bounding box center [510, 288] width 110 height 10
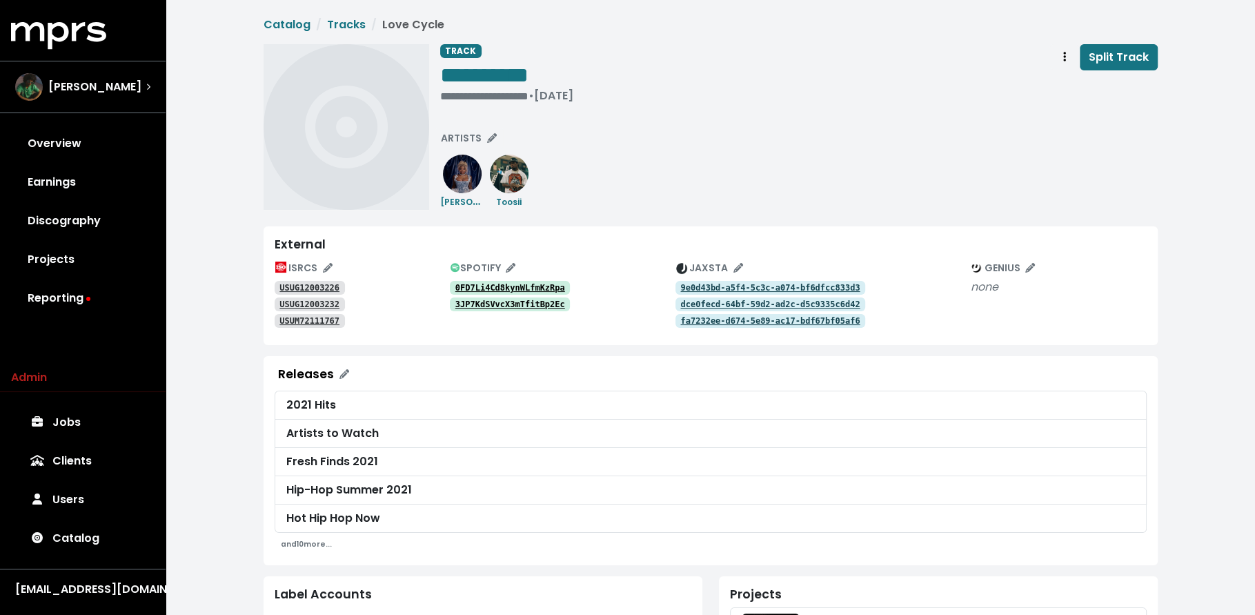
click at [508, 283] on tt "0FD7Li4Cd8kynWLfmKzRpa" at bounding box center [510, 288] width 110 height 10
click at [465, 97] on div "• [DATE]" at bounding box center [484, 96] width 88 height 14
click at [448, 112] on div "**********" at bounding box center [798, 127] width 717 height 166
click at [442, 97] on div "**********" at bounding box center [506, 96] width 133 height 14
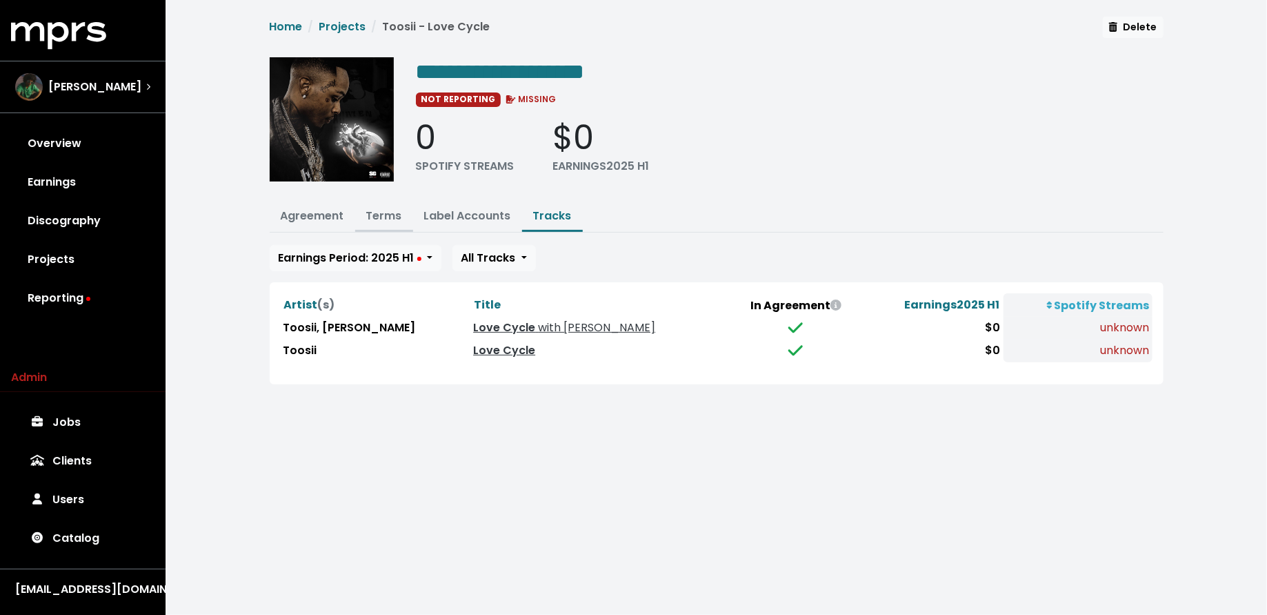
click at [380, 217] on link "Terms" at bounding box center [384, 216] width 36 height 16
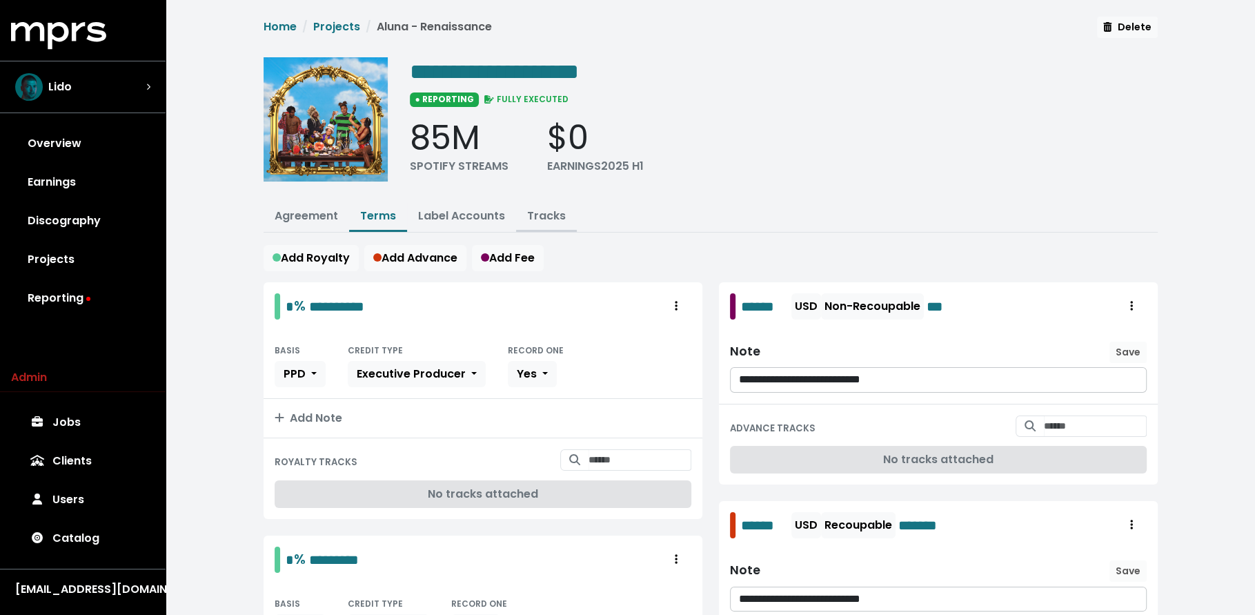
click at [541, 204] on button "Tracks" at bounding box center [546, 217] width 61 height 30
click at [542, 210] on link "Tracks" at bounding box center [546, 216] width 39 height 16
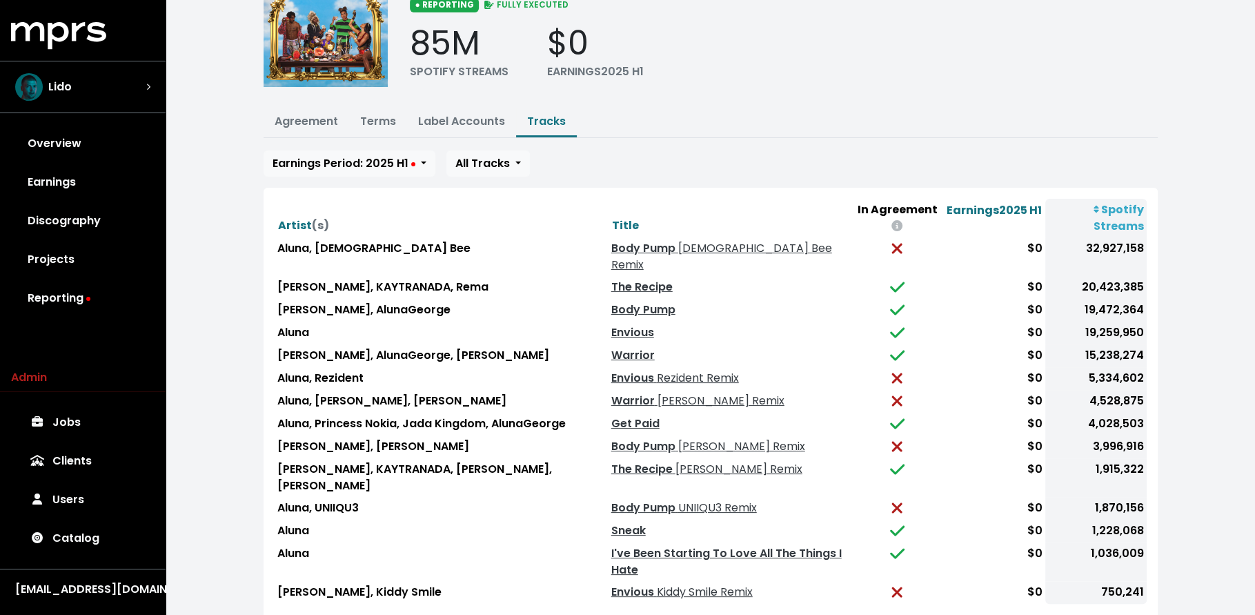
scroll to position [109, 0]
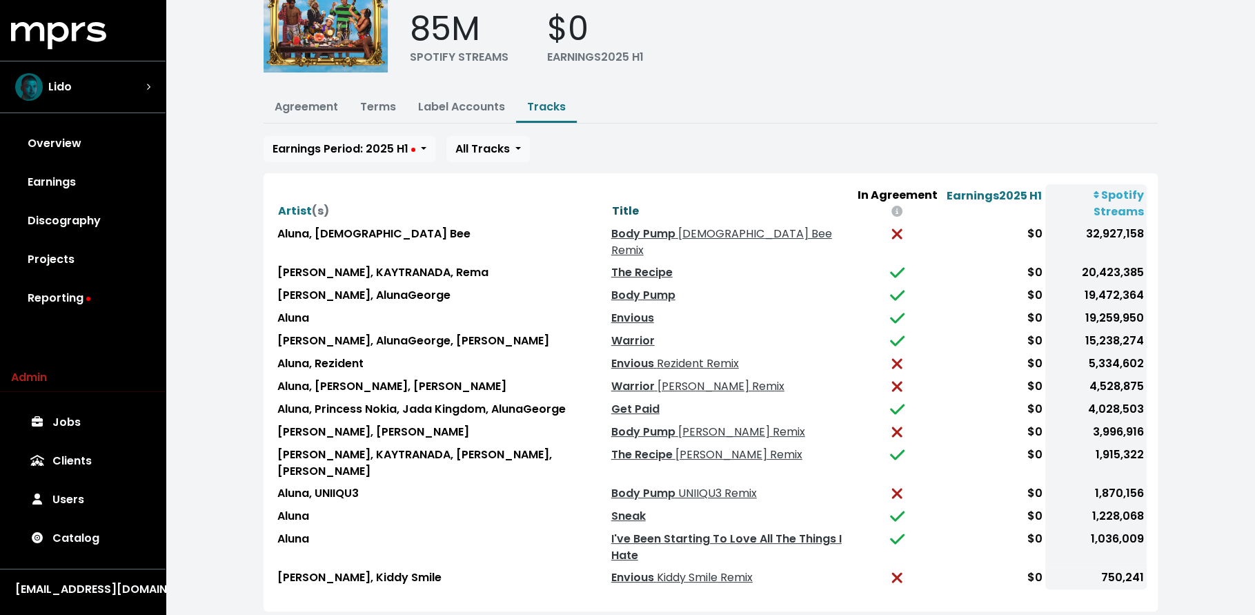
click at [612, 203] on span "Title" at bounding box center [625, 211] width 27 height 16
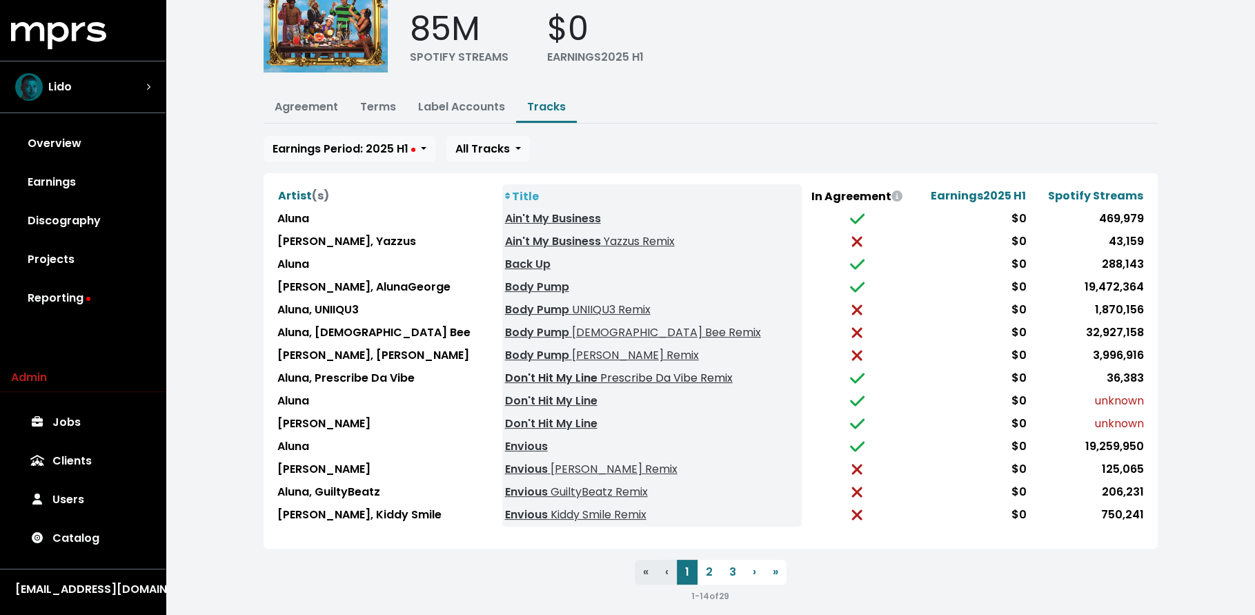
scroll to position [0, 0]
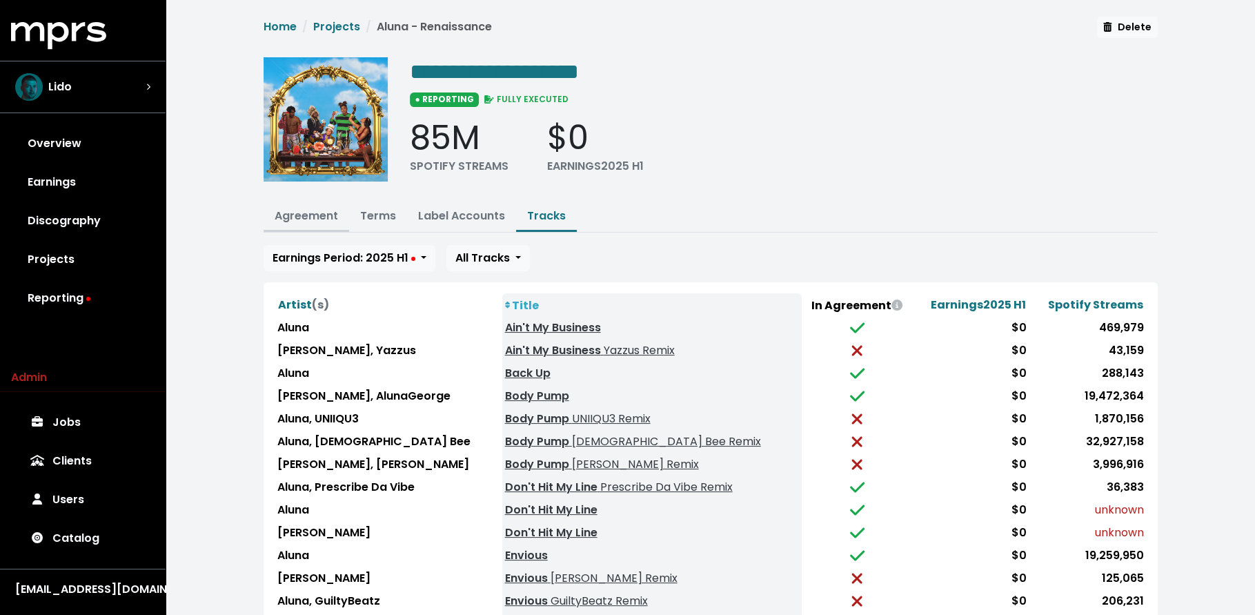
click at [304, 215] on link "Agreement" at bounding box center [306, 216] width 63 height 16
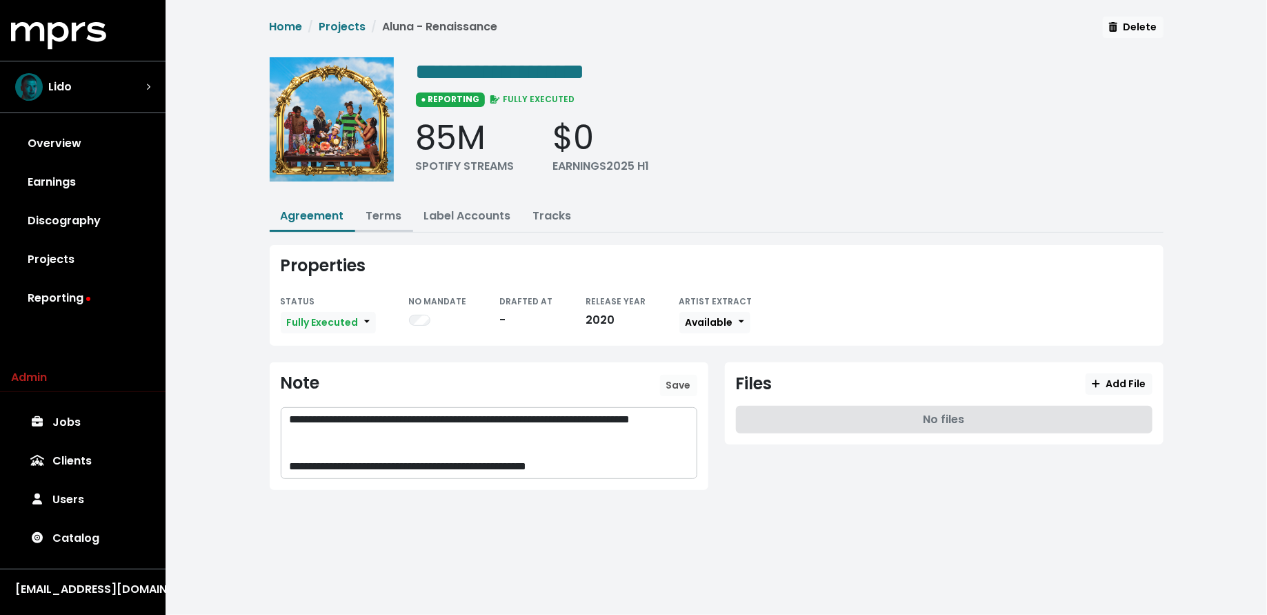
click at [390, 219] on link "Terms" at bounding box center [384, 216] width 36 height 16
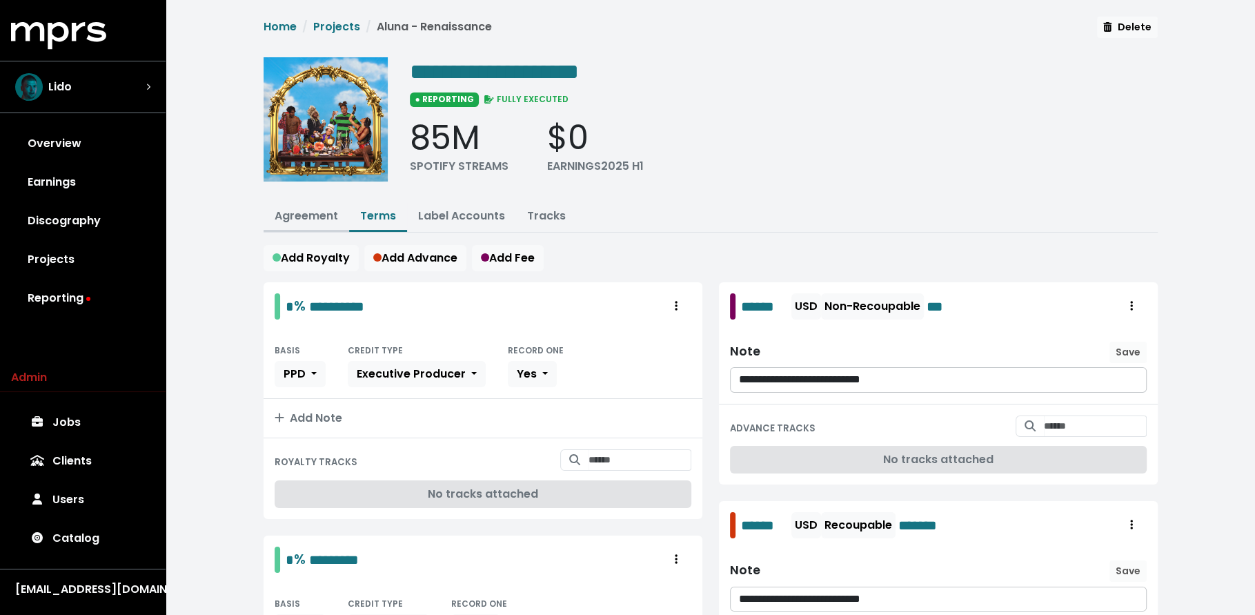
click at [299, 220] on link "Agreement" at bounding box center [306, 216] width 63 height 16
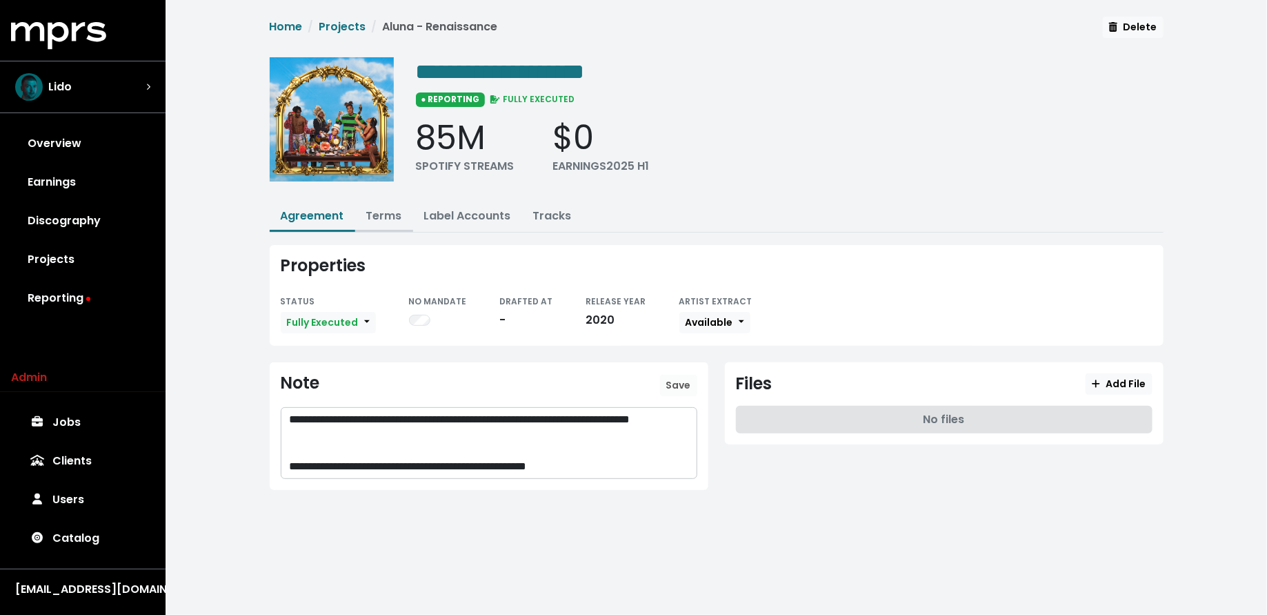
click at [388, 208] on link "Terms" at bounding box center [384, 216] width 36 height 16
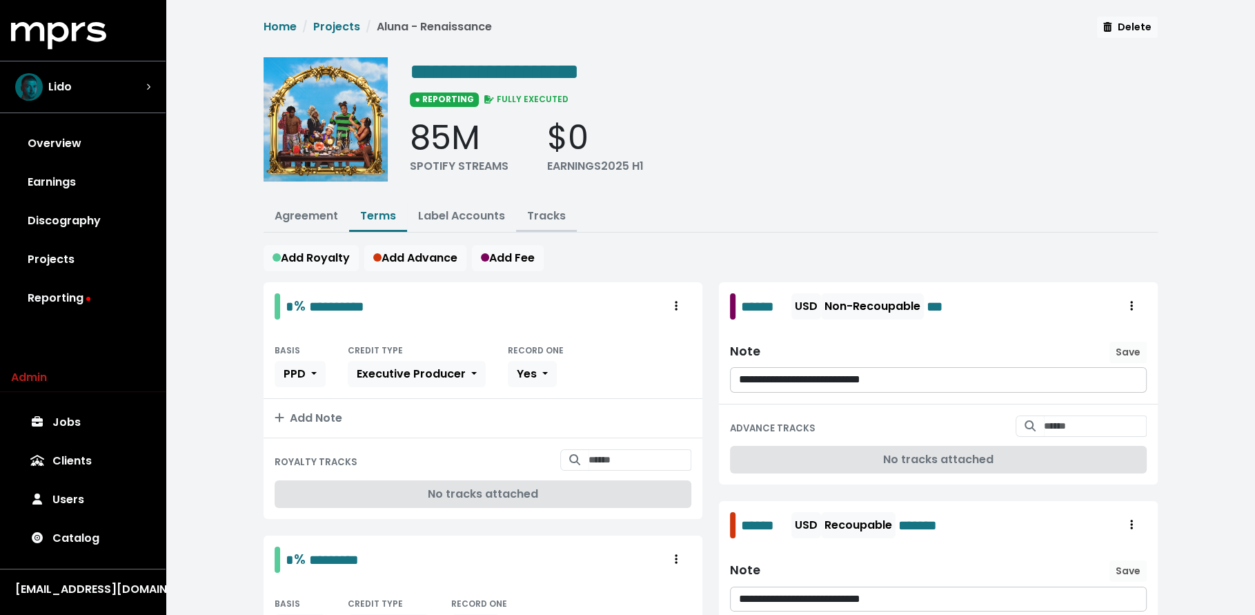
click at [540, 210] on link "Tracks" at bounding box center [546, 216] width 39 height 16
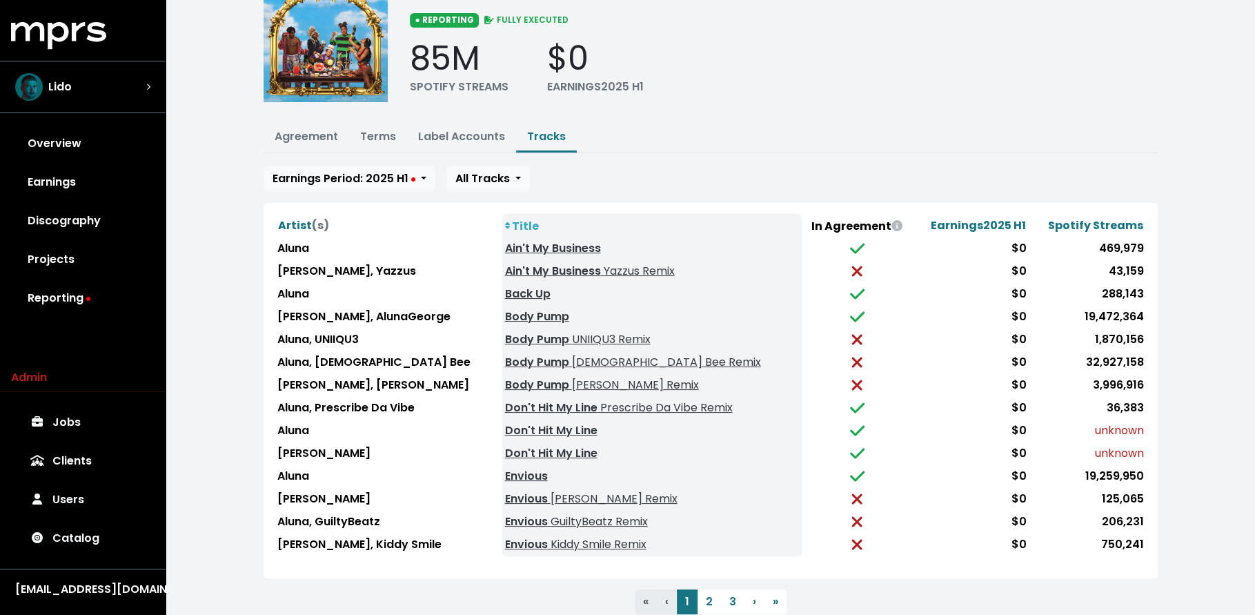
scroll to position [117, 0]
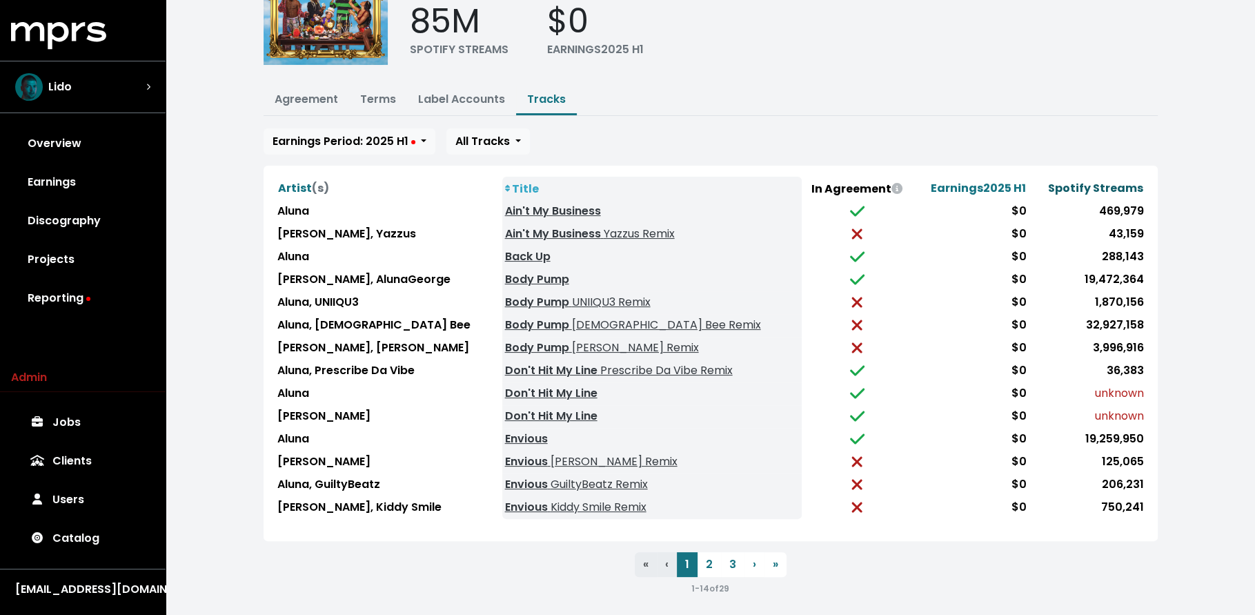
click at [1112, 192] on button "Spotify Streams" at bounding box center [1095, 188] width 97 height 18
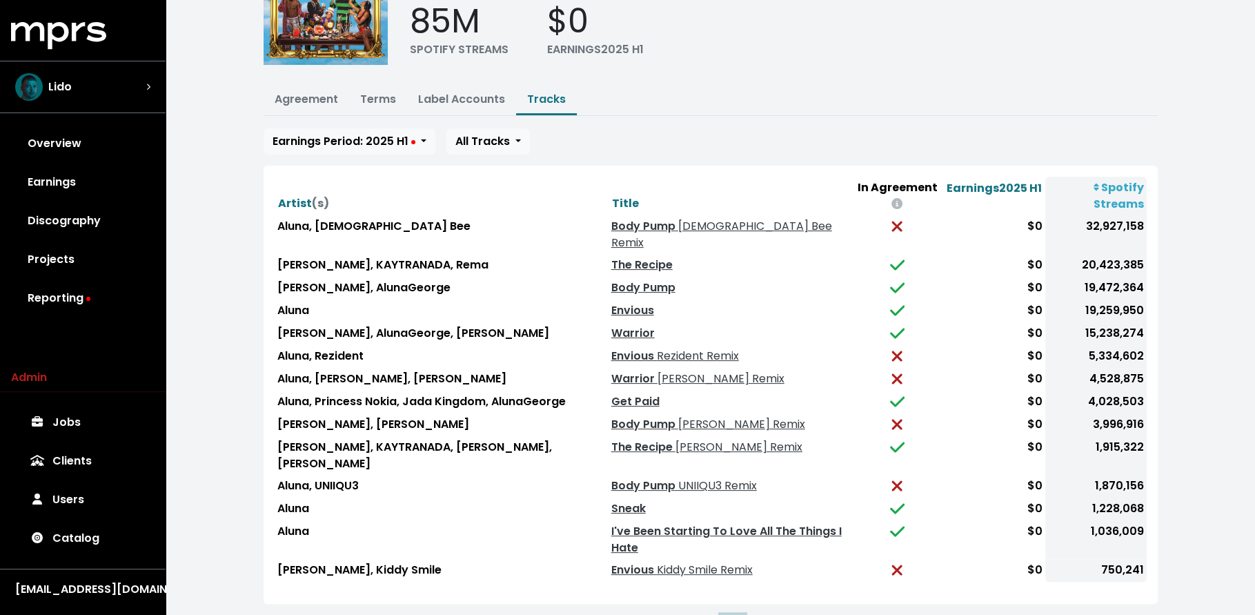
click at [728, 614] on button "3" at bounding box center [732, 627] width 23 height 25
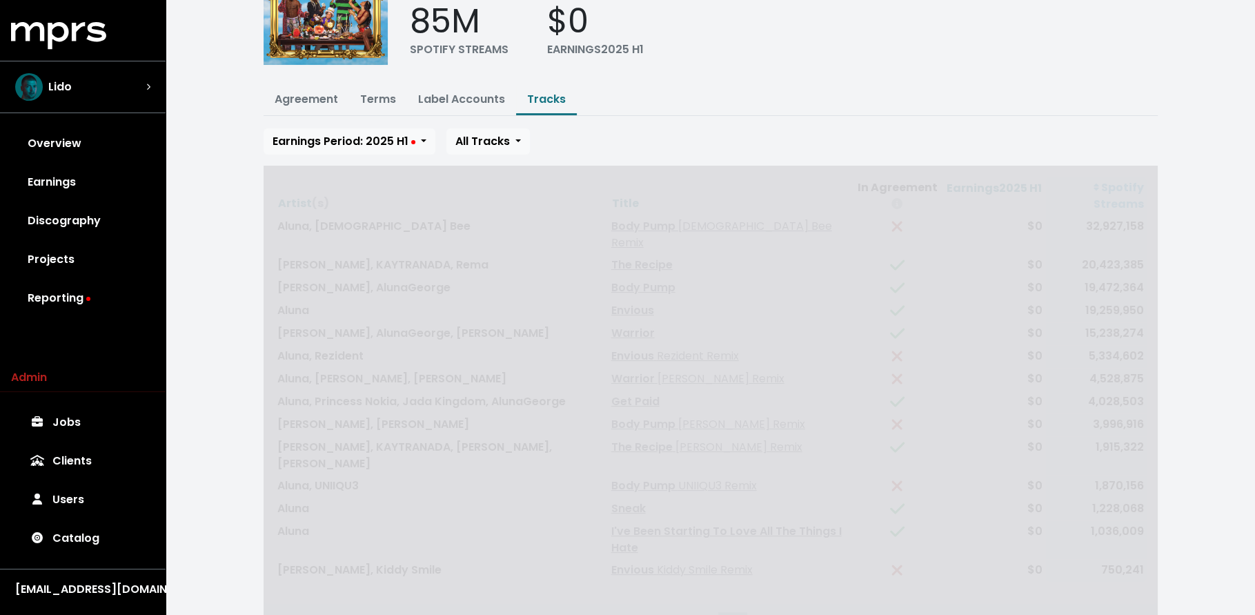
scroll to position [0, 0]
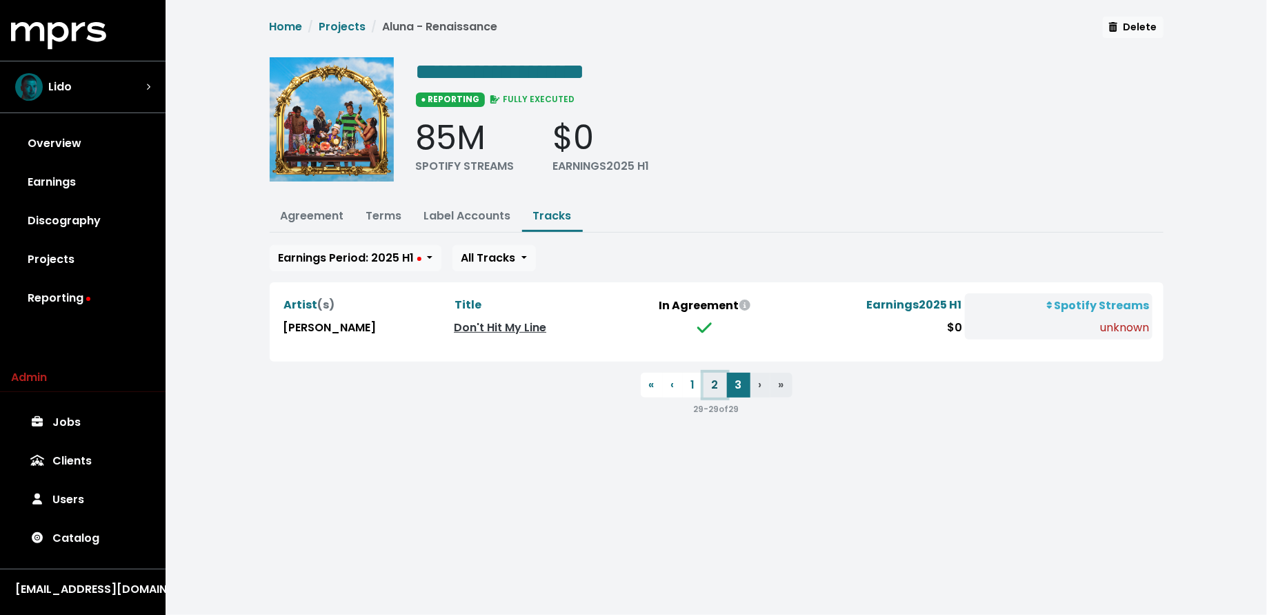
click at [713, 386] on button "2" at bounding box center [715, 385] width 23 height 25
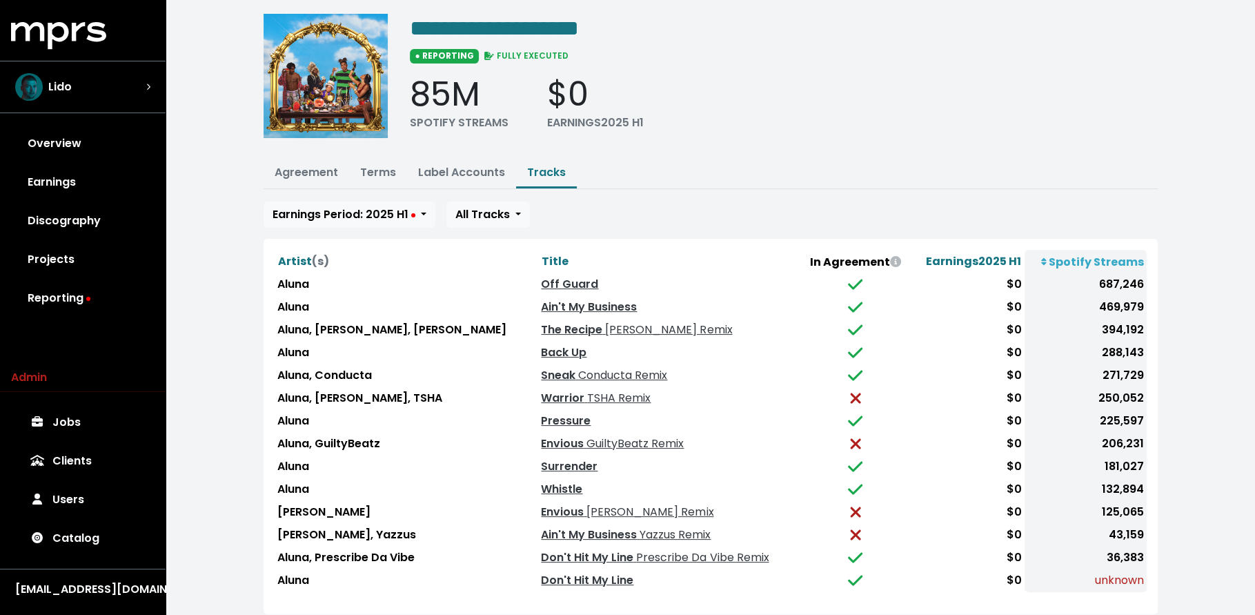
scroll to position [117, 0]
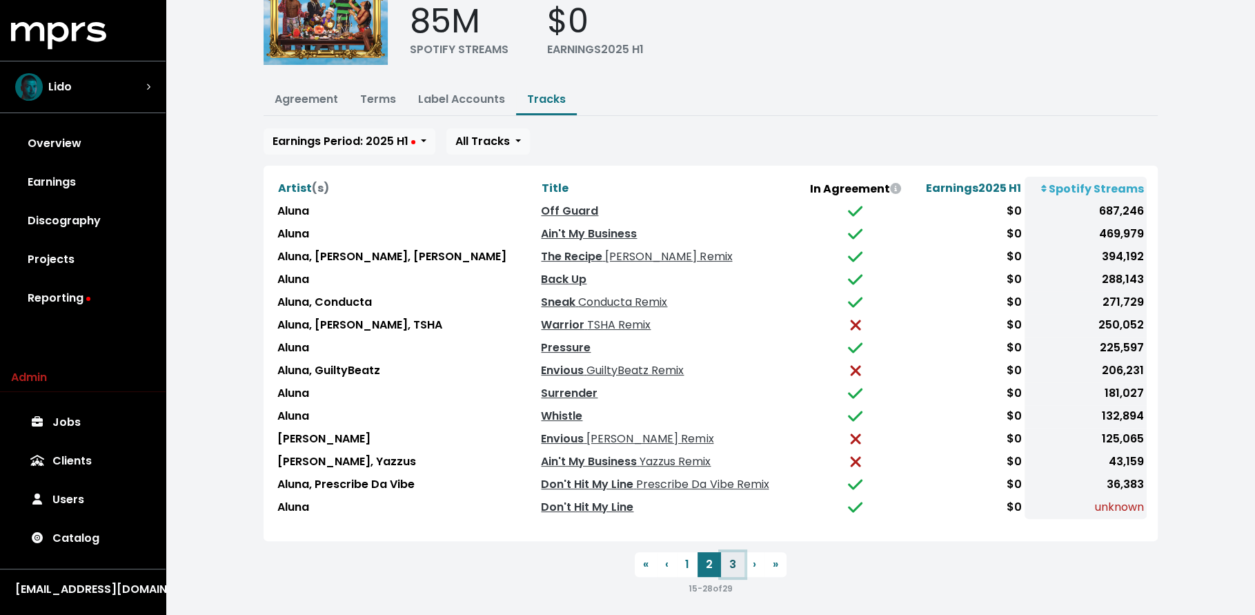
click at [728, 562] on button "3" at bounding box center [732, 564] width 23 height 25
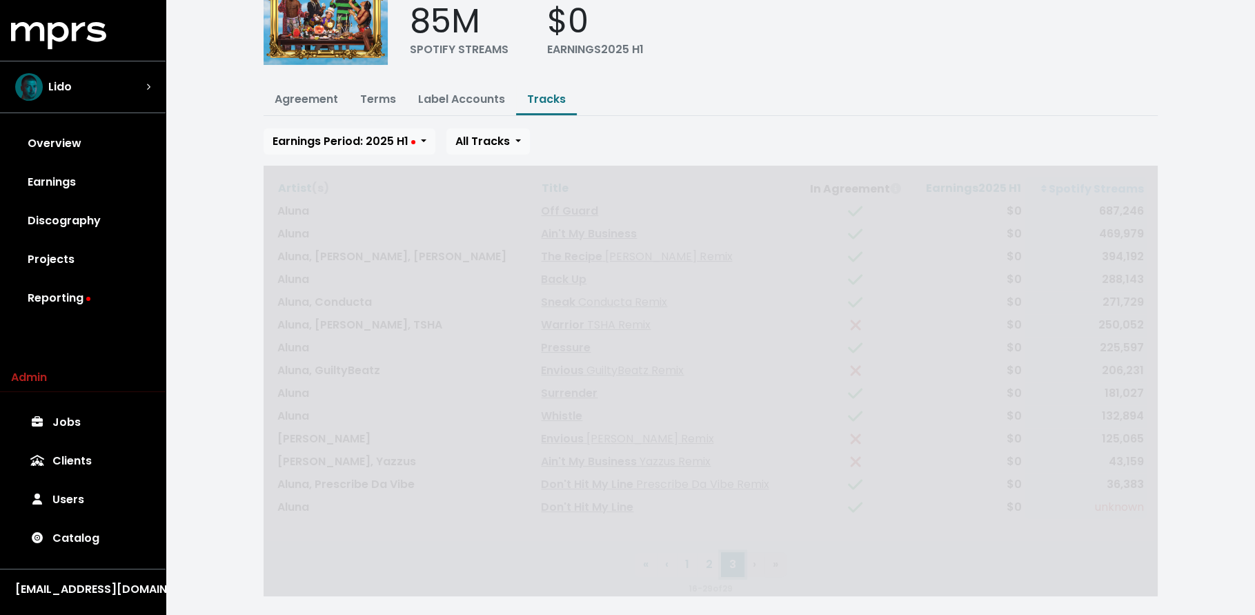
scroll to position [0, 0]
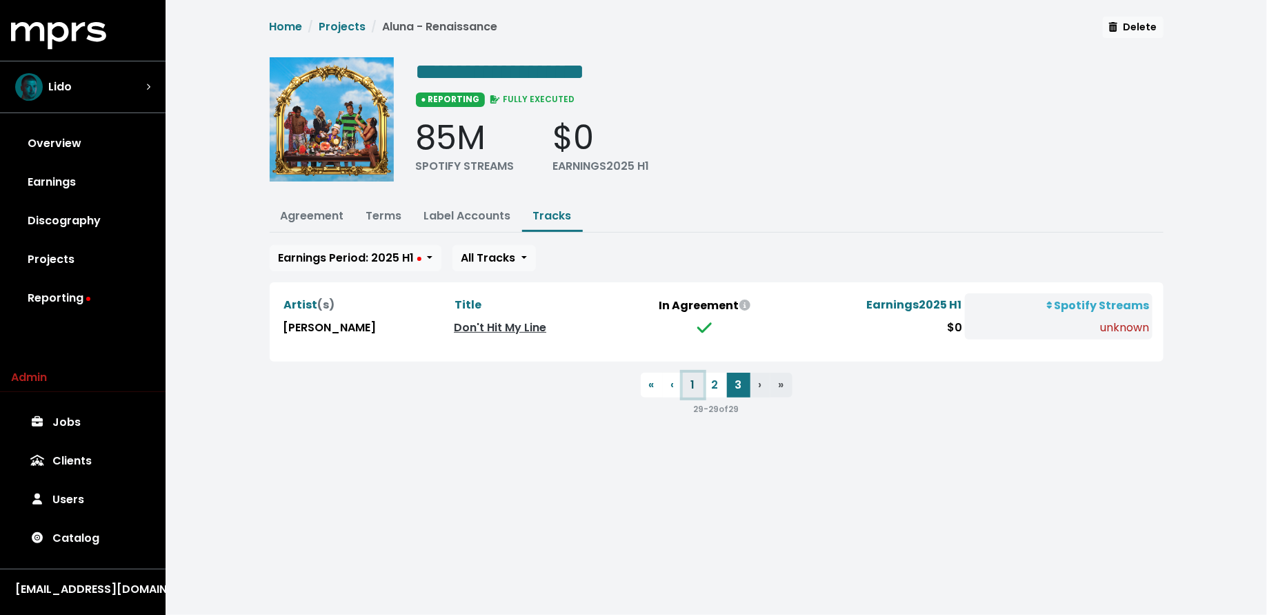
click at [693, 380] on button "1" at bounding box center [693, 385] width 21 height 25
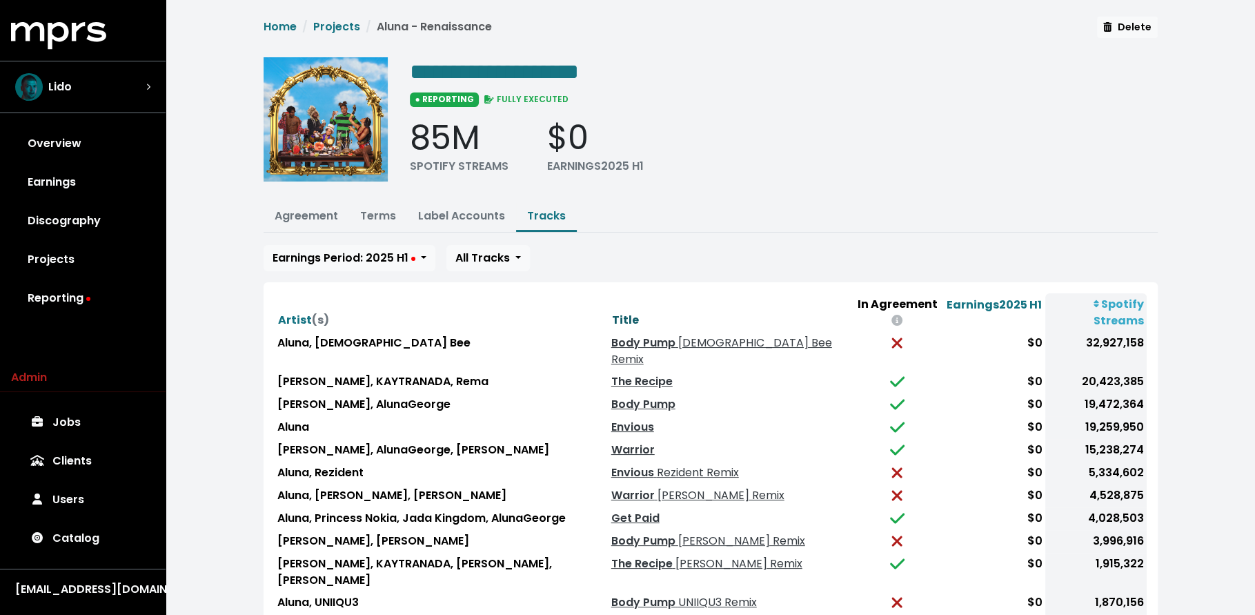
click at [612, 312] on span "Title" at bounding box center [625, 320] width 27 height 16
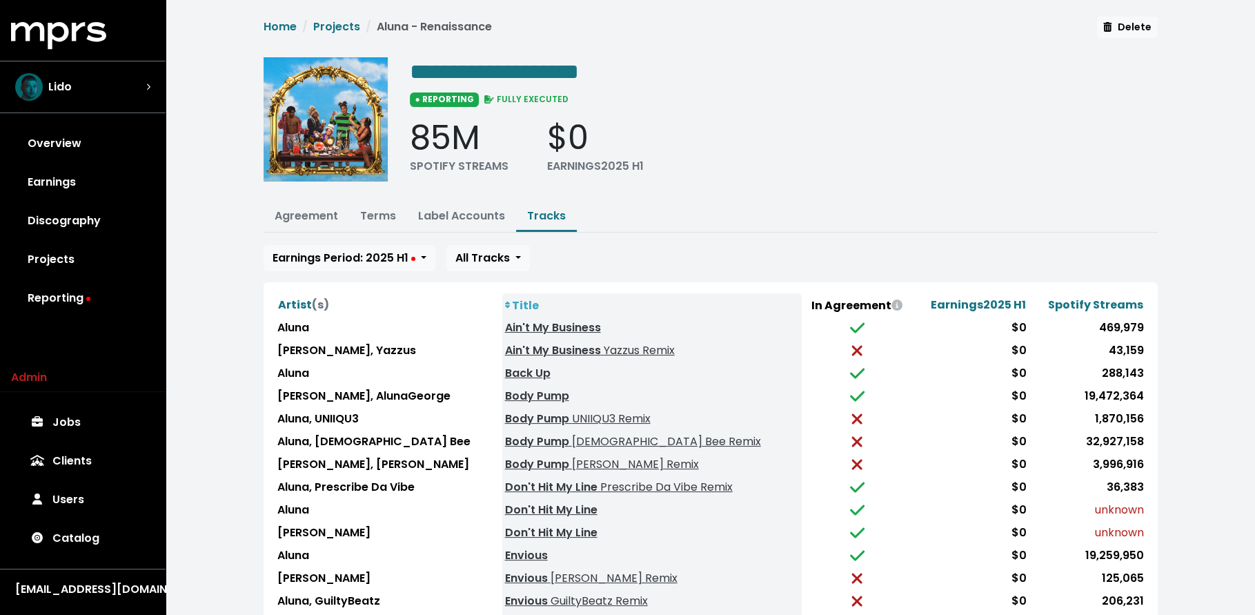
scroll to position [117, 0]
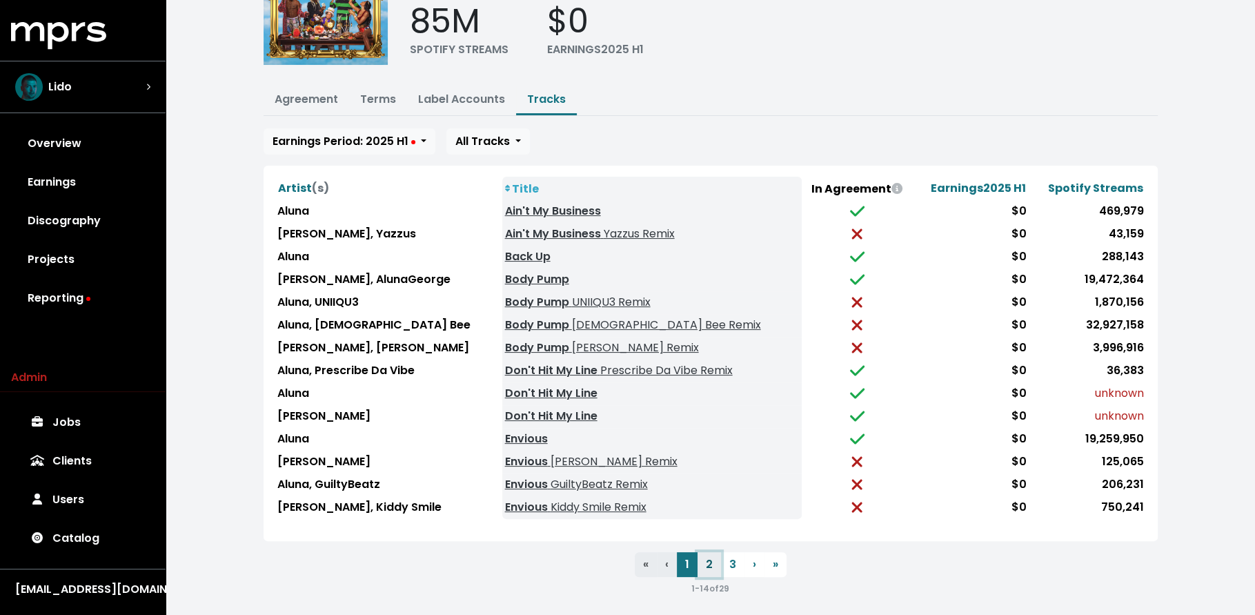
click at [711, 557] on button "2" at bounding box center [708, 564] width 23 height 25
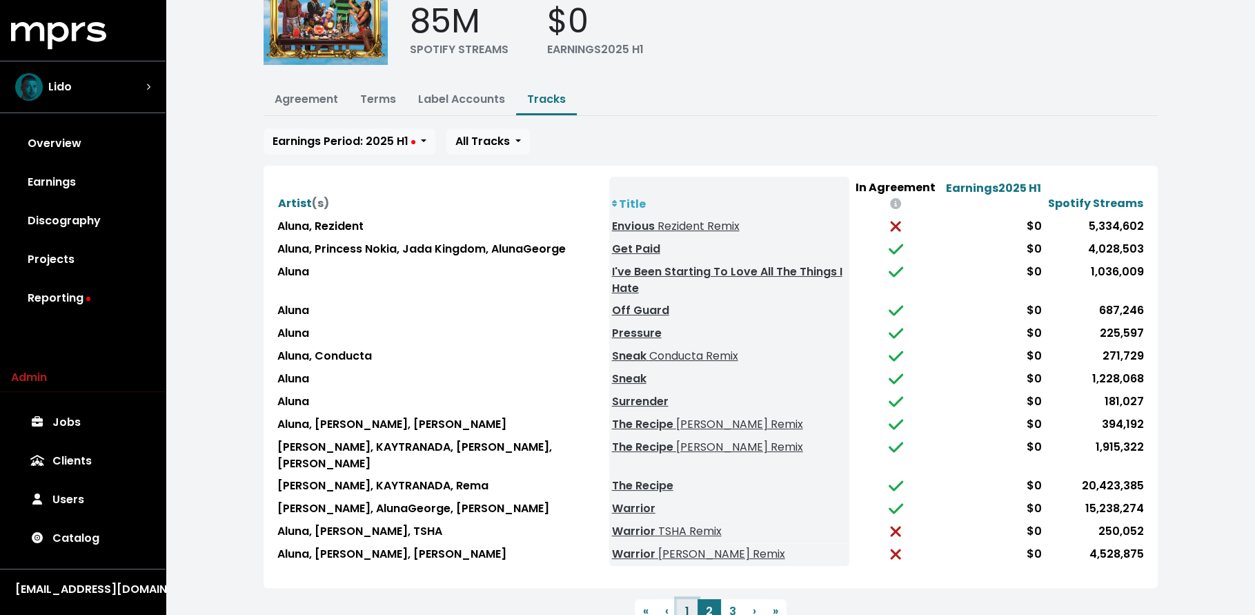
click at [695, 599] on button "1" at bounding box center [687, 611] width 21 height 25
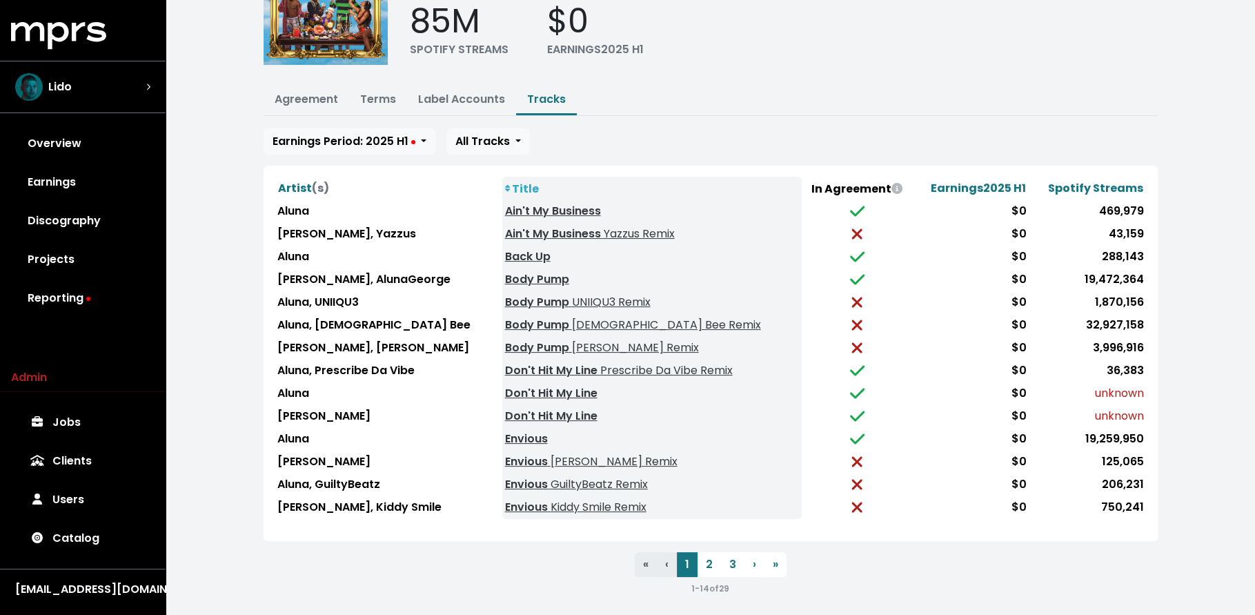
click at [401, 568] on nav "« First ‹ Previous 1 2 3 › Next » Last 1 - 14 of 29" at bounding box center [711, 574] width 894 height 44
click at [395, 97] on button "Terms" at bounding box center [378, 101] width 58 height 30
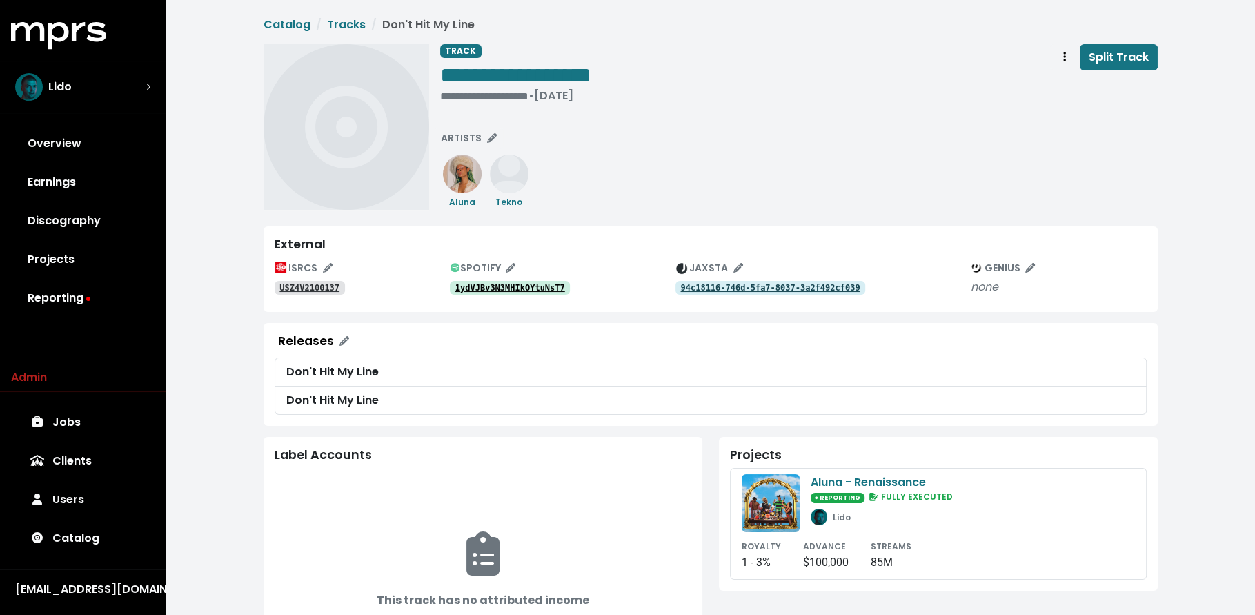
click at [522, 295] on div "ISRCS USZ4V2100137 SPOTIFY 1ydVJBv3N3MHIkOYtuNsT7 JAXSTA 94c18116-746d-5fa7-803…" at bounding box center [711, 278] width 872 height 43
click at [522, 288] on tt "1ydVJBv3N3MHIkOYtuNsT7" at bounding box center [510, 288] width 110 height 10
click at [315, 286] on tt "USZ4V2100137" at bounding box center [309, 288] width 60 height 10
click at [535, 284] on tt "1ydVJBv3N3MHIkOYtuNsT7" at bounding box center [510, 288] width 110 height 10
click at [460, 96] on div "**********" at bounding box center [515, 96] width 151 height 14
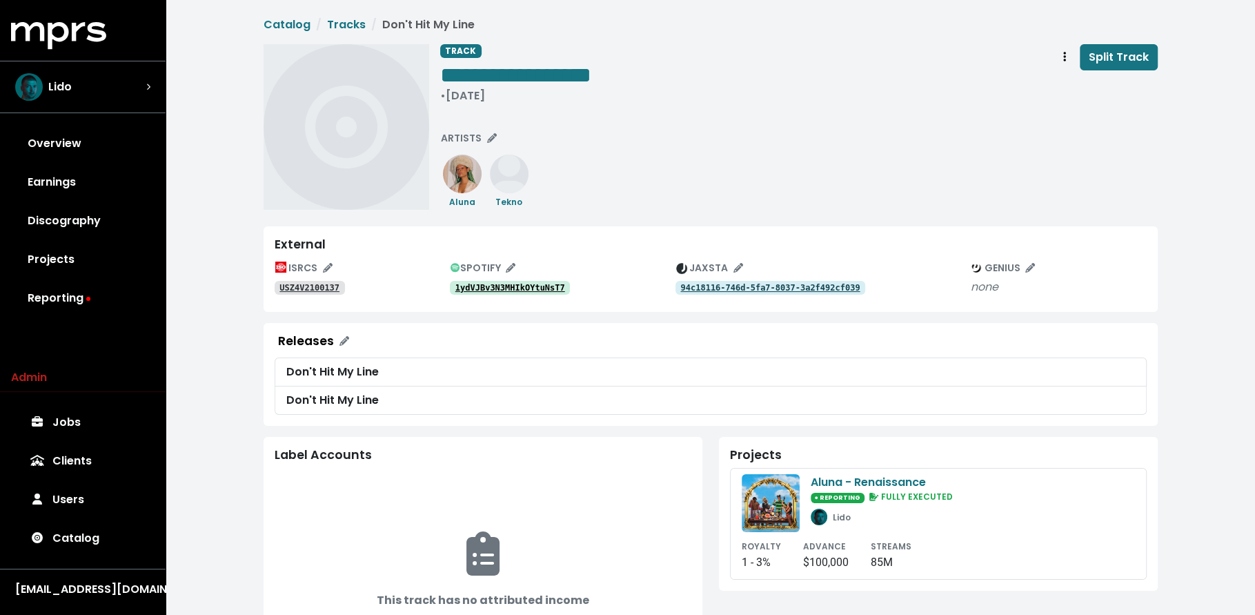
click at [521, 109] on div "**********" at bounding box center [798, 127] width 717 height 166
click at [446, 95] on div "• Jun 17th, 2021" at bounding box center [515, 96] width 151 height 14
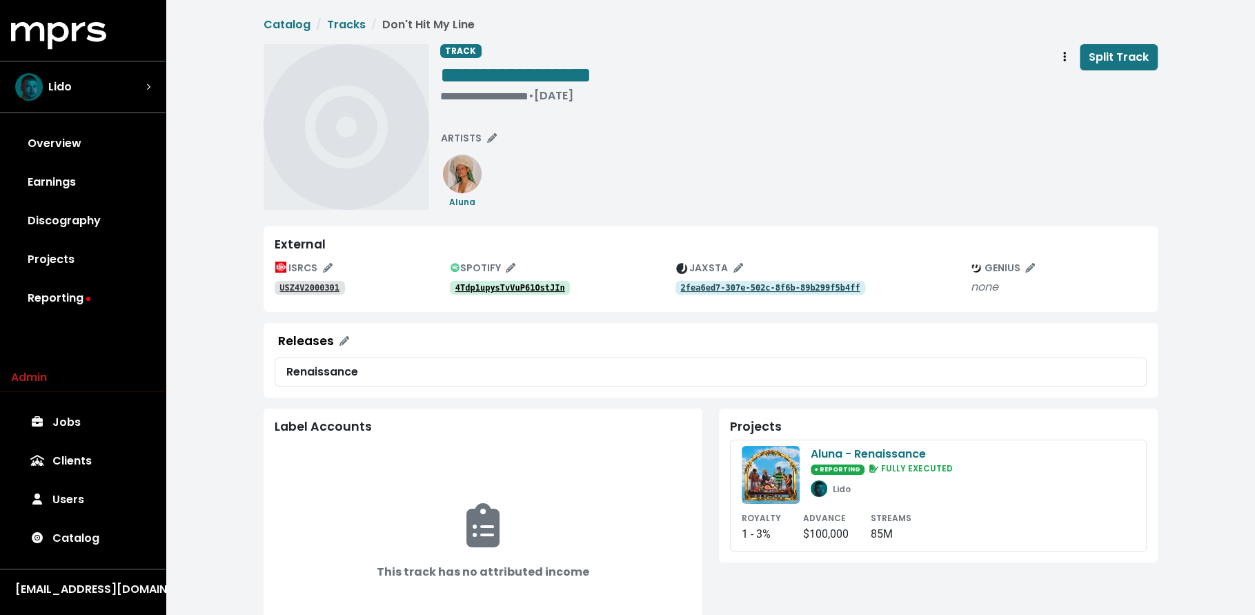
click at [488, 290] on tt "4Tdp1upysTvVuP61OstJIn" at bounding box center [510, 288] width 110 height 10
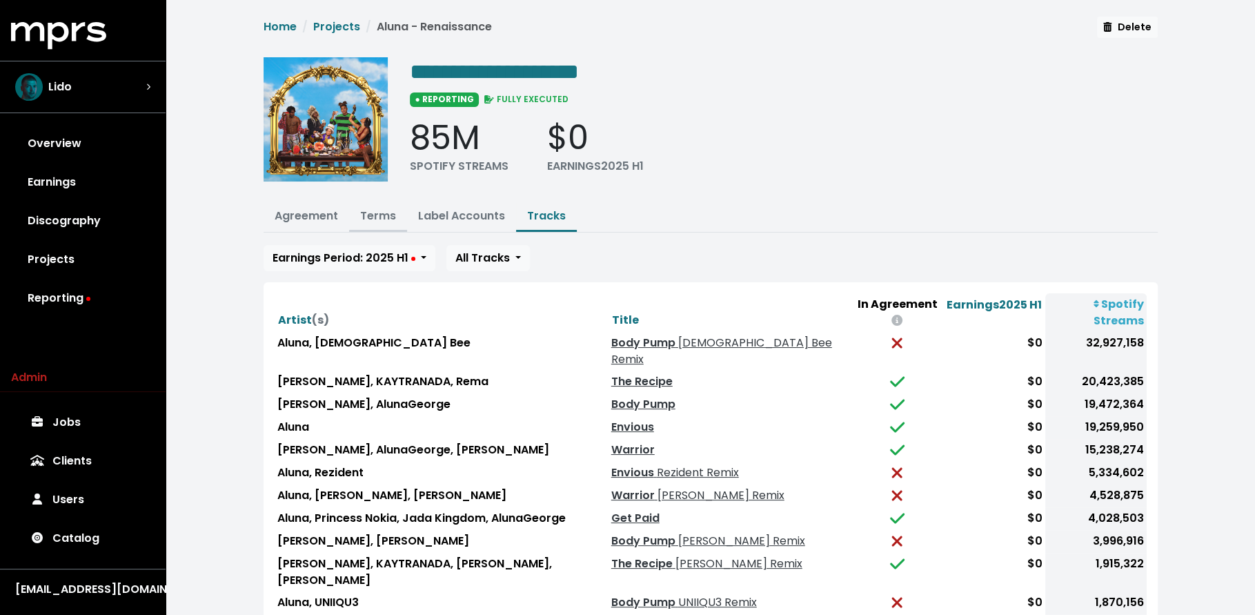
click at [365, 204] on button "Terms" at bounding box center [378, 217] width 58 height 30
click at [370, 215] on link "Terms" at bounding box center [378, 216] width 36 height 16
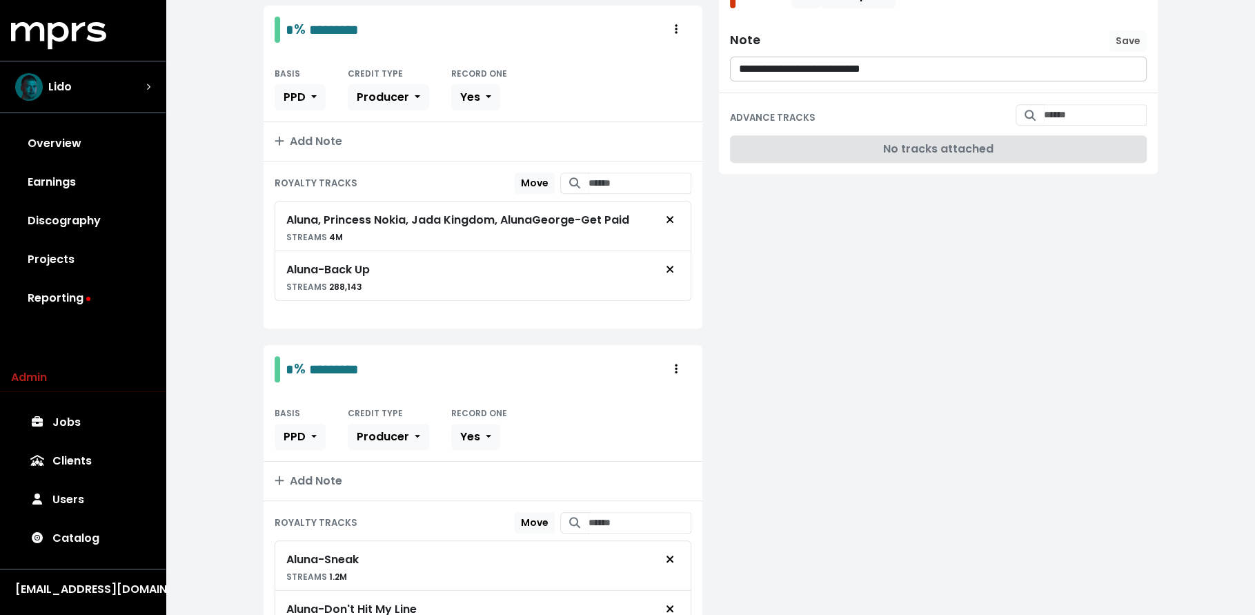
scroll to position [37, 0]
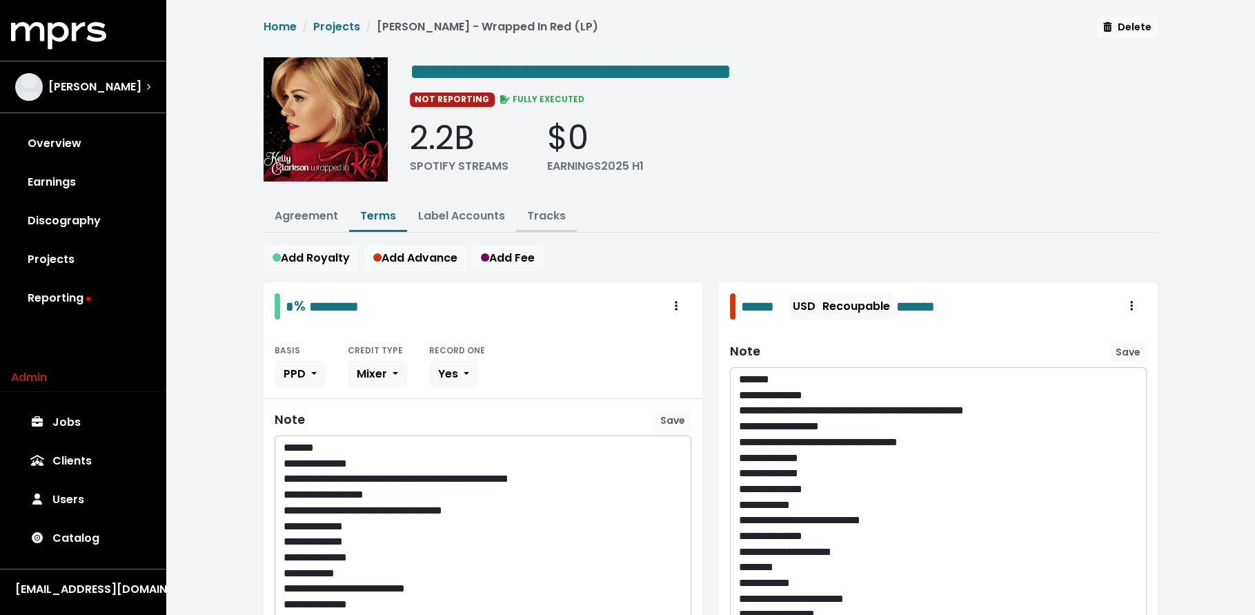
click at [551, 212] on link "Tracks" at bounding box center [546, 216] width 39 height 16
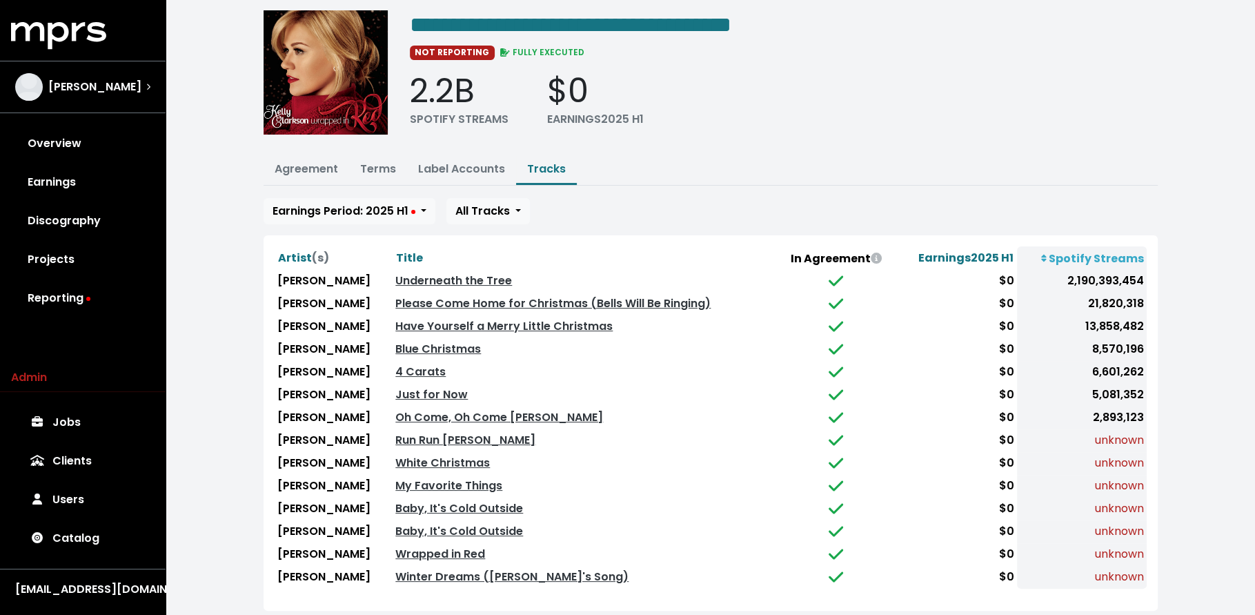
scroll to position [45, 0]
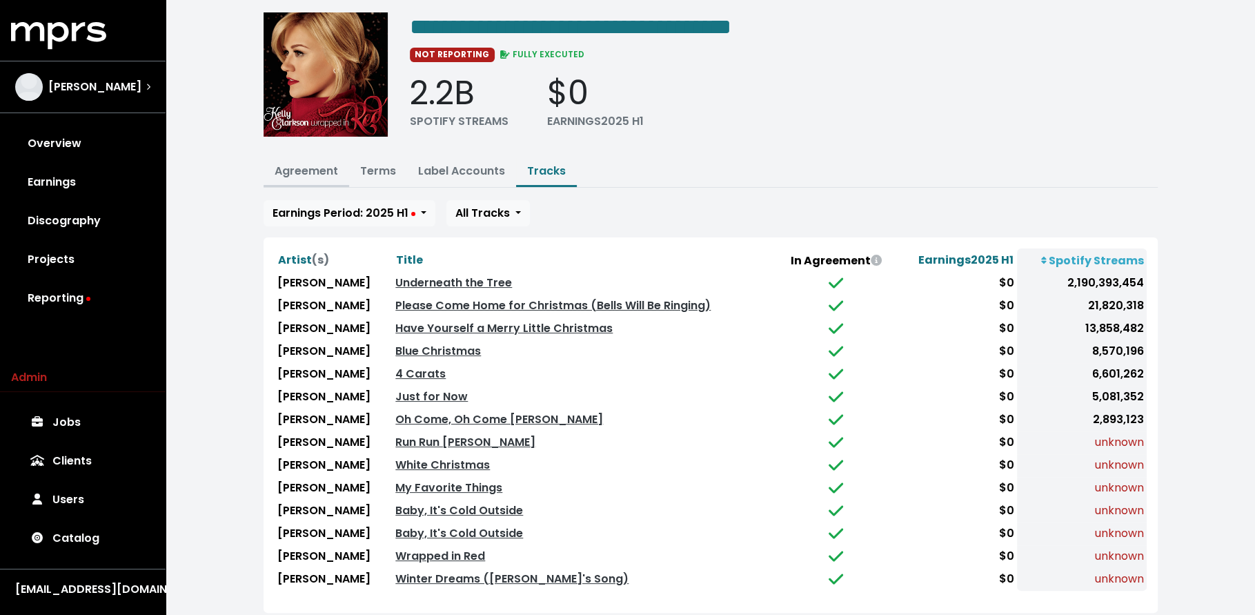
click at [316, 163] on link "Agreement" at bounding box center [306, 171] width 63 height 16
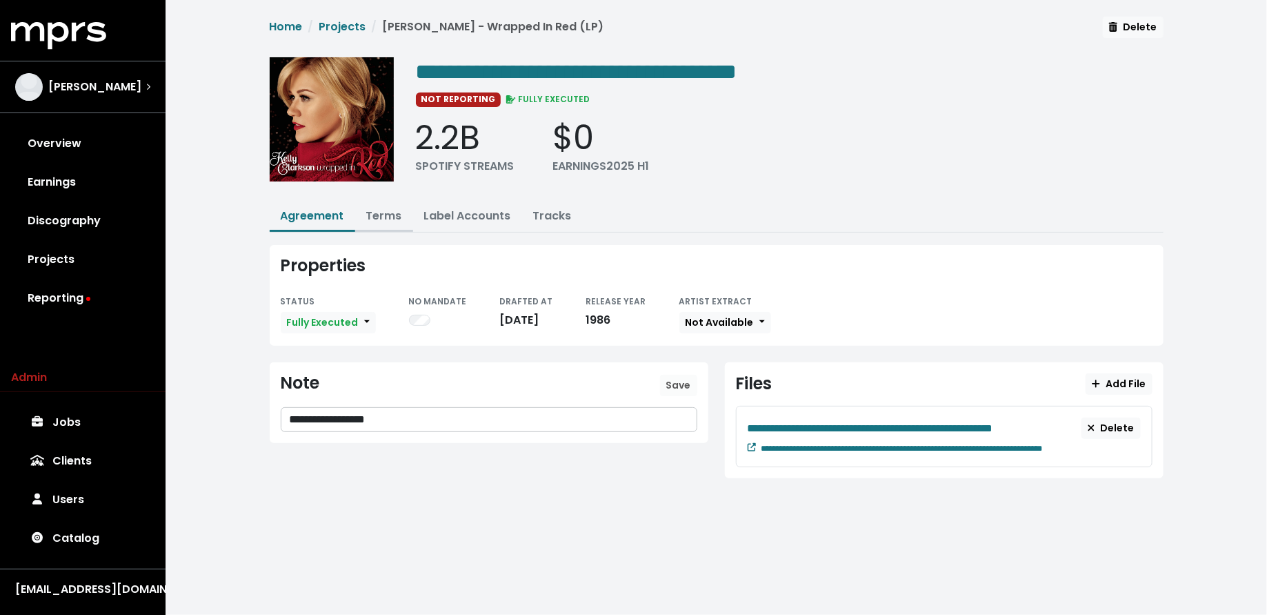
click at [381, 217] on link "Terms" at bounding box center [384, 216] width 36 height 16
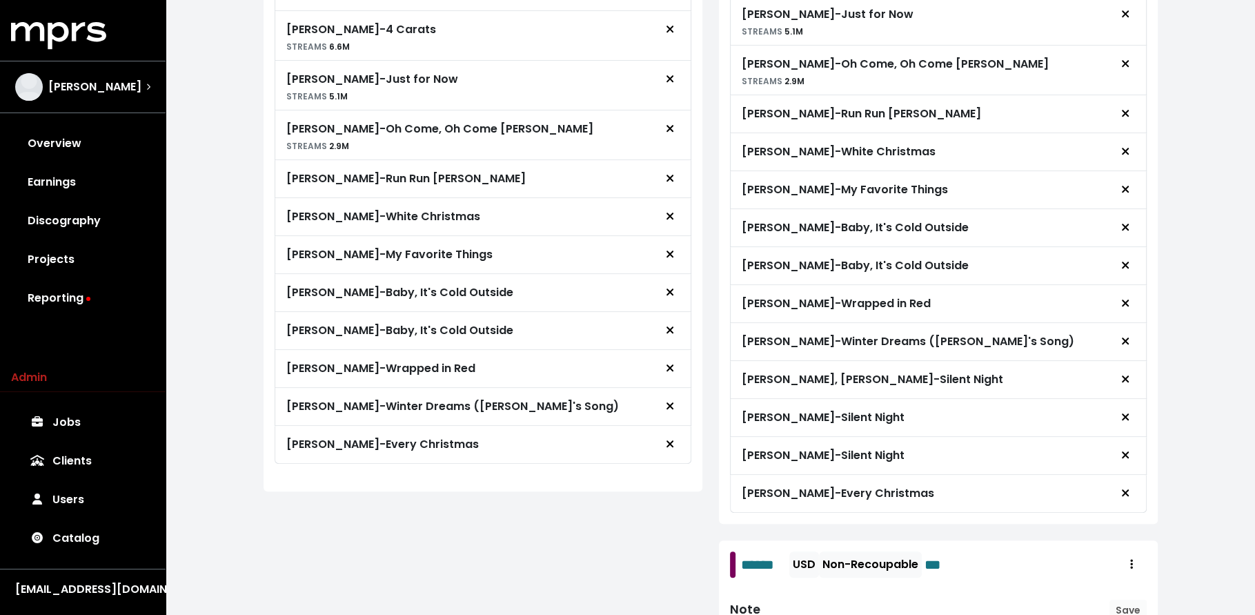
scroll to position [833, 0]
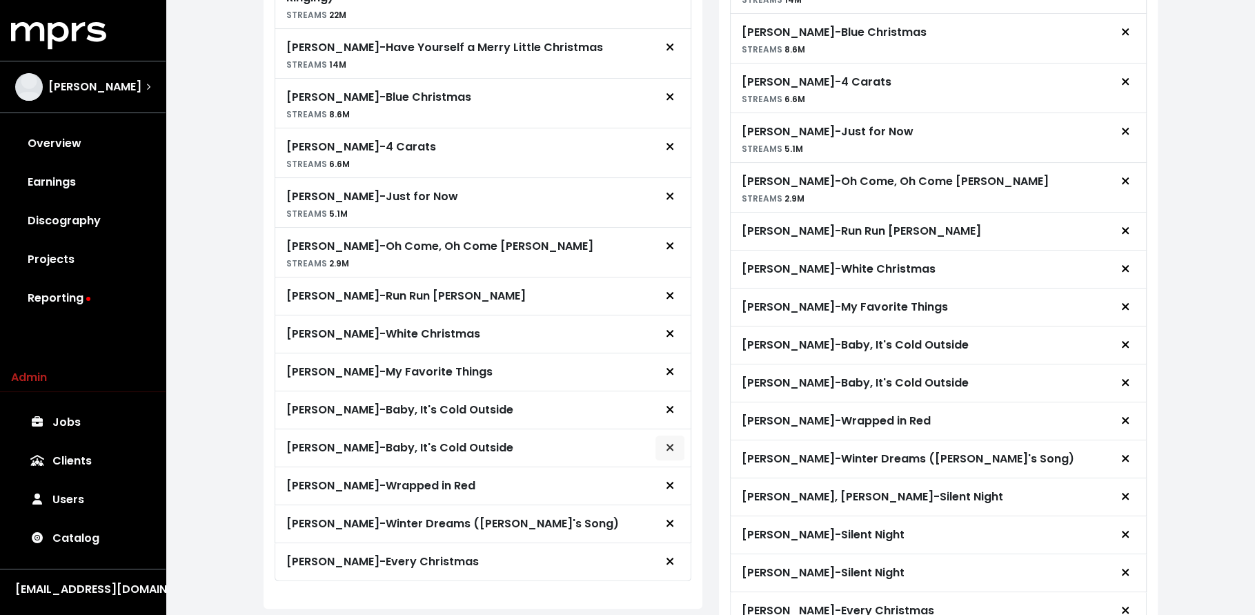
click at [661, 435] on button "Remove royalty target" at bounding box center [670, 448] width 30 height 26
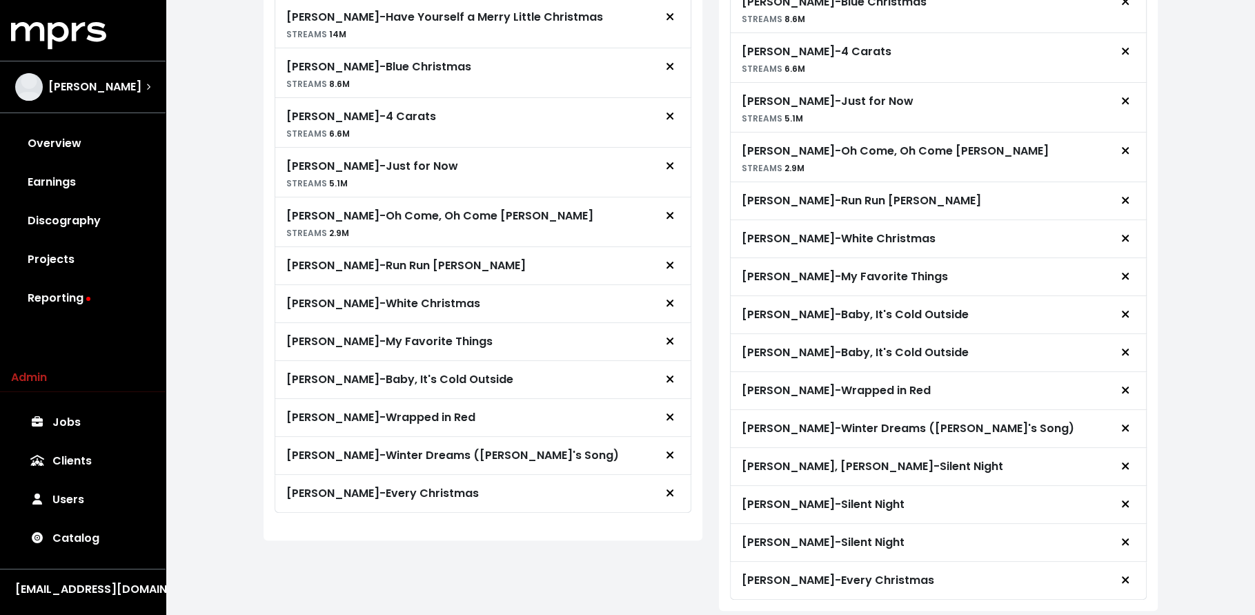
scroll to position [866, 0]
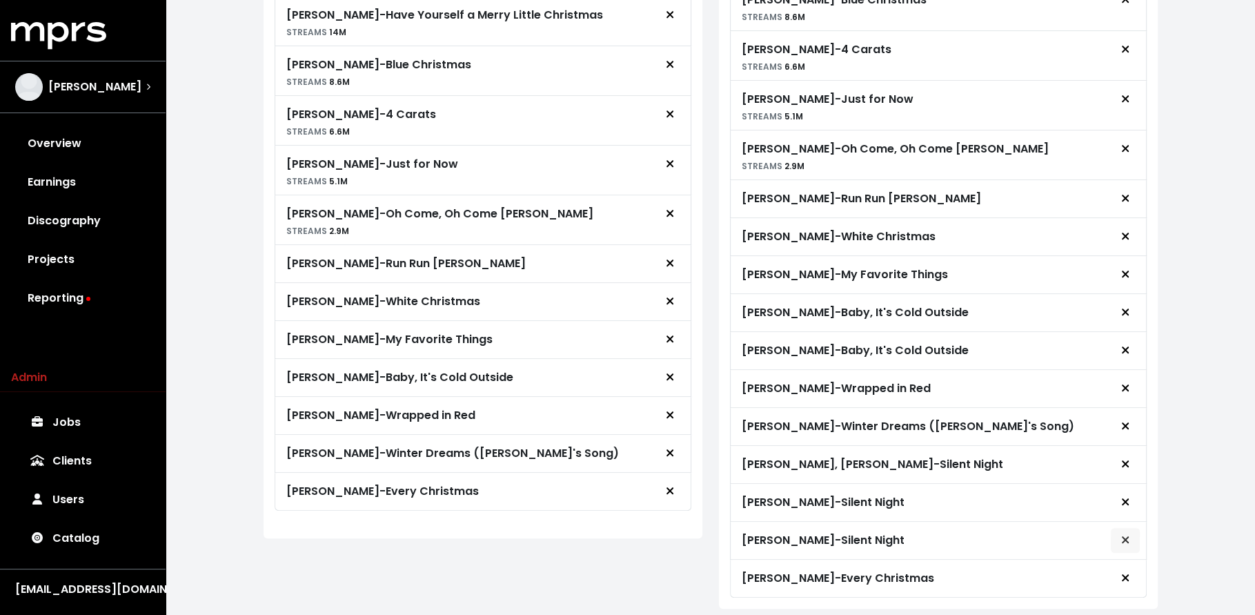
click at [1125, 534] on icon "Remove advance target" at bounding box center [1125, 539] width 8 height 11
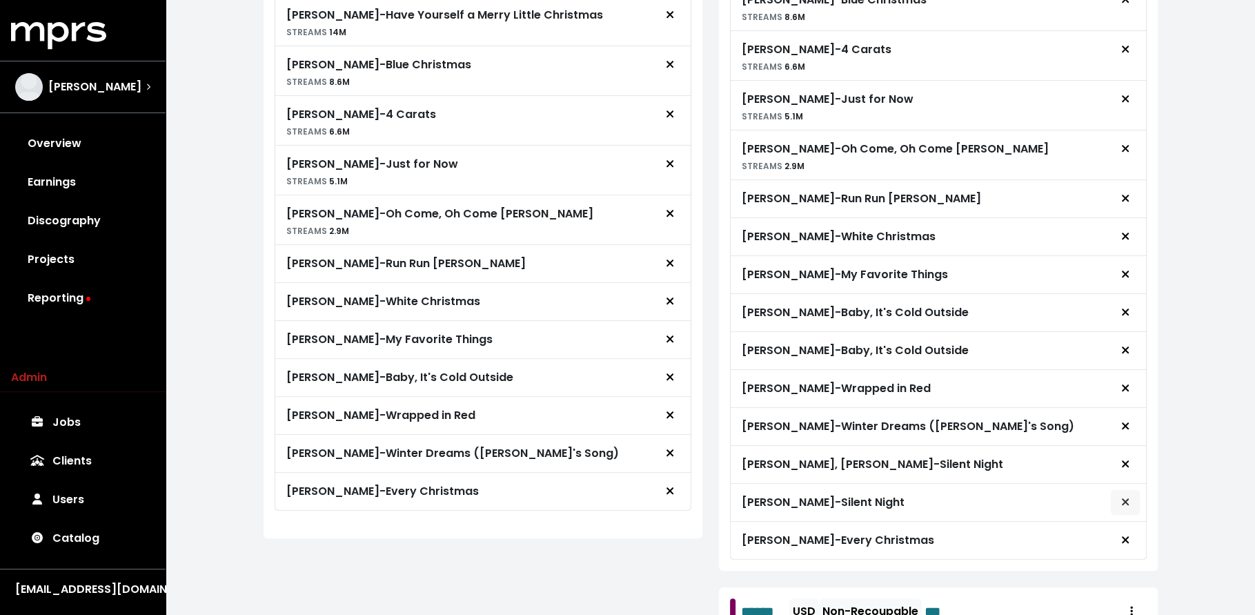
click at [1124, 496] on icon "Remove advance target" at bounding box center [1125, 501] width 8 height 11
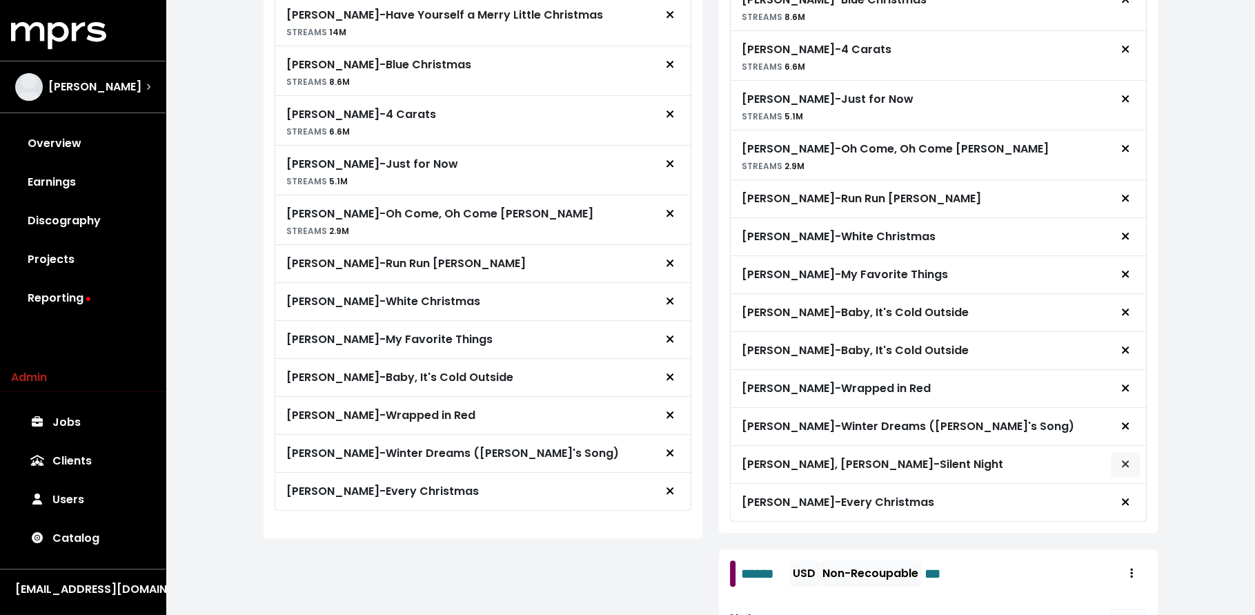
click at [1119, 456] on span "Remove advance target" at bounding box center [1125, 464] width 12 height 17
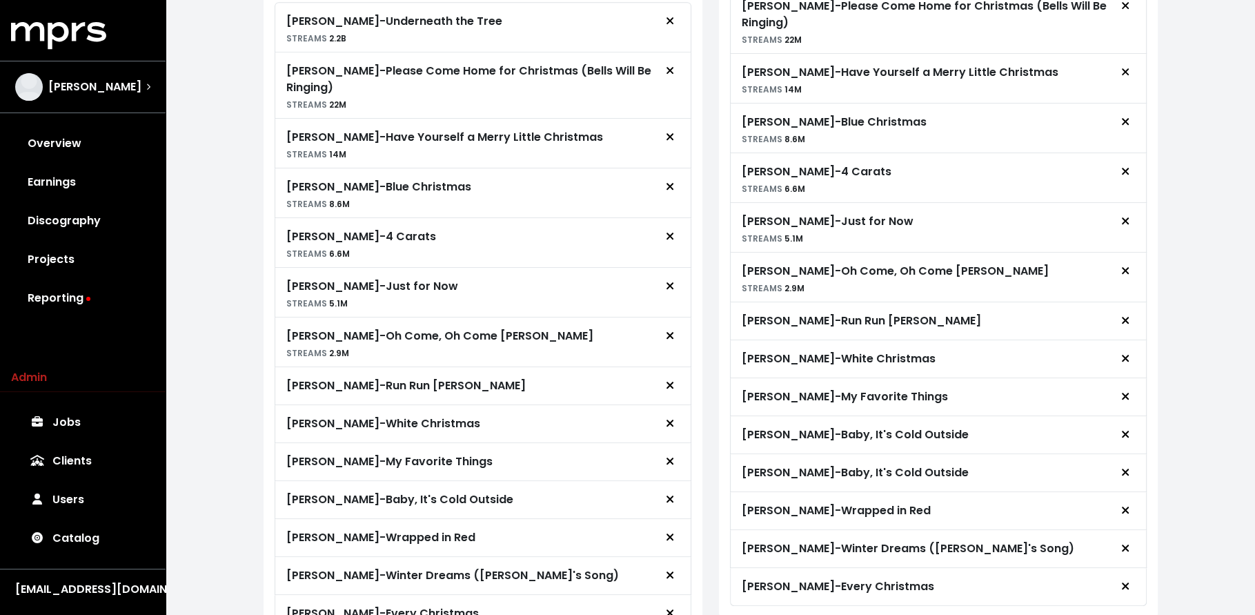
scroll to position [833, 0]
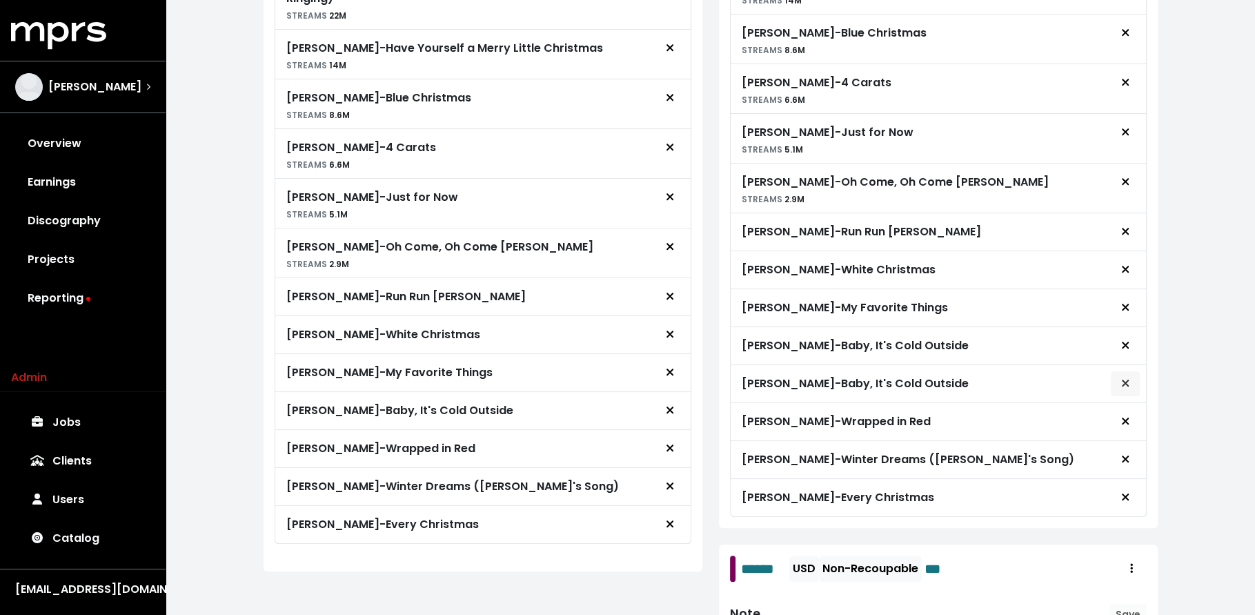
click at [1129, 375] on span "Remove advance target" at bounding box center [1125, 383] width 12 height 17
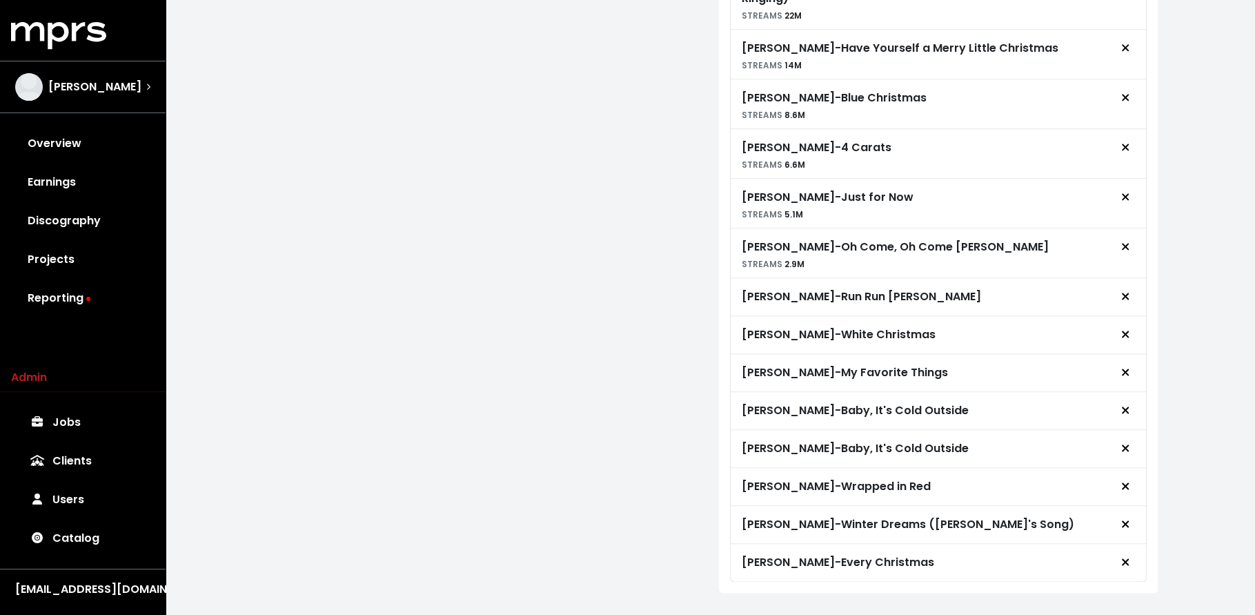
scroll to position [1825, 0]
click at [1131, 439] on span "Remove advance target" at bounding box center [1125, 447] width 12 height 17
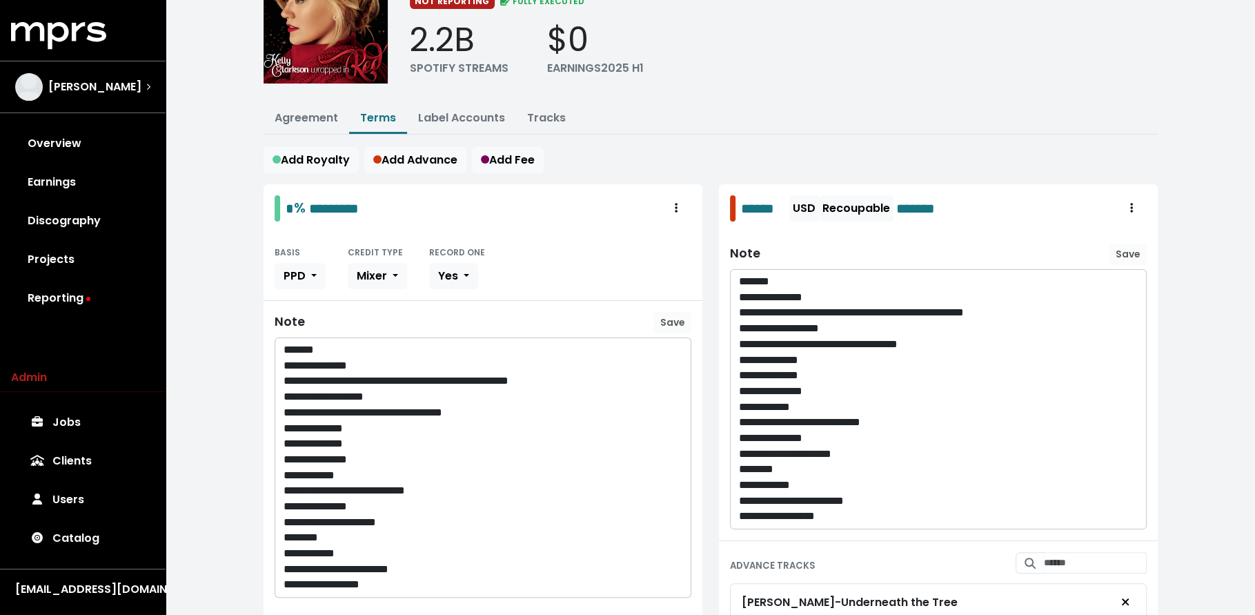
scroll to position [0, 0]
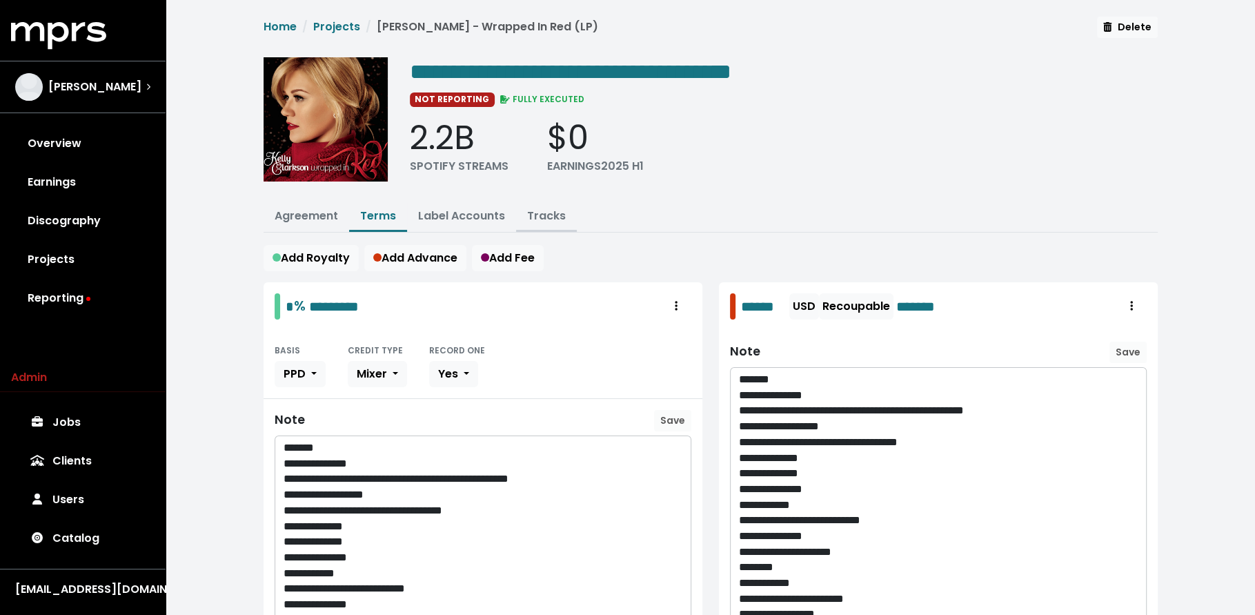
click at [537, 218] on link "Tracks" at bounding box center [546, 216] width 39 height 16
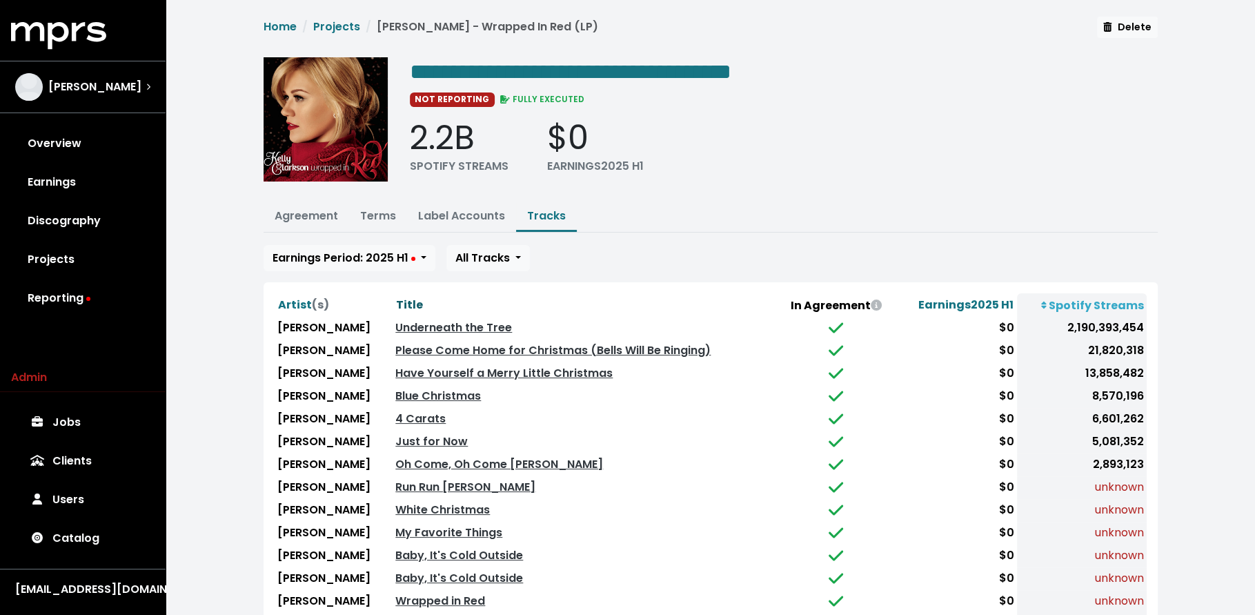
click at [396, 299] on span "Title" at bounding box center [409, 305] width 27 height 16
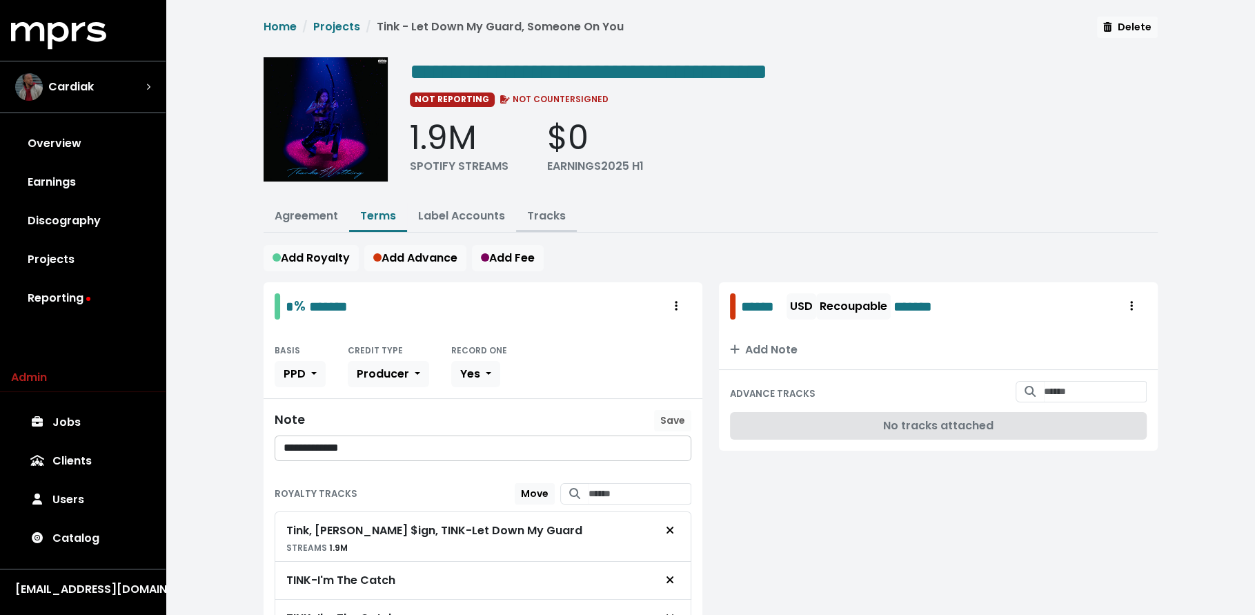
click at [564, 209] on button "Tracks" at bounding box center [546, 217] width 61 height 30
click at [545, 215] on link "Tracks" at bounding box center [546, 216] width 39 height 16
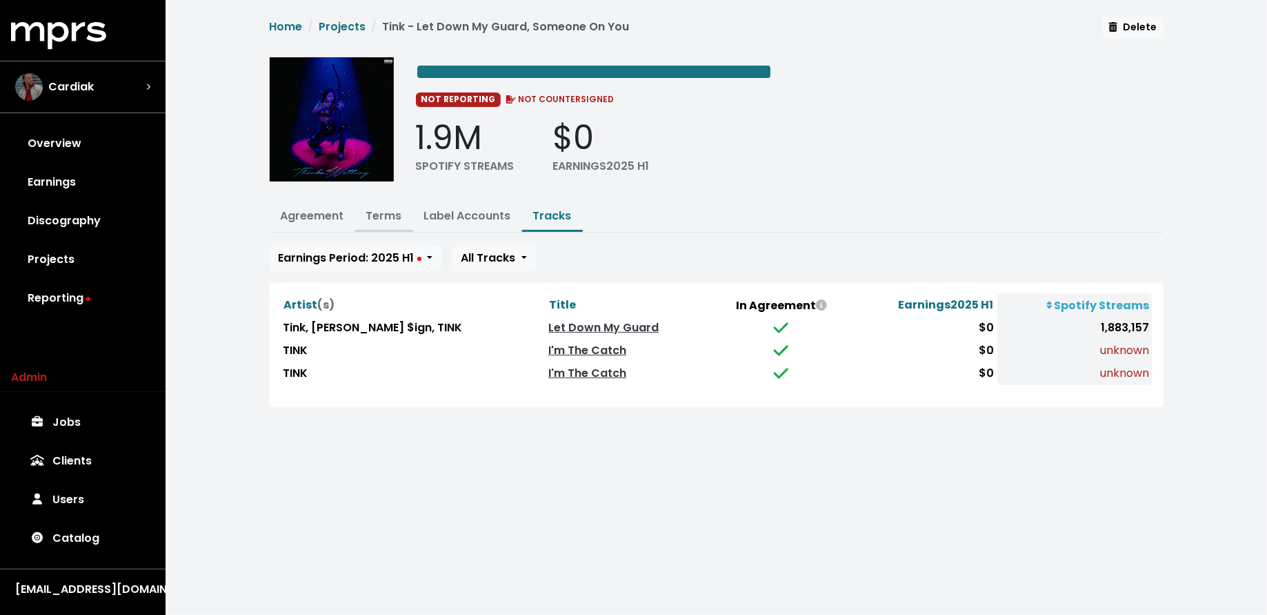
click at [376, 216] on link "Terms" at bounding box center [384, 216] width 36 height 16
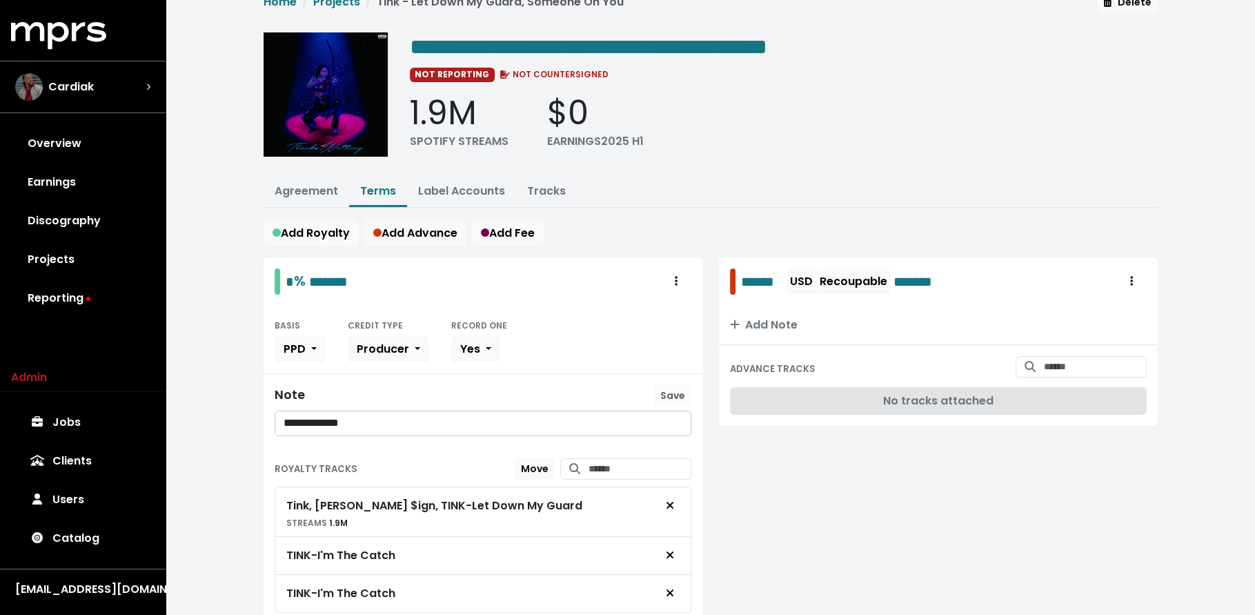
scroll to position [92, 0]
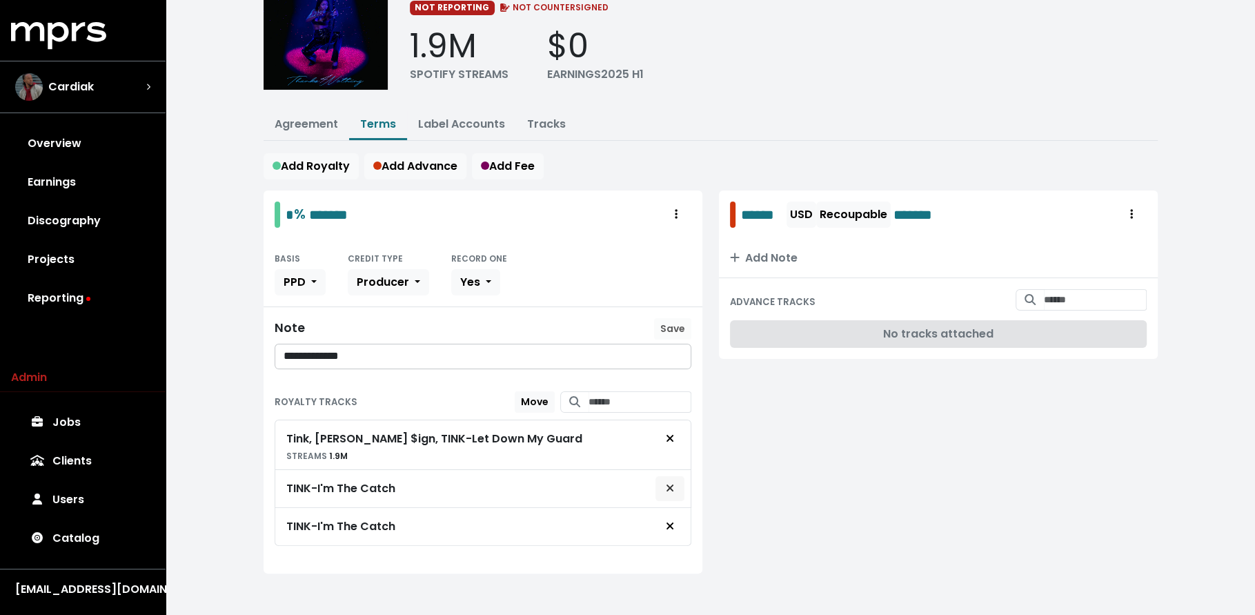
click at [668, 486] on icon "Remove royalty target" at bounding box center [670, 487] width 8 height 11
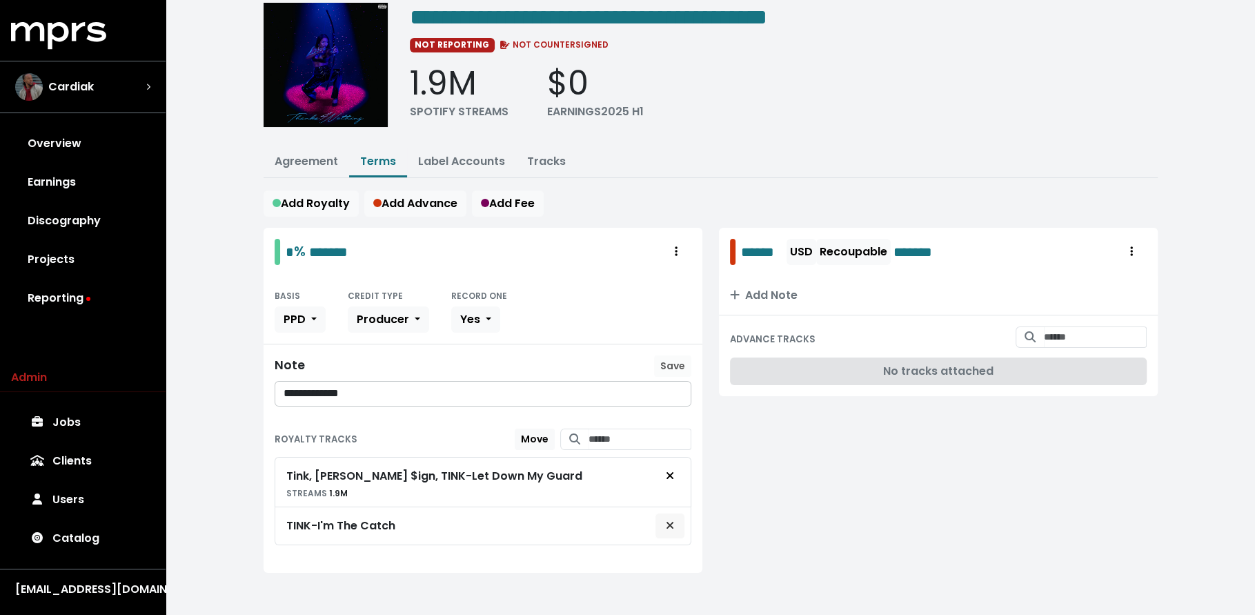
click at [675, 519] on span "Remove royalty target" at bounding box center [670, 525] width 12 height 17
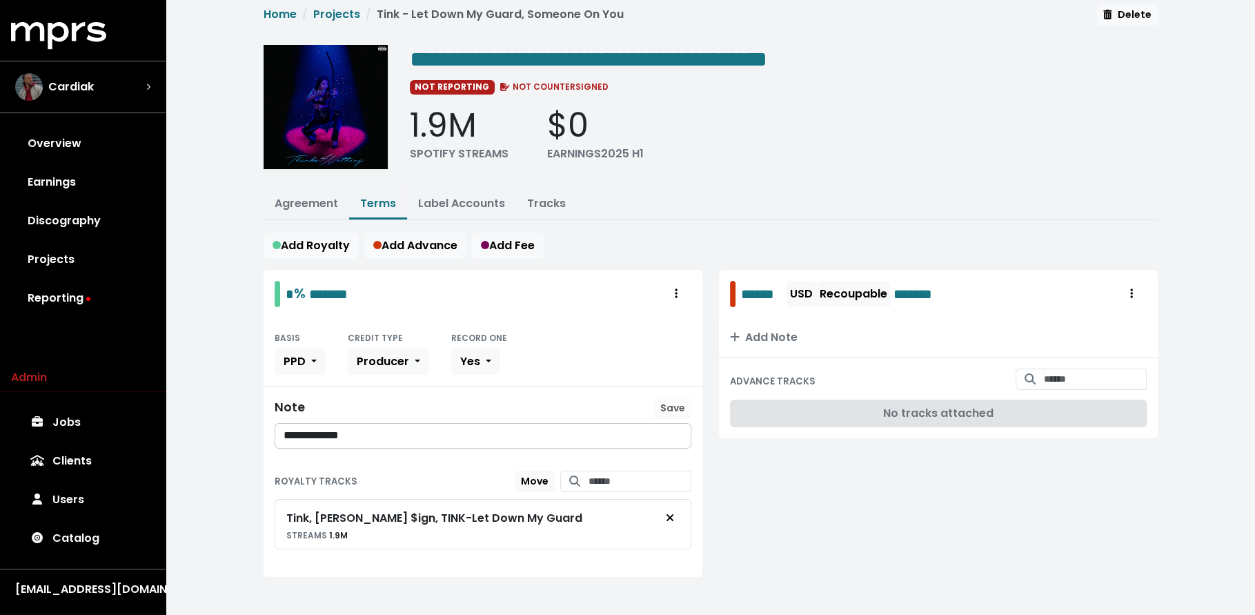
scroll to position [10, 0]
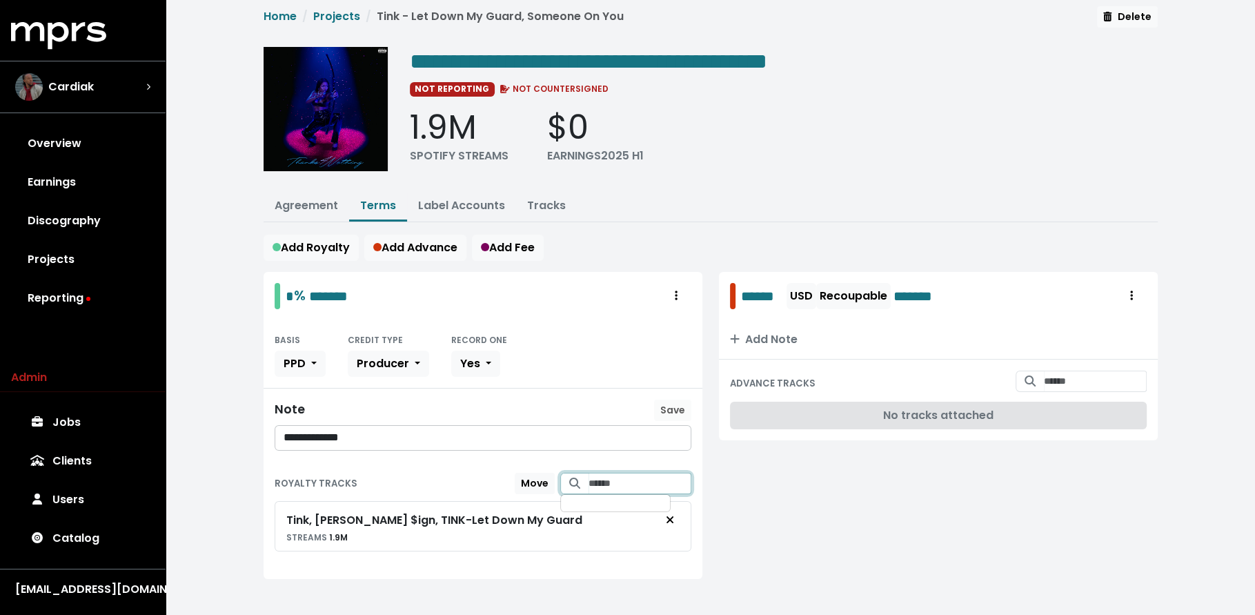
click at [611, 475] on input "Search for tracks by title and link them to this royalty" at bounding box center [639, 483] width 103 height 21
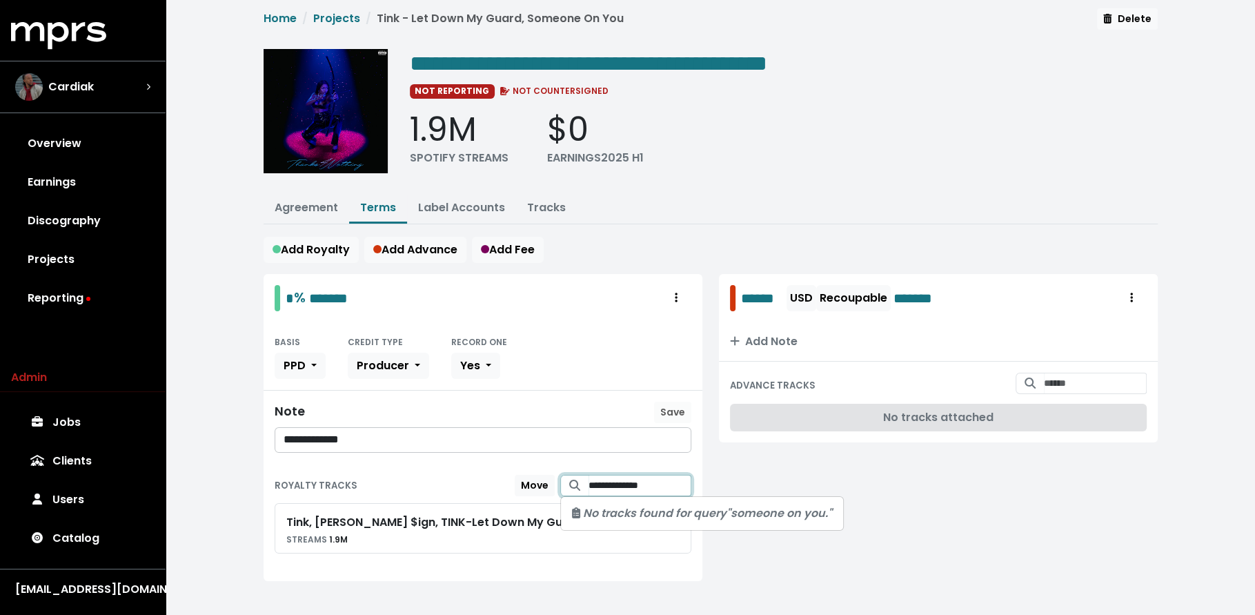
scroll to position [0, 0]
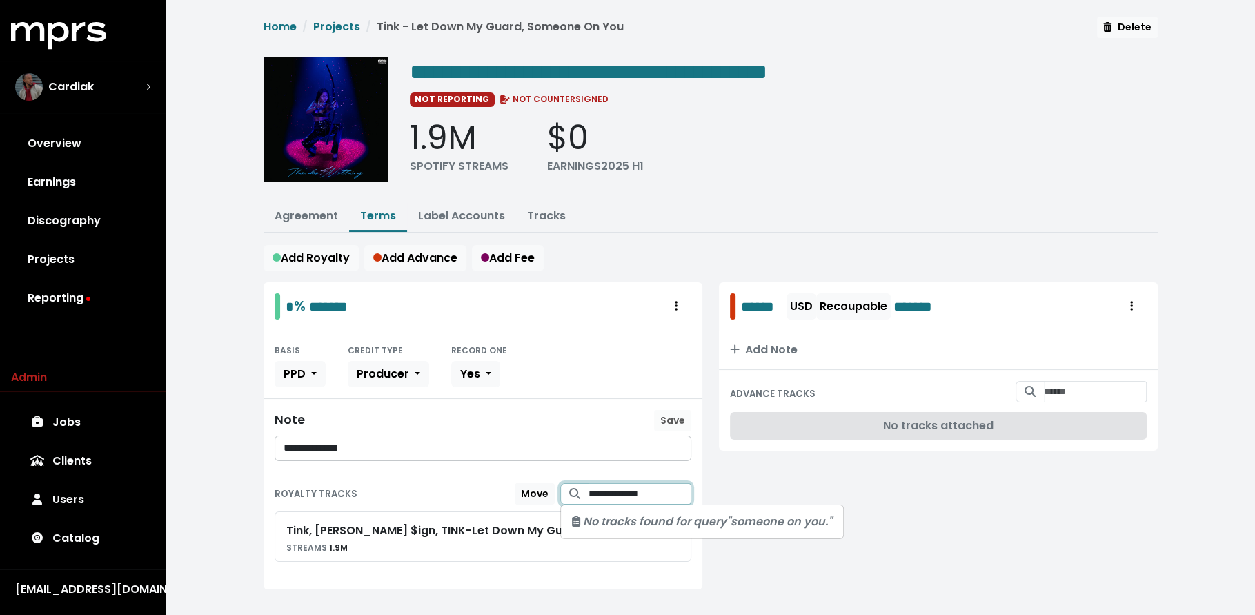
type input "**********"
click at [196, 461] on div "**********" at bounding box center [710, 319] width 1089 height 639
click at [206, 355] on div "**********" at bounding box center [710, 319] width 1089 height 639
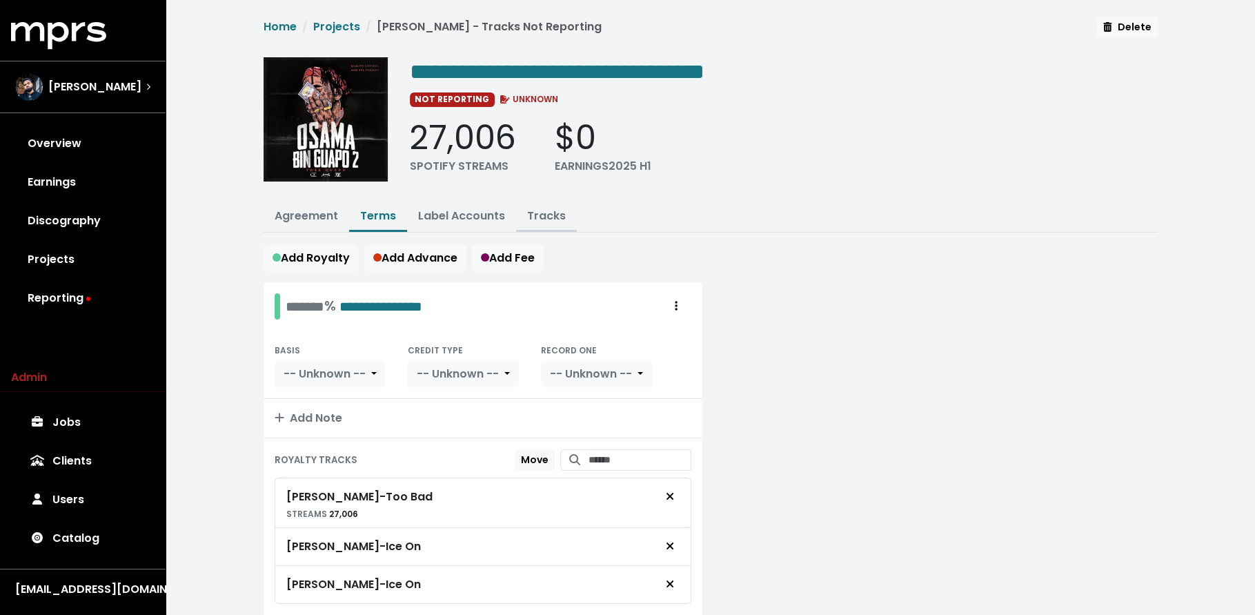
click at [540, 210] on link "Tracks" at bounding box center [546, 216] width 39 height 16
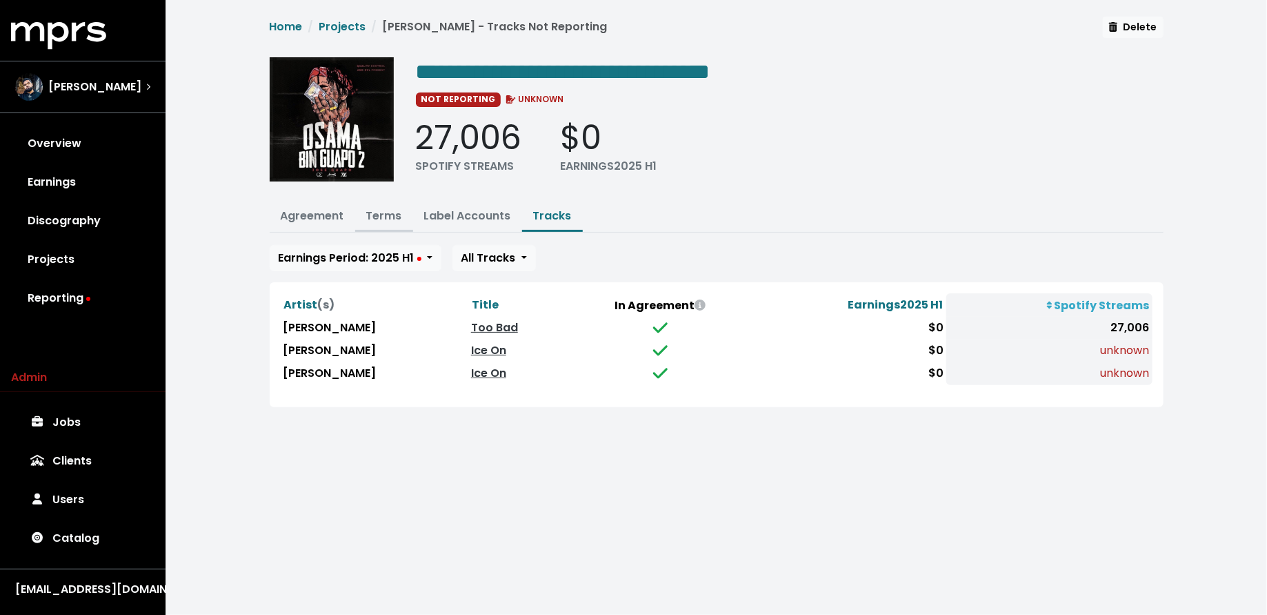
click at [386, 214] on link "Terms" at bounding box center [384, 216] width 36 height 16
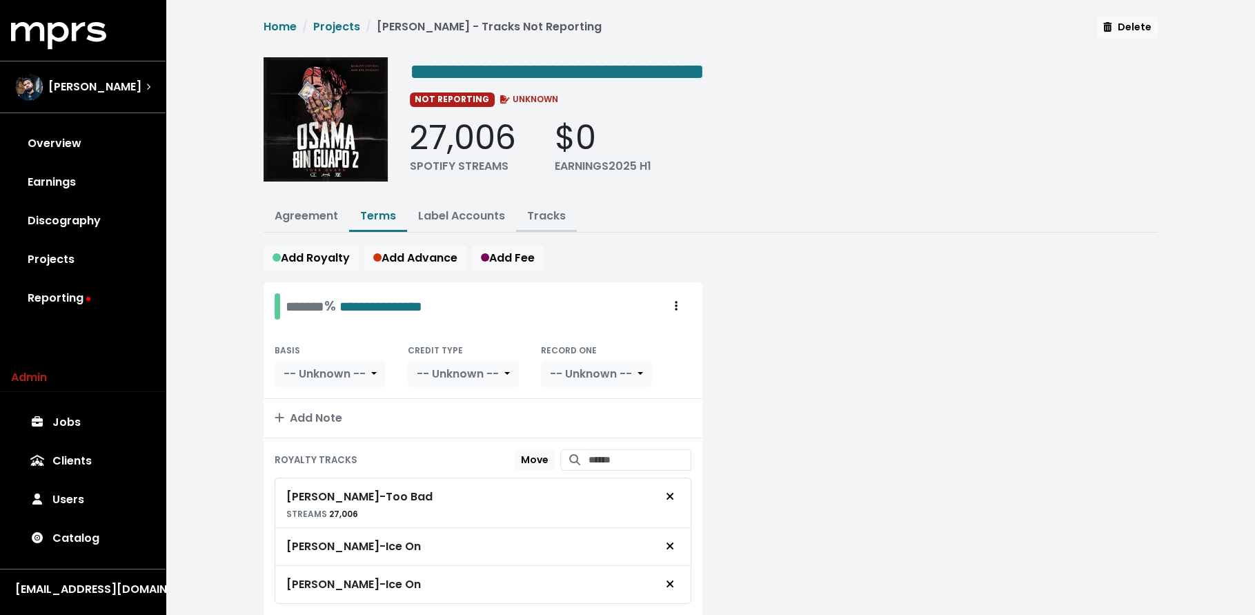
click at [553, 213] on link "Tracks" at bounding box center [546, 216] width 39 height 16
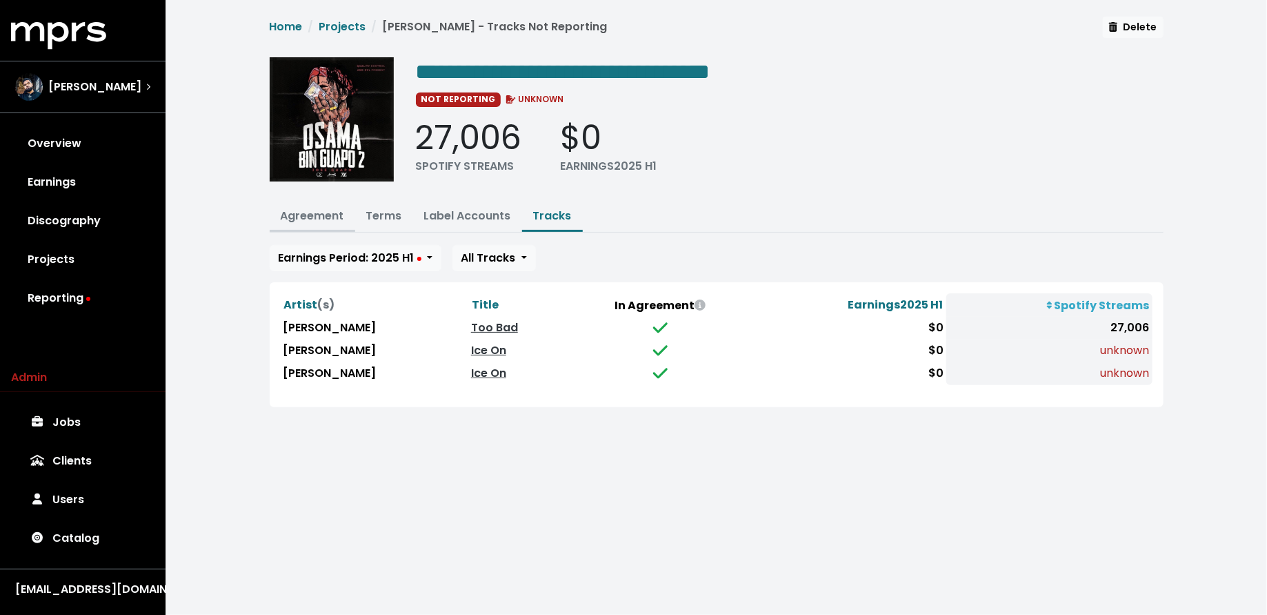
click at [313, 217] on link "Agreement" at bounding box center [312, 216] width 63 height 16
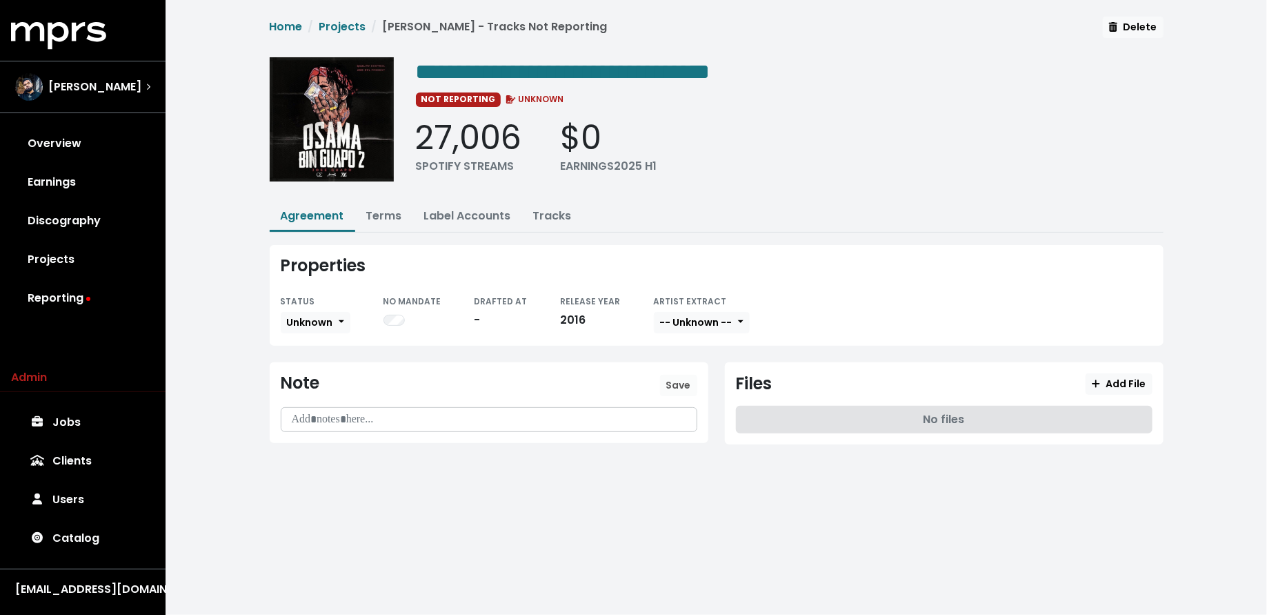
click at [594, 208] on ul "Agreement Terms Label Accounts Tracks" at bounding box center [717, 217] width 894 height 30
click at [553, 212] on link "Tracks" at bounding box center [552, 216] width 39 height 16
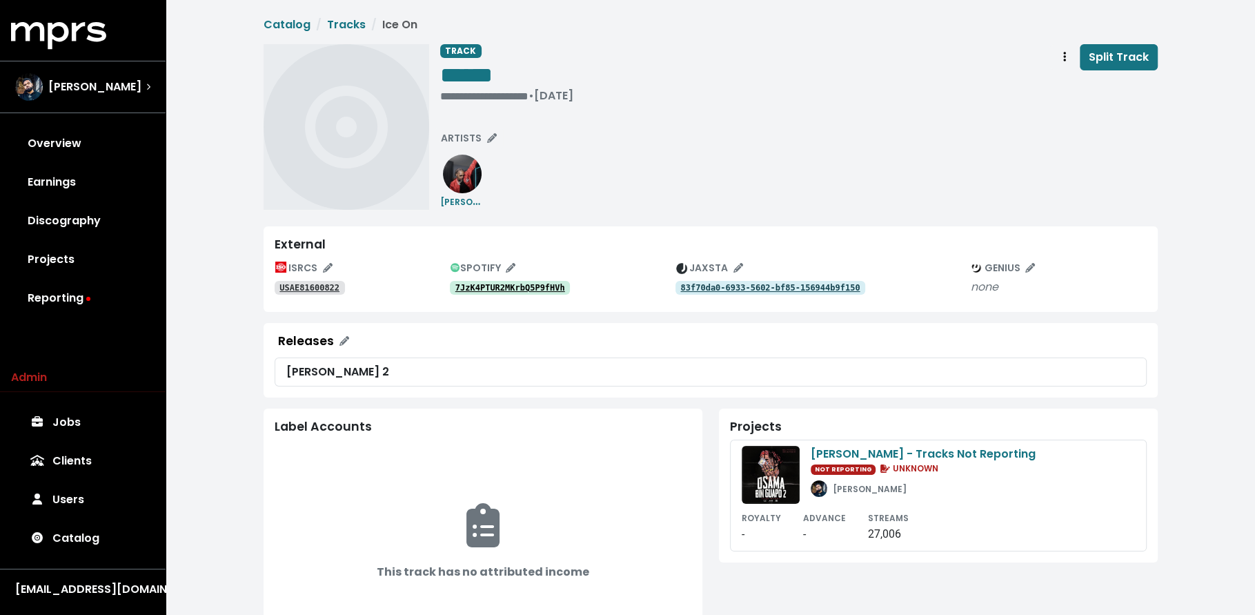
click at [544, 283] on tt "7JzK4PTUR2MKrbQ5P9fHVh" at bounding box center [510, 288] width 110 height 10
click at [1070, 52] on span "Track actions" at bounding box center [1064, 57] width 12 height 17
click at [1053, 85] on link "Merge" at bounding box center [1104, 88] width 109 height 22
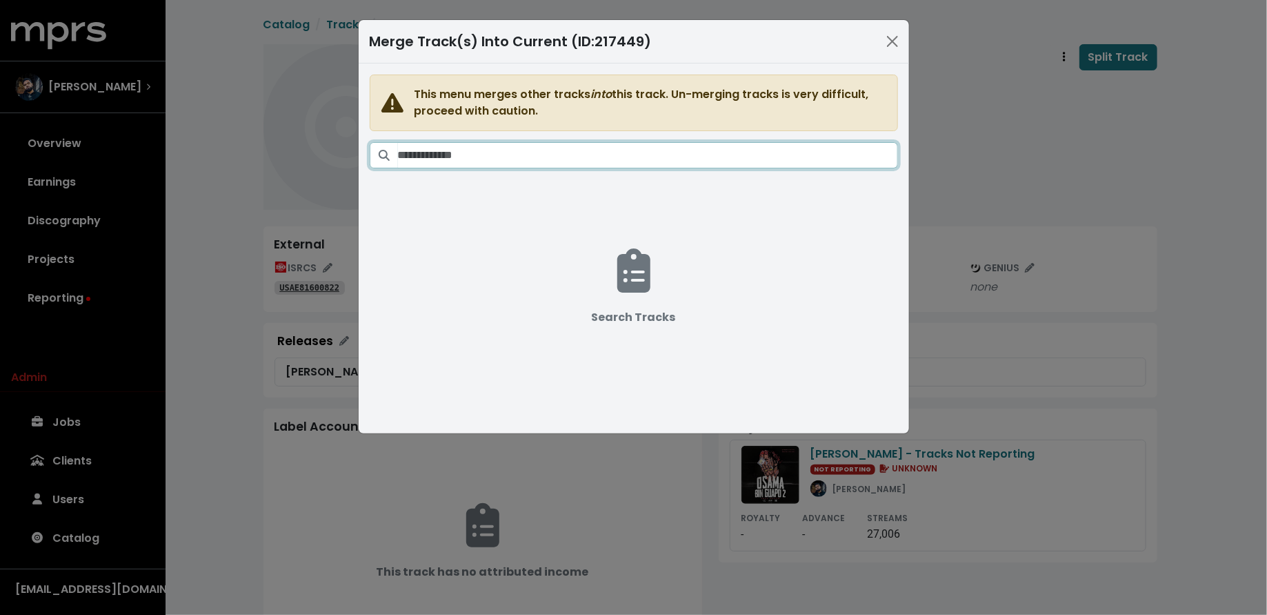
click at [539, 159] on input "Search tracks" at bounding box center [648, 155] width 500 height 26
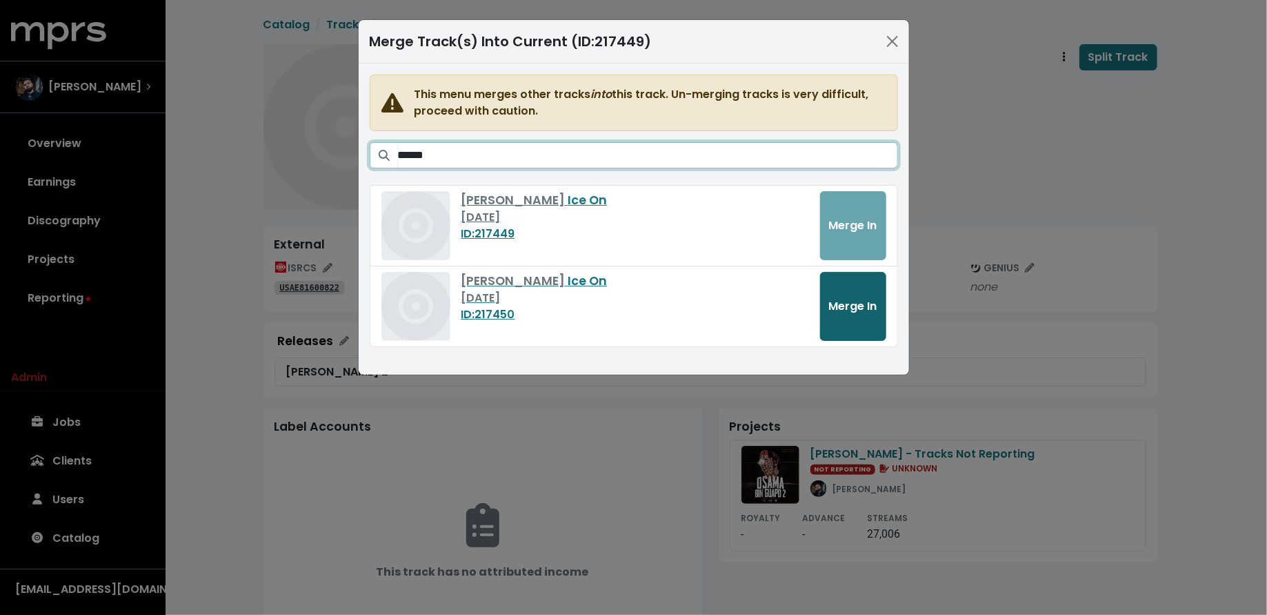
type input "******"
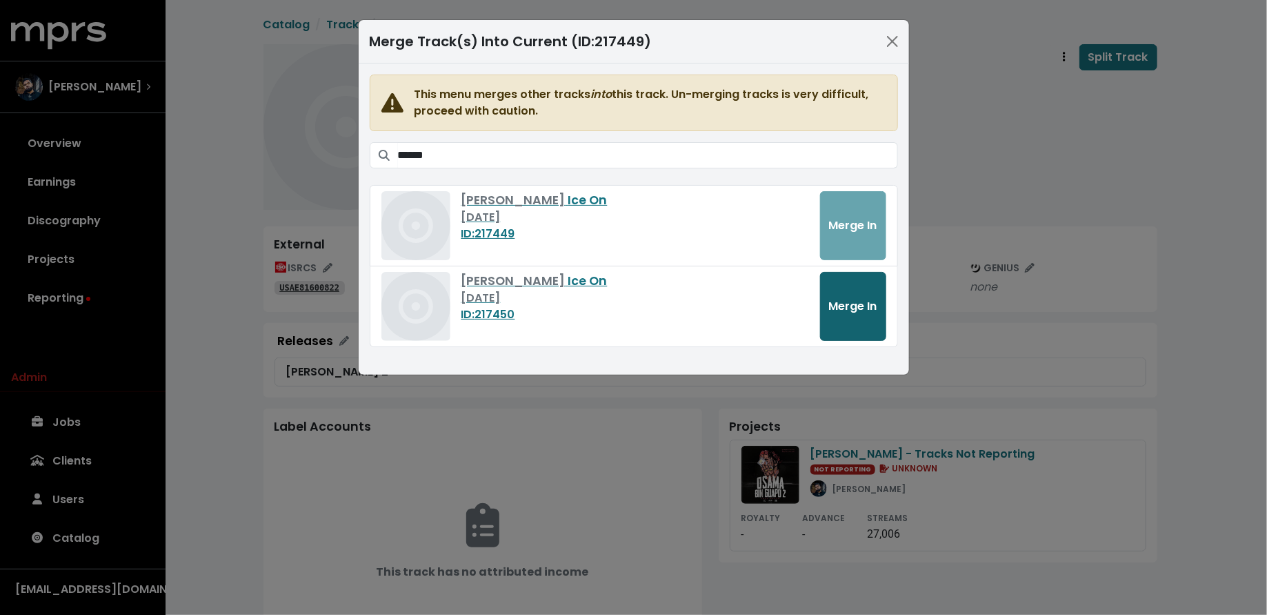
click at [869, 300] on span "Merge In" at bounding box center [853, 306] width 48 height 16
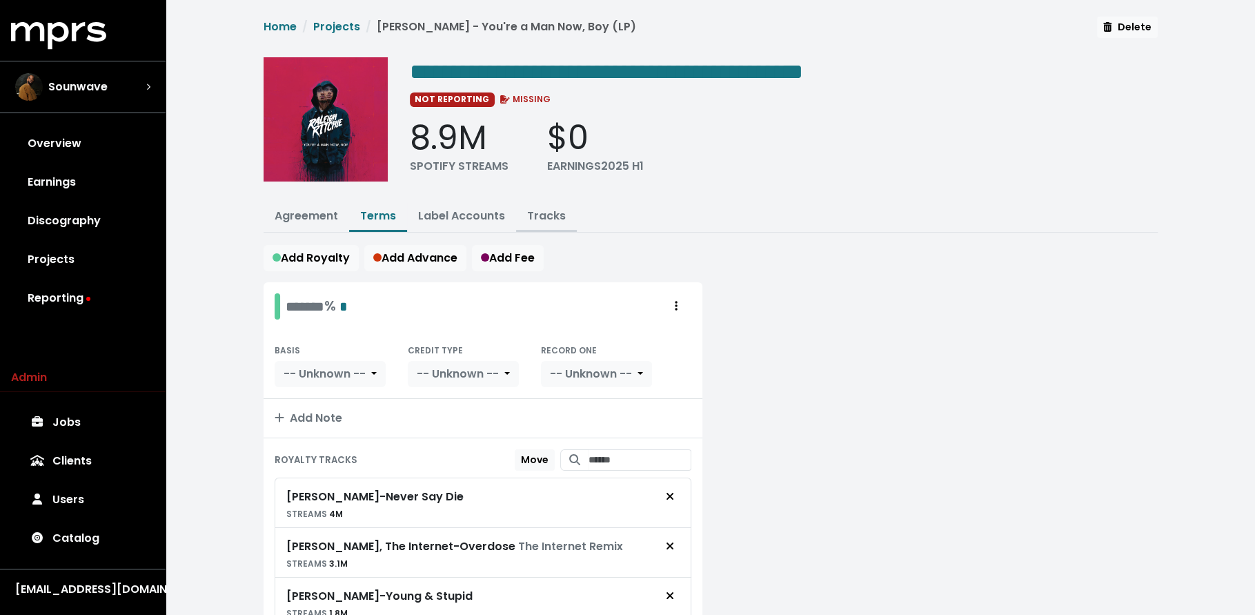
click at [539, 215] on link "Tracks" at bounding box center [546, 216] width 39 height 16
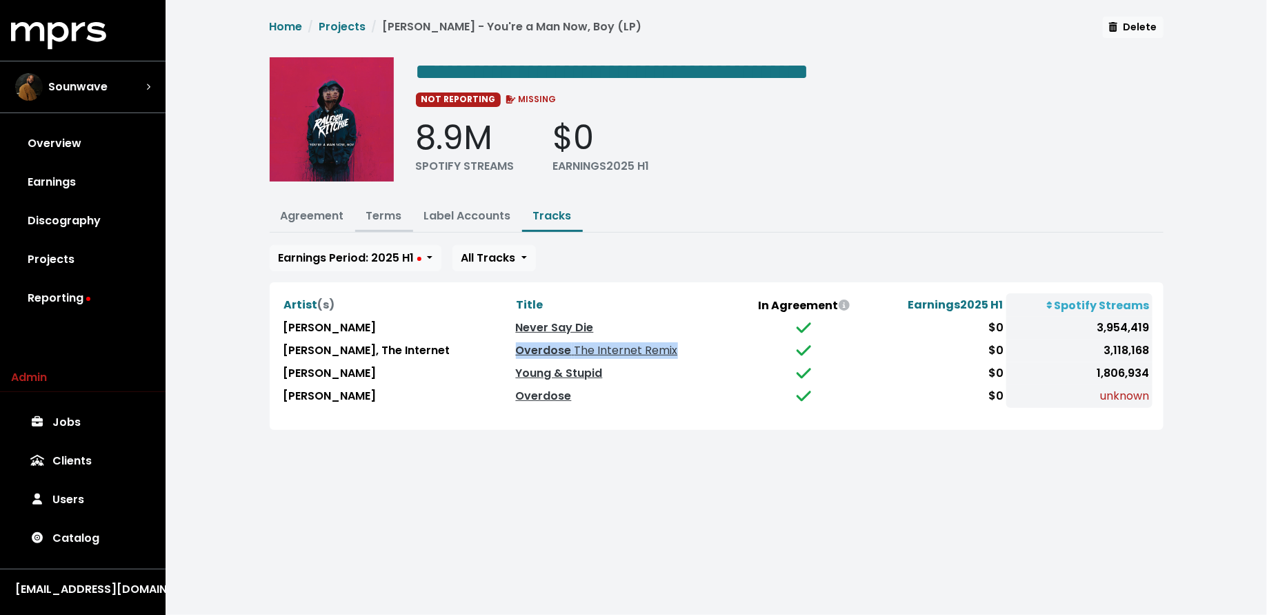
click at [387, 211] on link "Terms" at bounding box center [384, 216] width 36 height 16
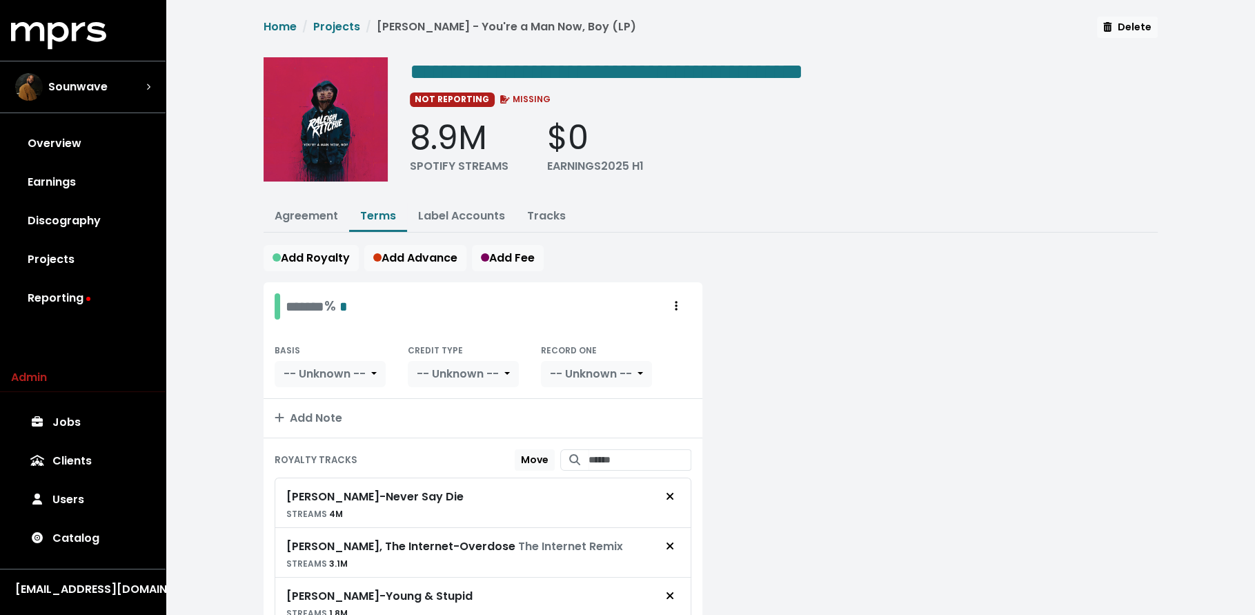
scroll to position [119, 0]
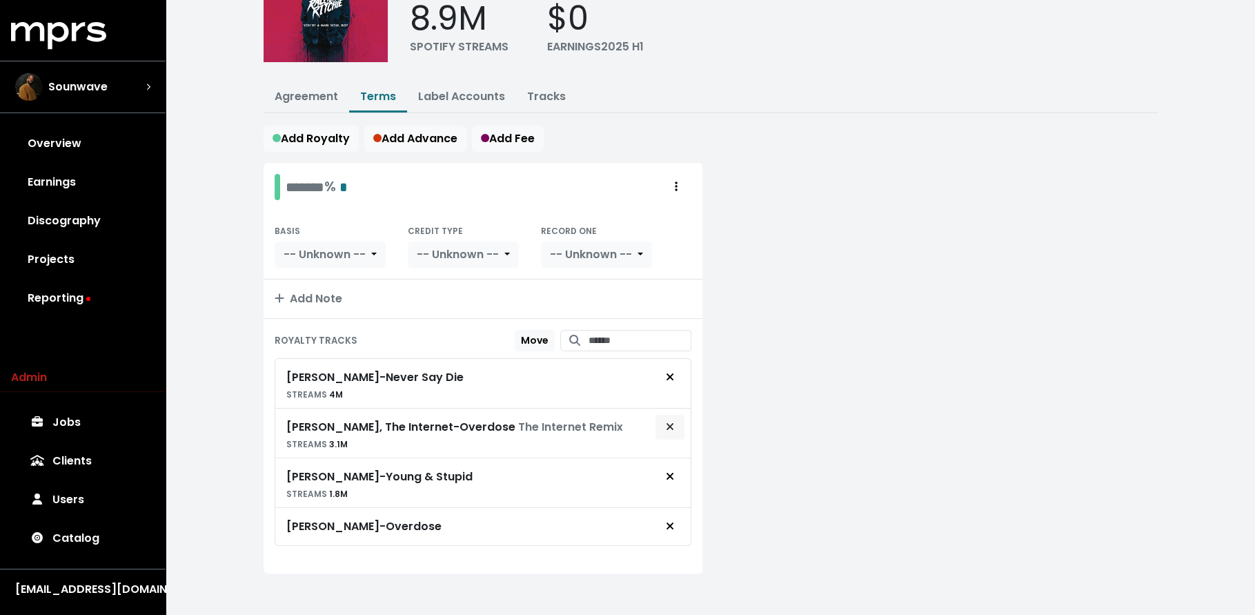
click at [664, 421] on span "Remove royalty target" at bounding box center [670, 427] width 12 height 17
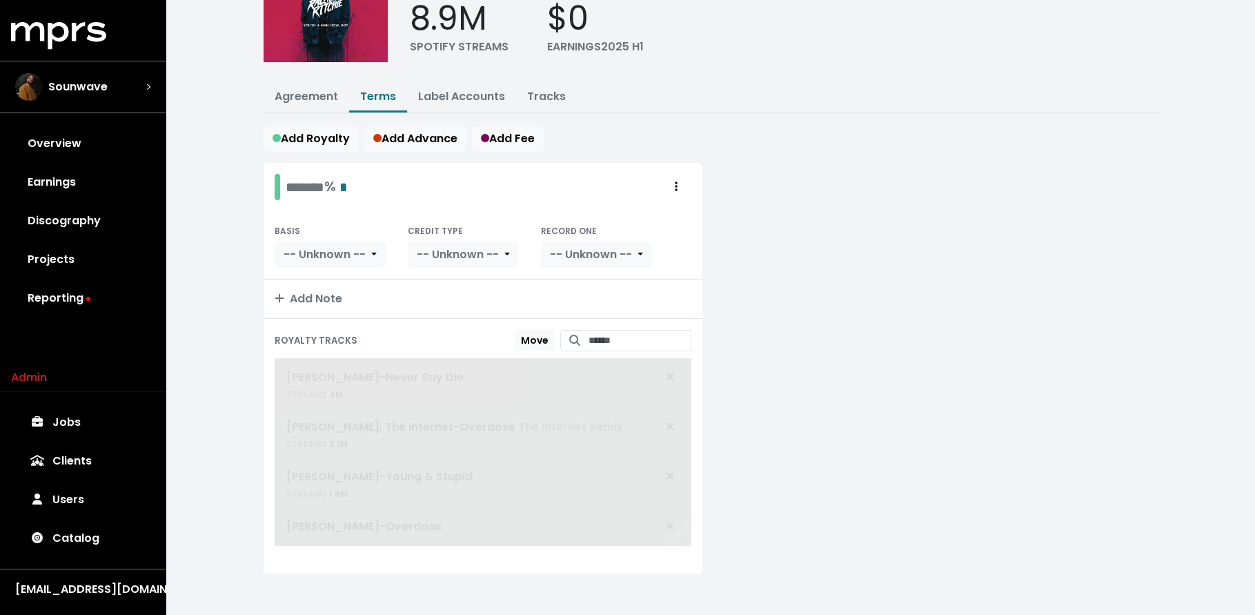
scroll to position [70, 0]
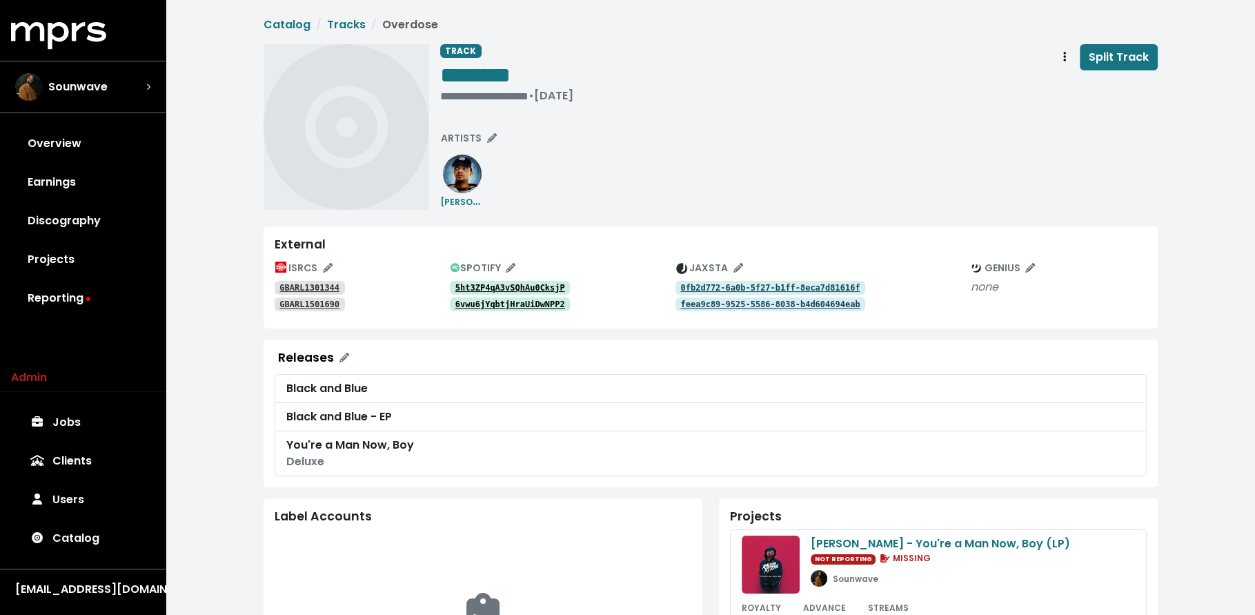
click at [492, 283] on tt "5ht3ZP4qA3vSQhAu0CksjP" at bounding box center [510, 288] width 110 height 10
click at [529, 303] on tt "6vwu6jYqbtjHraUiDwNPP2" at bounding box center [510, 304] width 110 height 10
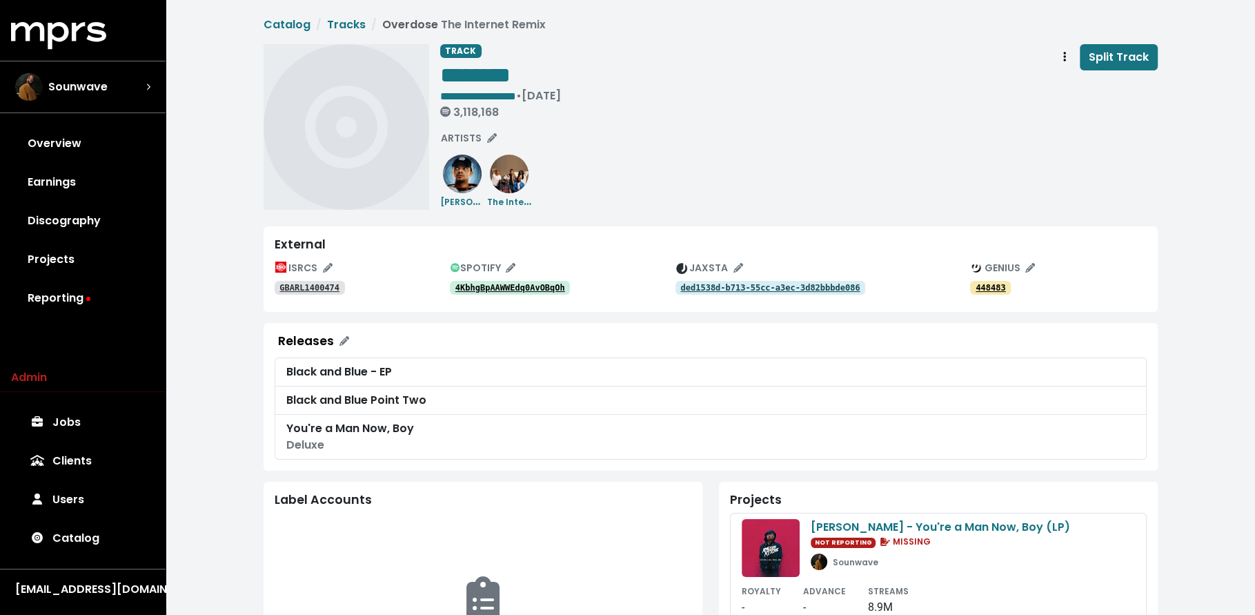
click at [503, 288] on tt "4KbhgBpAAWWEdq0AvOBqOh" at bounding box center [510, 288] width 110 height 10
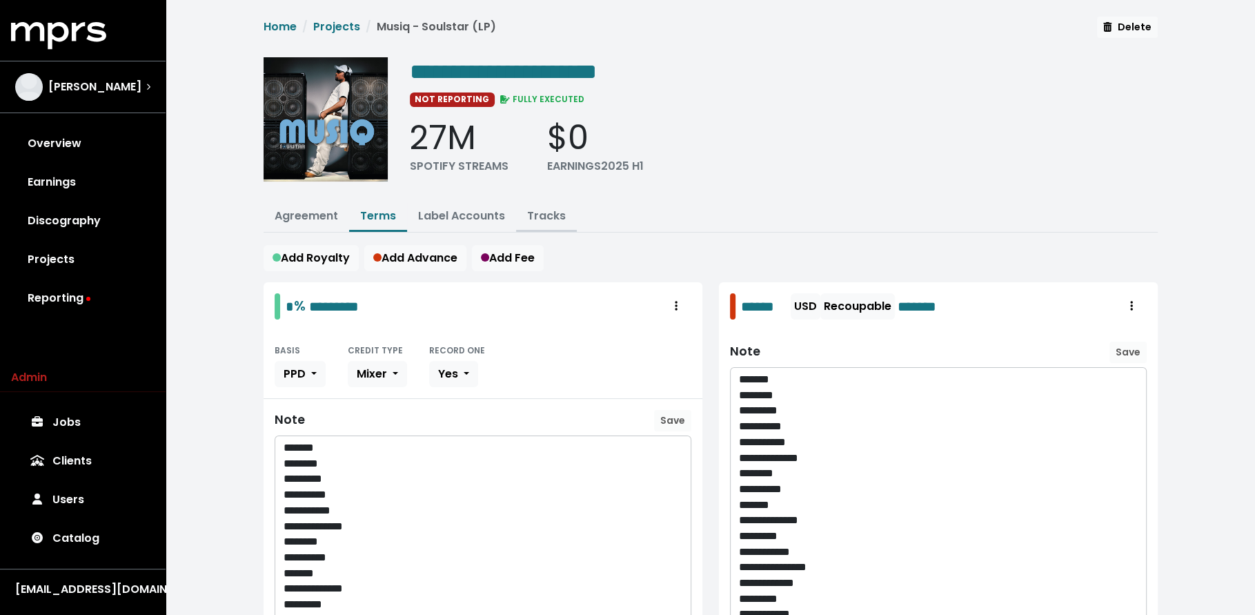
click at [548, 210] on link "Tracks" at bounding box center [546, 216] width 39 height 16
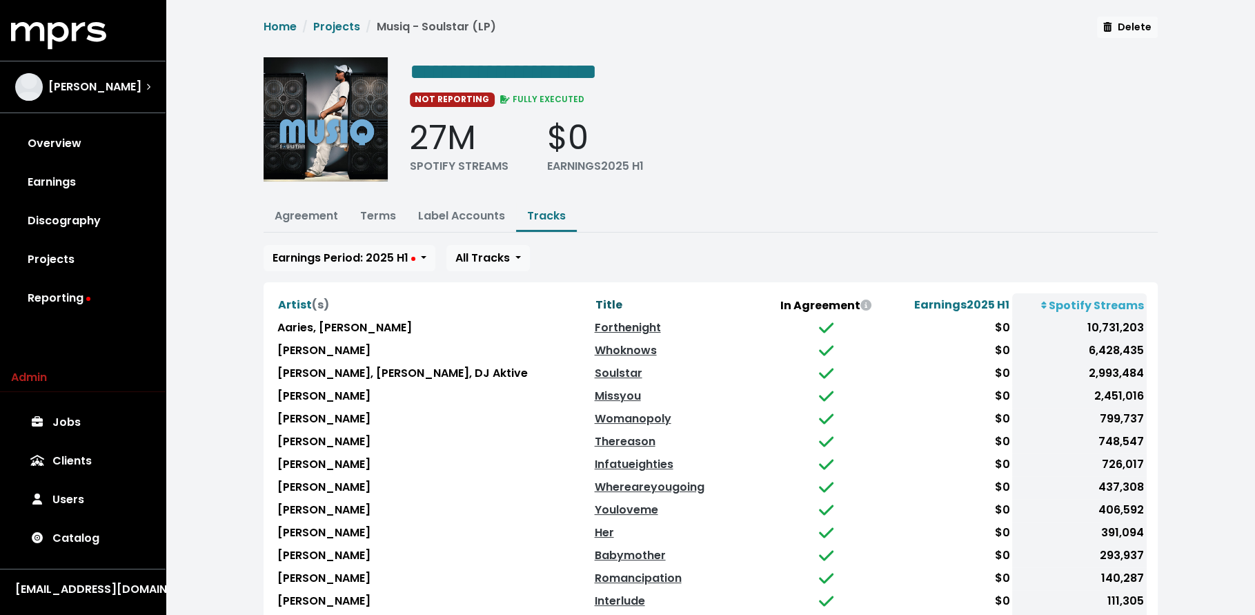
click at [595, 298] on span "Title" at bounding box center [608, 305] width 27 height 16
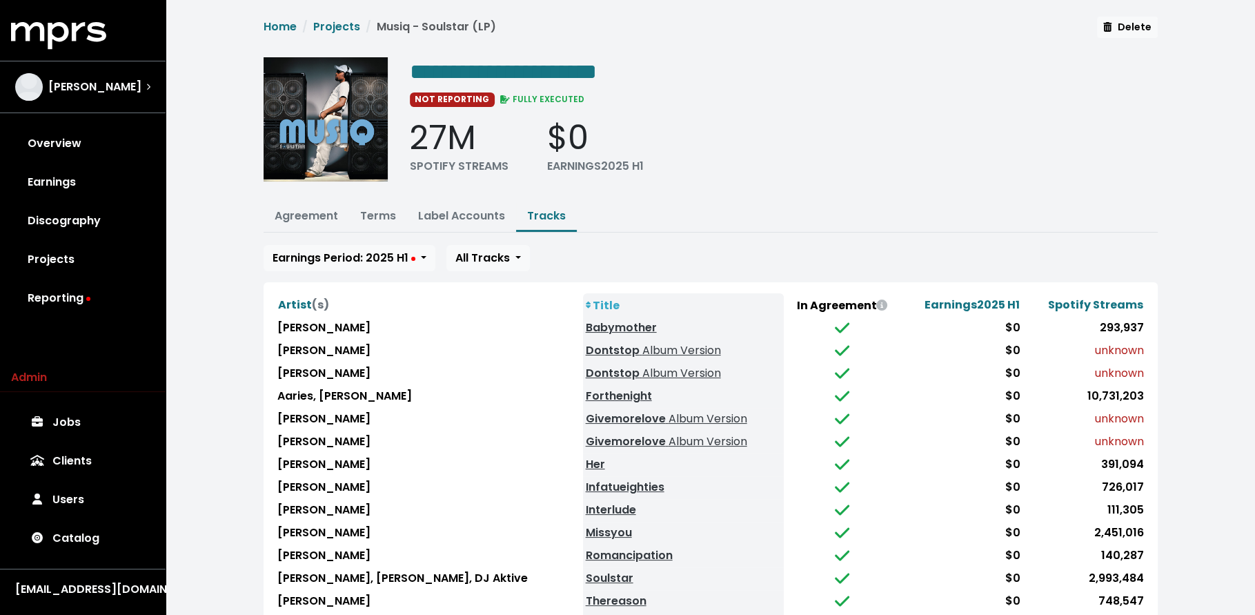
scroll to position [117, 0]
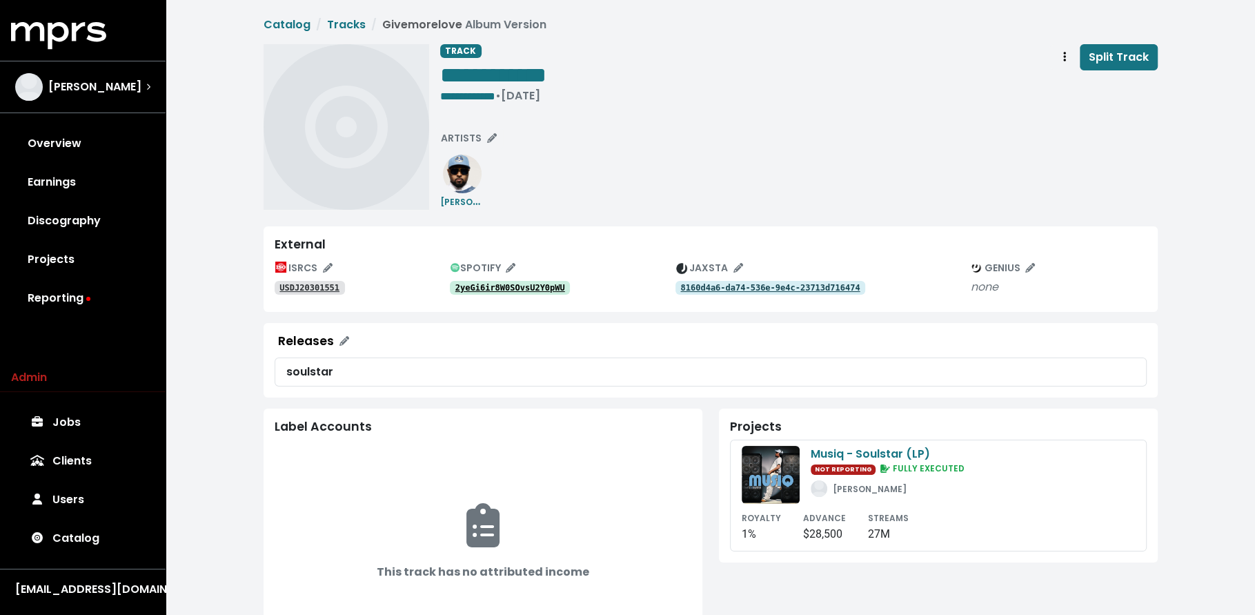
click at [482, 283] on tt "2yeGi6ir8W0SOvsU2Y0pWU" at bounding box center [510, 288] width 110 height 10
click at [330, 283] on tt "USDJ20301551" at bounding box center [309, 288] width 60 height 10
click at [528, 281] on link "2yeGi6ir8W0SOvsU2Y0pWU" at bounding box center [510, 288] width 121 height 14
click at [337, 289] on tt "USDJ20301551" at bounding box center [309, 288] width 60 height 10
click at [504, 288] on tt "2yeGi6ir8W0SOvsU2Y0pWU" at bounding box center [510, 288] width 110 height 10
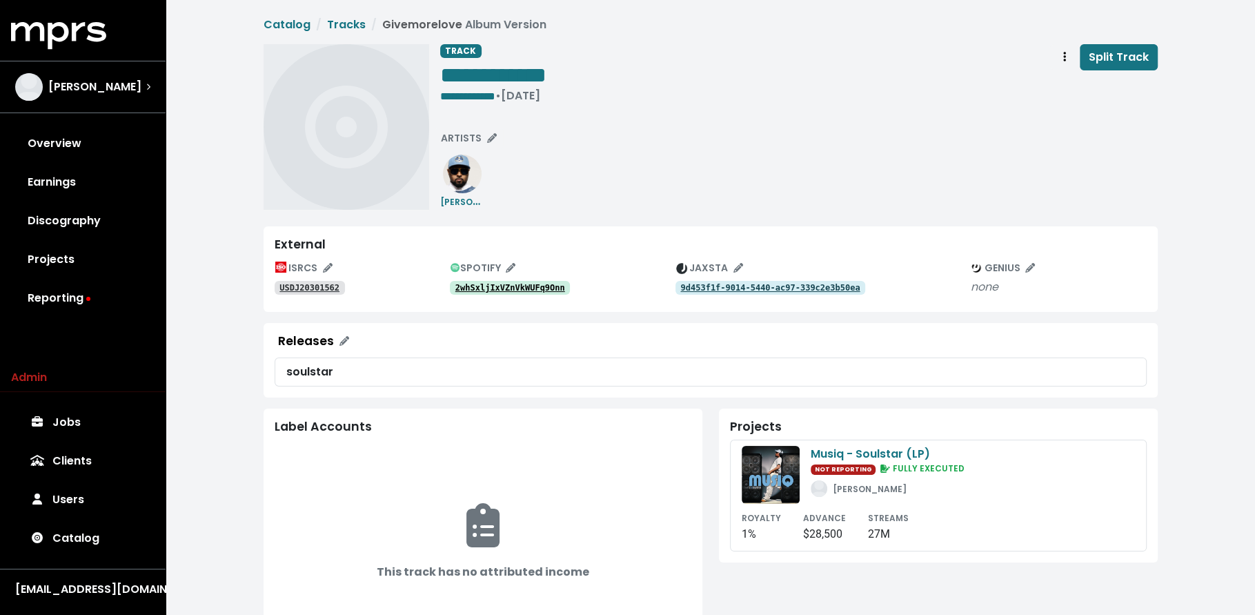
click at [539, 290] on tt "2whSxljIxVZnVkWUFq9Onn" at bounding box center [510, 288] width 110 height 10
click at [321, 288] on tt "USDJ20301562" at bounding box center [309, 288] width 60 height 10
click at [490, 290] on tt "2whSxljIxVZnVkWUFq9Onn" at bounding box center [510, 288] width 110 height 10
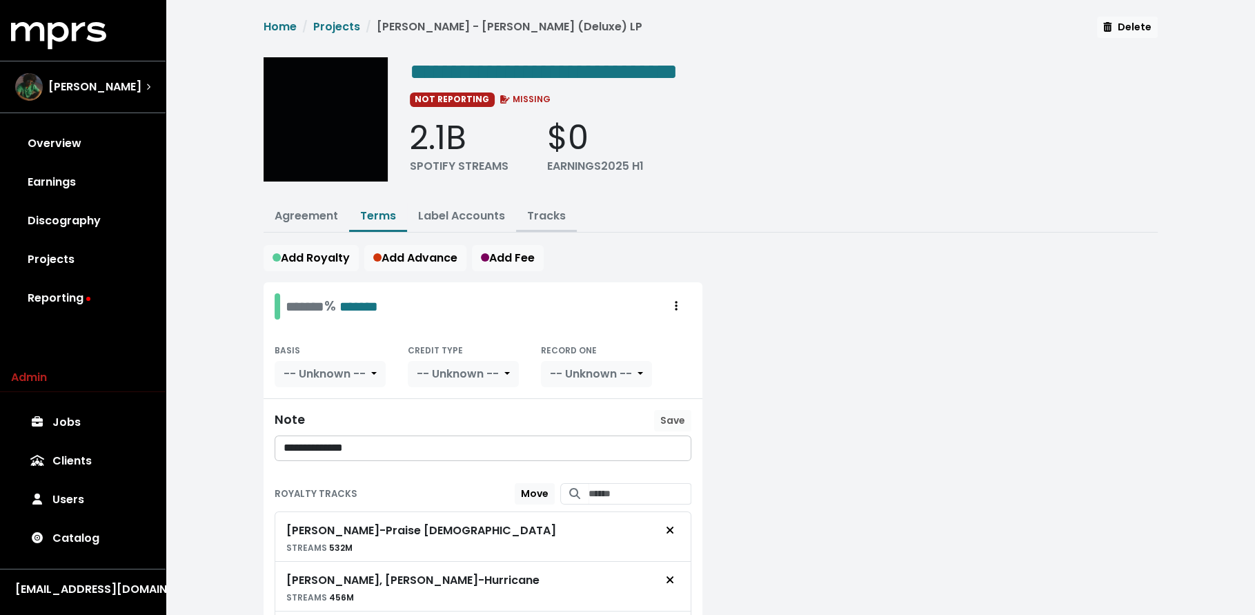
click at [549, 224] on button "Tracks" at bounding box center [546, 217] width 61 height 30
click at [546, 210] on link "Tracks" at bounding box center [546, 216] width 39 height 16
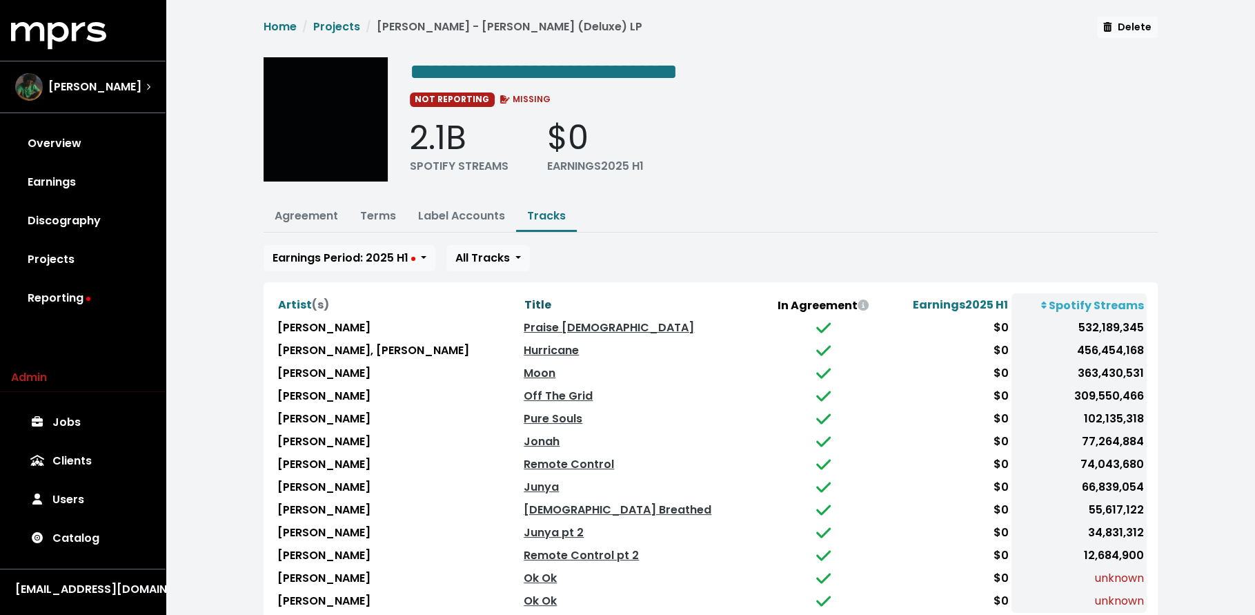
click at [524, 302] on span "Title" at bounding box center [537, 305] width 27 height 16
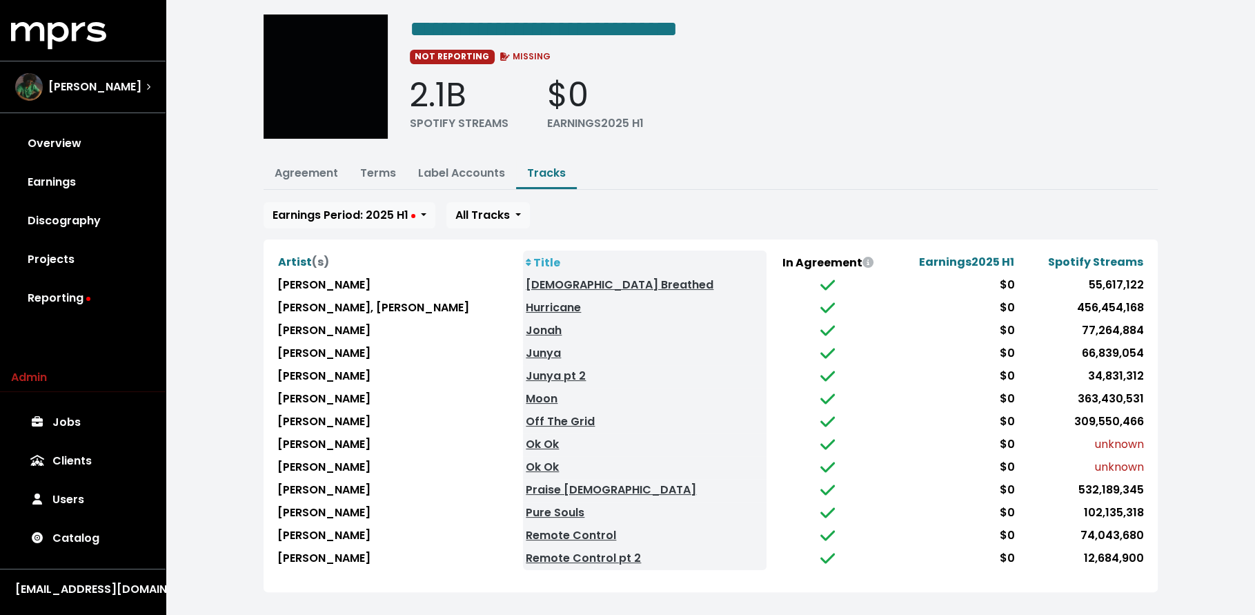
scroll to position [44, 0]
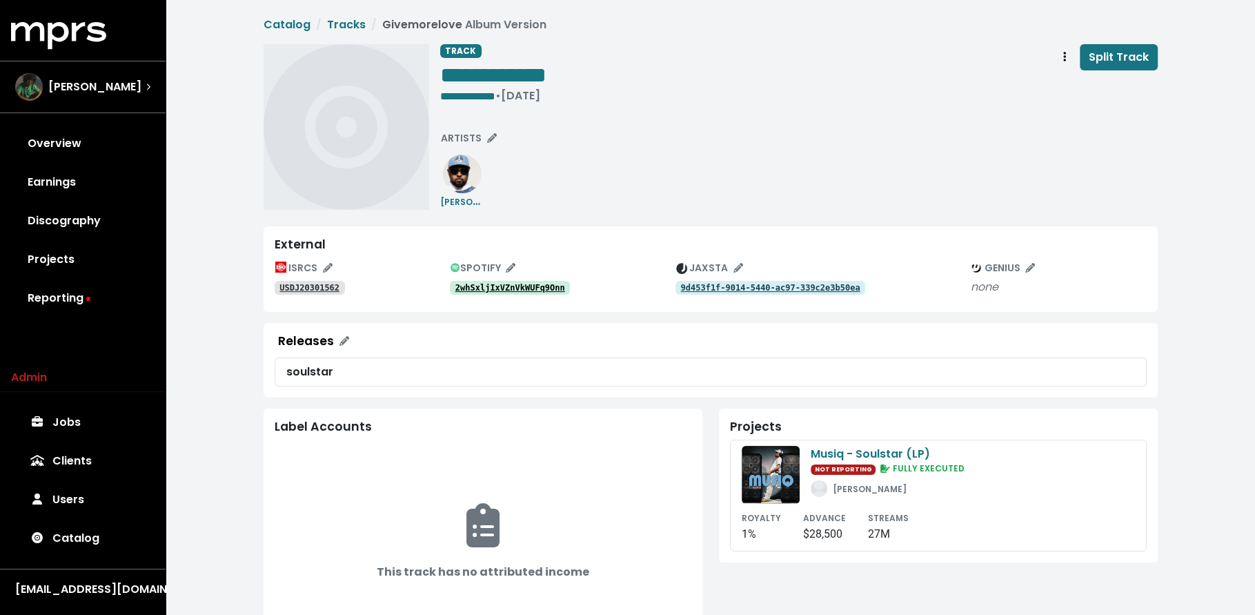
click at [501, 289] on tt "2whSxljIxVZnVkWUFq9Onn" at bounding box center [510, 288] width 110 height 10
click at [326, 292] on tt "USDJ20301562" at bounding box center [309, 288] width 60 height 10
click at [315, 287] on tt "USDJ20301562" at bounding box center [309, 288] width 60 height 10
click at [546, 76] on span "**********" at bounding box center [493, 75] width 106 height 22
paste span "Edit value"
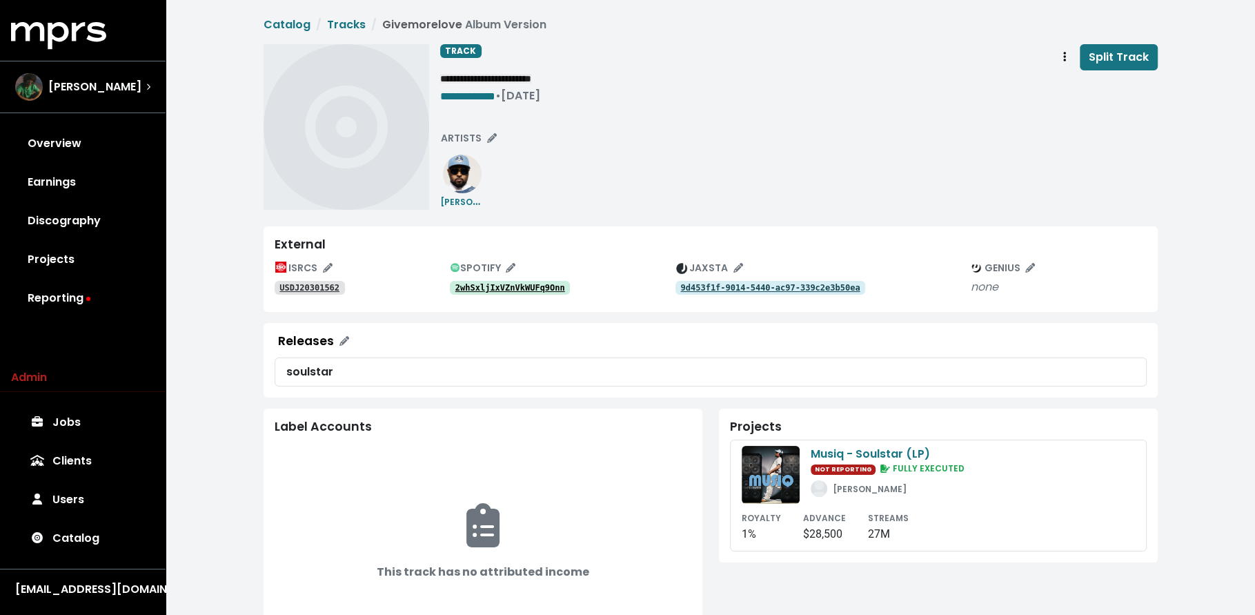
click at [642, 212] on span "**********" at bounding box center [711, 481] width 894 height 929
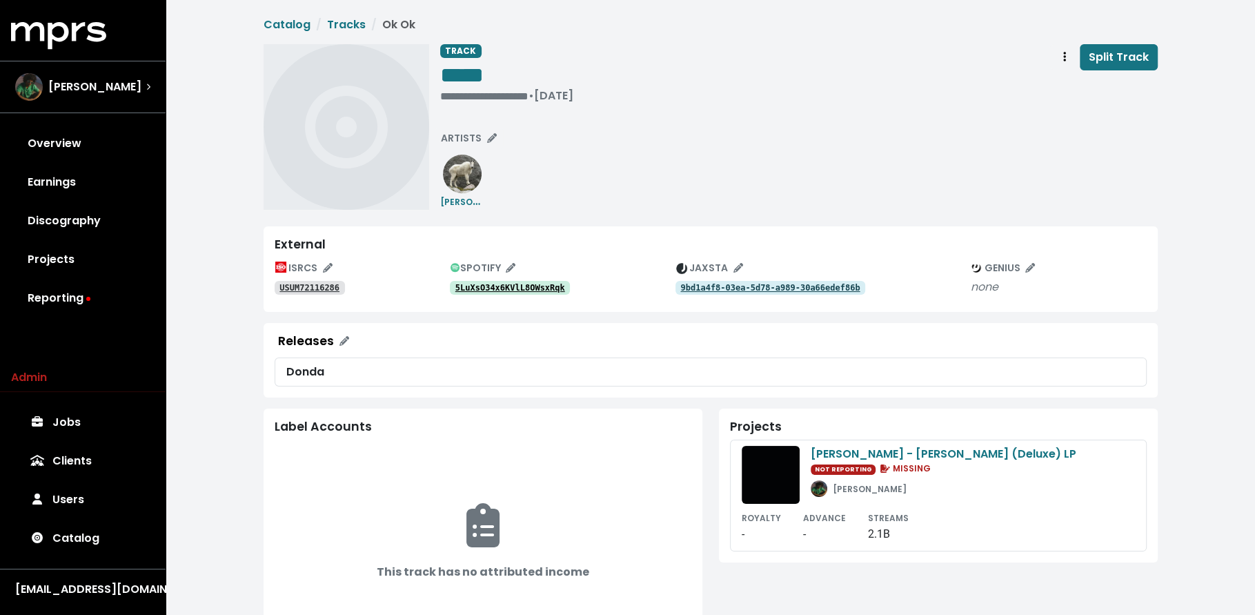
click at [511, 288] on tt "5LuXsO34x6KVlL8OWsxRqk" at bounding box center [510, 288] width 110 height 10
click at [511, 283] on tt "5LuXsO34x6KVlL8OWsxRqk" at bounding box center [510, 288] width 110 height 10
click at [322, 292] on tt "USUM72116286" at bounding box center [309, 288] width 60 height 10
click at [742, 284] on tt "9bd1a4f8-03ea-5d78-a989-30a66edef86b" at bounding box center [769, 288] width 179 height 10
click at [337, 26] on link "Tracks" at bounding box center [346, 25] width 39 height 16
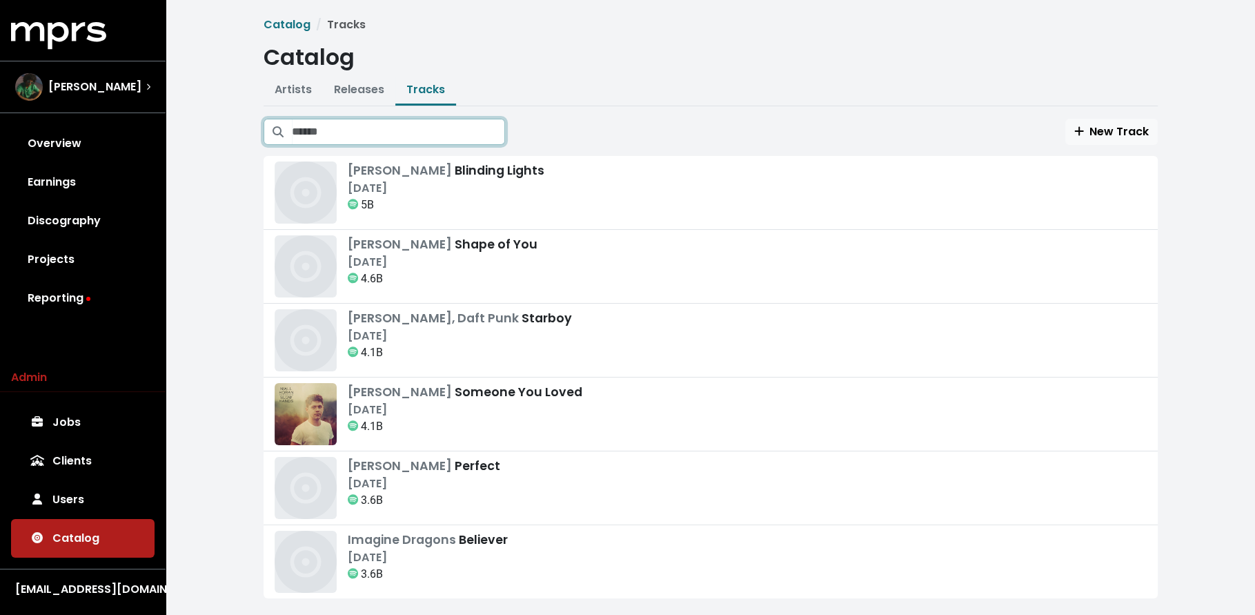
click at [335, 137] on input "Search tracks" at bounding box center [398, 132] width 213 height 26
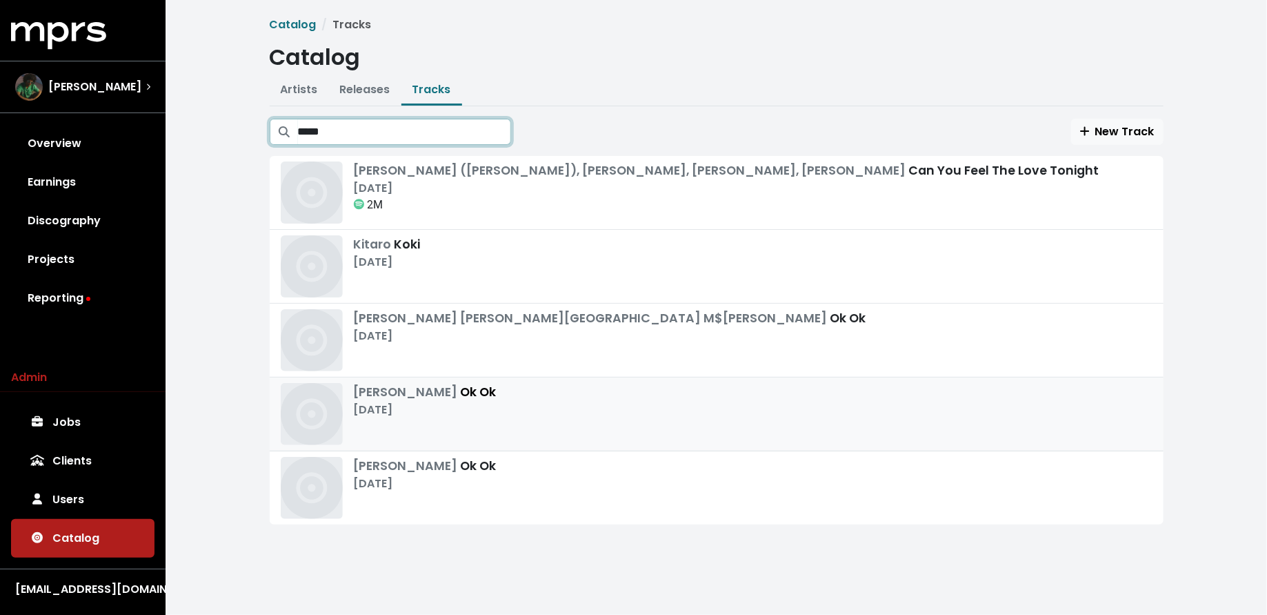
type input "*****"
click at [508, 486] on div "Kanye West Ok Ok Nov 15th, 2021" at bounding box center [717, 488] width 872 height 62
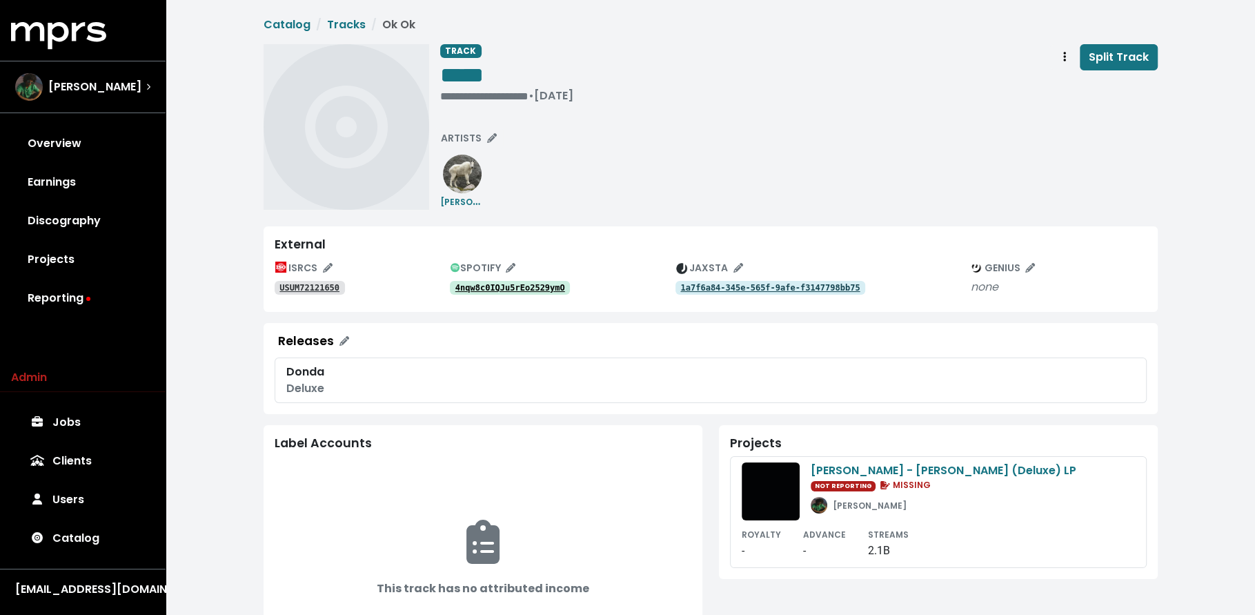
click at [508, 281] on link "4nqw8c0IQJu5rEo2529ymO" at bounding box center [510, 288] width 121 height 14
click at [517, 72] on div "*****" at bounding box center [506, 75] width 133 height 28
click at [497, 92] on div "**********" at bounding box center [506, 96] width 133 height 14
click at [574, 213] on span "Catalog Tracks Ok Ok Deluxe TRACK ***** ****** • Nov 15th, 2021 Split Track ART…" at bounding box center [711, 489] width 894 height 945
click at [322, 288] on tt "USUM72121650" at bounding box center [309, 288] width 60 height 10
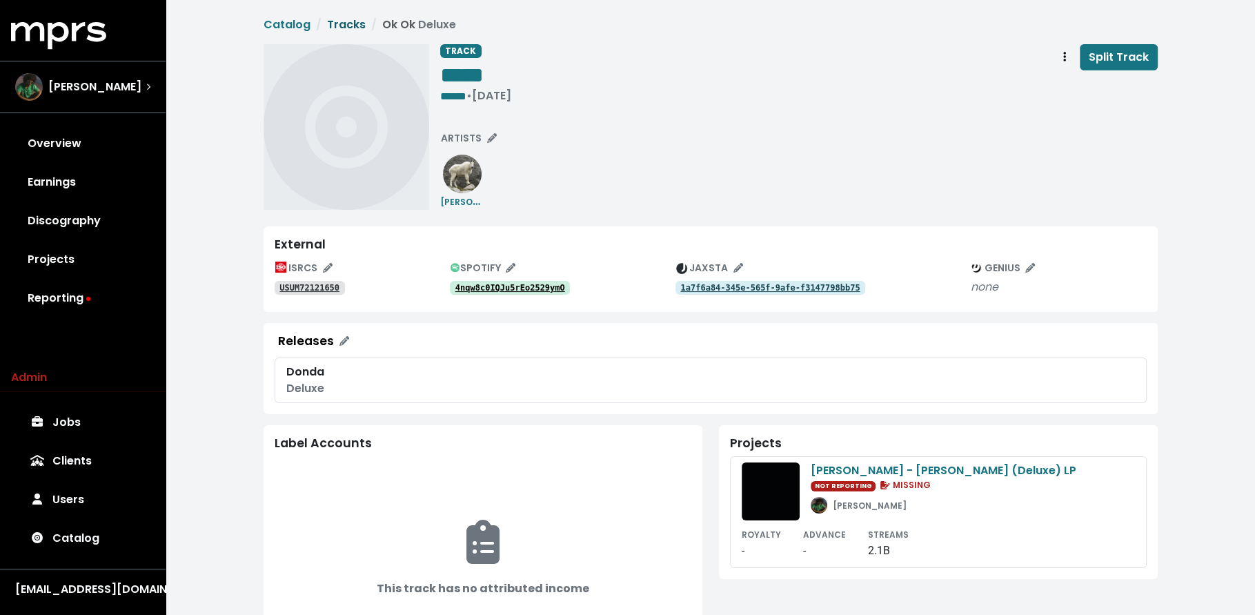
click at [339, 25] on link "Tracks" at bounding box center [346, 25] width 39 height 16
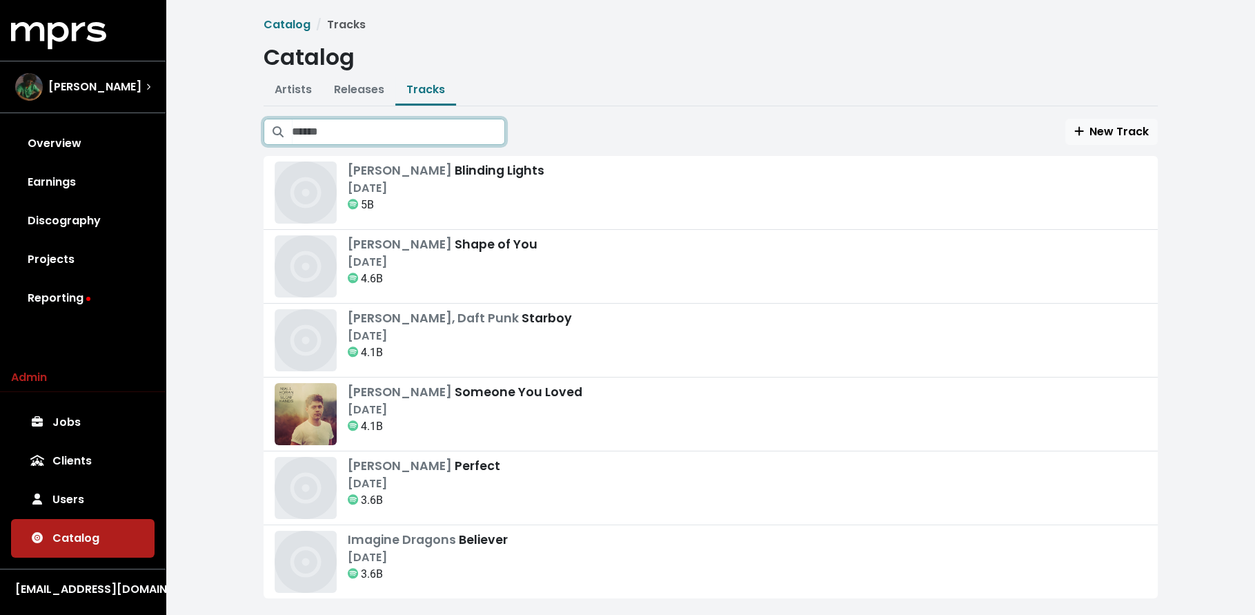
click at [388, 134] on input "Search tracks" at bounding box center [398, 132] width 213 height 26
type input "*****"
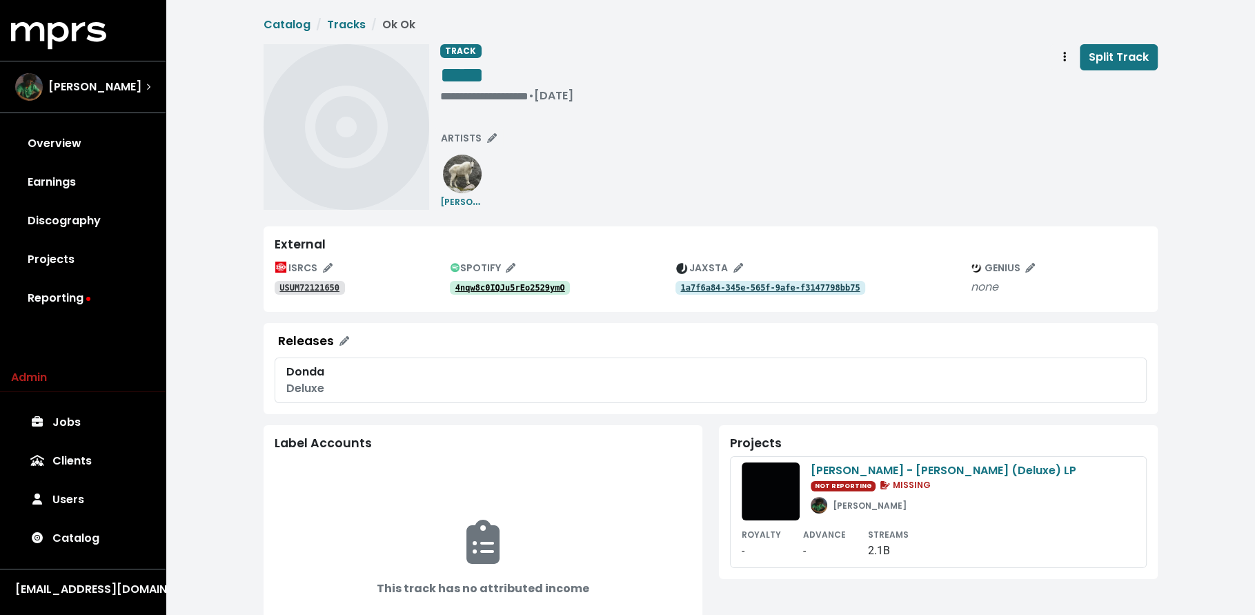
click at [512, 288] on tt "4nqw8c0IQJu5rEo2529ymO" at bounding box center [510, 288] width 110 height 10
click at [508, 286] on tt "4nqw8c0IQJu5rEo2529ymO" at bounding box center [510, 288] width 110 height 10
click at [324, 286] on tt "USUM72121650" at bounding box center [309, 288] width 60 height 10
click at [735, 274] on span "JAXSTA" at bounding box center [709, 268] width 67 height 14
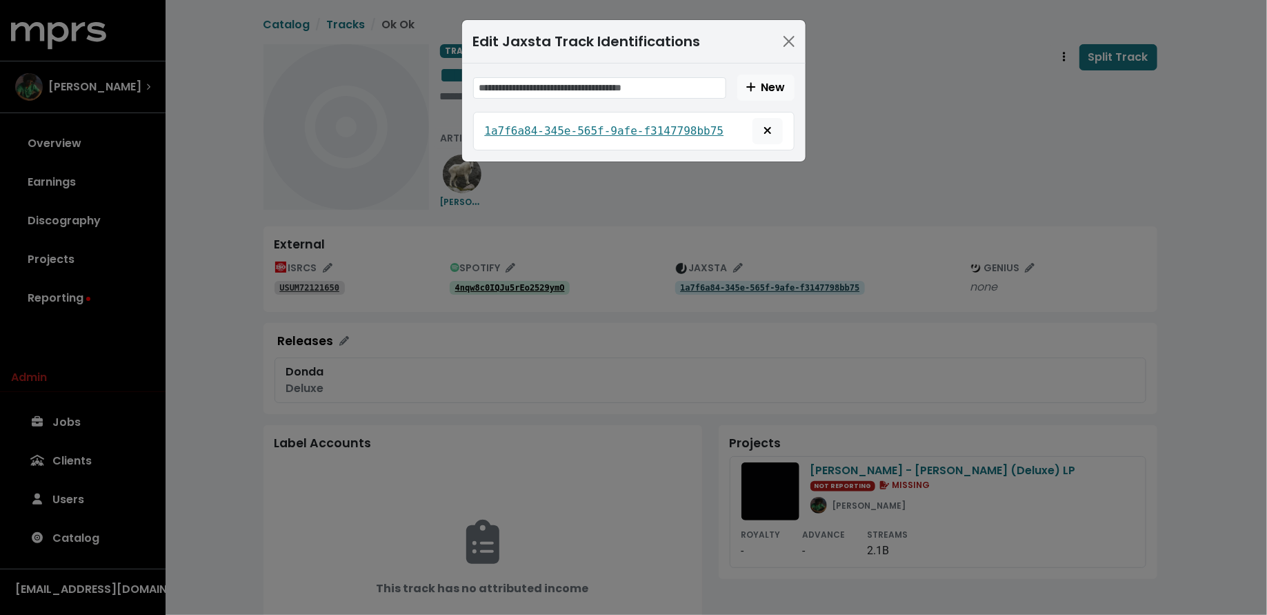
click at [736, 297] on div "Edit Jaxsta Track Identifications New 1a7f6a84-345e-565f-9afe-f3147798bb75" at bounding box center [633, 307] width 1267 height 615
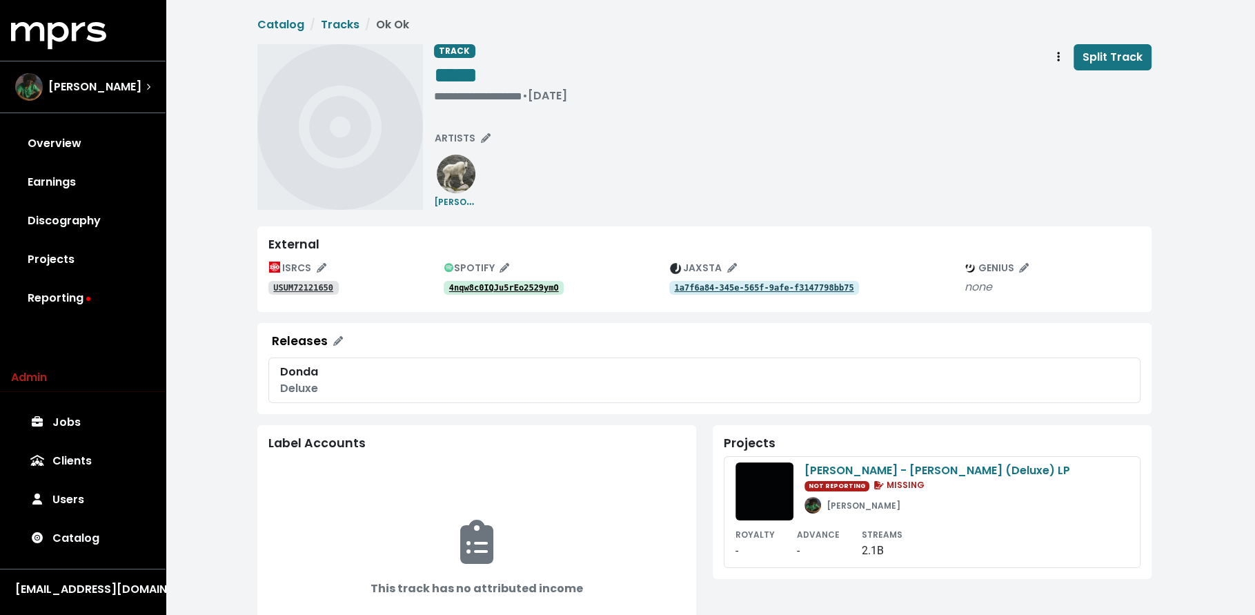
click at [737, 287] on tt "1a7f6a84-345e-565f-9afe-f3147798bb75" at bounding box center [763, 288] width 179 height 10
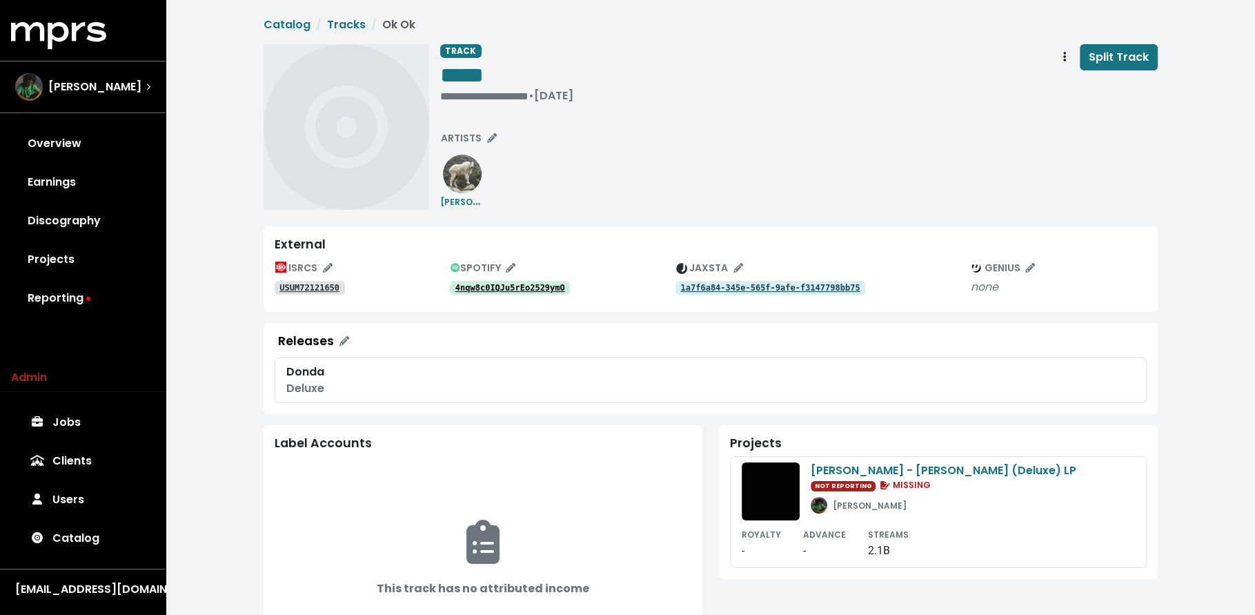
click at [492, 291] on tt "4nqw8c0IQJu5rEo2529ymO" at bounding box center [510, 288] width 110 height 10
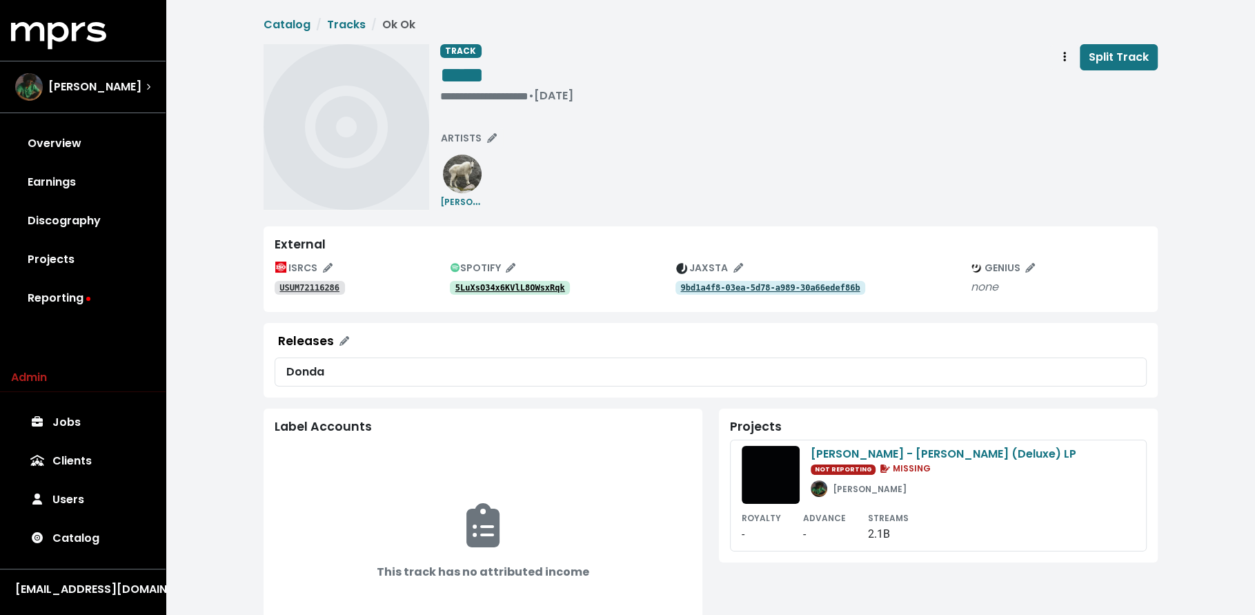
click at [490, 284] on tt "5LuXsO34x6KVlL8OWsxRqk" at bounding box center [510, 288] width 110 height 10
click at [335, 289] on tt "USUM72116286" at bounding box center [309, 288] width 60 height 10
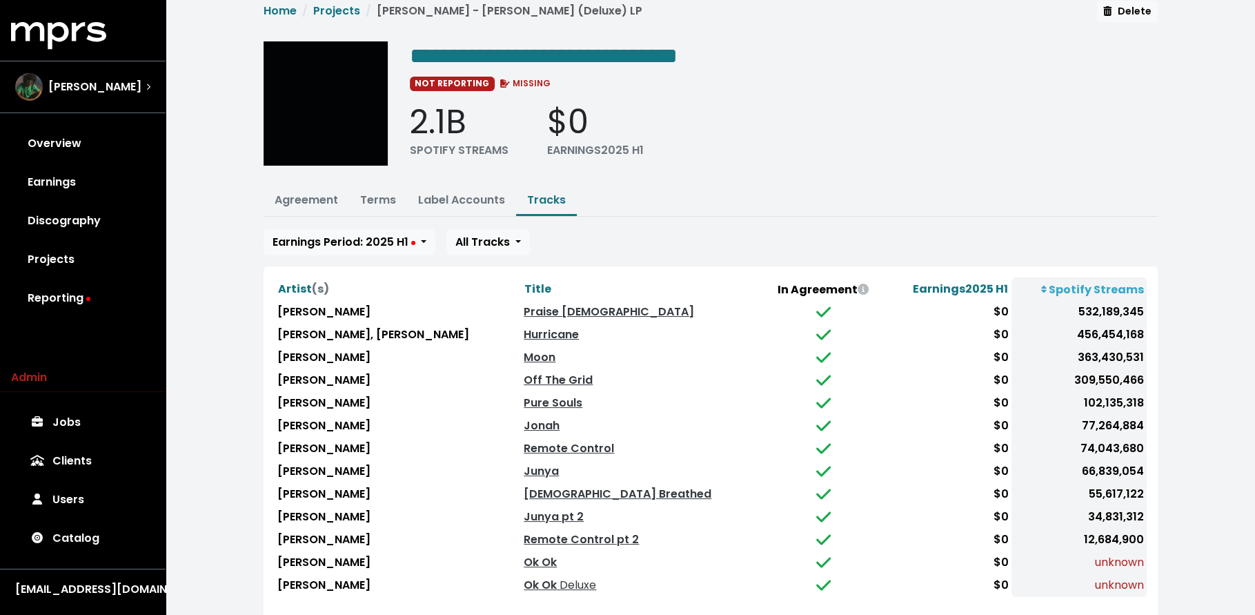
scroll to position [44, 0]
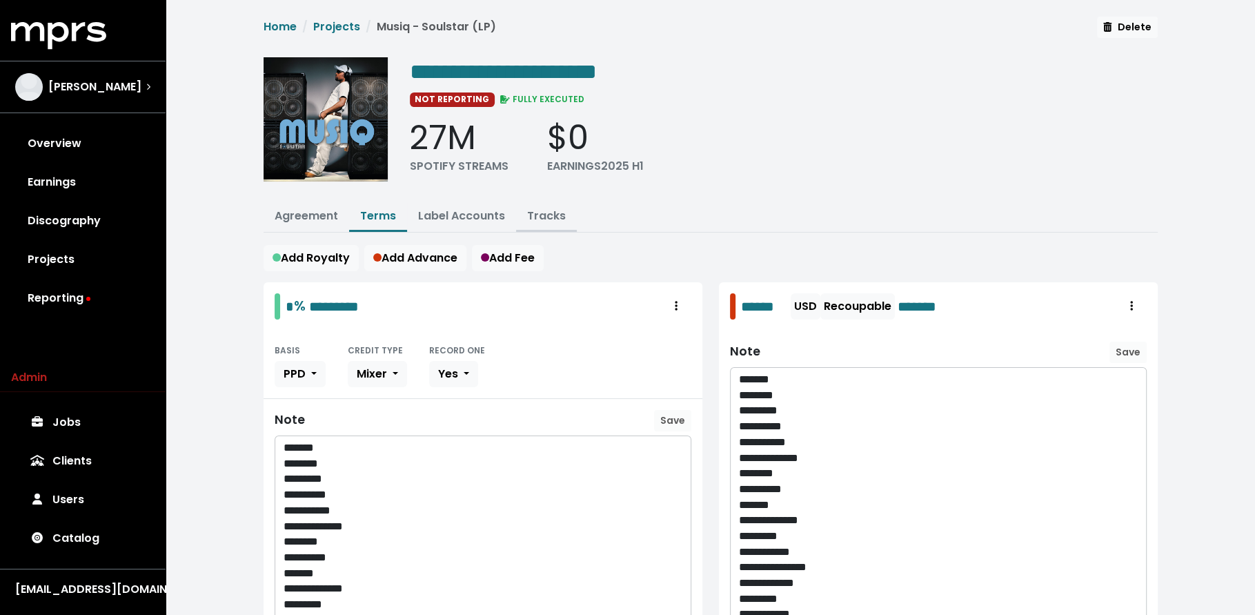
click at [550, 211] on link "Tracks" at bounding box center [546, 216] width 39 height 16
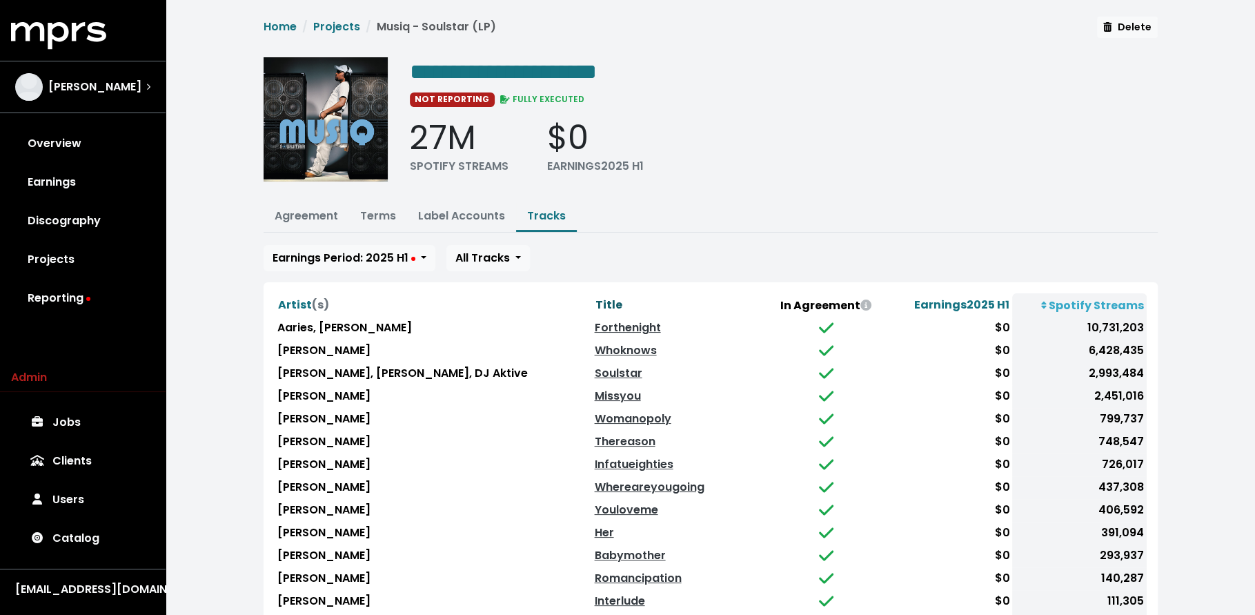
click at [595, 299] on span "Title" at bounding box center [608, 305] width 27 height 16
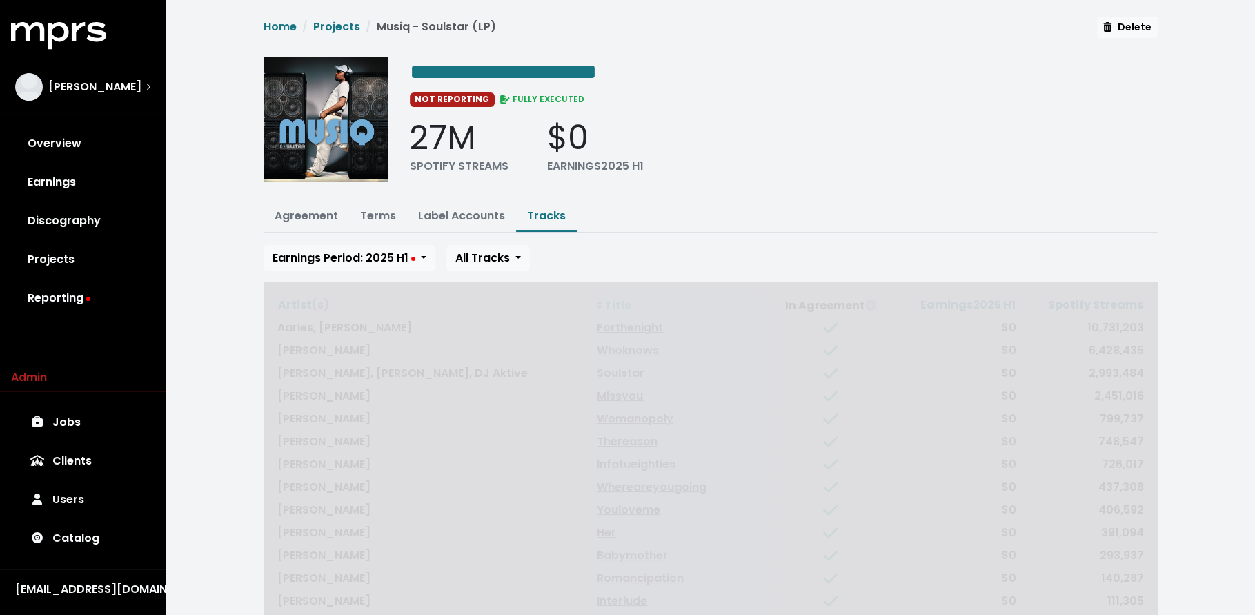
scroll to position [117, 0]
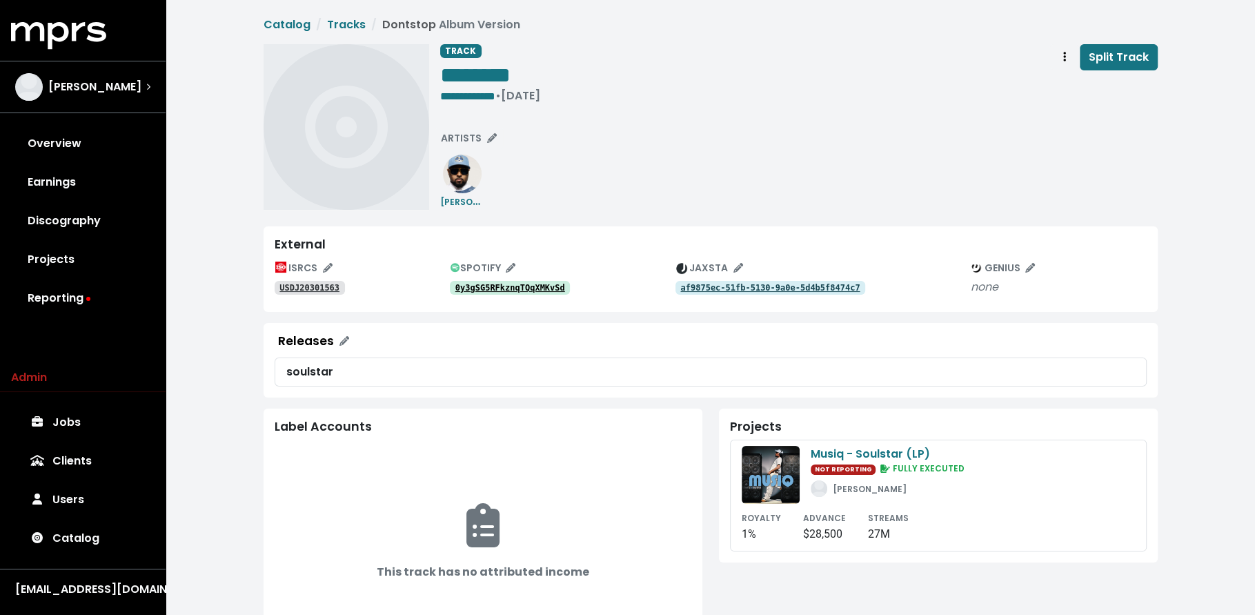
click at [552, 284] on tt "0y3gSG5RFkznqTQqXMKvSd" at bounding box center [510, 288] width 110 height 10
click at [297, 296] on div "ISRCS USDJ20301563 SPOTIFY 0y3gSG5RFkznqTQqXMKvSd JAXSTA af9875ec-51fb-5130-9a0…" at bounding box center [711, 278] width 872 height 43
click at [298, 290] on tt "USDJ20301563" at bounding box center [309, 288] width 60 height 10
click at [335, 286] on tt "USDJ20301563" at bounding box center [309, 288] width 60 height 10
click at [540, 80] on div "********" at bounding box center [490, 75] width 100 height 28
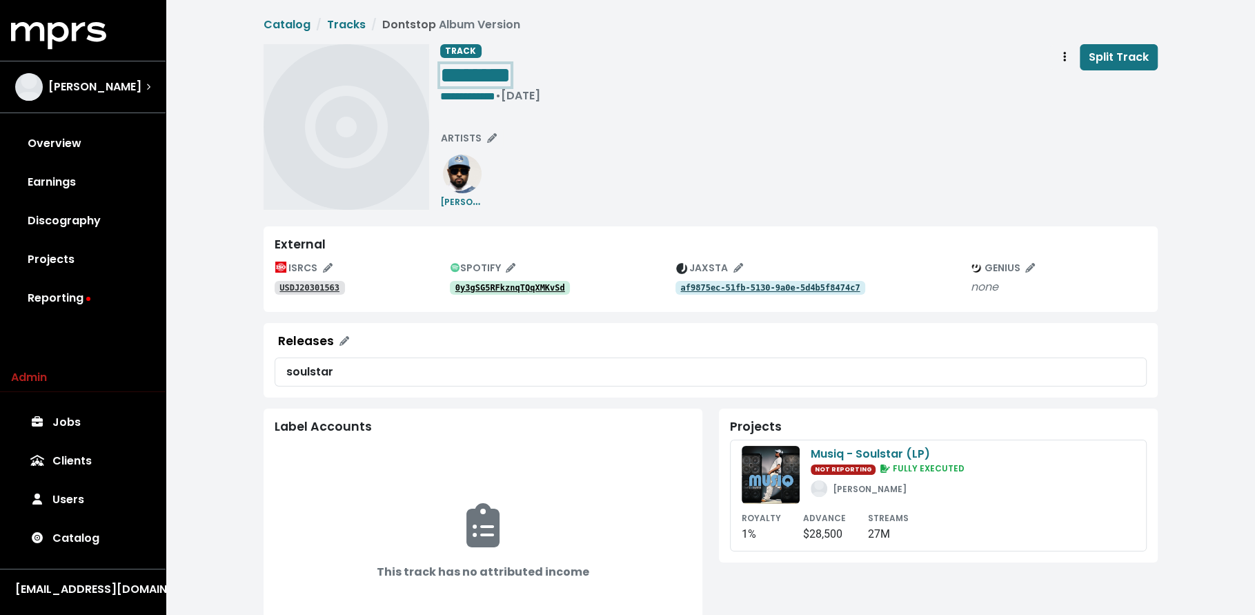
paste span "Edit value"
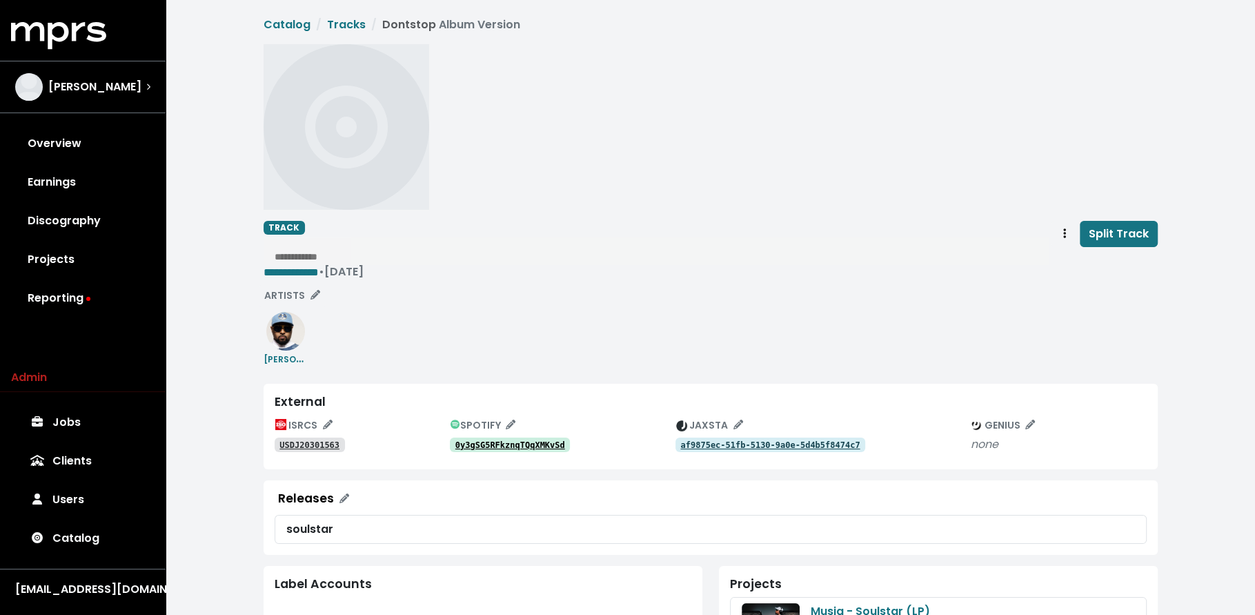
click at [657, 185] on div "**********" at bounding box center [711, 205] width 894 height 323
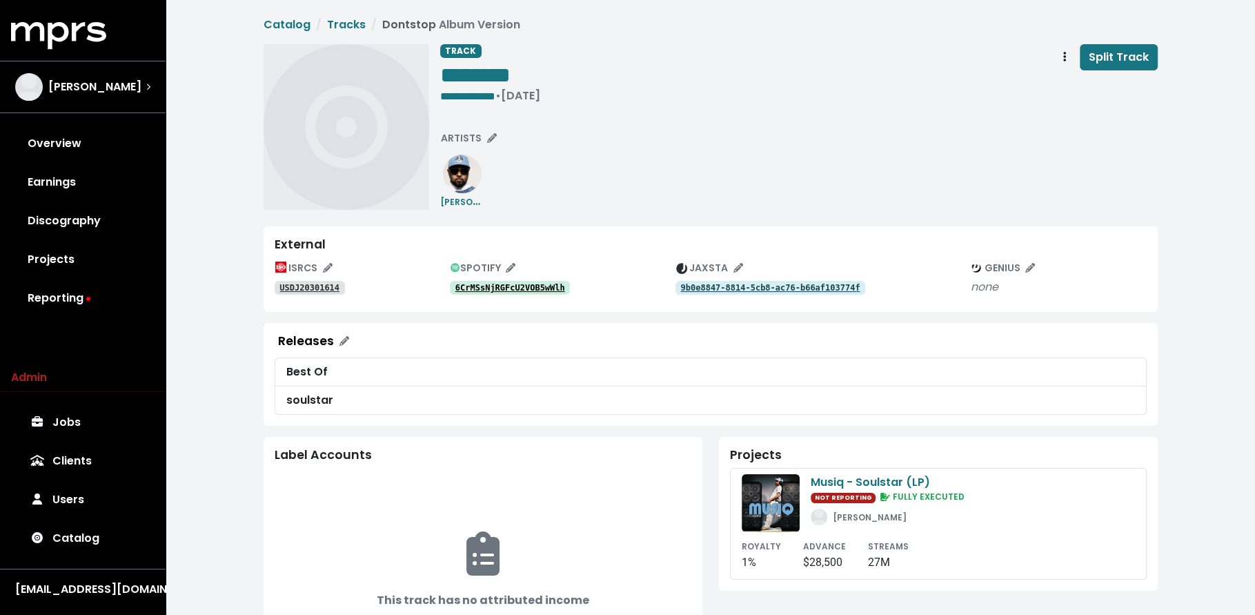
click at [506, 292] on tt "6CrMSsNjRGFcU2VOB5wWlh" at bounding box center [510, 288] width 110 height 10
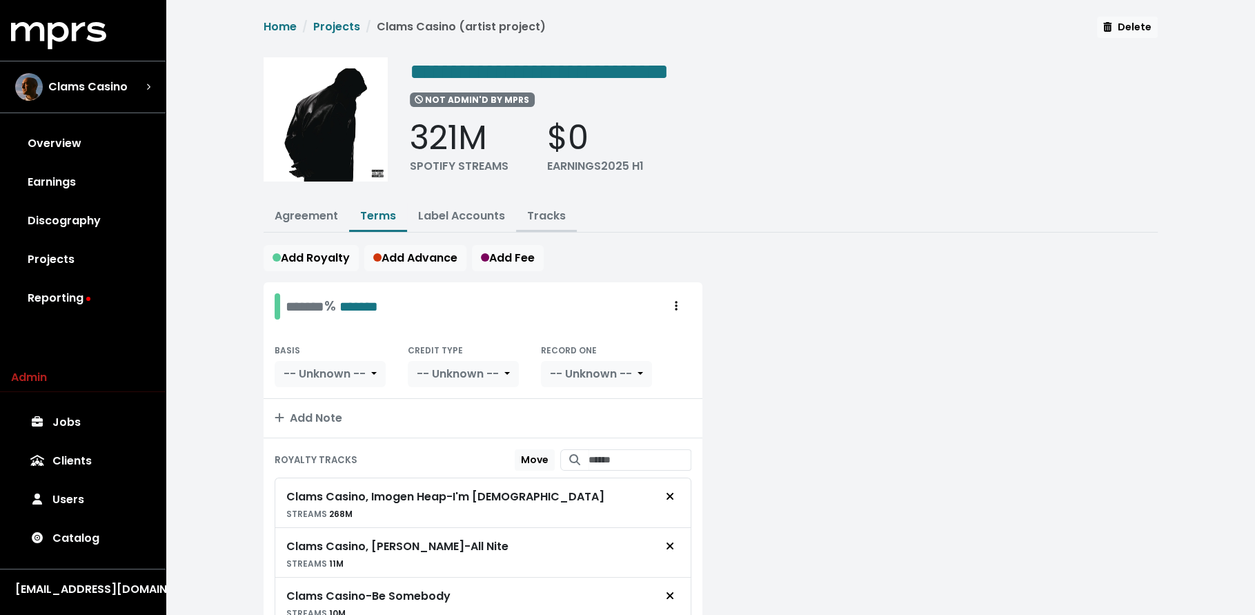
click at [555, 212] on link "Tracks" at bounding box center [546, 216] width 39 height 16
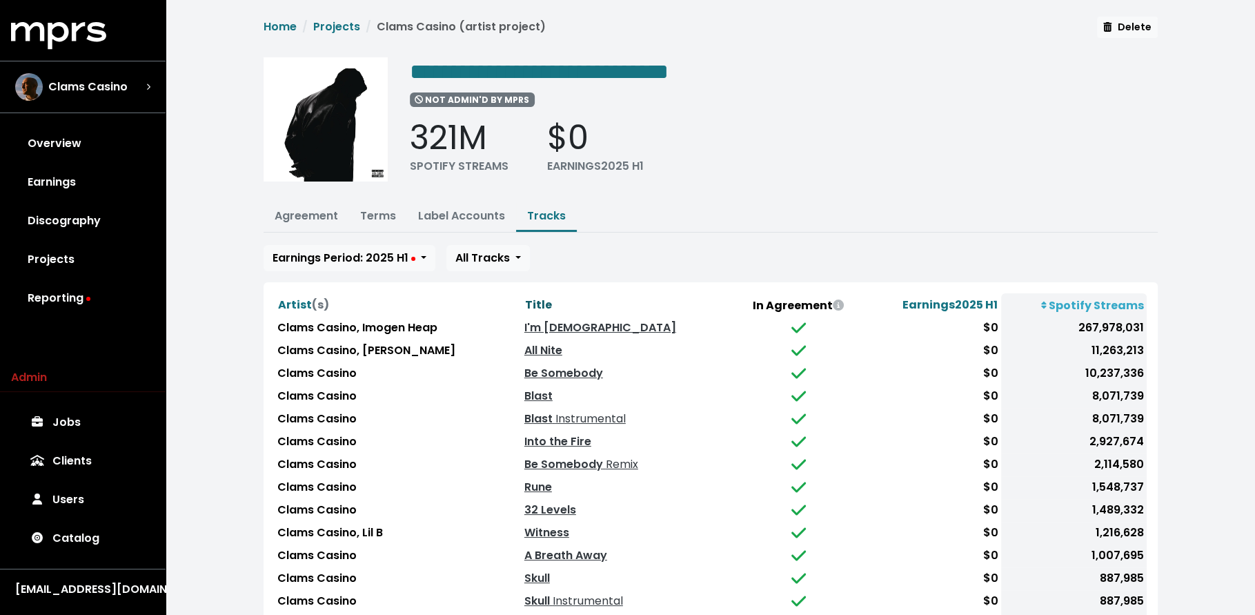
click at [523, 301] on th "Title" at bounding box center [628, 304] width 212 height 23
click at [530, 298] on span "Title" at bounding box center [538, 305] width 27 height 16
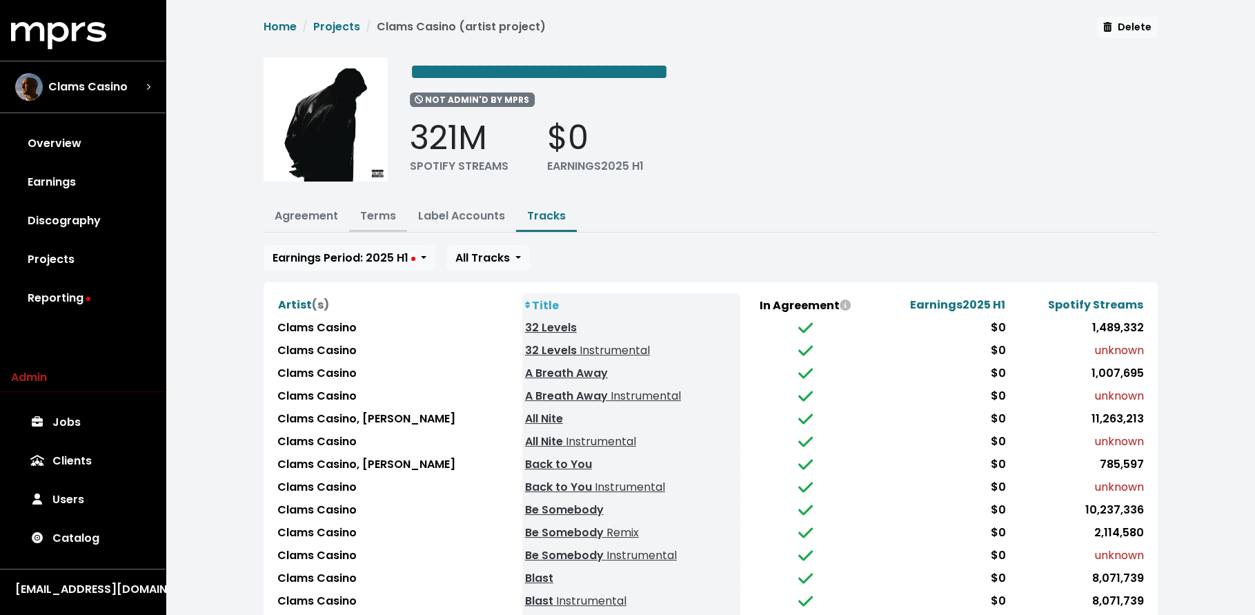
click at [366, 212] on link "Terms" at bounding box center [378, 216] width 36 height 16
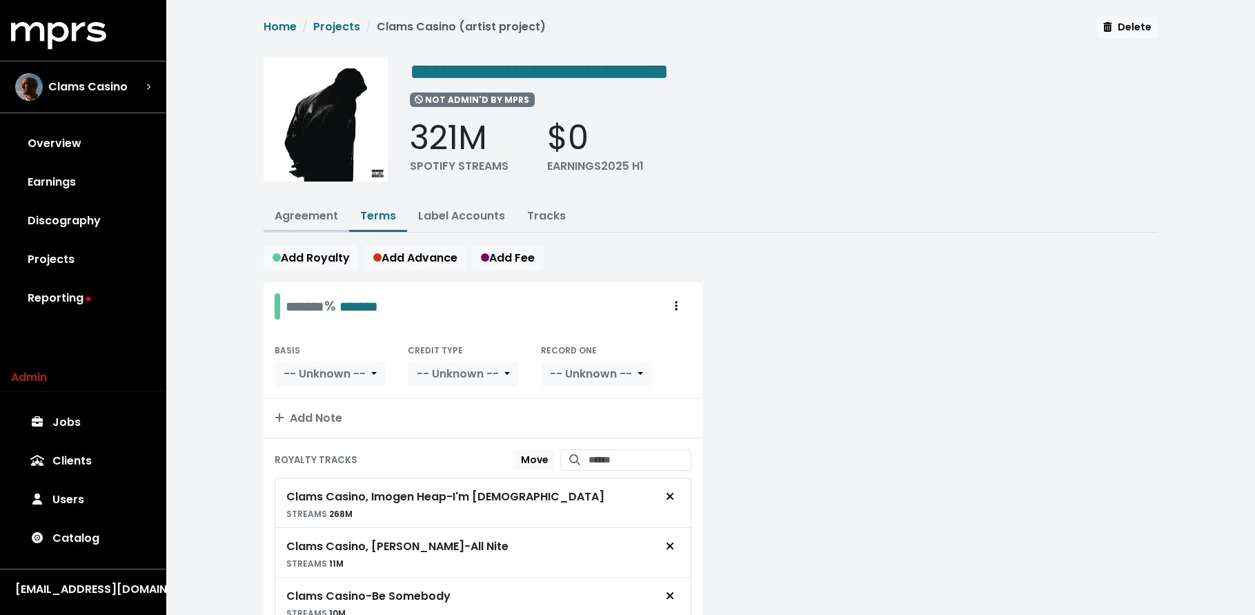
click at [304, 209] on link "Agreement" at bounding box center [306, 216] width 63 height 16
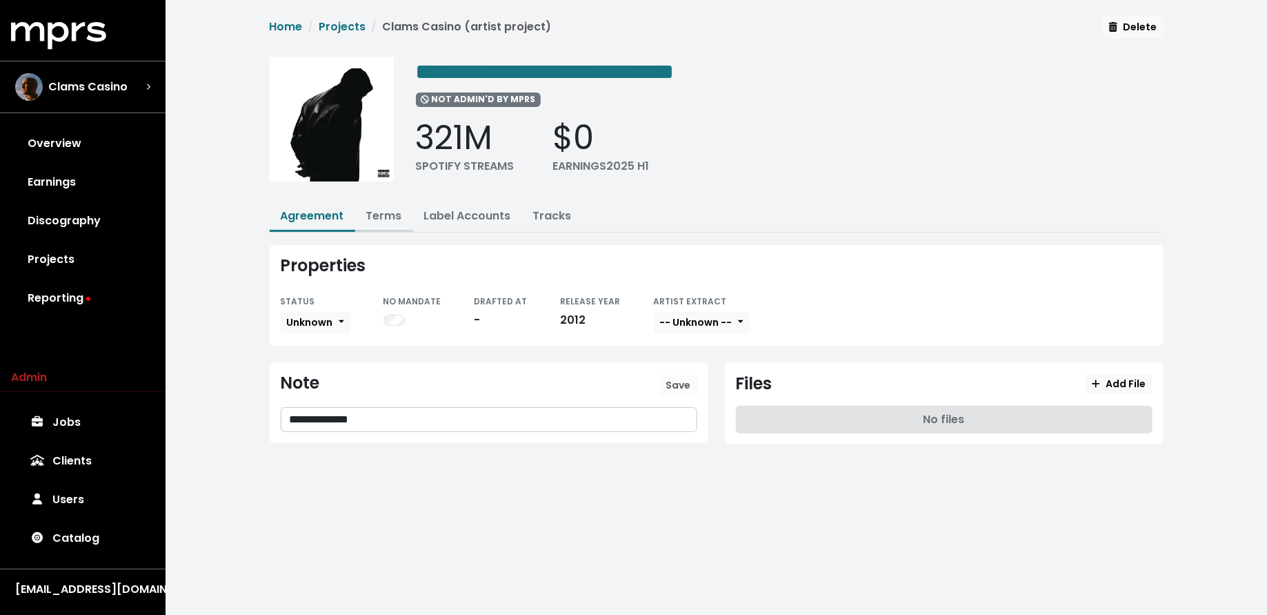
click at [373, 217] on link "Terms" at bounding box center [384, 216] width 36 height 16
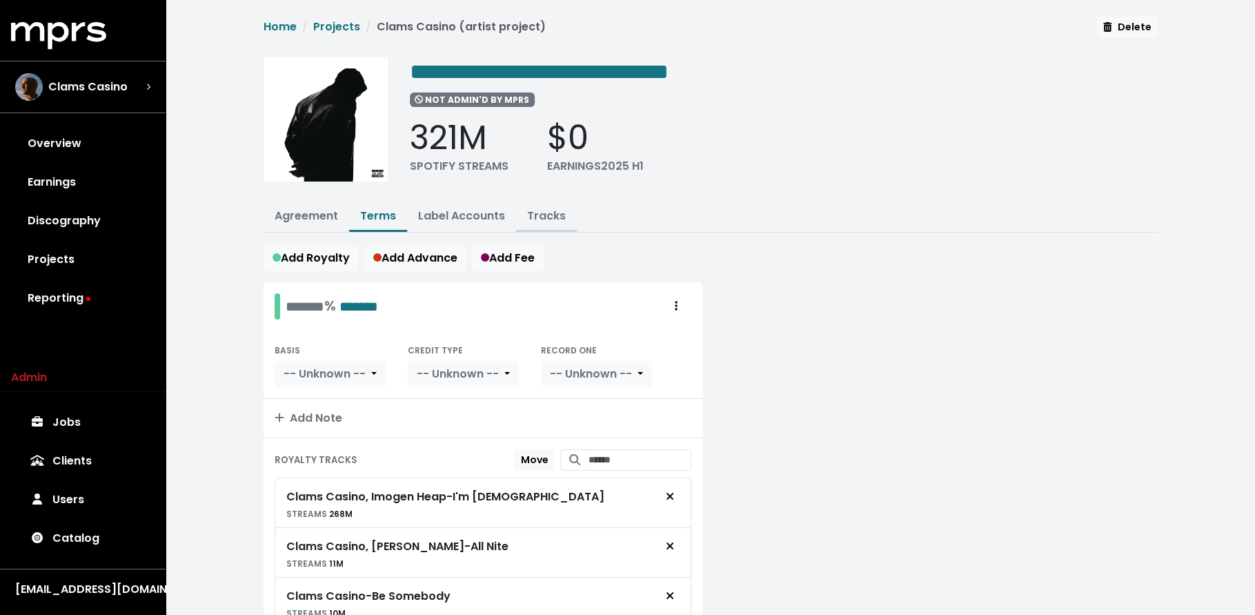
click at [548, 226] on button "Tracks" at bounding box center [546, 217] width 61 height 30
click at [548, 220] on link "Tracks" at bounding box center [546, 216] width 39 height 16
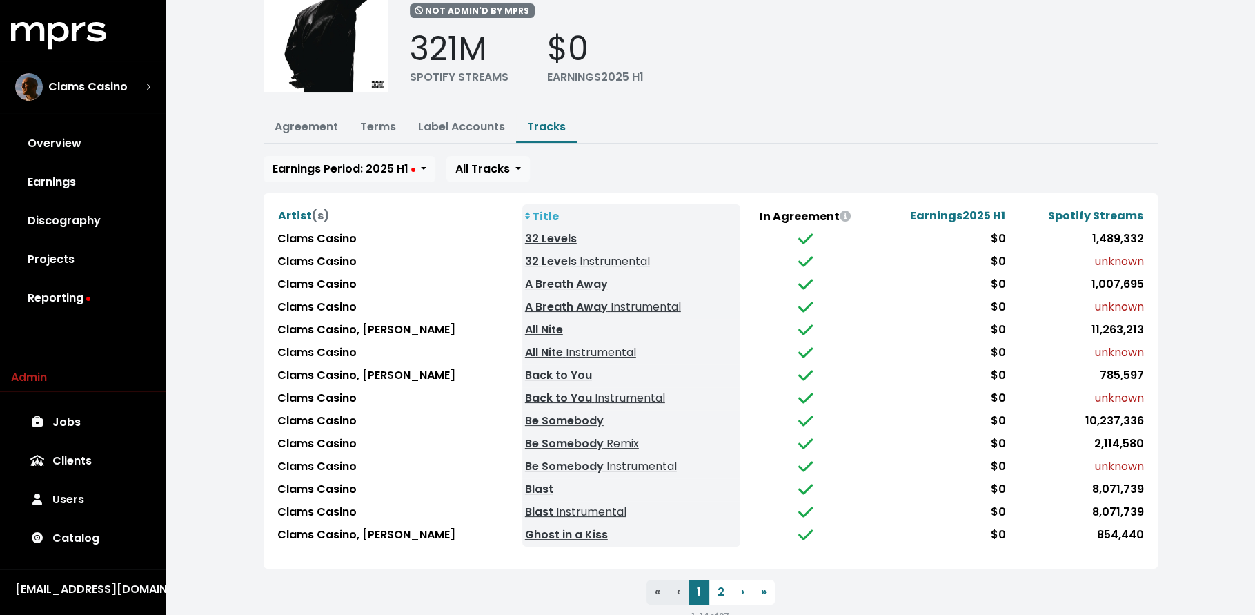
scroll to position [117, 0]
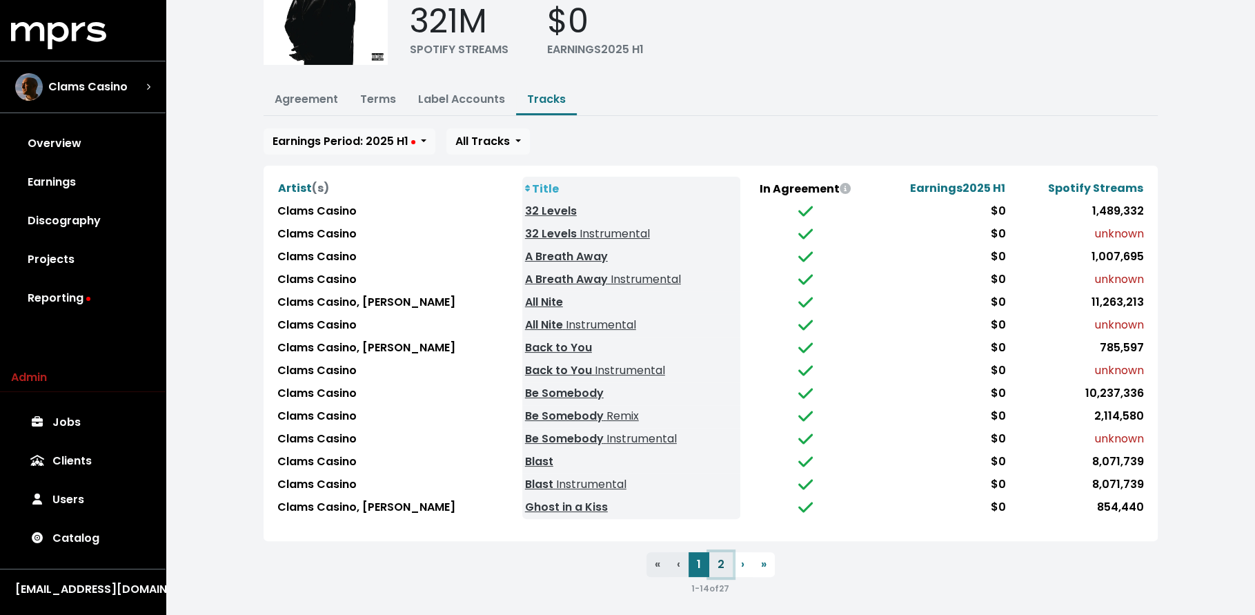
click at [726, 560] on button "2" at bounding box center [720, 564] width 23 height 25
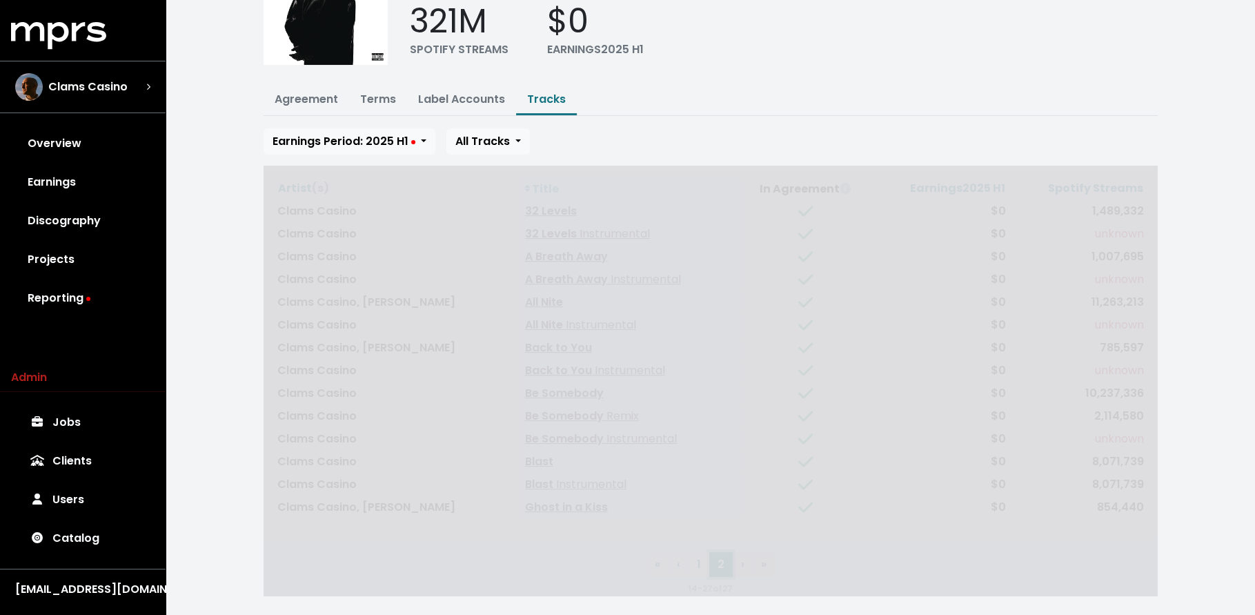
scroll to position [94, 0]
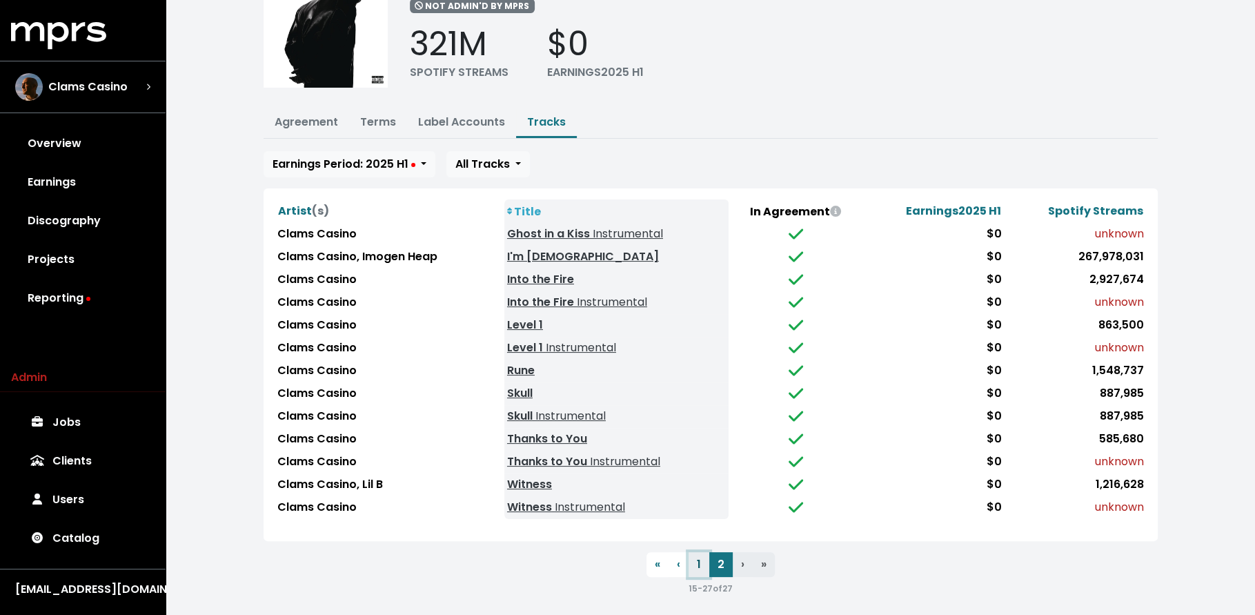
click at [702, 552] on button "1" at bounding box center [698, 564] width 21 height 25
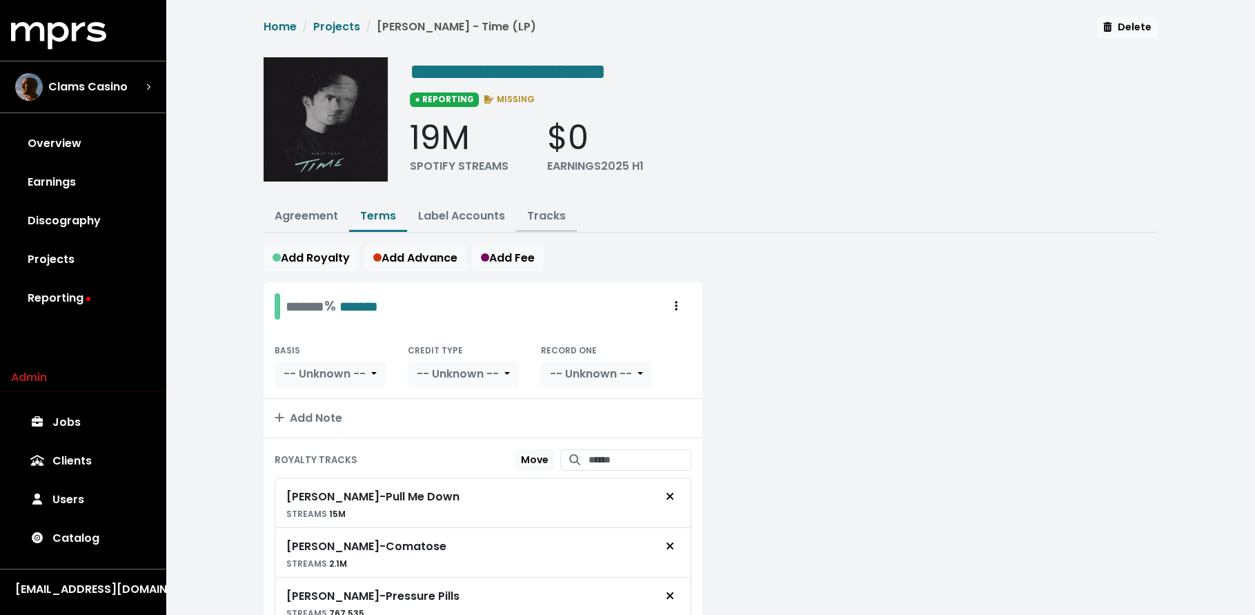
click at [543, 213] on link "Tracks" at bounding box center [546, 216] width 39 height 16
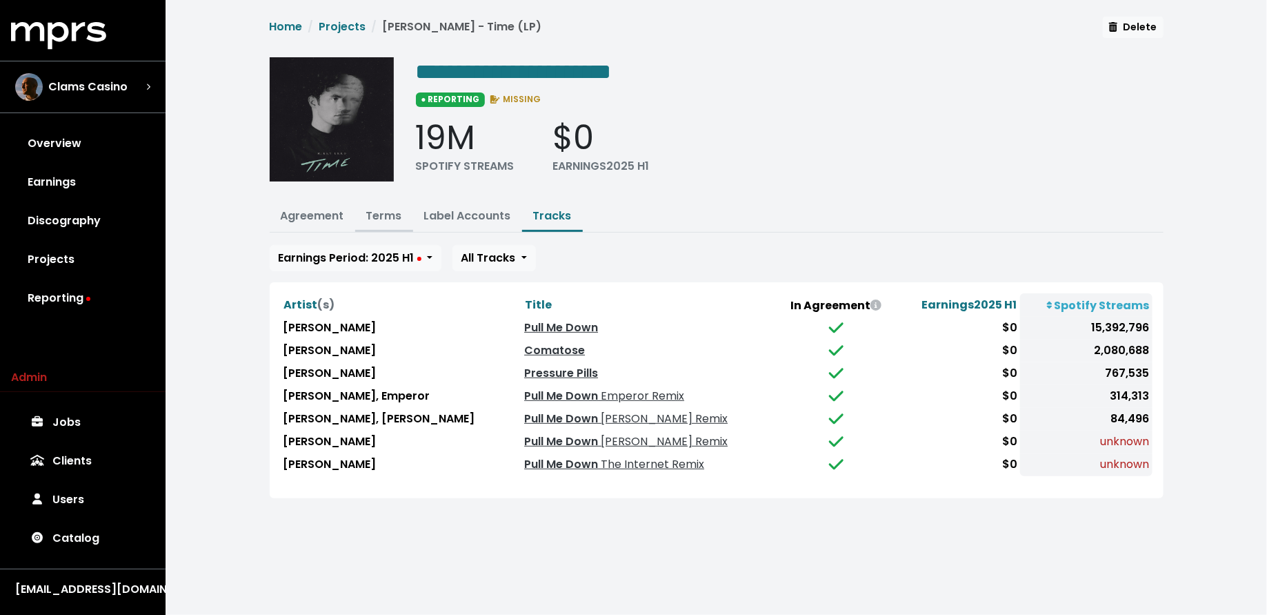
click at [386, 215] on link "Terms" at bounding box center [384, 216] width 36 height 16
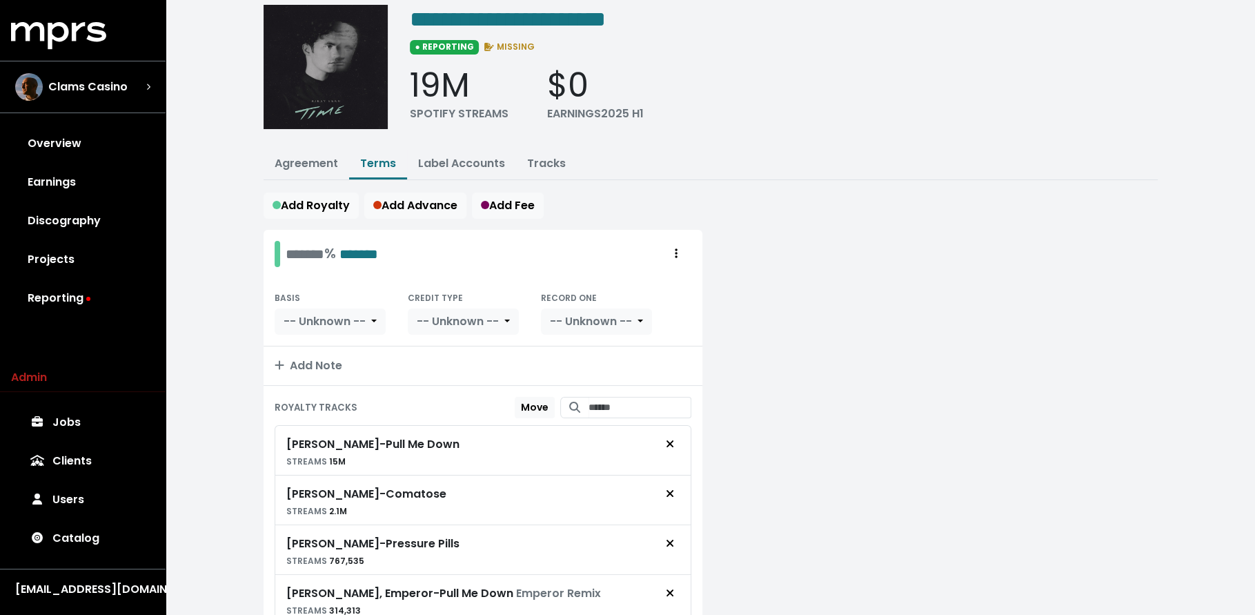
scroll to position [255, 0]
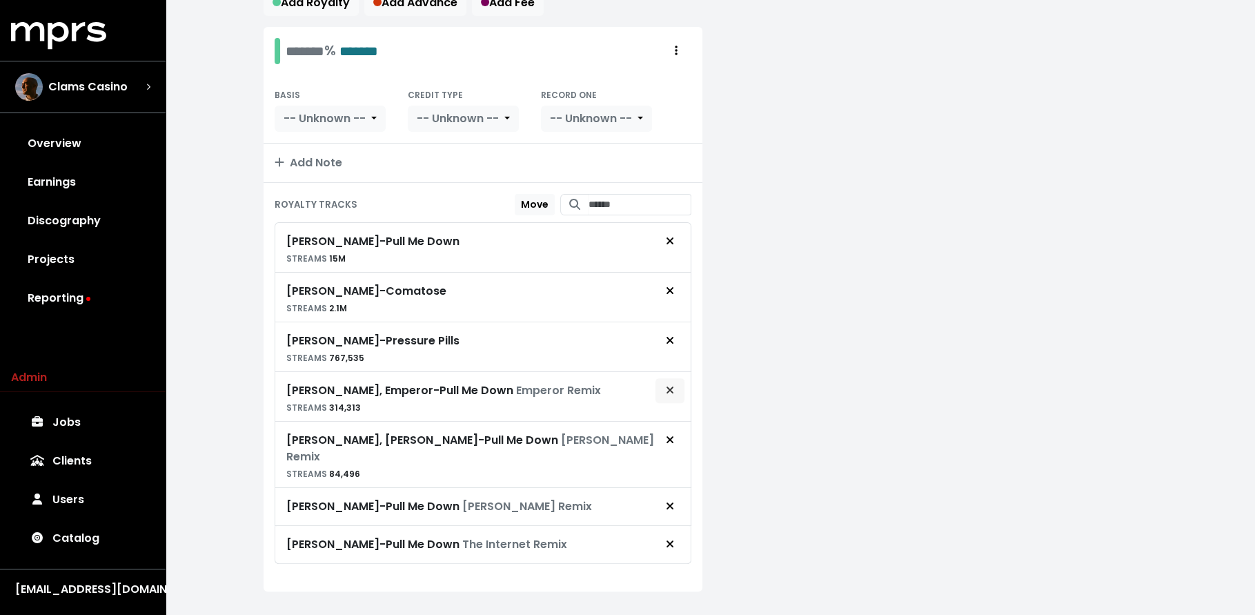
click at [676, 388] on button "Remove royalty target" at bounding box center [670, 390] width 30 height 26
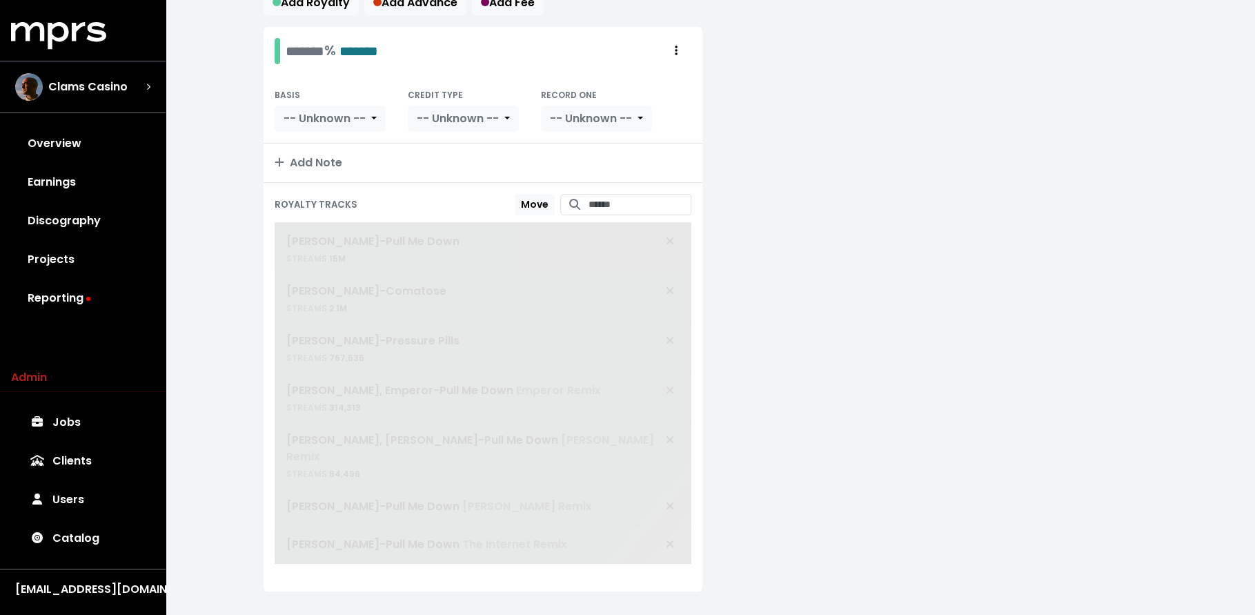
scroll to position [206, 0]
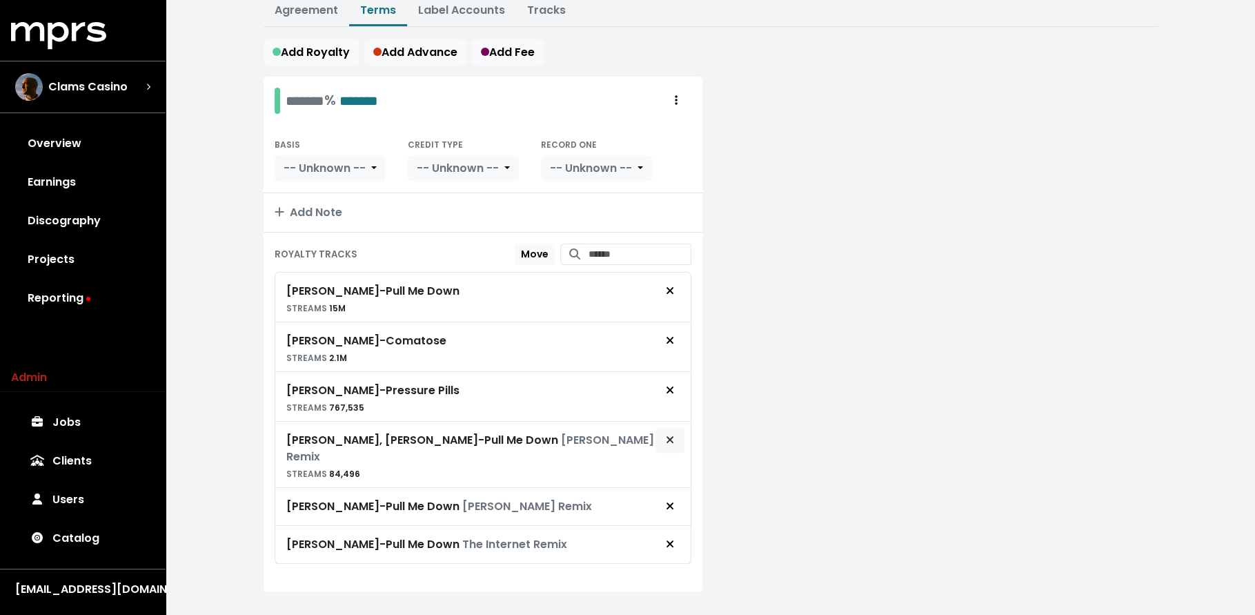
click at [675, 433] on span "Remove royalty target" at bounding box center [670, 440] width 12 height 17
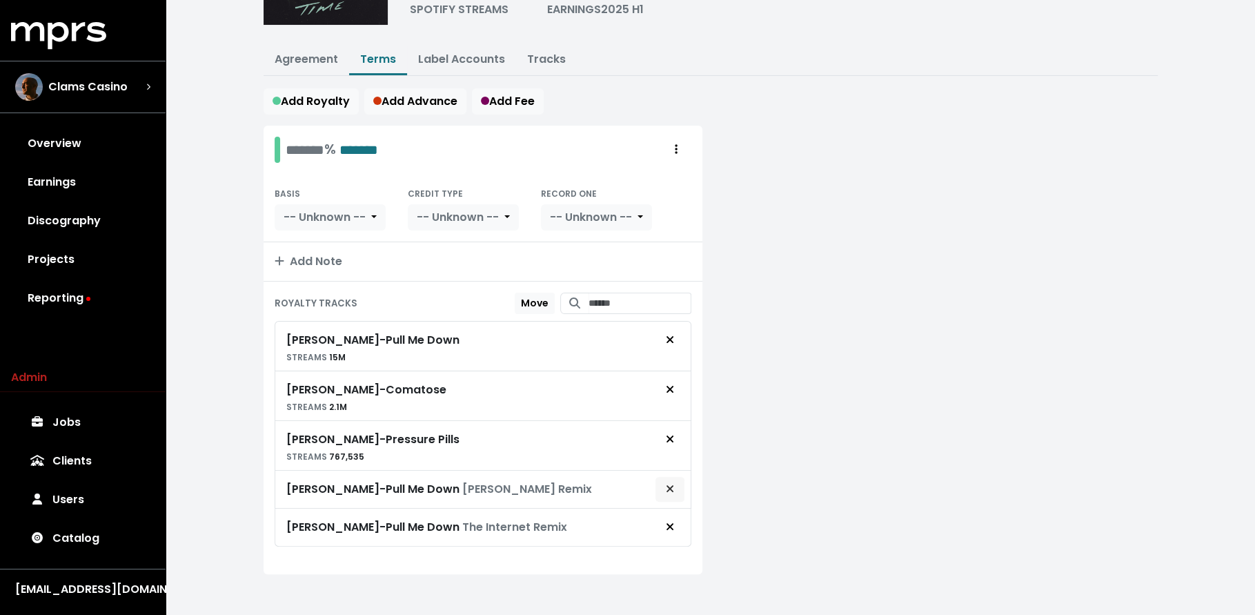
click at [668, 483] on icon "Remove royalty target" at bounding box center [670, 488] width 8 height 11
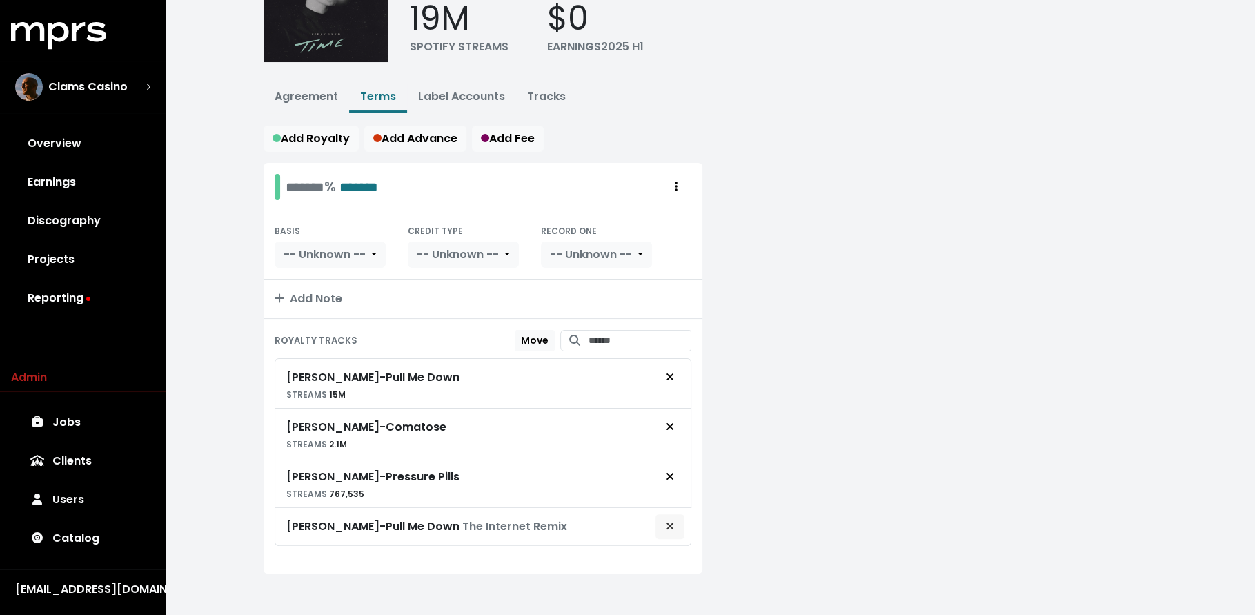
click at [673, 526] on span "Remove royalty target" at bounding box center [670, 526] width 12 height 17
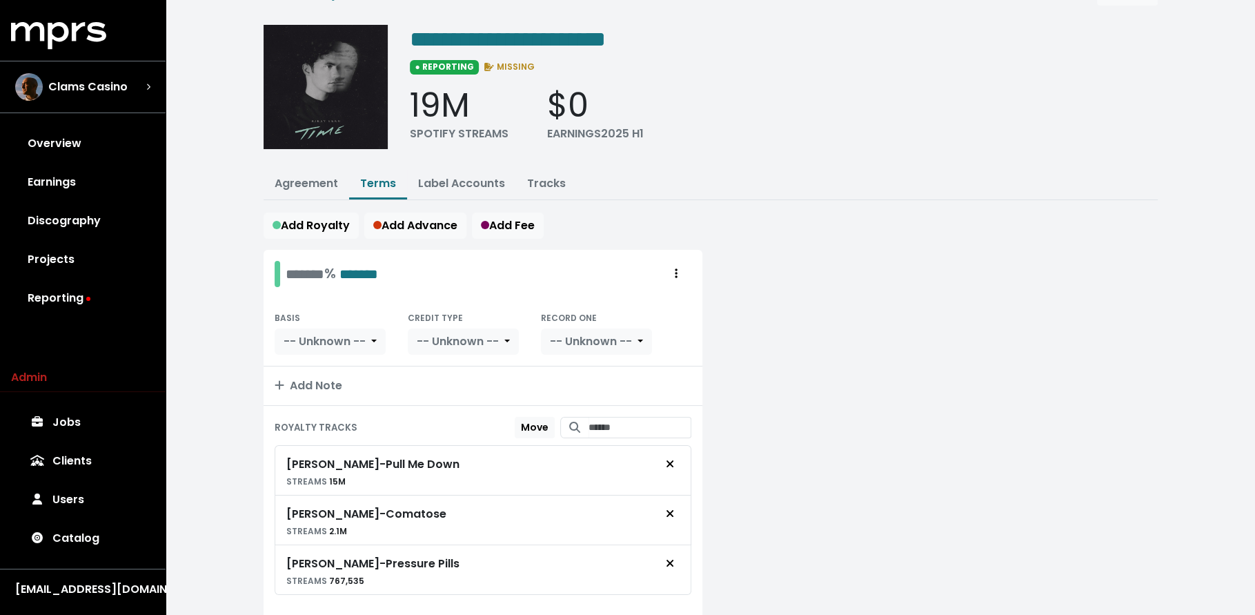
scroll to position [0, 0]
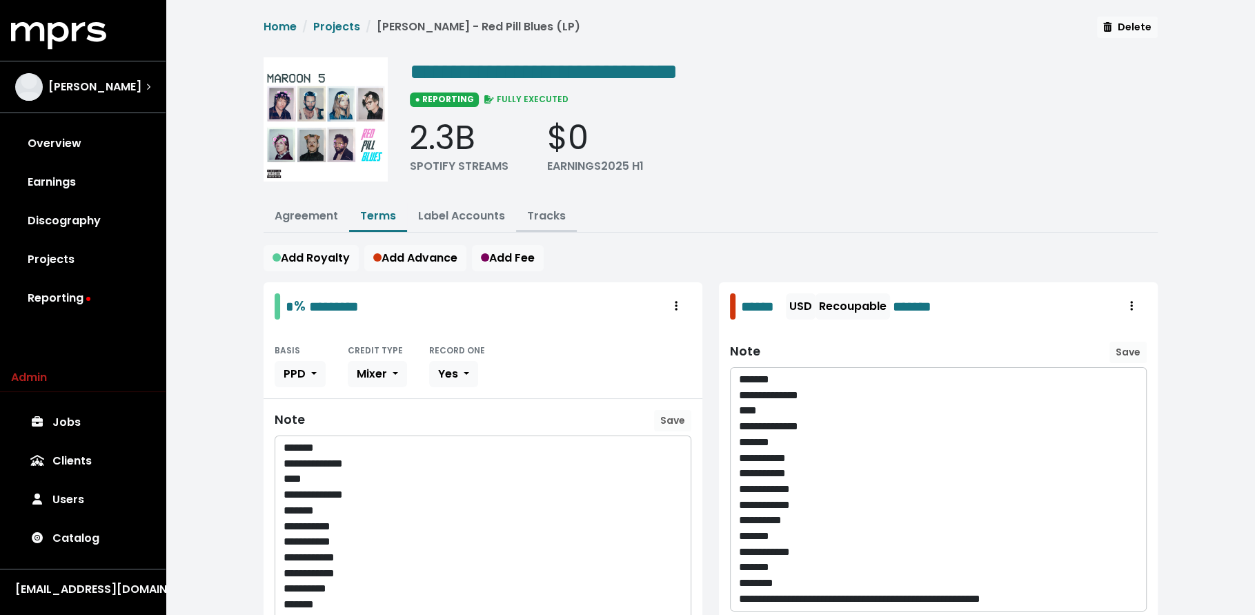
click at [547, 208] on link "Tracks" at bounding box center [546, 216] width 39 height 16
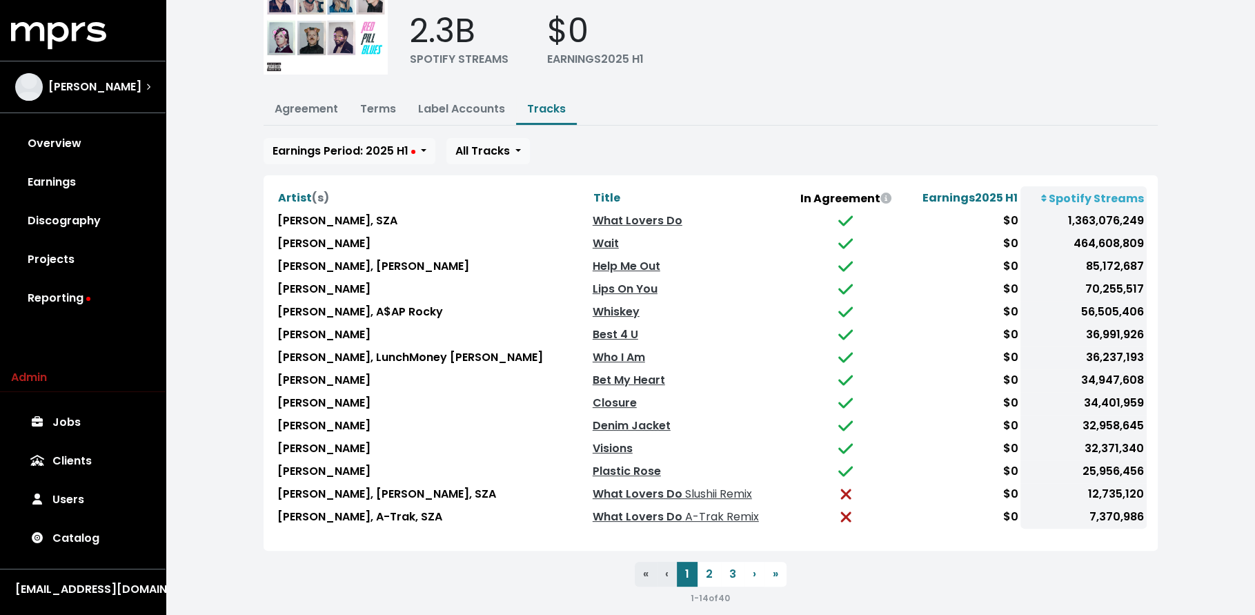
scroll to position [117, 0]
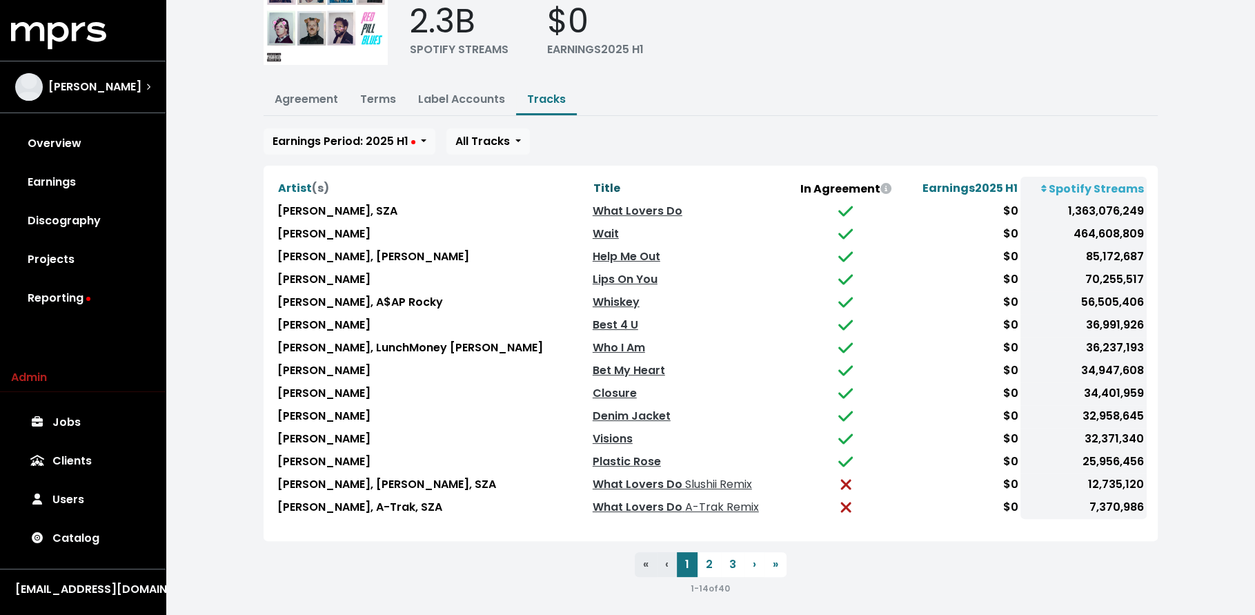
click at [593, 180] on span "Title" at bounding box center [606, 188] width 27 height 16
